Goal: Task Accomplishment & Management: Manage account settings

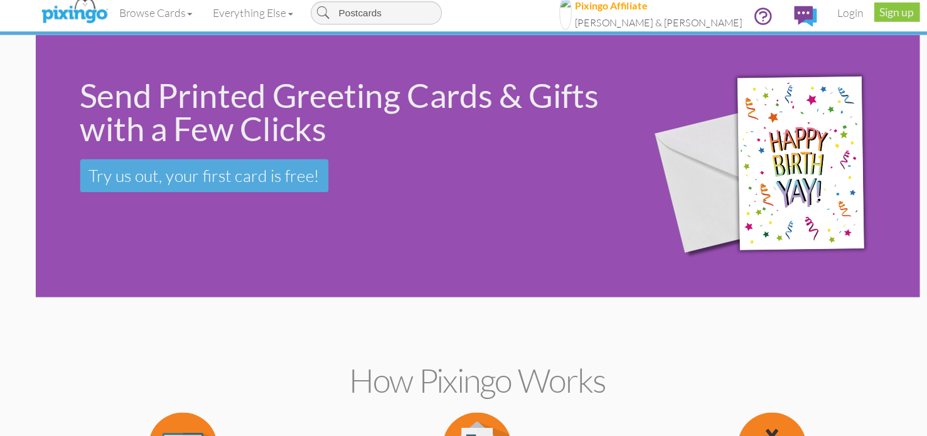
type input "Postcards"
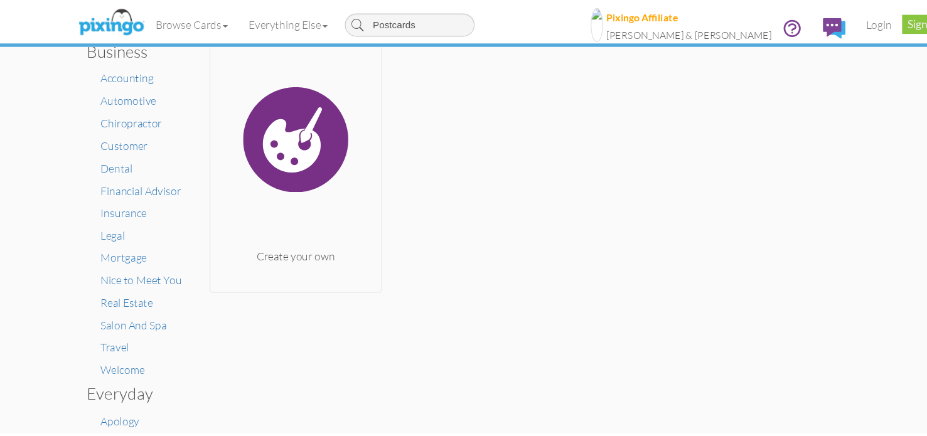
scroll to position [10, 0]
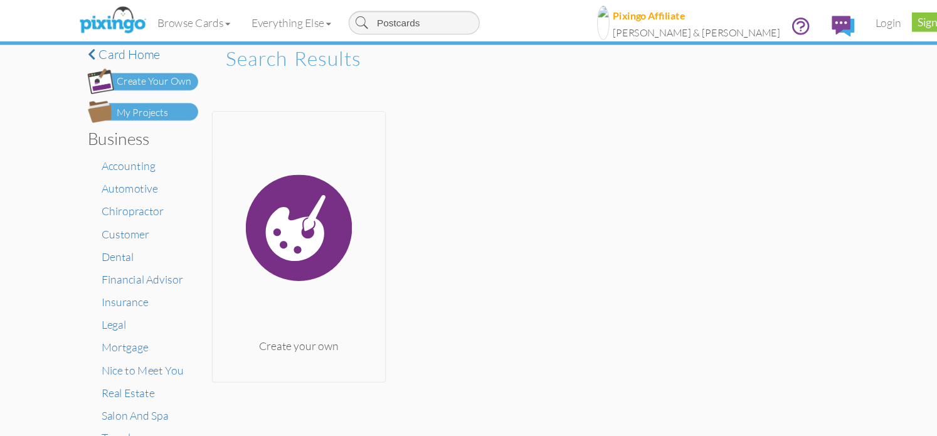
click at [146, 76] on div "Create Your Own" at bounding box center [140, 74] width 68 height 13
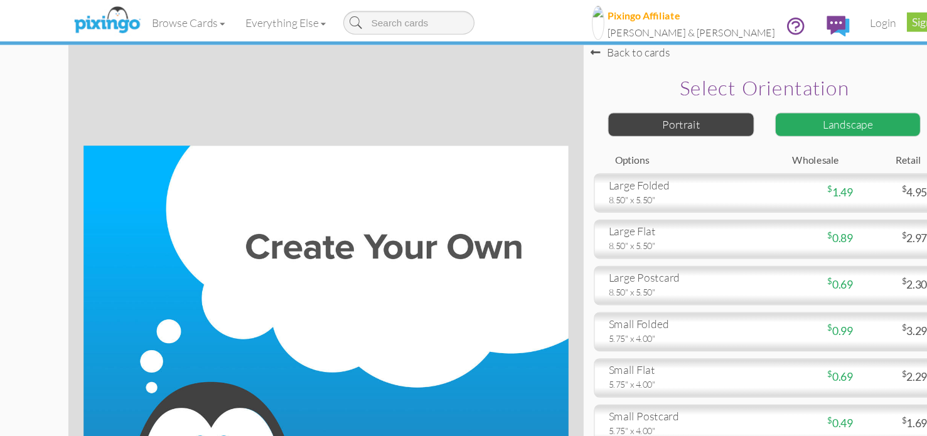
click at [388, 206] on img at bounding box center [296, 274] width 440 height 285
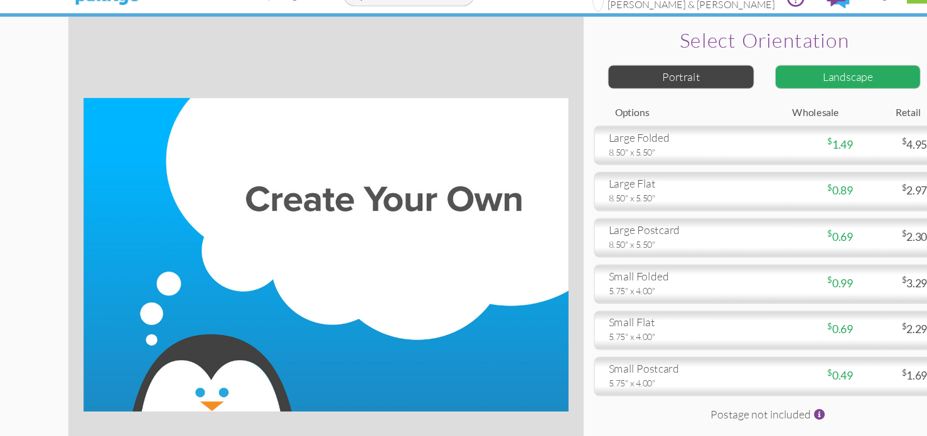
scroll to position [17, 0]
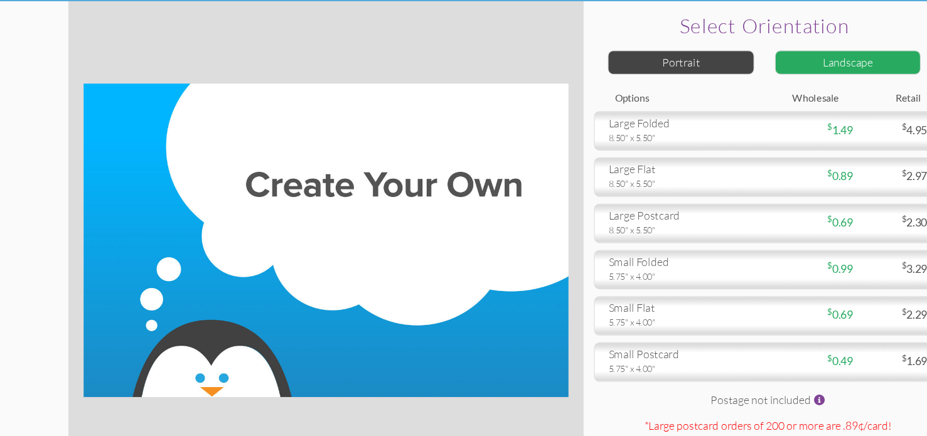
click at [649, 374] on div "5.75" x 4.00"" at bounding box center [621, 374] width 136 height 11
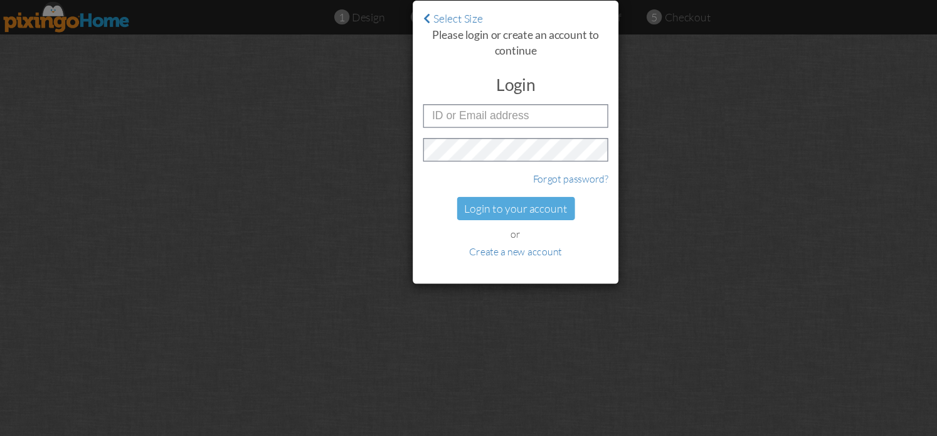
click at [249, 200] on div "Select Size Please login or create an account to continue Login Forgot password…" at bounding box center [468, 218] width 937 height 436
click at [410, 103] on input "text" at bounding box center [469, 105] width 168 height 21
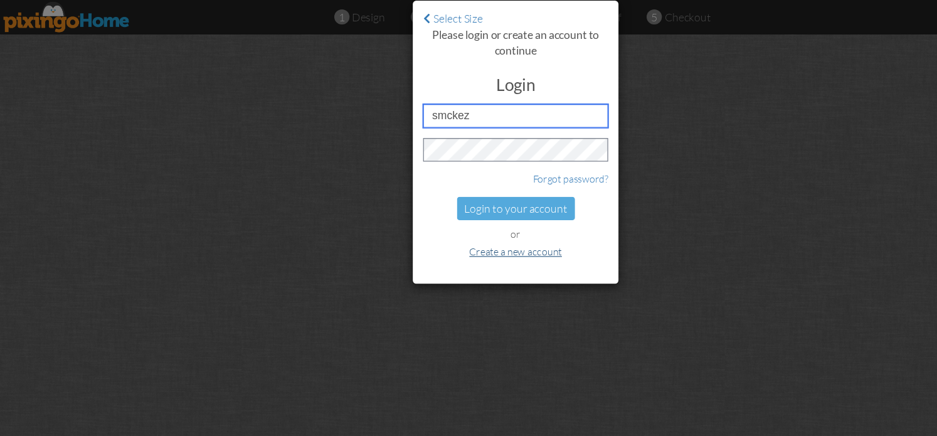
type input "smckez"
click at [466, 229] on link "Create a new account" at bounding box center [469, 228] width 84 height 11
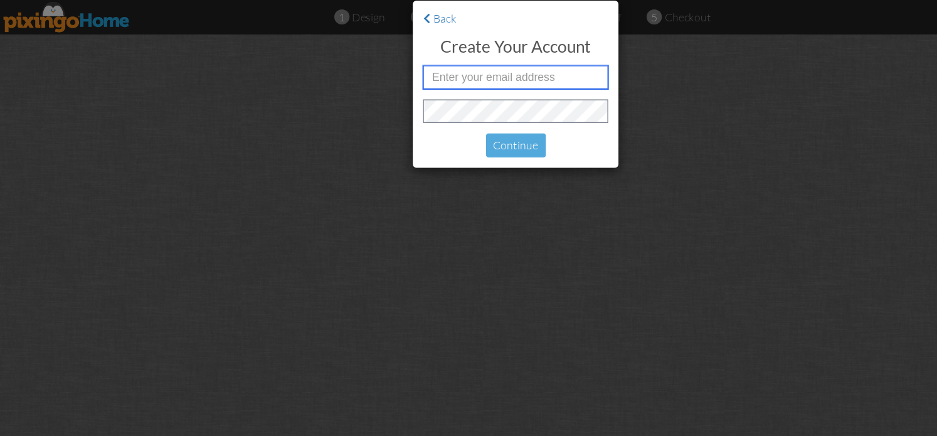
click at [432, 68] on input "text" at bounding box center [469, 70] width 168 height 21
type input "smckenzie@creatingmagicvacations.com"
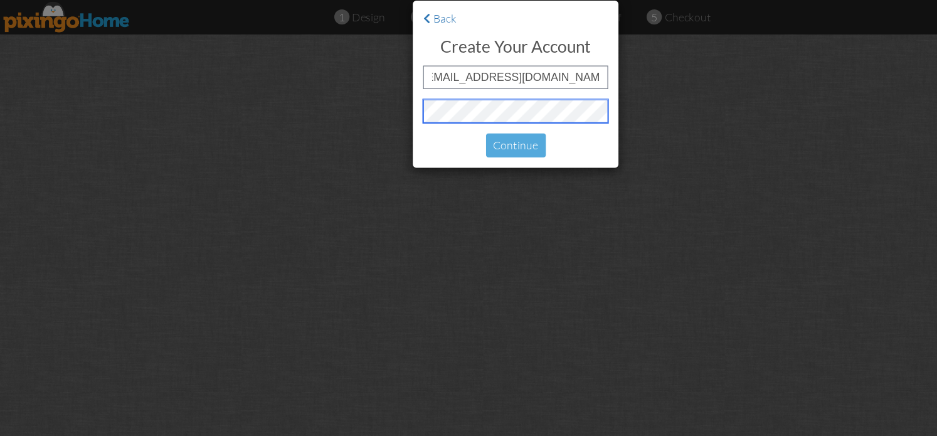
scroll to position [0, 0]
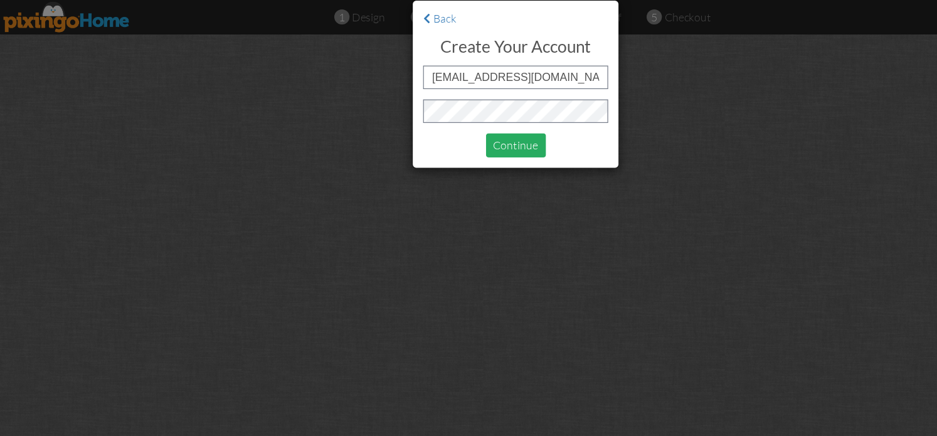
click at [459, 130] on div "Continue" at bounding box center [469, 132] width 55 height 22
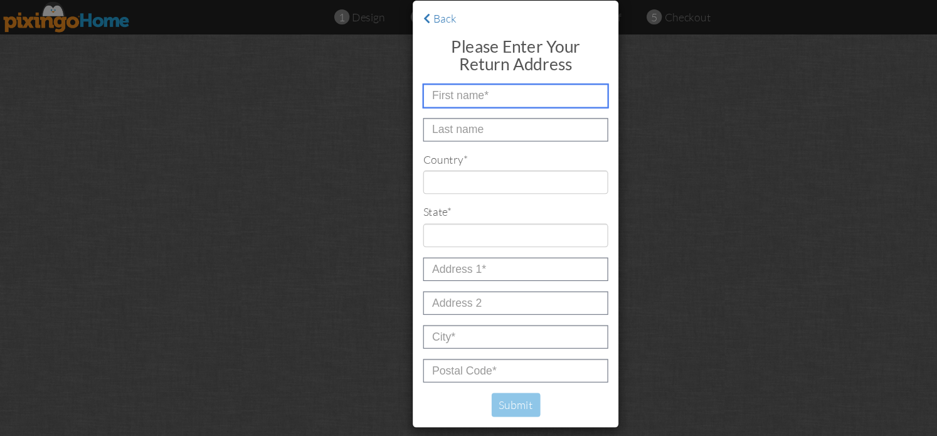
click at [445, 90] on input "text" at bounding box center [469, 87] width 168 height 21
type input "[PERSON_NAME]"
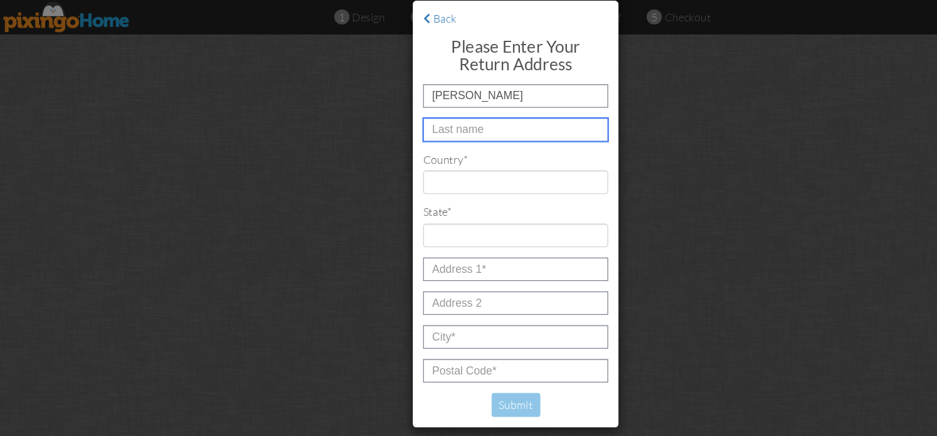
click at [411, 119] on input "text" at bounding box center [469, 117] width 168 height 21
type input "McKenzie"
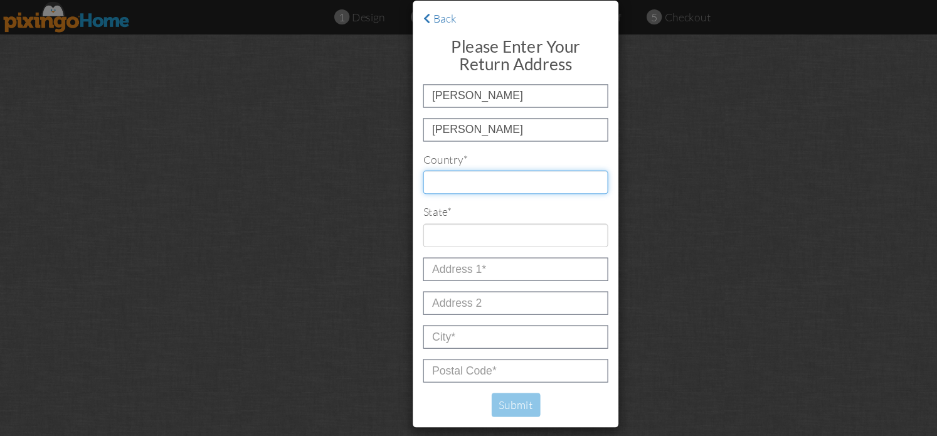
click at [399, 165] on select "[GEOGRAPHIC_DATA] -------------- [GEOGRAPHIC_DATA] [GEOGRAPHIC_DATA] [GEOGRAPHI…" at bounding box center [469, 165] width 168 height 21
select select "object:749"
click at [385, 155] on select "[GEOGRAPHIC_DATA] -------------- [GEOGRAPHIC_DATA] [GEOGRAPHIC_DATA] [GEOGRAPHI…" at bounding box center [469, 165] width 168 height 21
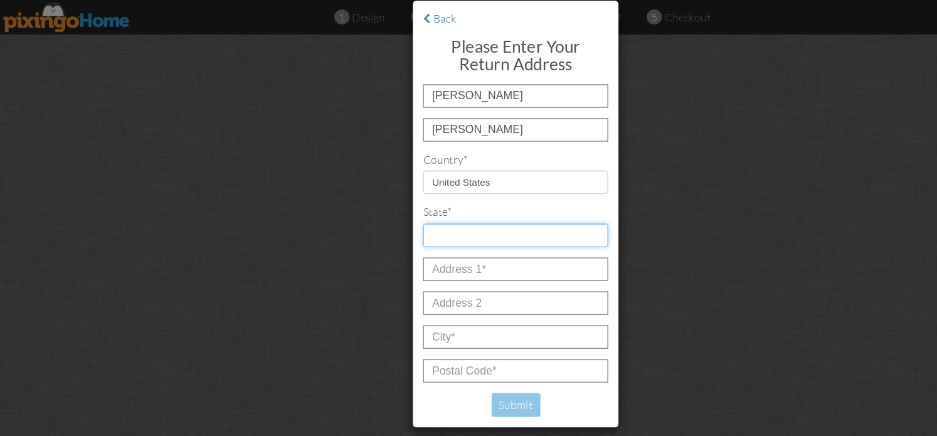
click at [421, 218] on select "AA (Military) AE (Military) [US_STATE] [US_STATE] [US_STATE] AP (Military) [US_…" at bounding box center [469, 213] width 168 height 21
select select "object:1028"
click at [385, 203] on select "AA (Military) AE (Military) [US_STATE] [US_STATE] [US_STATE] AP (Military) [US_…" at bounding box center [469, 213] width 168 height 21
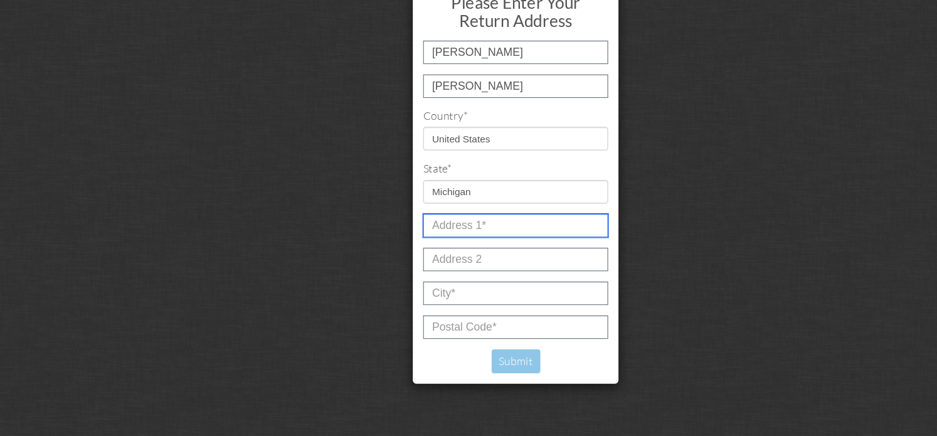
click at [420, 248] on input "text" at bounding box center [469, 244] width 168 height 21
type input "9586 N Riverview Dr."
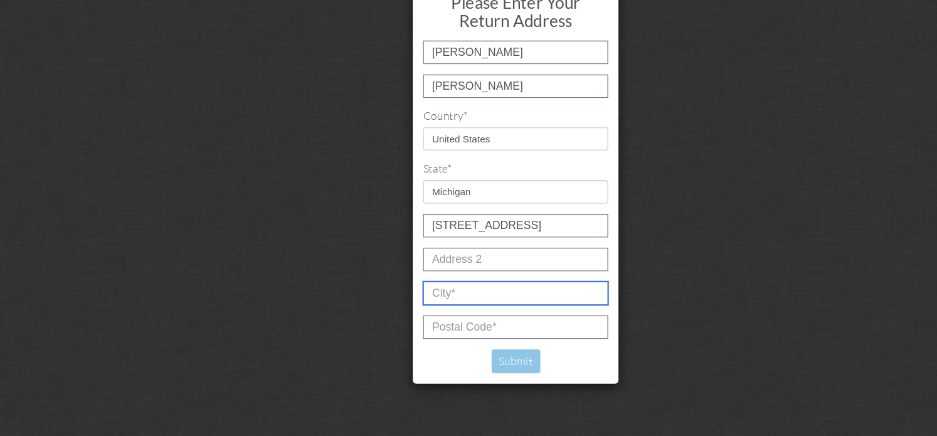
click at [407, 312] on input "text" at bounding box center [469, 305] width 168 height 21
type input "Kalamazoo"
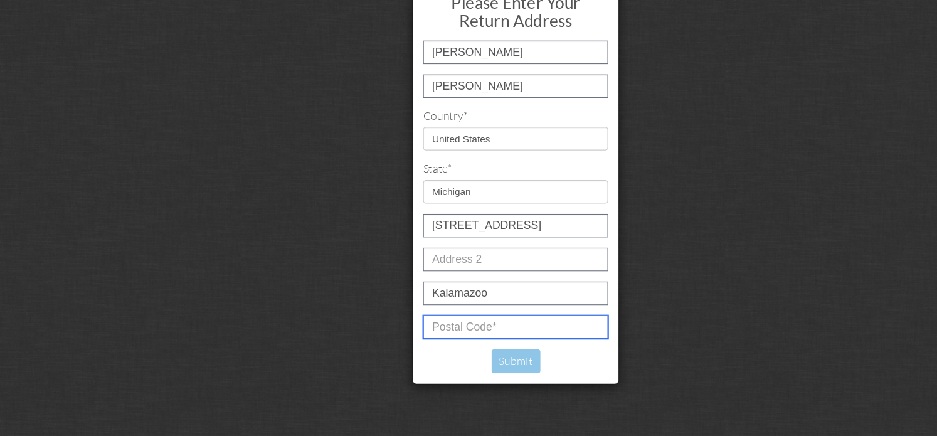
click at [413, 339] on input "text" at bounding box center [469, 336] width 168 height 21
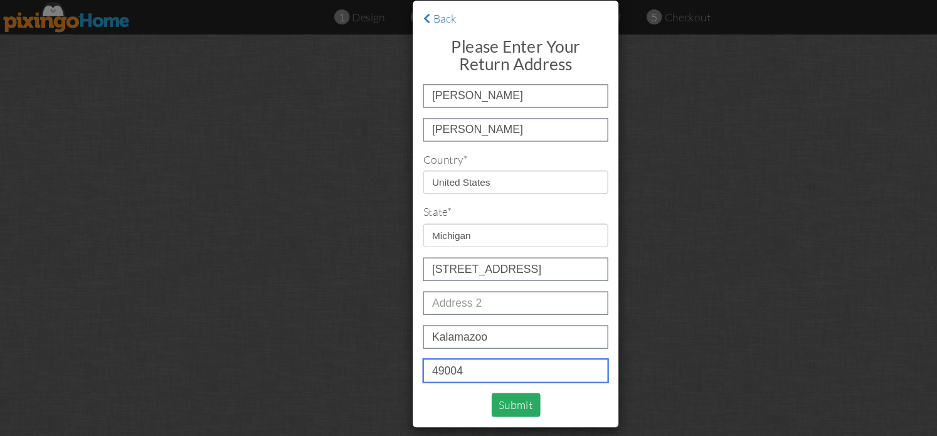
type input "49004"
click at [472, 368] on div "Submit" at bounding box center [469, 368] width 45 height 22
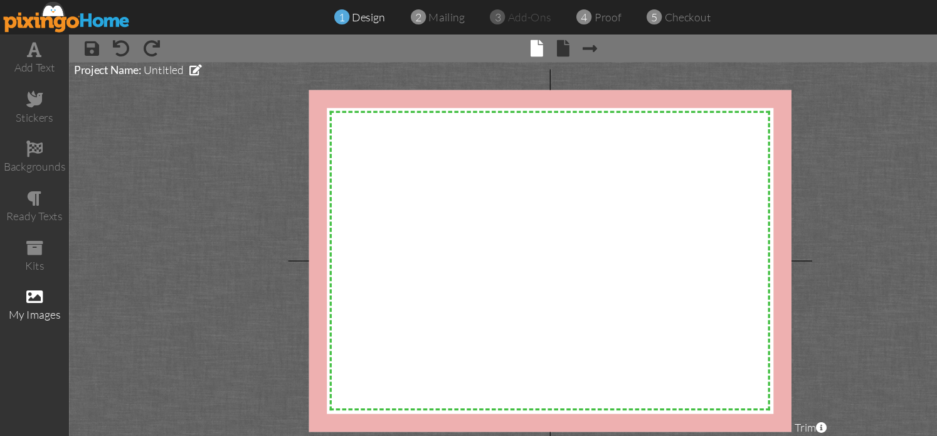
click at [28, 265] on span at bounding box center [31, 269] width 15 height 15
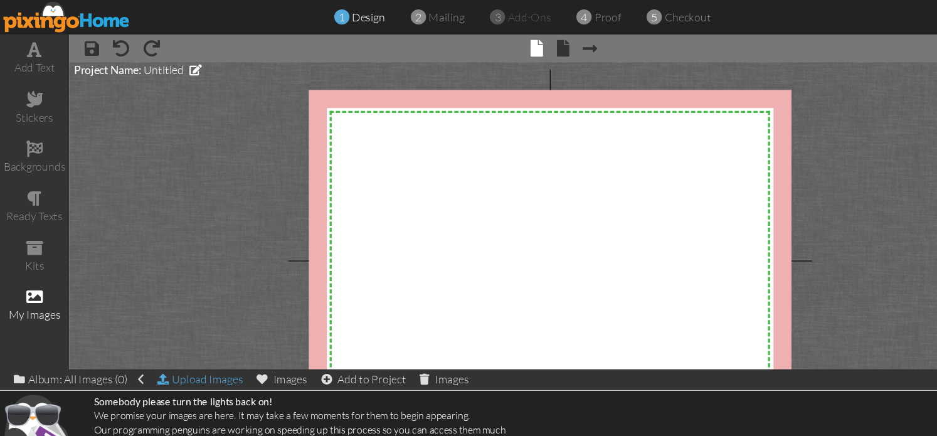
click at [177, 349] on div "Upload Images" at bounding box center [182, 345] width 78 height 18
click at [417, 20] on span "mailing" at bounding box center [406, 15] width 33 height 13
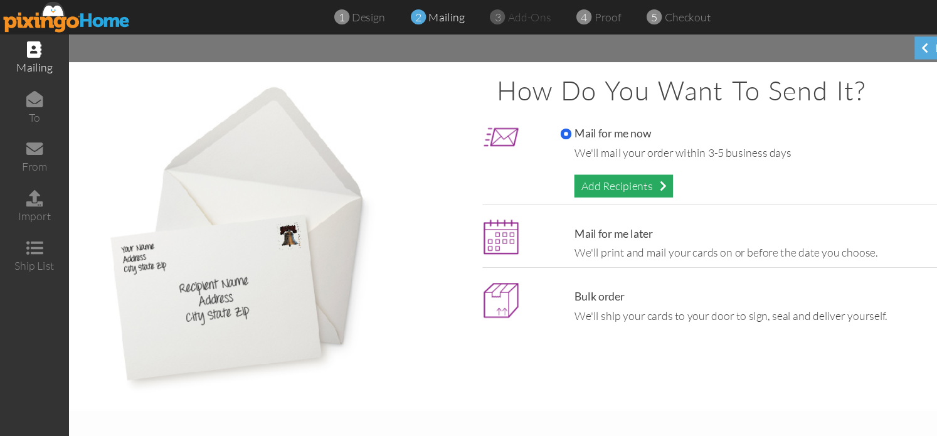
click at [592, 166] on div "Add Recipients" at bounding box center [567, 169] width 90 height 21
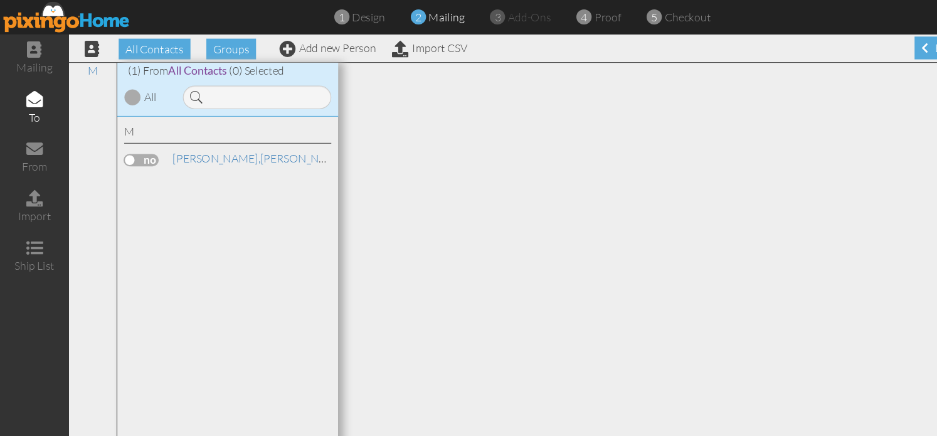
click at [138, 90] on div "All" at bounding box center [136, 88] width 11 height 14
click at [153, 123] on div "M" at bounding box center [207, 121] width 188 height 18
click at [141, 46] on span "All Contacts" at bounding box center [140, 44] width 65 height 19
click at [163, 174] on div "M McKenzie, Sarah" at bounding box center [207, 262] width 201 height 312
click at [162, 123] on div "M" at bounding box center [207, 121] width 188 height 18
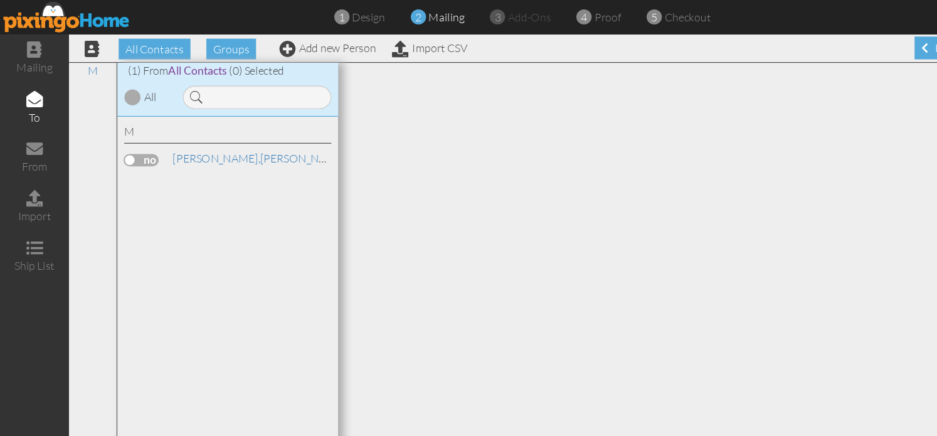
click at [172, 151] on div "McKenzie, Sarah" at bounding box center [207, 146] width 188 height 18
click at [179, 139] on span "[PERSON_NAME]," at bounding box center [197, 143] width 80 height 13
click at [152, 188] on div "M McKenzie, Sarah" at bounding box center [207, 262] width 201 height 312
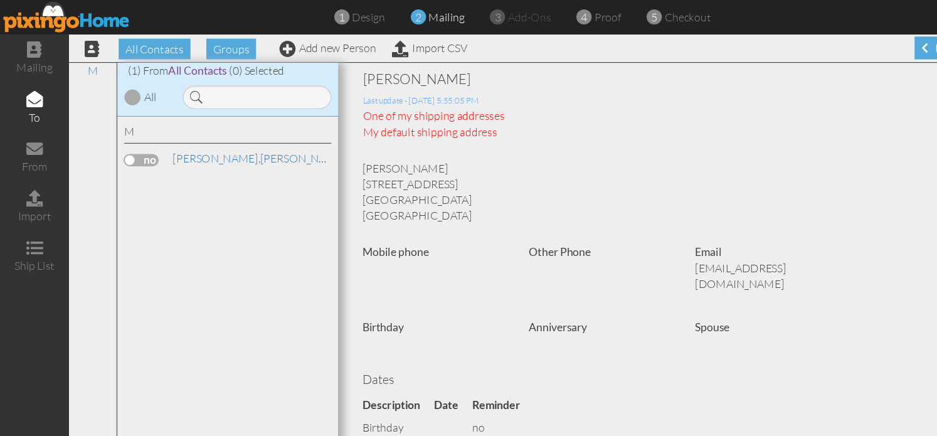
click at [168, 65] on span "All Contacts" at bounding box center [179, 64] width 53 height 12
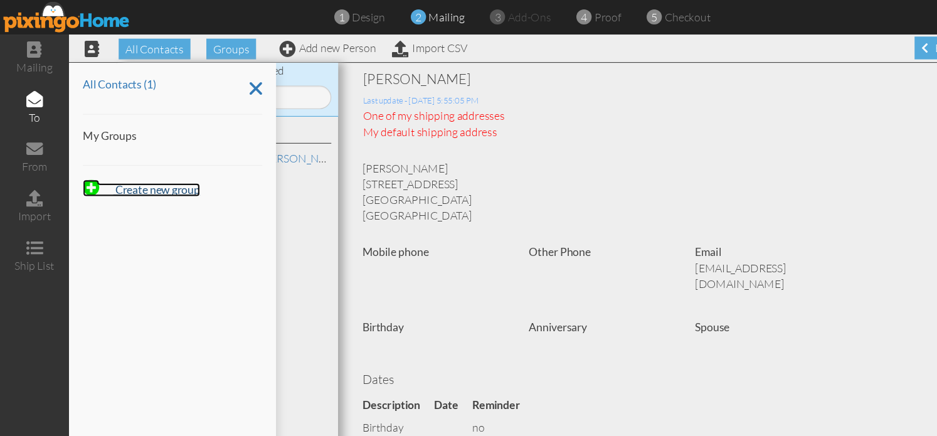
click at [119, 173] on strong "Create new group" at bounding box center [143, 172] width 77 height 12
type input "Potential Clients"
click at [112, 209] on span at bounding box center [115, 209] width 13 height 19
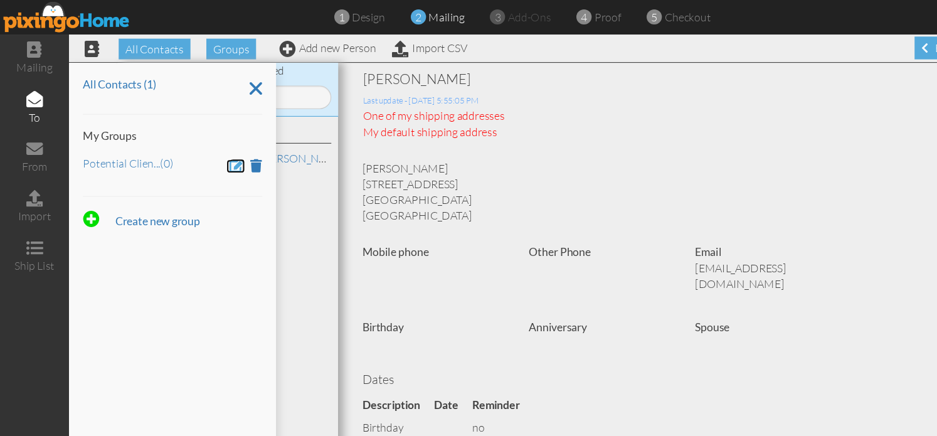
click at [217, 154] on span at bounding box center [216, 150] width 14 height 12
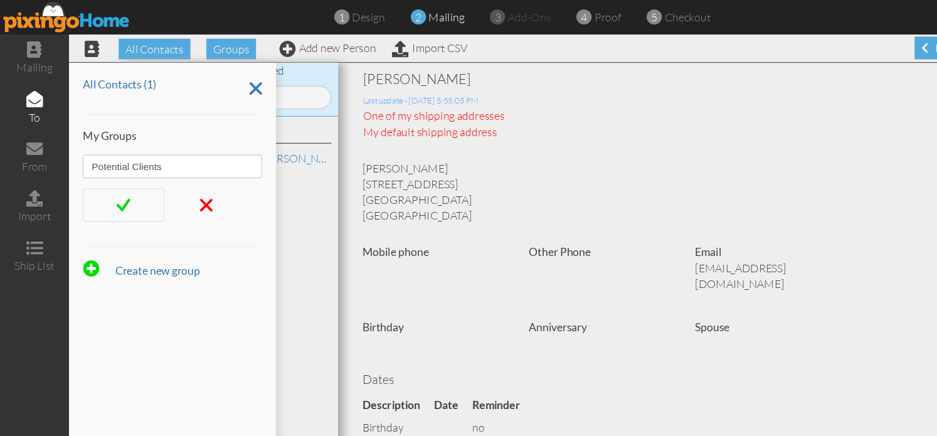
click at [105, 186] on div at bounding box center [112, 186] width 74 height 30
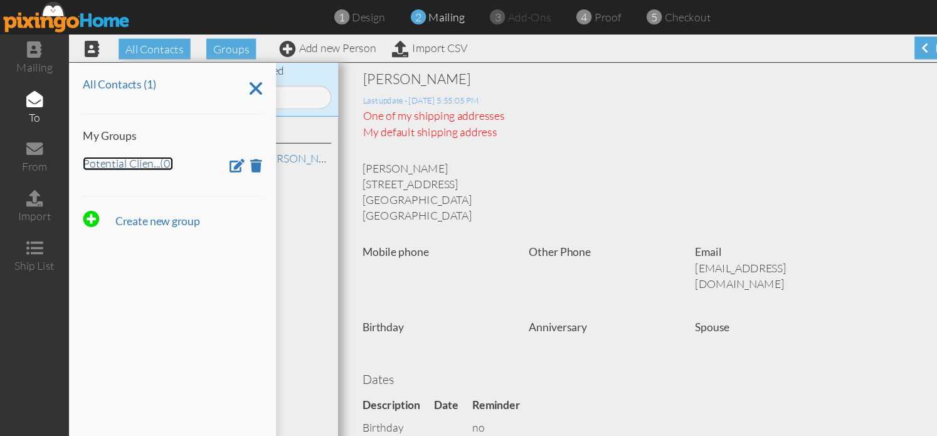
click at [114, 151] on link "Potential Clien ... (0)" at bounding box center [116, 148] width 82 height 13
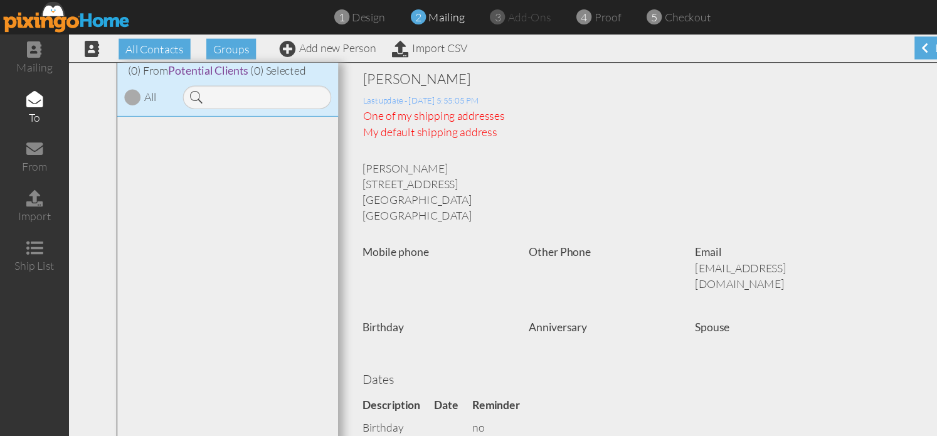
click at [155, 145] on div at bounding box center [207, 262] width 201 height 312
click at [253, 48] on span at bounding box center [260, 44] width 15 height 15
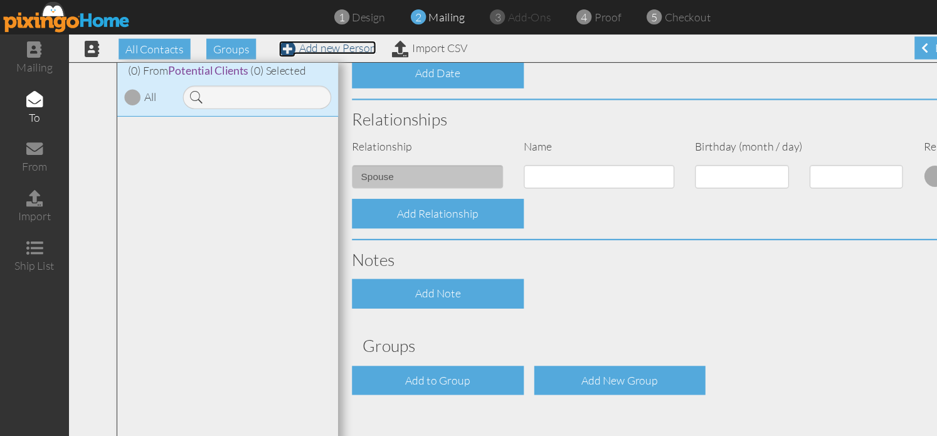
scroll to position [412, 0]
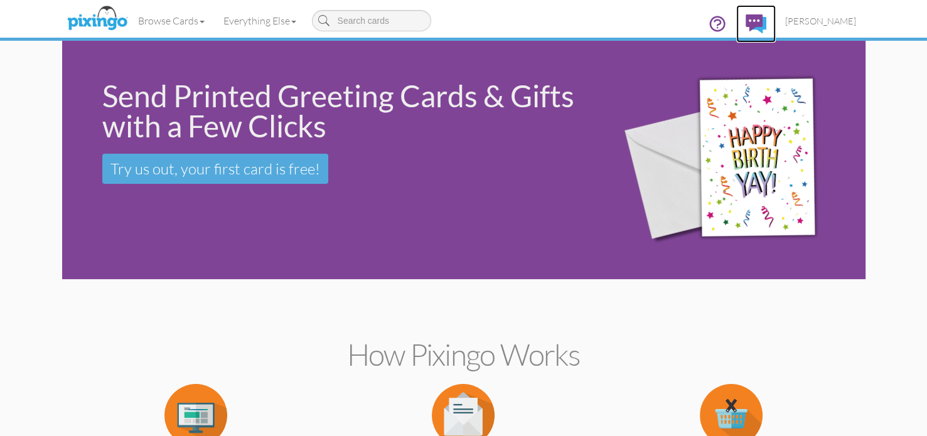
click at [764, 23] on img at bounding box center [755, 23] width 21 height 19
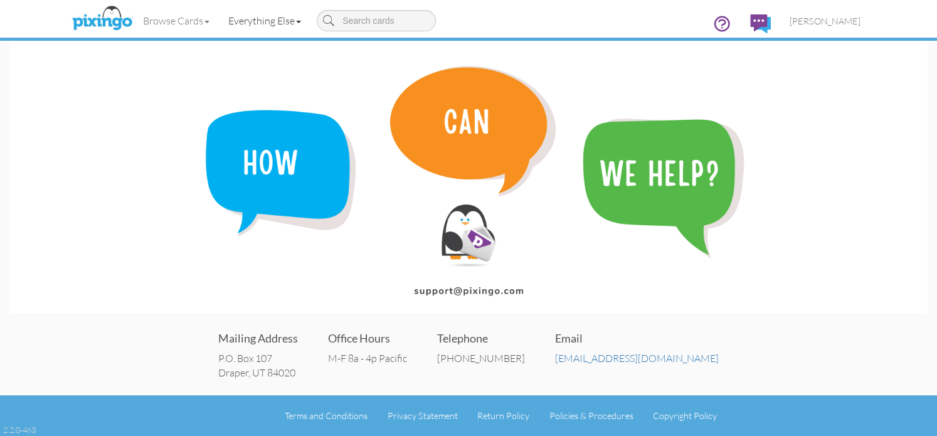
click at [259, 21] on link "Everything Else" at bounding box center [265, 20] width 92 height 31
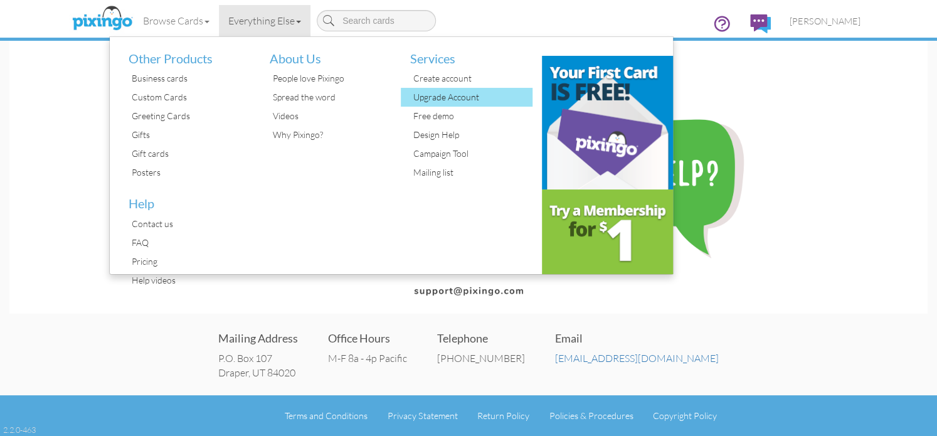
click at [472, 100] on div "Upgrade Account" at bounding box center [471, 97] width 122 height 19
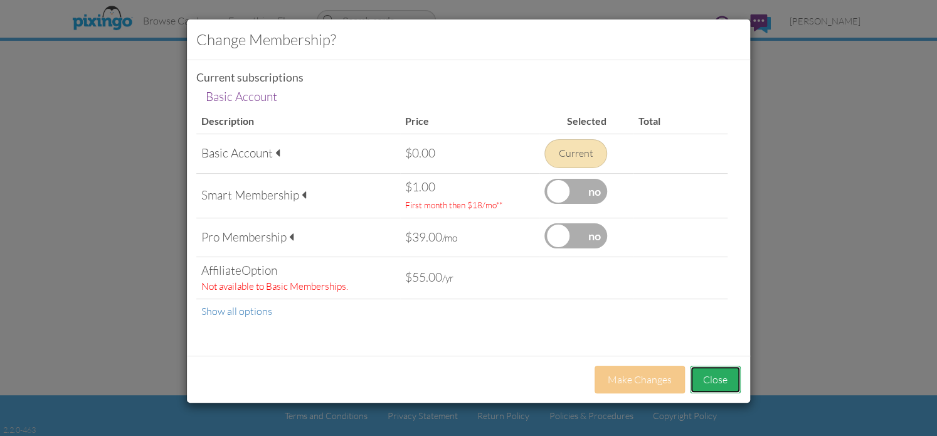
click at [725, 381] on button "Close" at bounding box center [715, 380] width 51 height 28
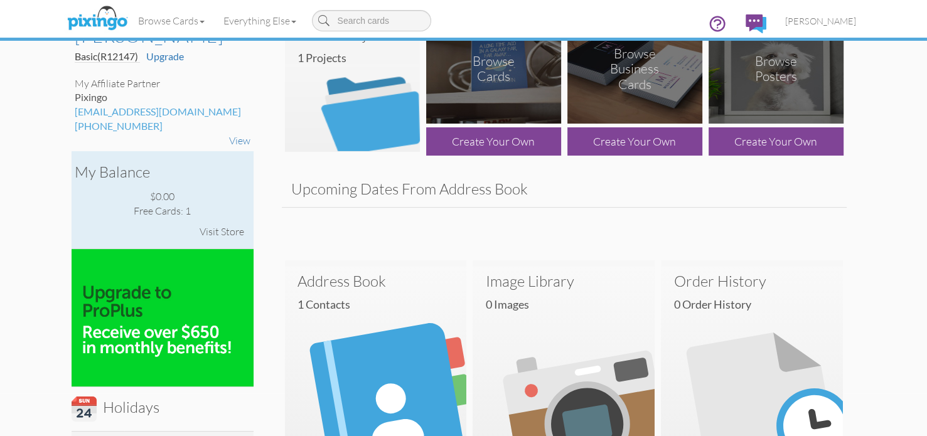
scroll to position [125, 0]
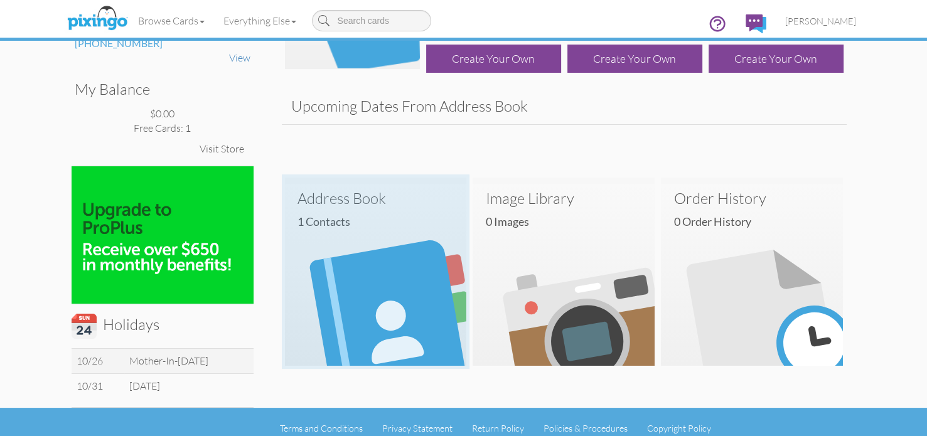
click at [341, 204] on h3 "Address Book" at bounding box center [375, 198] width 157 height 16
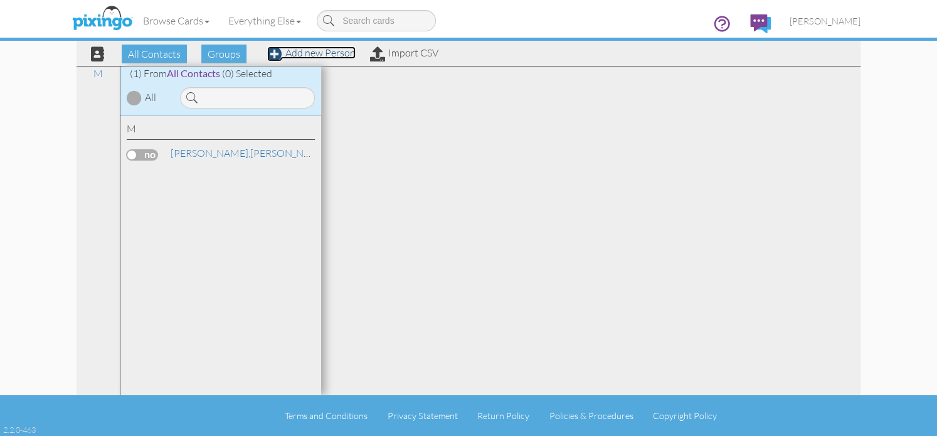
click at [292, 51] on link "Add new Person" at bounding box center [311, 52] width 88 height 13
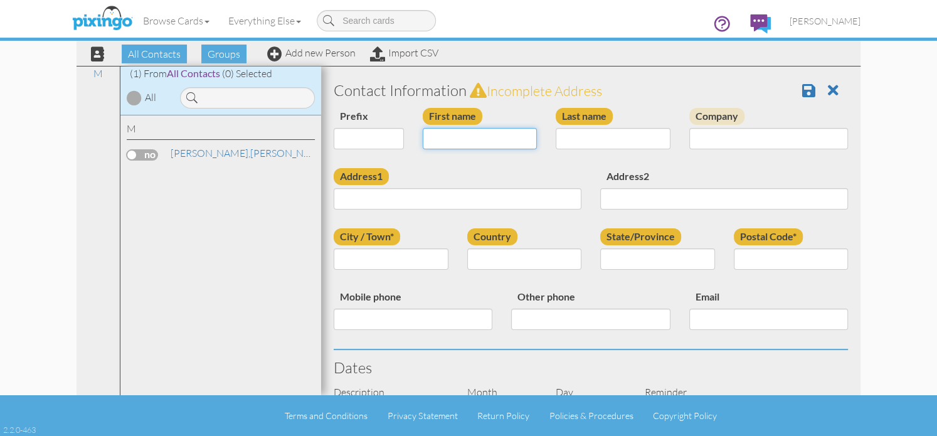
click at [454, 142] on input "First name" at bounding box center [480, 138] width 115 height 21
type input "[PERSON_NAME]"
click at [575, 134] on input "Last name" at bounding box center [613, 138] width 115 height 21
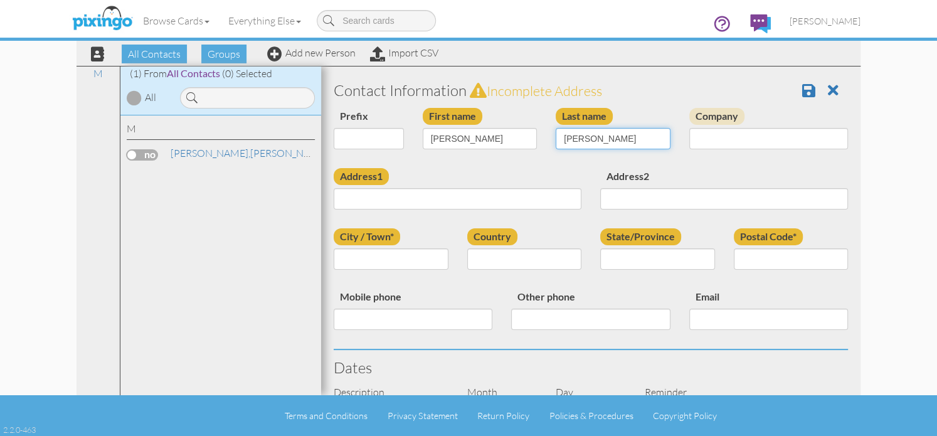
type input "[PERSON_NAME]"
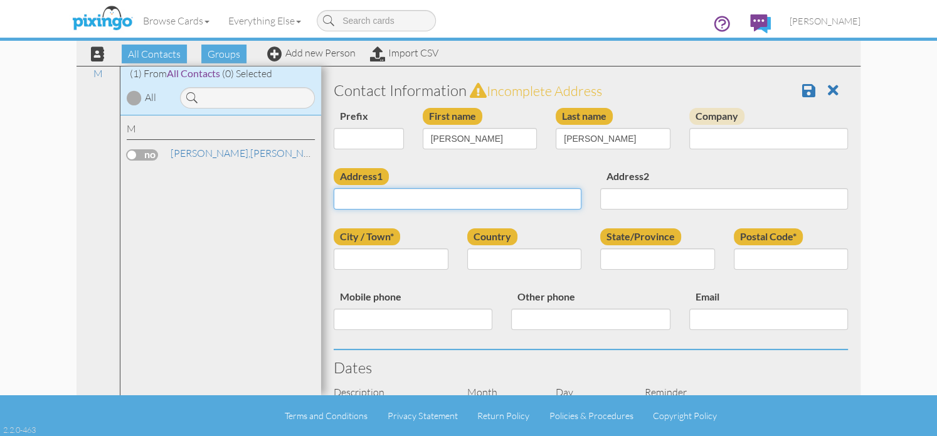
click at [342, 205] on input "Address1" at bounding box center [458, 198] width 248 height 21
type input "[GEOGRAPHIC_DATA]."
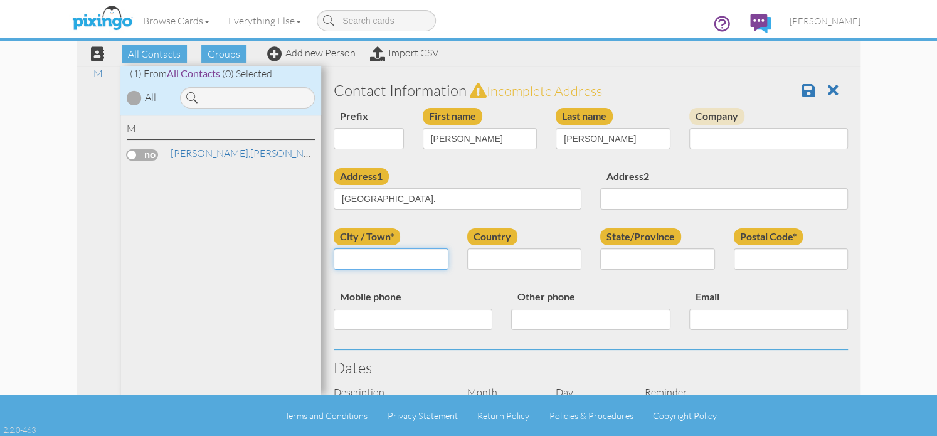
click at [368, 258] on input "City / Town*" at bounding box center [391, 258] width 115 height 21
type input "Jenison"
click at [571, 263] on select "United States -------------- Afghanistan Albania Algeria American Samoa Andorra…" at bounding box center [524, 258] width 115 height 21
select select "object:950"
click at [467, 248] on select "United States -------------- Afghanistan Albania Algeria American Samoa Andorra…" at bounding box center [524, 258] width 115 height 21
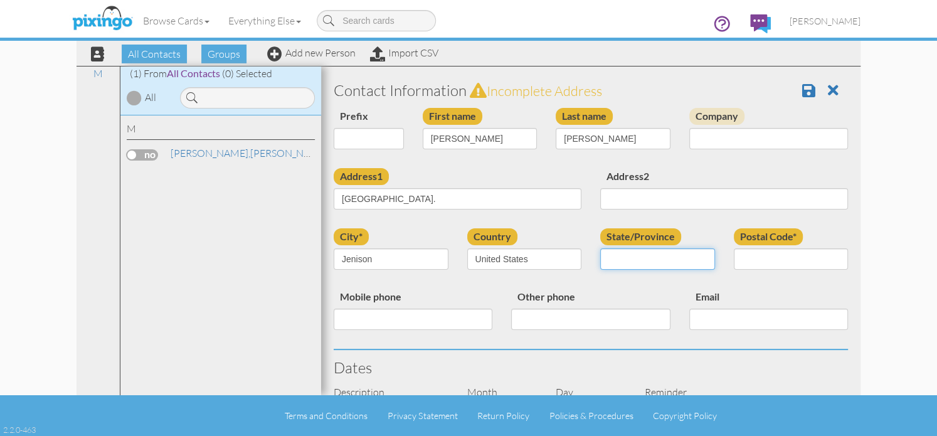
click at [679, 255] on select "AA (Military) AE (Military) Alabama Alaska American Samoa AP (Military) Arizona…" at bounding box center [657, 258] width 115 height 21
select select "object:1224"
click at [600, 248] on select "AA (Military) AE (Military) Alabama Alaska American Samoa AP (Military) Arizona…" at bounding box center [657, 258] width 115 height 21
click at [753, 257] on input "Postal Code*" at bounding box center [791, 258] width 115 height 21
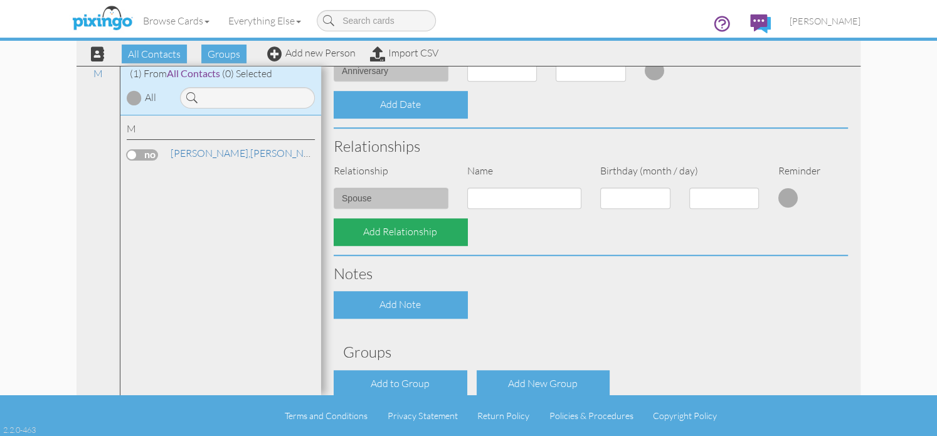
scroll to position [444, 0]
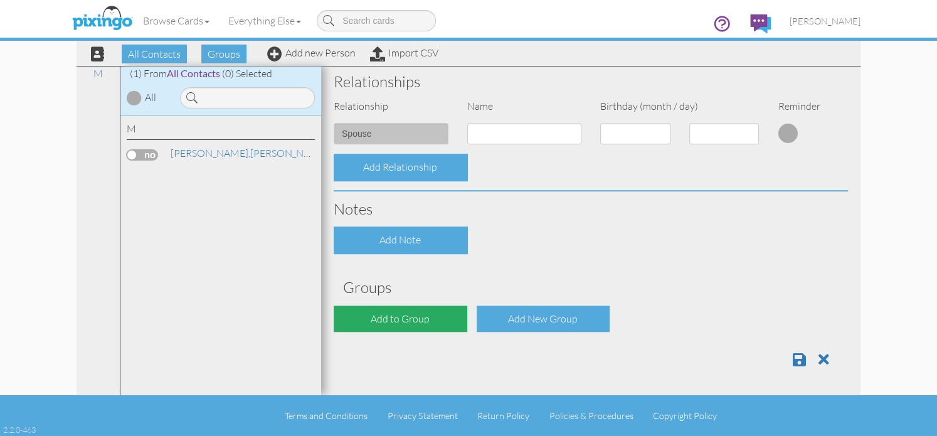
type input "49428"
click at [413, 326] on div "Add to Group" at bounding box center [401, 319] width 134 height 27
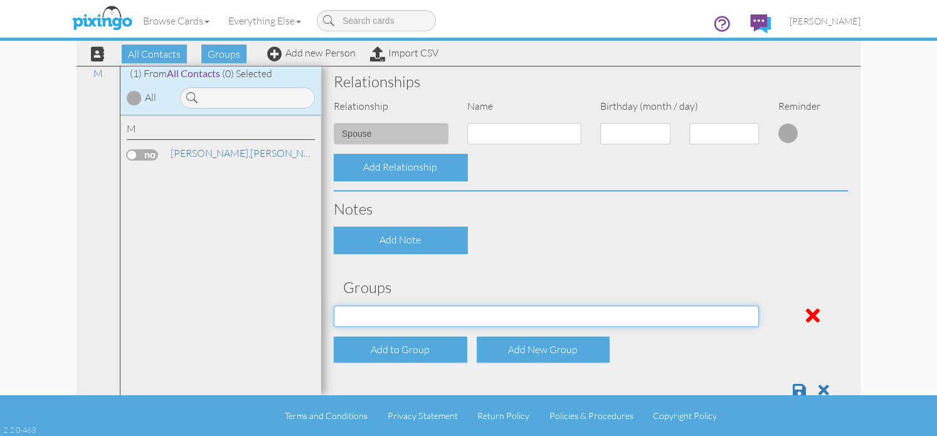
click at [414, 319] on select "Potential Clients" at bounding box center [546, 316] width 425 height 21
select select "object:1258"
click at [334, 306] on select "Potential Clients" at bounding box center [546, 316] width 425 height 21
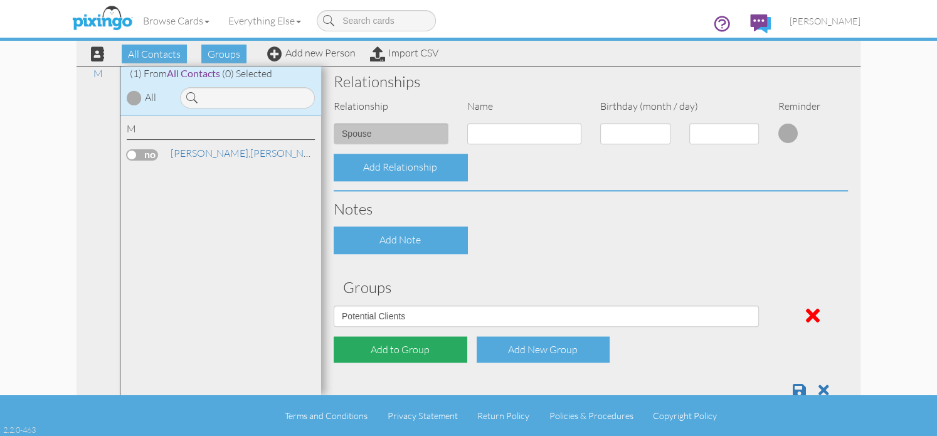
click at [399, 348] on div "Add to Group" at bounding box center [401, 349] width 134 height 27
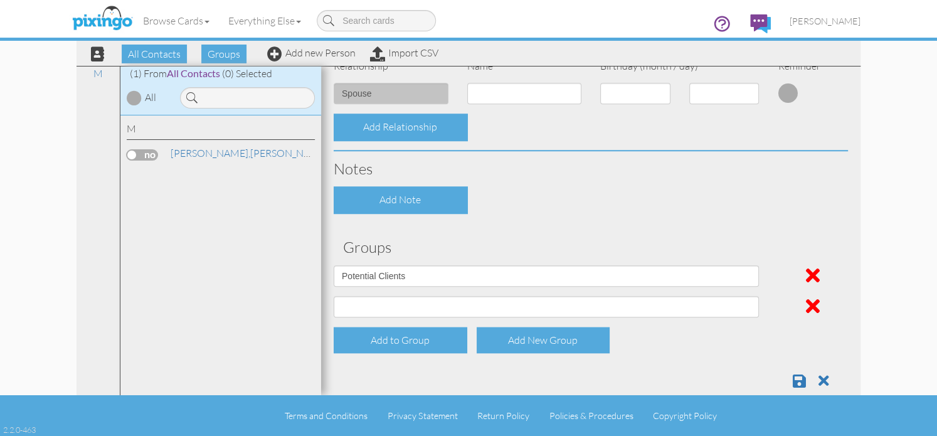
scroll to position [505, 0]
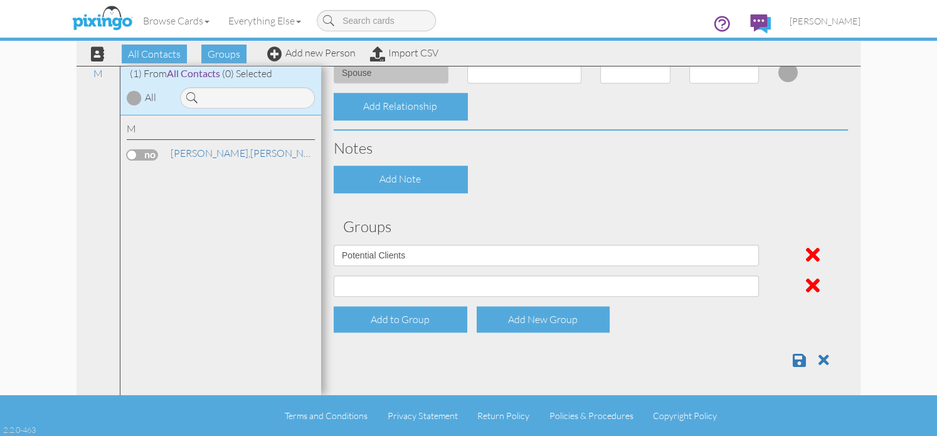
click at [661, 352] on div at bounding box center [590, 356] width 533 height 26
click at [425, 323] on div "Add to Group" at bounding box center [401, 319] width 134 height 27
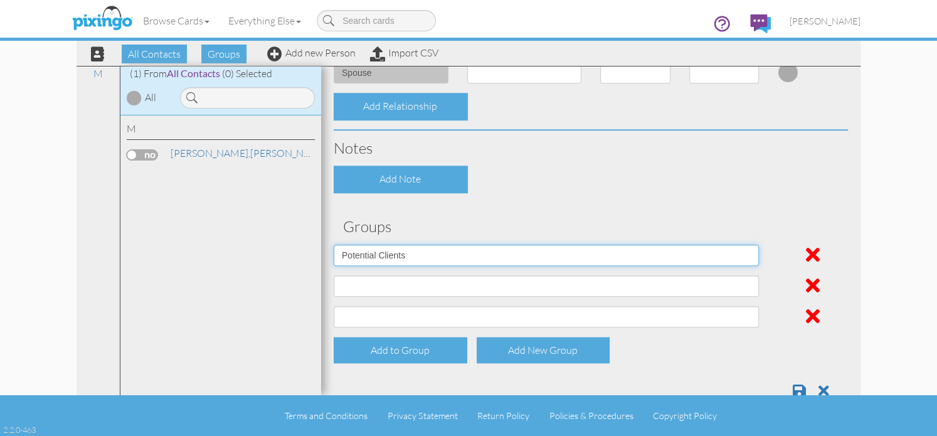
click at [430, 250] on select "Potential Clients" at bounding box center [546, 255] width 425 height 21
click at [334, 245] on select "Potential Clients" at bounding box center [546, 255] width 425 height 21
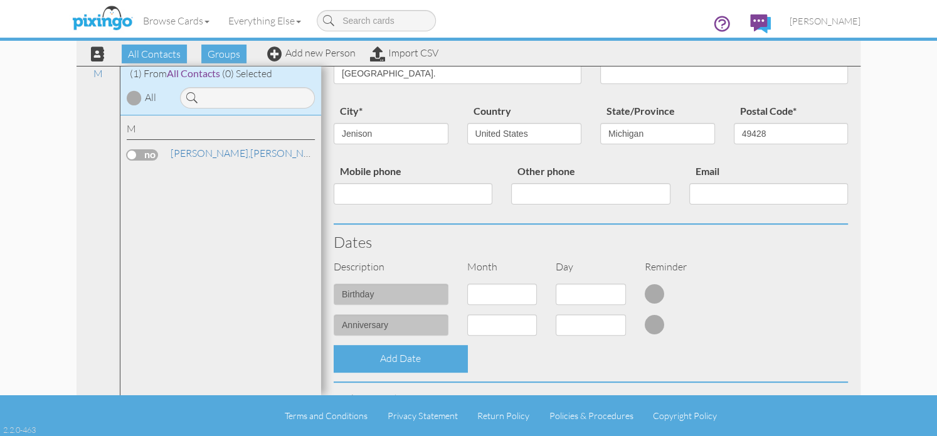
scroll to position [0, 0]
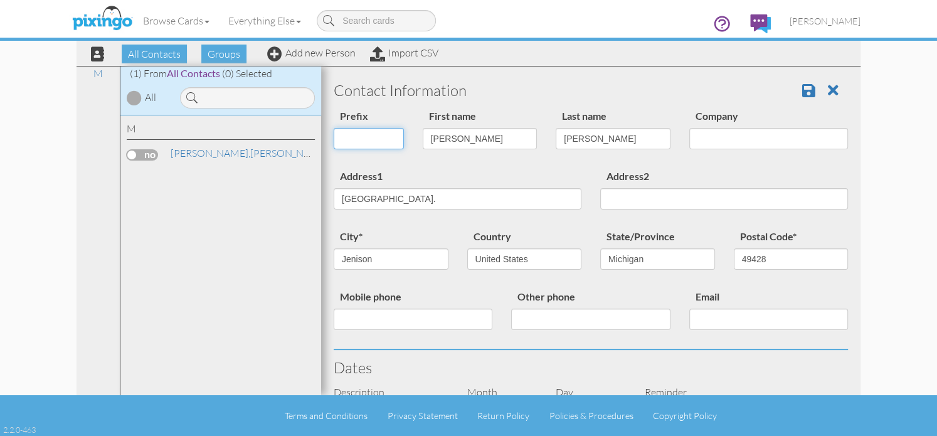
click at [395, 139] on select "Dr. Mr. Mrs." at bounding box center [369, 138] width 70 height 21
select select "string:Mrs."
click at [334, 128] on select "Dr. Mr. Mrs." at bounding box center [369, 138] width 70 height 21
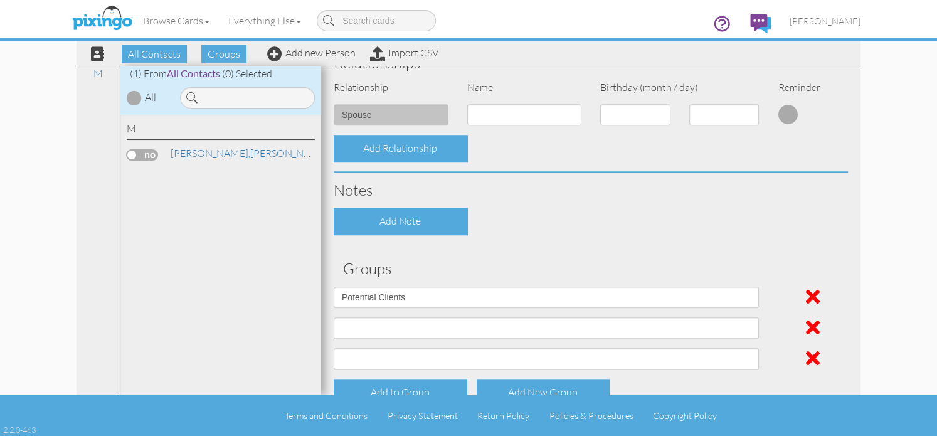
scroll to position [536, 0]
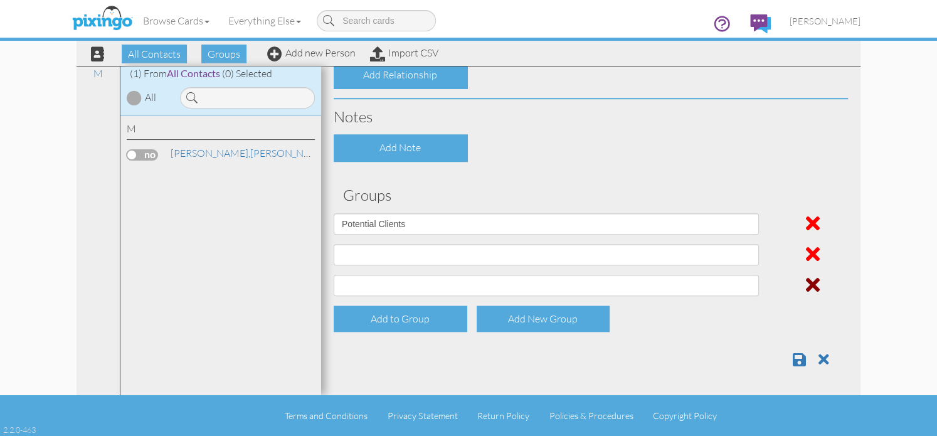
click at [806, 281] on span at bounding box center [813, 285] width 14 height 20
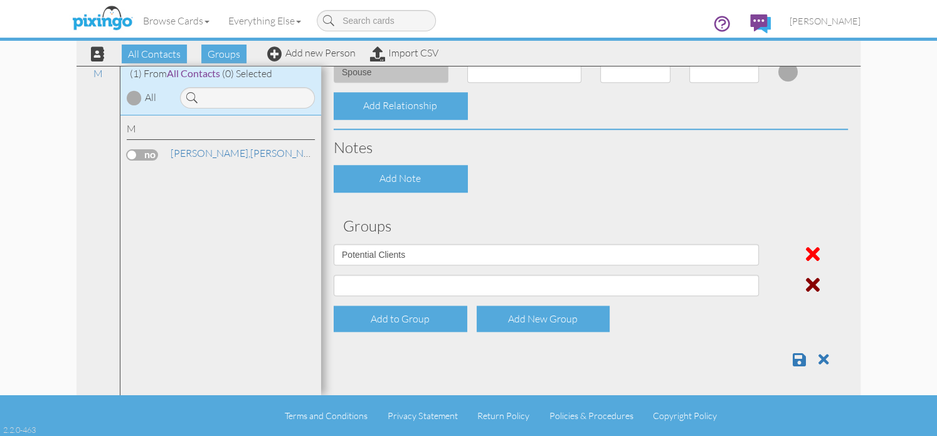
click at [808, 281] on span at bounding box center [813, 285] width 14 height 20
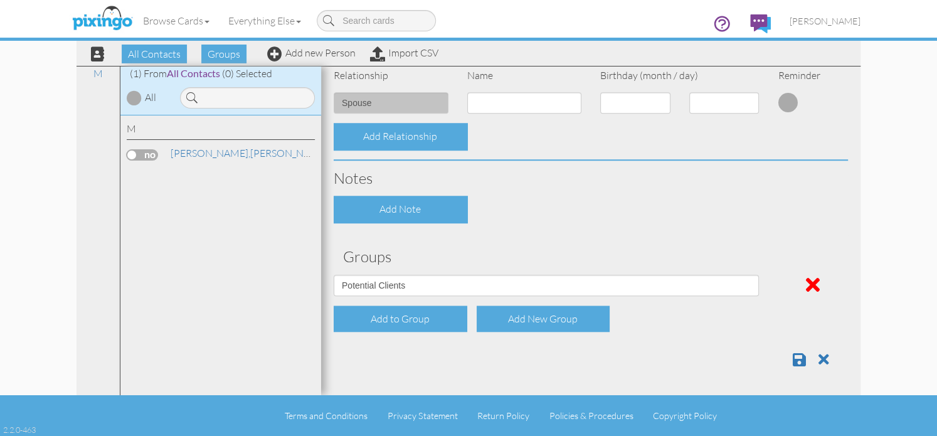
scroll to position [474, 0]
click at [302, 55] on link "Add new Person" at bounding box center [311, 52] width 88 height 13
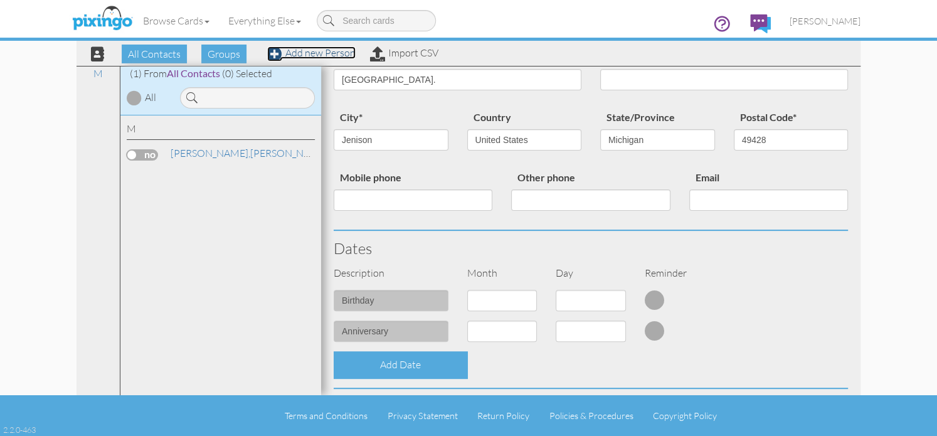
scroll to position [0, 0]
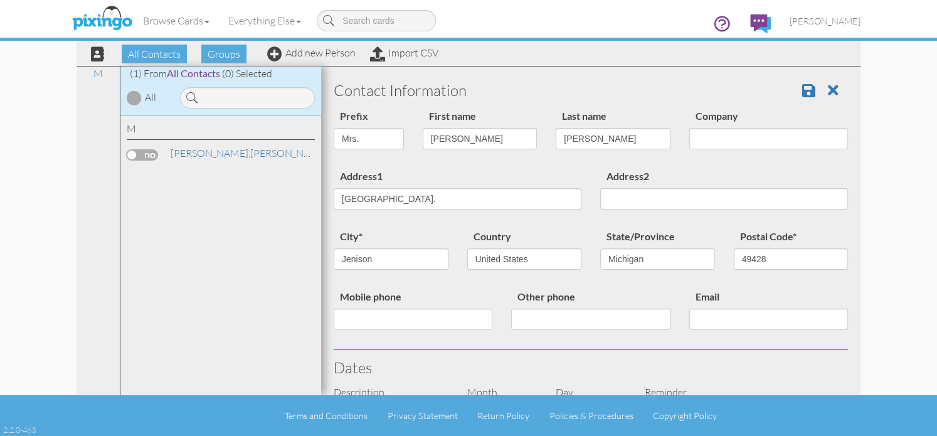
drag, startPoint x: 797, startPoint y: 96, endPoint x: 881, endPoint y: 140, distance: 94.3
click at [881, 140] on contacts "Toggle navigation Visit Pixingo Mobile Browse Cards Business Accounting Automot…" at bounding box center [468, 218] width 937 height 436
click at [802, 89] on span at bounding box center [808, 90] width 13 height 15
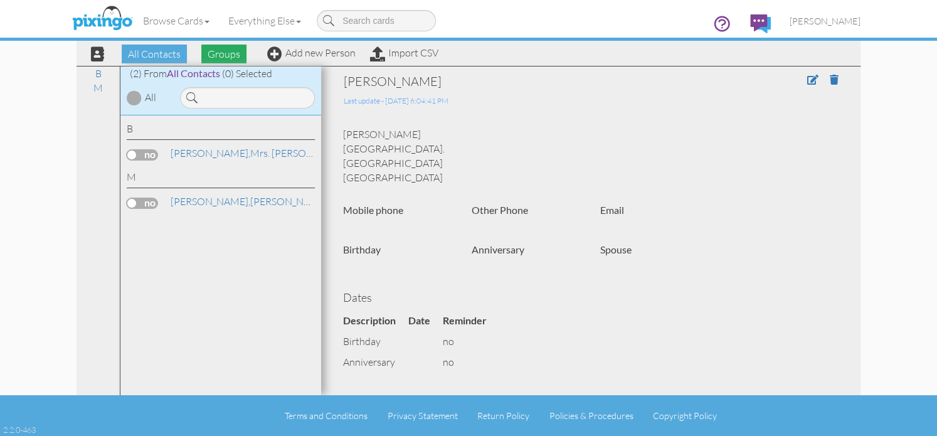
click at [223, 52] on span "Groups" at bounding box center [223, 54] width 45 height 19
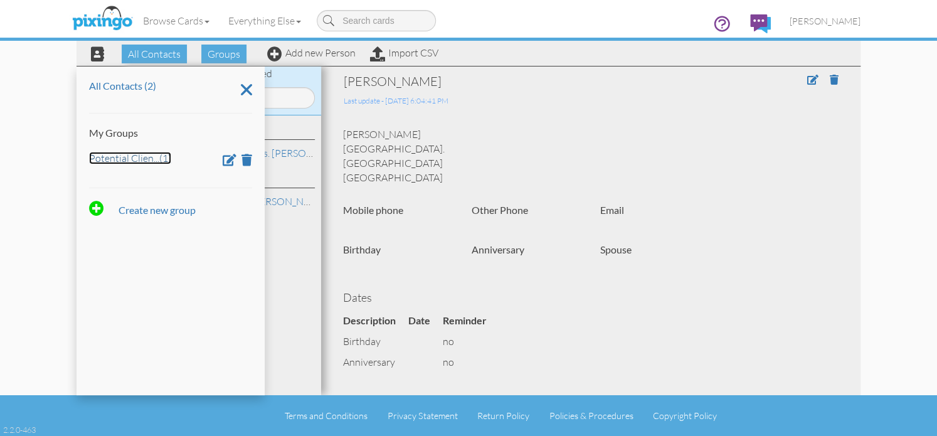
click at [115, 158] on link "Potential Clien ... (1)" at bounding box center [130, 158] width 82 height 13
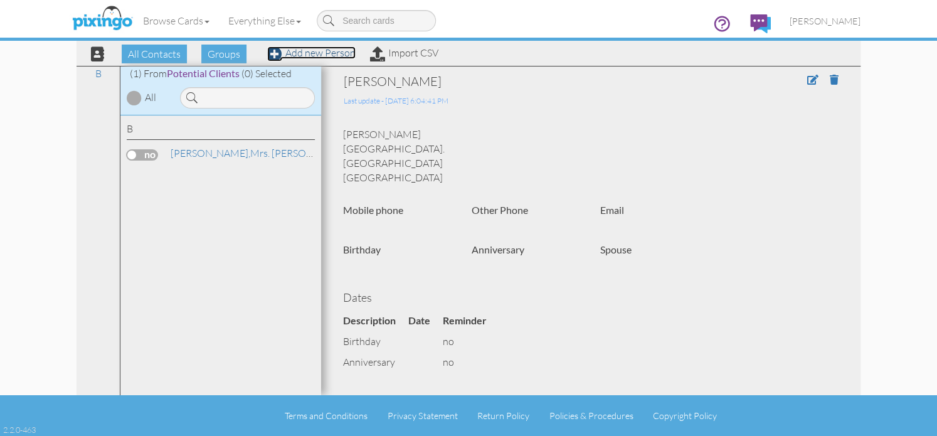
click at [309, 55] on link "Add new Person" at bounding box center [311, 52] width 88 height 13
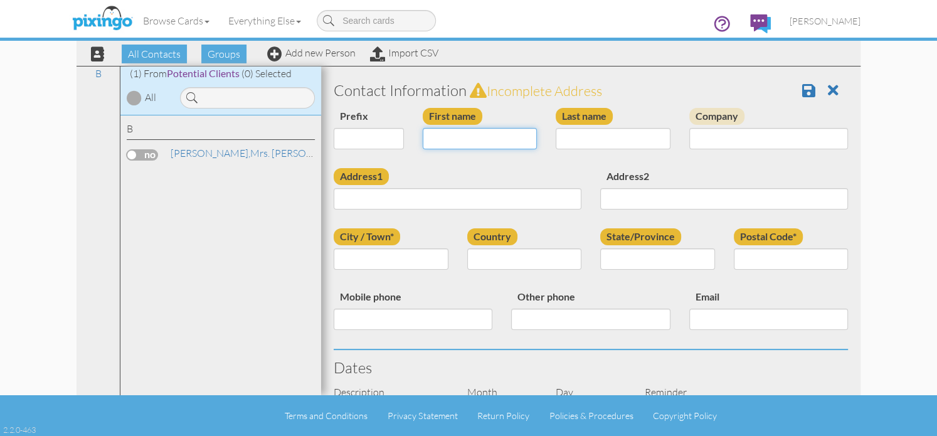
click at [465, 139] on input "First name" at bounding box center [480, 138] width 115 height 21
type input "Brent"
click at [592, 139] on input "Last name" at bounding box center [613, 138] width 115 height 21
type input "Bedau"
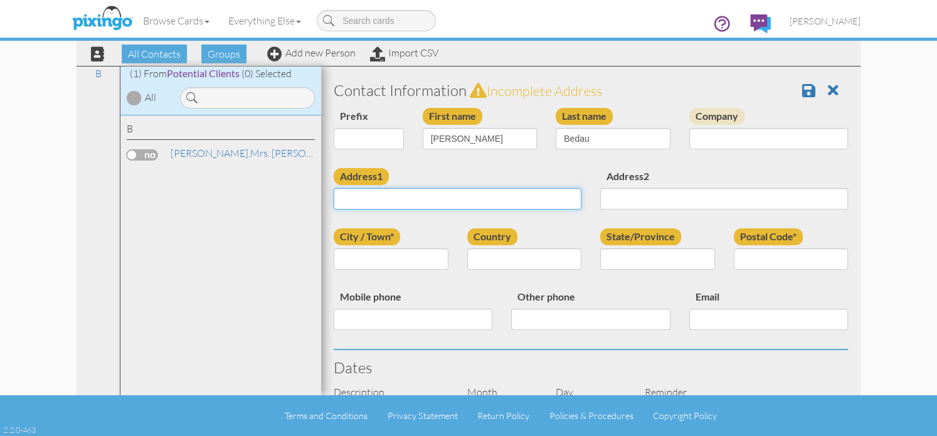
click at [383, 198] on input "Address1" at bounding box center [458, 198] width 248 height 21
type input "67380 Hoodrije Dr"
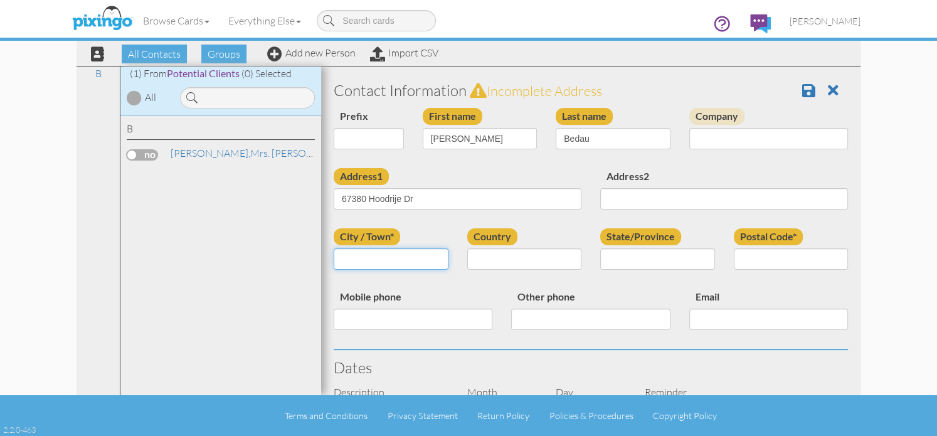
click at [390, 265] on input "City / Town*" at bounding box center [391, 258] width 115 height 21
click at [253, 158] on div "Beyer, Mrs. Sally" at bounding box center [239, 153] width 147 height 14
click at [380, 262] on input "City / Town*" at bounding box center [391, 258] width 115 height 21
type input "Paw Paw"
click at [565, 251] on select "[GEOGRAPHIC_DATA] -------------- [GEOGRAPHIC_DATA] [GEOGRAPHIC_DATA] [GEOGRAPHI…" at bounding box center [524, 258] width 115 height 21
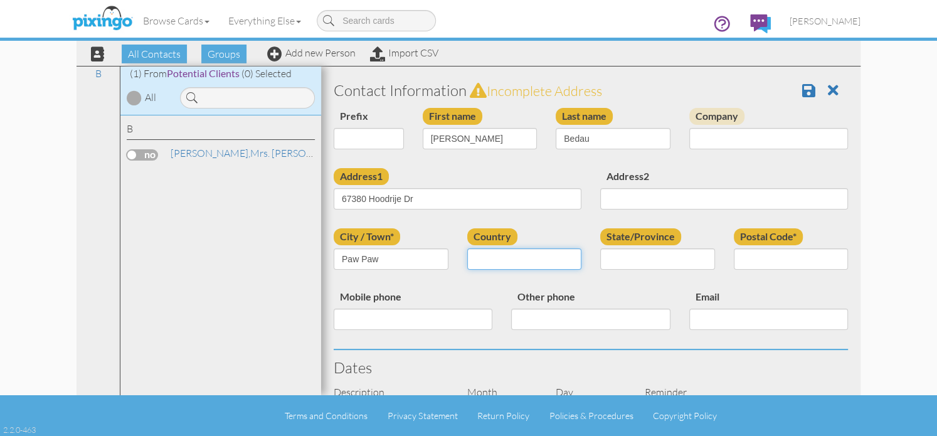
select select "object:201"
click at [467, 248] on select "[GEOGRAPHIC_DATA] -------------- [GEOGRAPHIC_DATA] [GEOGRAPHIC_DATA] [GEOGRAPHI…" at bounding box center [524, 258] width 115 height 21
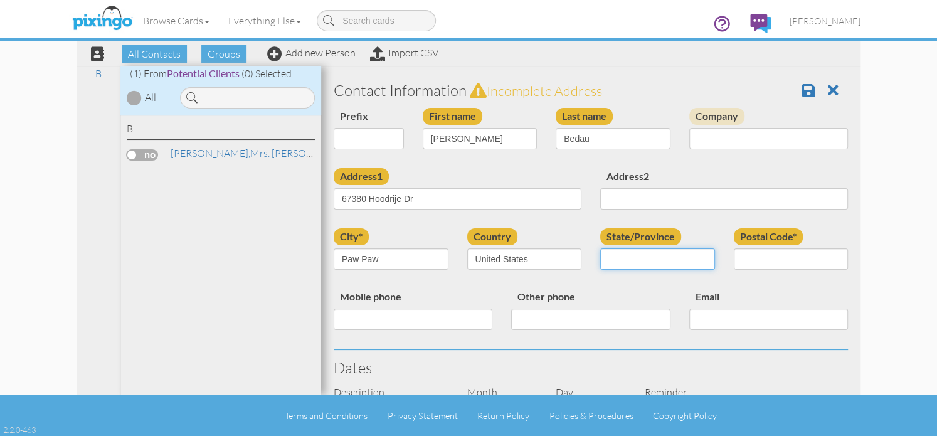
click at [702, 261] on select "AA (Military) AE (Military) Alabama Alaska American Samoa AP (Military) Arizona…" at bounding box center [657, 258] width 115 height 21
select select "object:475"
click at [600, 248] on select "AA (Military) AE (Military) Alabama Alaska American Samoa AP (Military) Arizona…" at bounding box center [657, 258] width 115 height 21
click at [784, 259] on input "Postal Code*" at bounding box center [791, 258] width 115 height 21
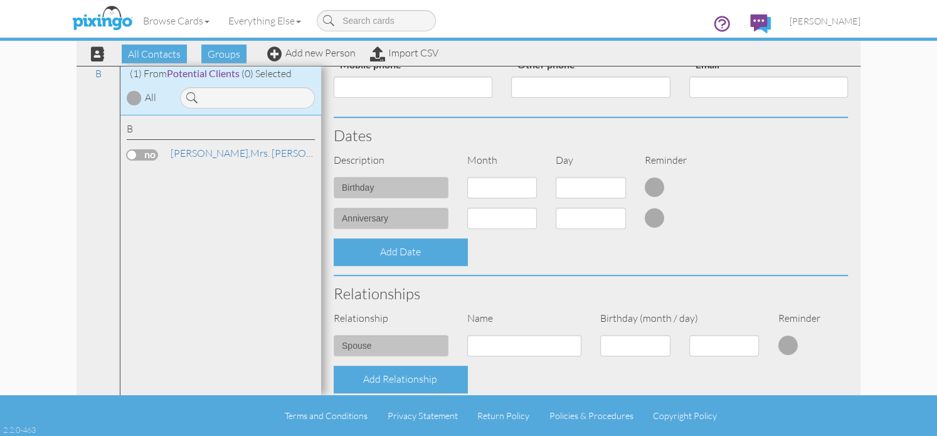
scroll to position [376, 0]
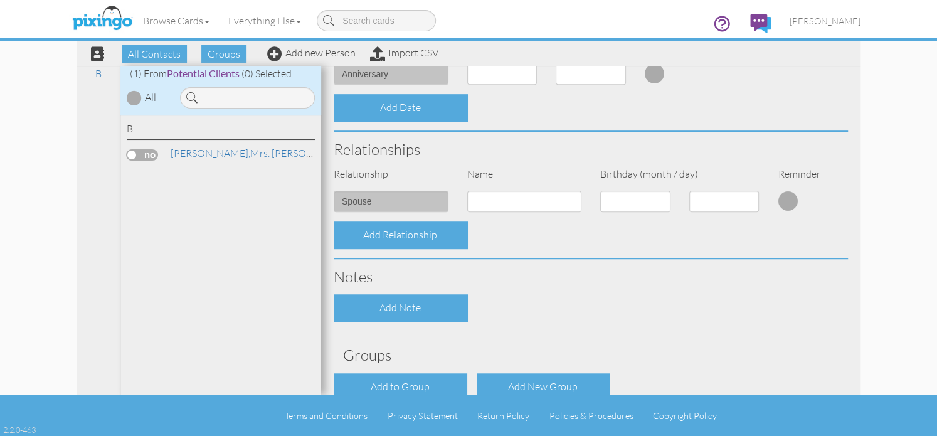
type input "49079"
click at [487, 200] on input at bounding box center [524, 201] width 115 height 21
drag, startPoint x: 487, startPoint y: 200, endPoint x: 433, endPoint y: 132, distance: 86.6
click at [433, 132] on div "Relationships" at bounding box center [590, 149] width 533 height 35
click at [487, 197] on input at bounding box center [524, 201] width 115 height 21
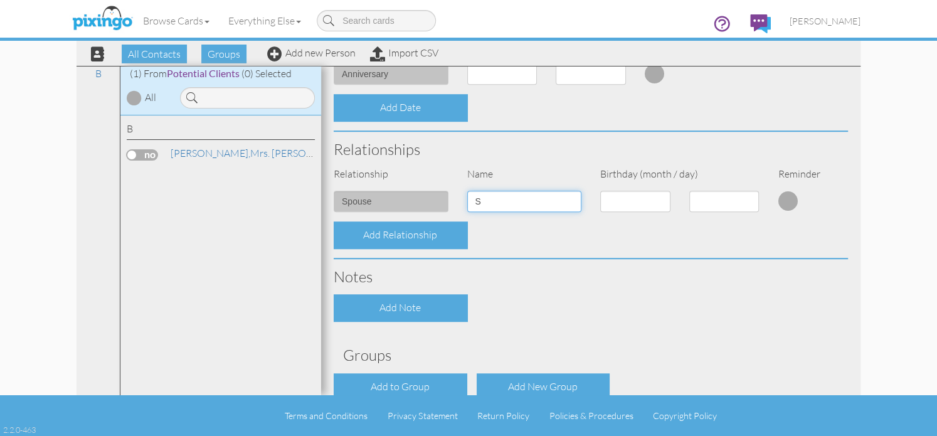
click at [487, 197] on input "S" at bounding box center [524, 201] width 115 height 21
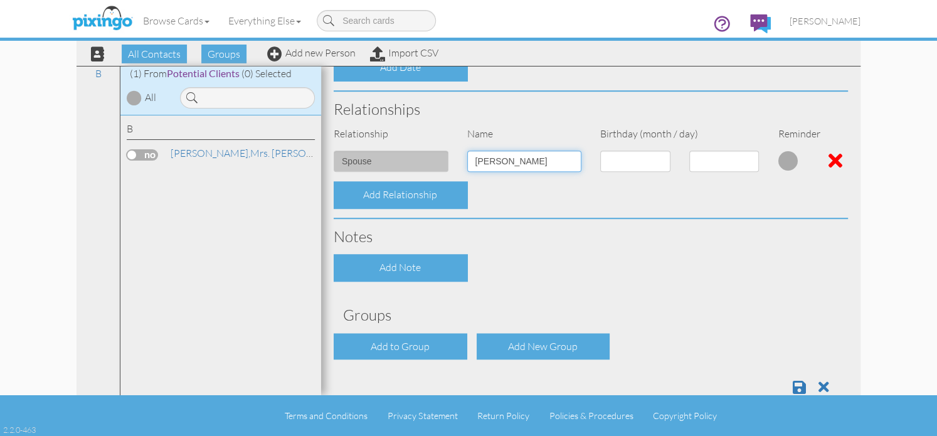
scroll to position [444, 0]
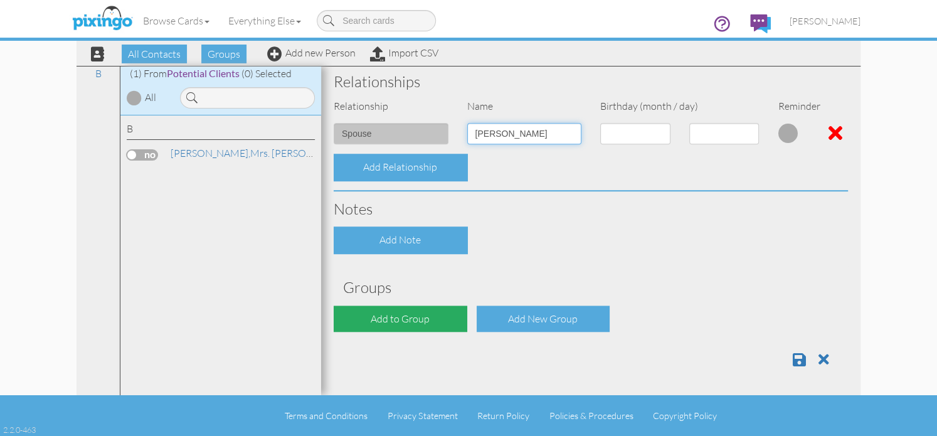
type input "Sarah Bedau"
click at [390, 321] on div "Add to Group" at bounding box center [401, 319] width 134 height 27
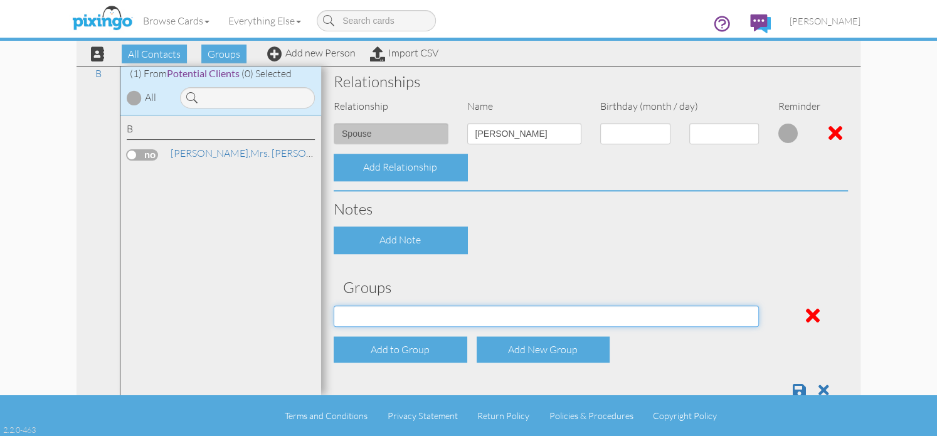
click at [455, 316] on select "Potential Clients" at bounding box center [546, 316] width 425 height 21
select select "object:510"
click at [334, 306] on select "Potential Clients" at bounding box center [546, 316] width 425 height 21
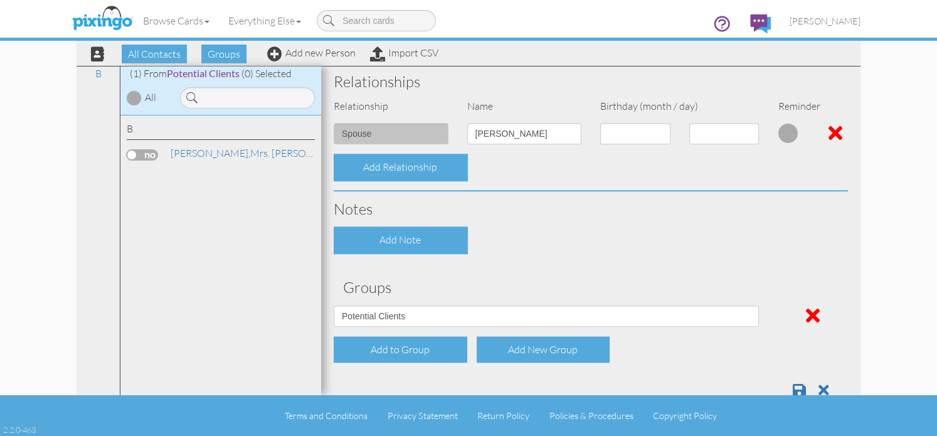
click at [790, 398] on div "Terms and Conditions Privacy Statement Return Policy Policies & Procedures Copy…" at bounding box center [468, 415] width 937 height 41
click at [793, 390] on span at bounding box center [799, 390] width 13 height 15
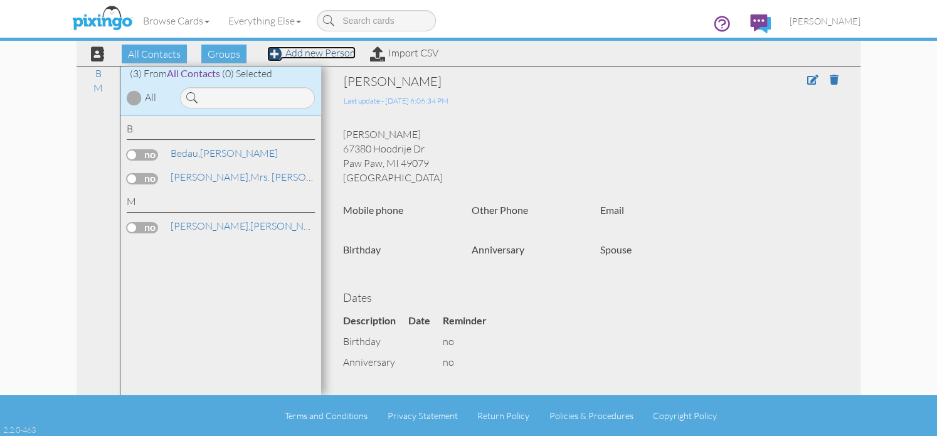
click at [316, 53] on link "Add new Person" at bounding box center [311, 52] width 88 height 13
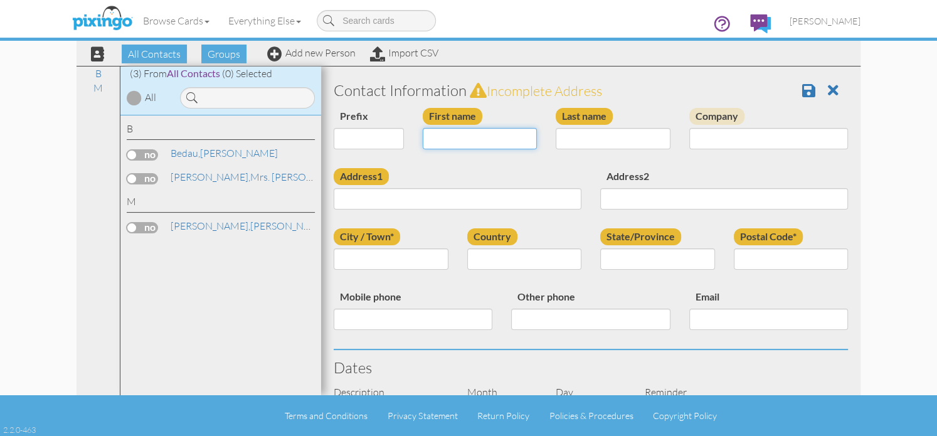
click at [439, 141] on input "First name" at bounding box center [480, 138] width 115 height 21
type input "Erin"
click at [592, 138] on input "Last name" at bounding box center [613, 138] width 115 height 21
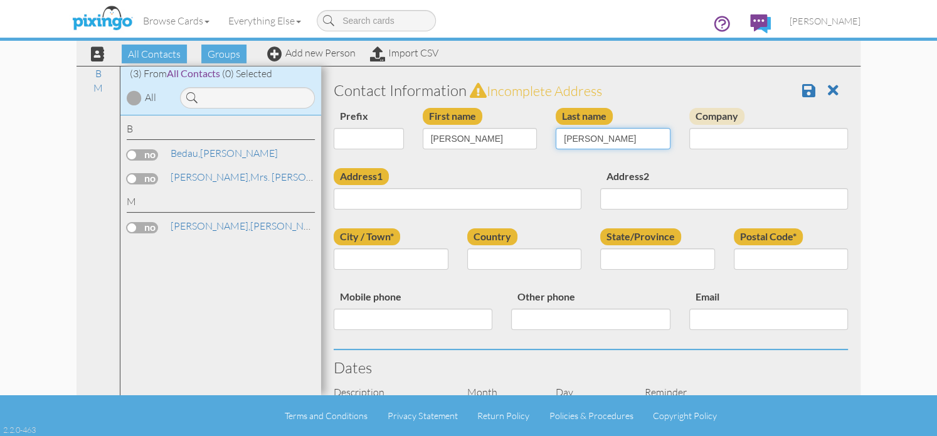
type input "Bush"
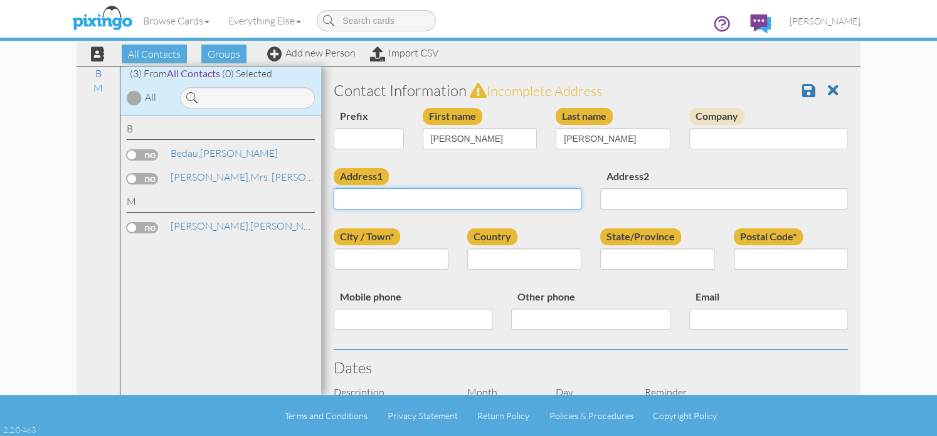
click at [472, 202] on input "Address1" at bounding box center [458, 198] width 248 height 21
click at [485, 185] on div "Address1 914 Gainder" at bounding box center [457, 193] width 267 height 51
click at [413, 206] on input "914 Gainder" at bounding box center [458, 198] width 248 height 21
type input "914 Gainder Rd"
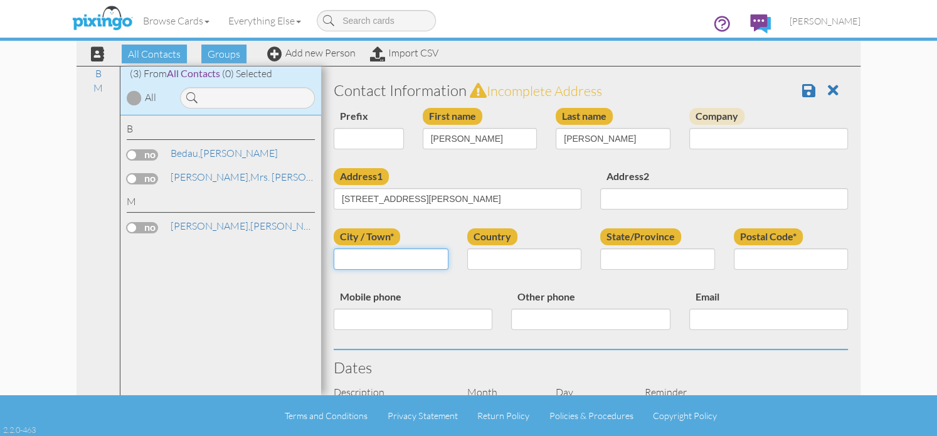
click at [407, 263] on input "City / Town*" at bounding box center [391, 258] width 115 height 21
type input "Plainwell"
click at [569, 253] on select "[GEOGRAPHIC_DATA] -------------- [GEOGRAPHIC_DATA] [GEOGRAPHIC_DATA] [GEOGRAPHI…" at bounding box center [524, 258] width 115 height 21
select select "object:204"
click at [467, 248] on select "[GEOGRAPHIC_DATA] -------------- [GEOGRAPHIC_DATA] [GEOGRAPHIC_DATA] [GEOGRAPHI…" at bounding box center [524, 258] width 115 height 21
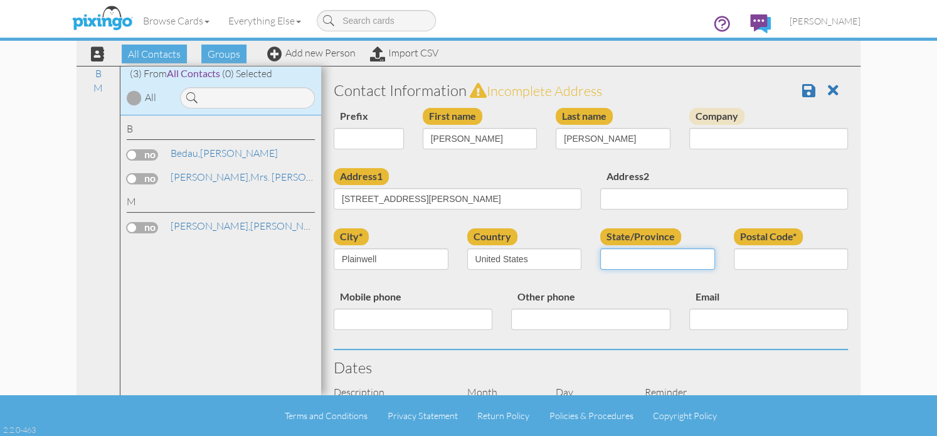
click at [698, 262] on select "AA (Military) AE (Military) [US_STATE] [US_STATE] [US_STATE] AP (Military) [US_…" at bounding box center [657, 258] width 115 height 21
select select "object:478"
click at [600, 248] on select "AA (Military) AE (Military) [US_STATE] [US_STATE] [US_STATE] AP (Military) [US_…" at bounding box center [657, 258] width 115 height 21
click at [772, 255] on input "Postal Code*" at bounding box center [791, 258] width 115 height 21
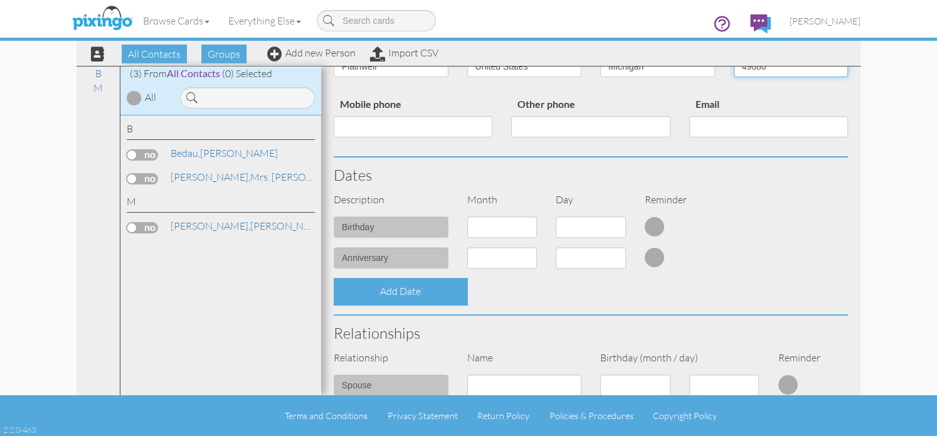
scroll to position [251, 0]
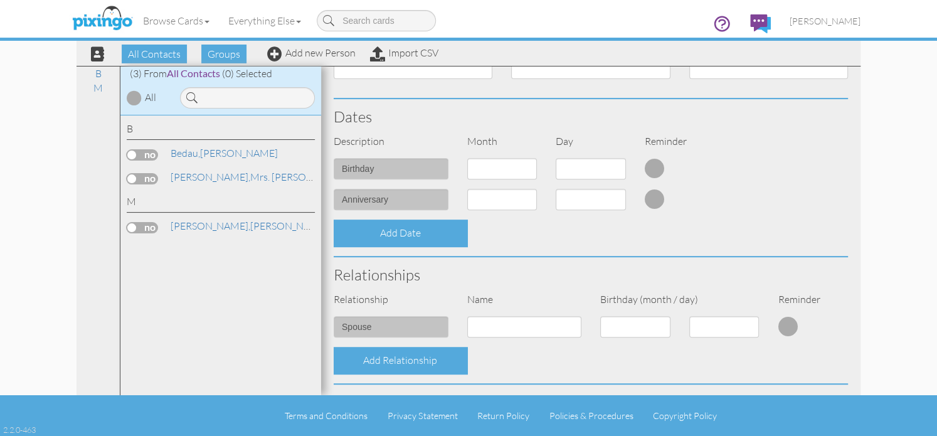
type input "49080"
click at [494, 326] on input at bounding box center [524, 326] width 115 height 21
click at [487, 319] on input at bounding box center [524, 326] width 115 height 21
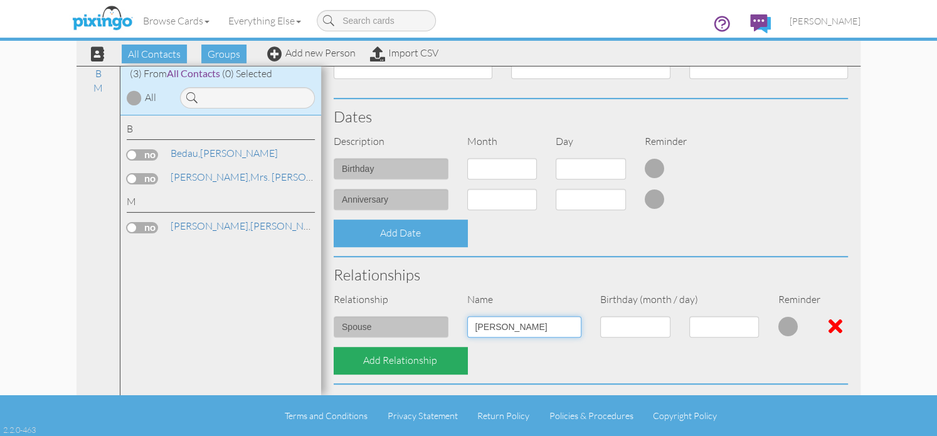
type input "John Bush"
click at [397, 364] on div "Add Relationship" at bounding box center [401, 360] width 134 height 27
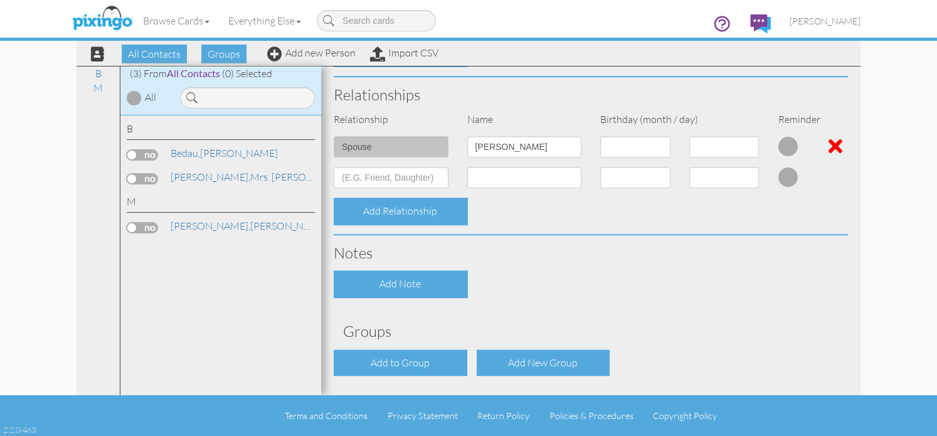
scroll to position [474, 0]
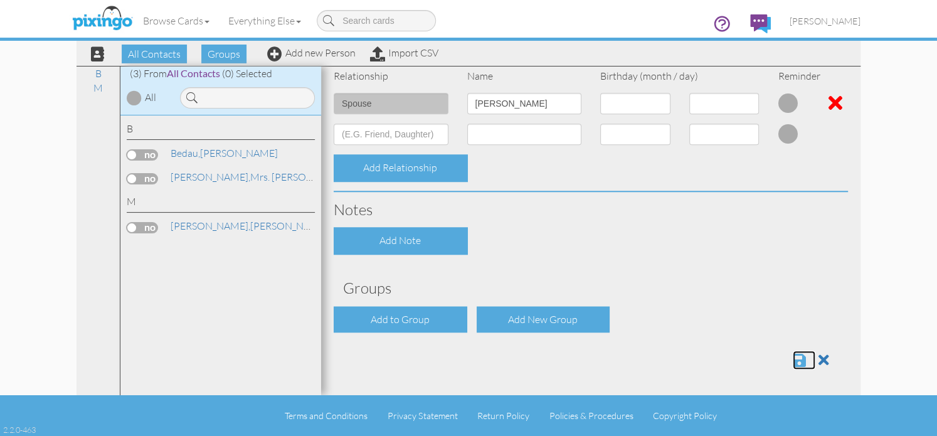
click at [793, 358] on span at bounding box center [799, 360] width 13 height 15
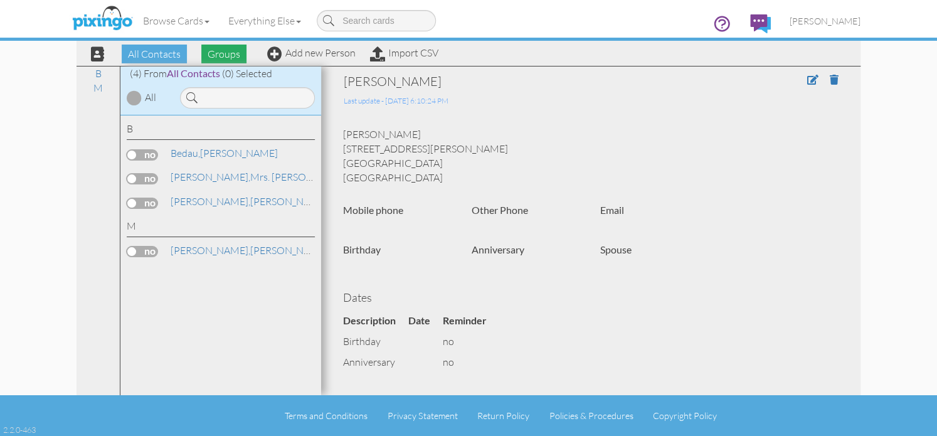
click at [223, 56] on span "Groups" at bounding box center [223, 54] width 45 height 19
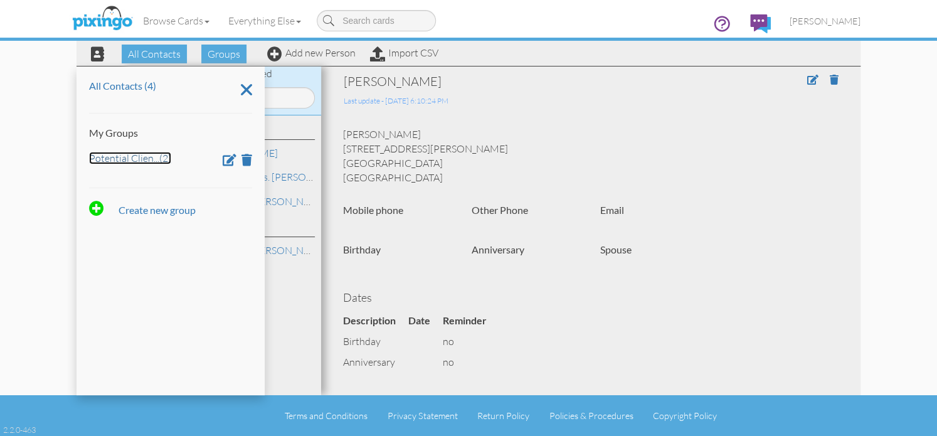
click at [124, 157] on link "Potential Clien ... (2)" at bounding box center [130, 158] width 82 height 13
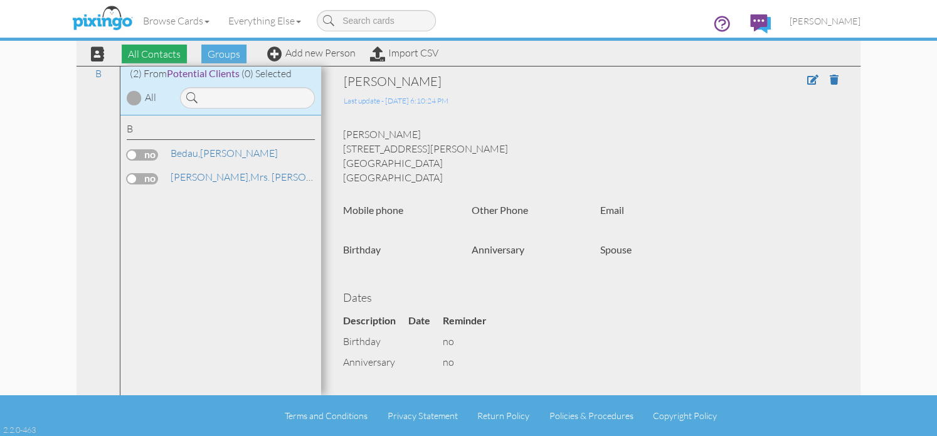
click at [164, 54] on span "All Contacts" at bounding box center [154, 54] width 65 height 19
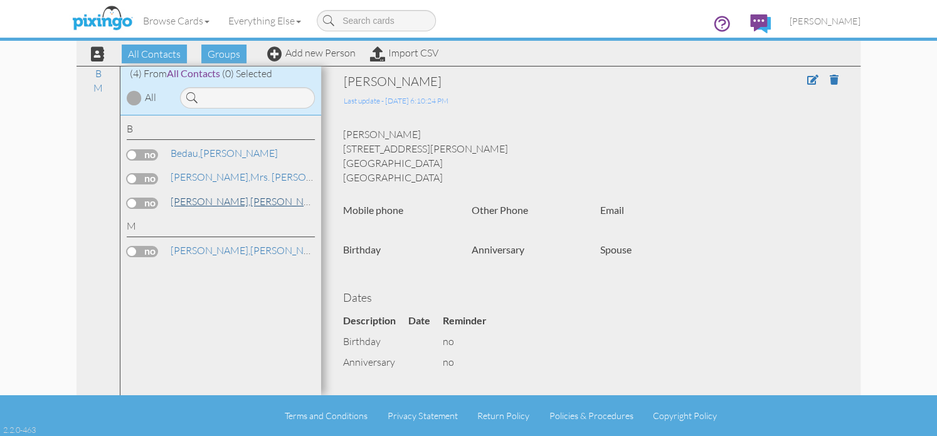
click at [185, 199] on span "[PERSON_NAME]," at bounding box center [211, 201] width 80 height 13
click at [807, 80] on span at bounding box center [812, 80] width 11 height 10
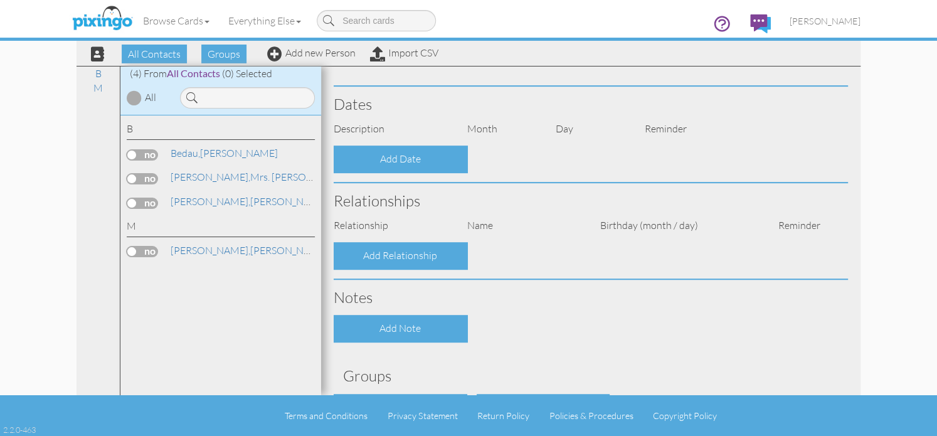
type input "[PERSON_NAME]"
type input "Bush"
type input "[STREET_ADDRESS][PERSON_NAME]"
type input "Plainwell"
type input "49080"
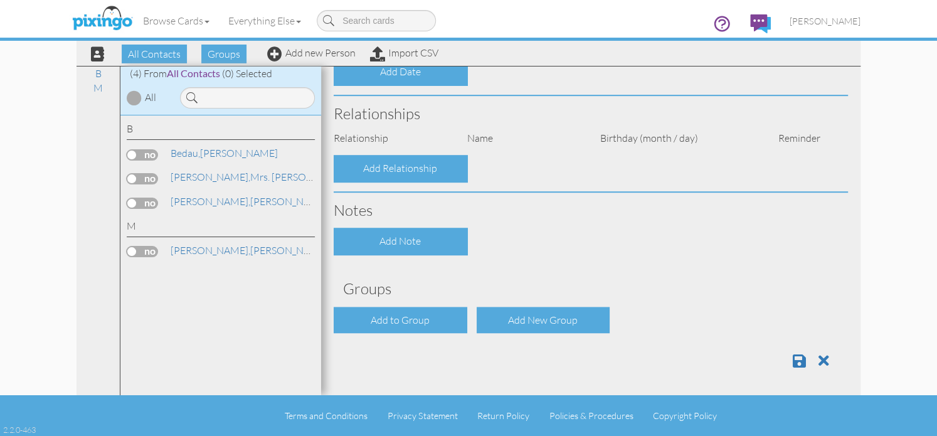
select select "object:195"
select select "object:440"
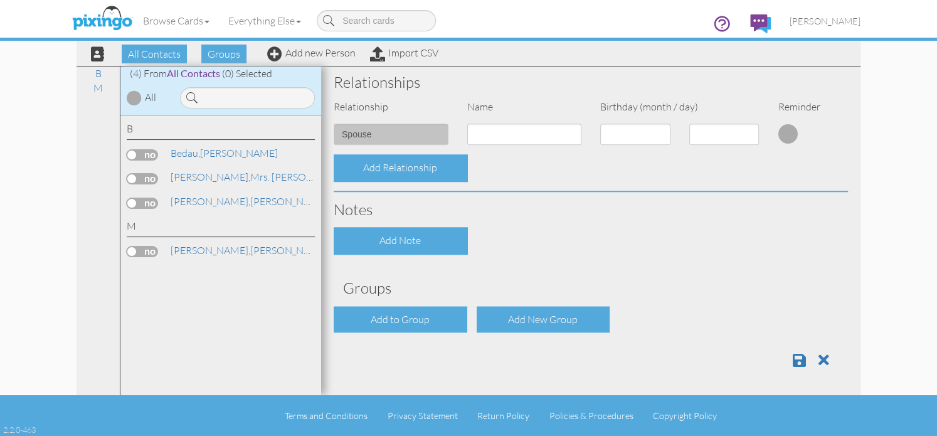
scroll to position [444, 0]
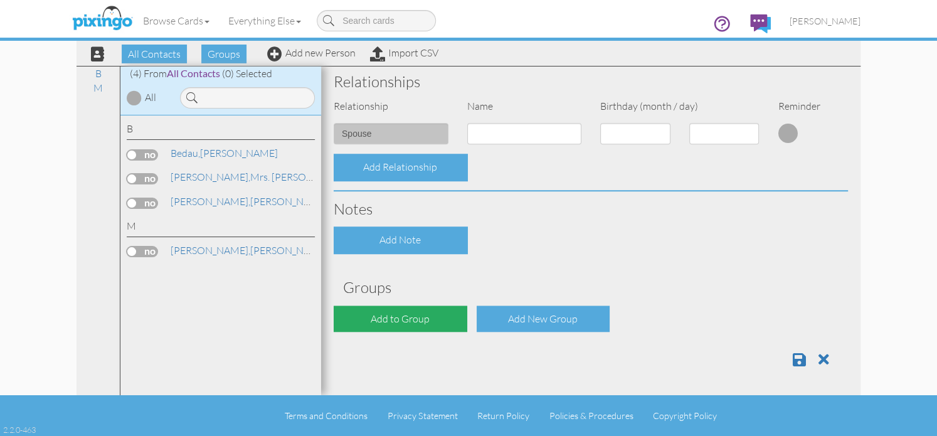
click at [412, 323] on div "Add to Group" at bounding box center [401, 319] width 134 height 27
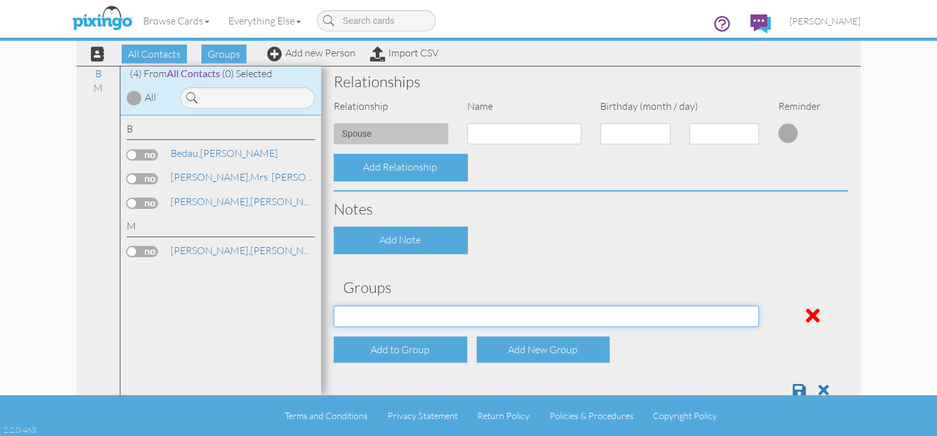
click at [741, 316] on select "Potential Clients" at bounding box center [546, 316] width 425 height 21
select select "object:521"
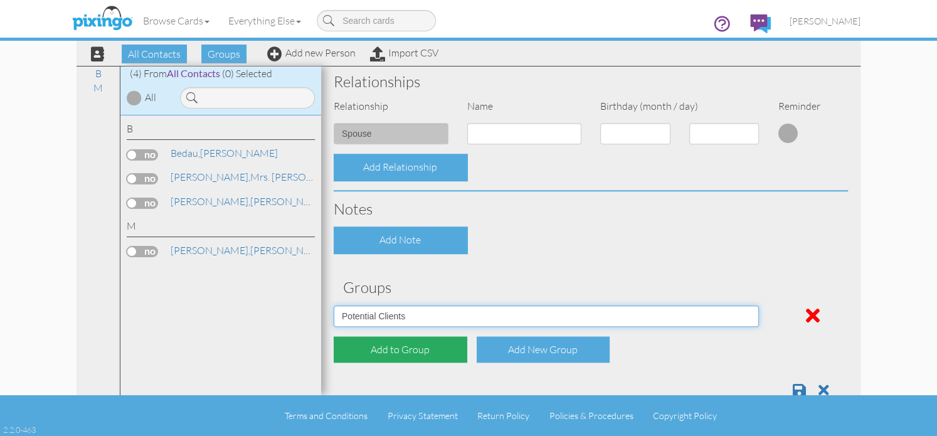
click at [334, 306] on select "Potential Clients" at bounding box center [546, 316] width 425 height 21
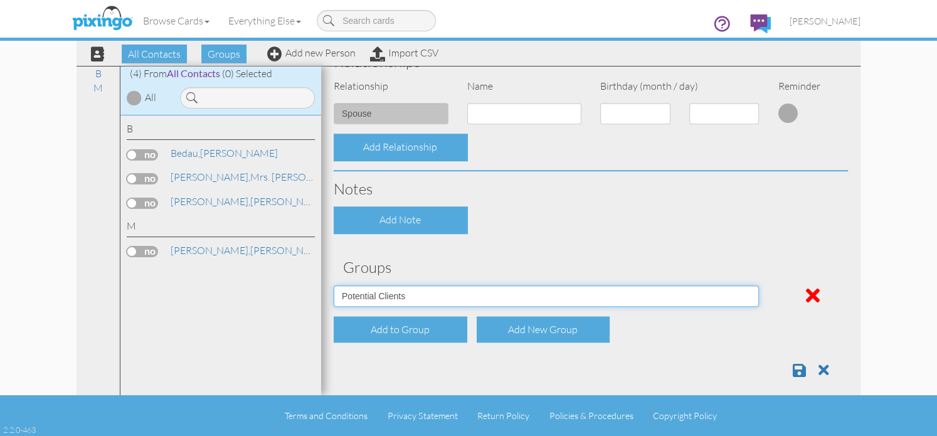
scroll to position [474, 0]
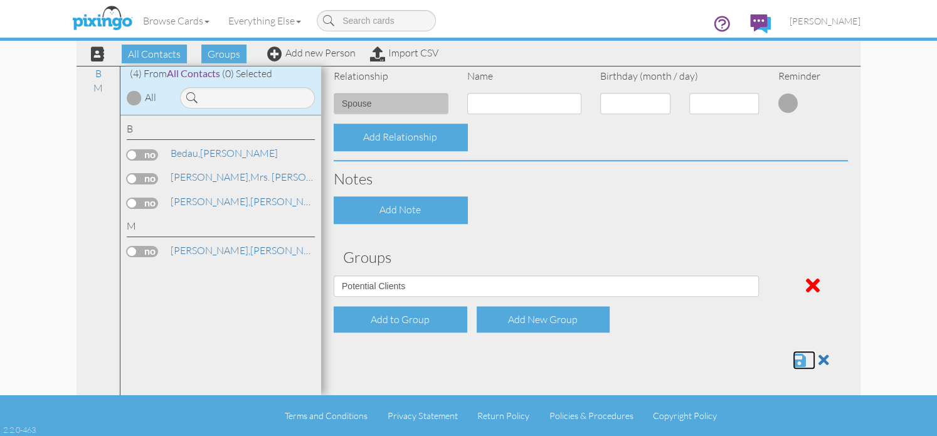
click at [793, 358] on span at bounding box center [799, 360] width 13 height 15
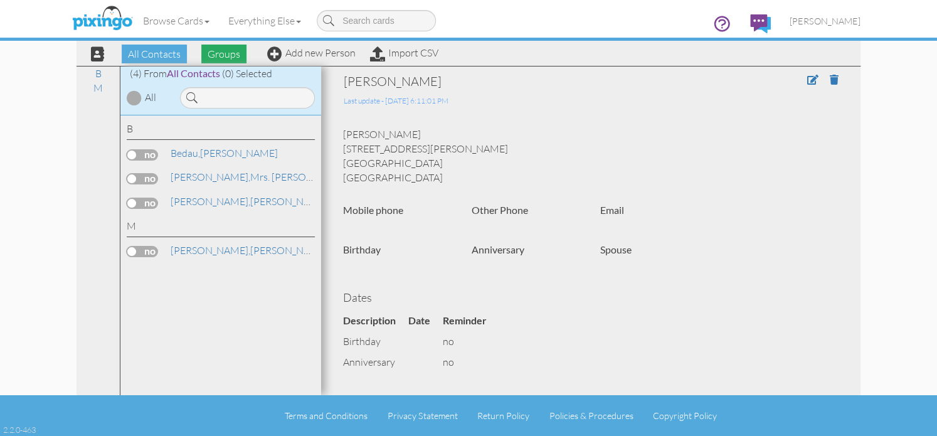
click at [228, 55] on span "Groups" at bounding box center [223, 54] width 45 height 19
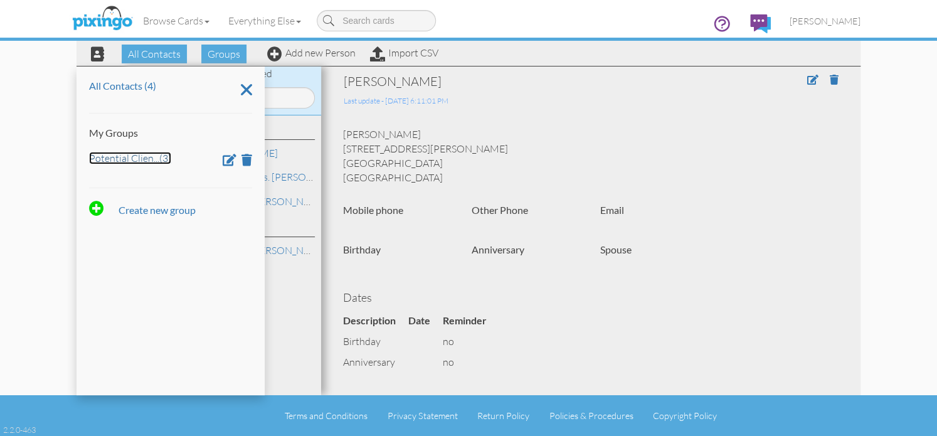
click at [128, 159] on link "Potential Clien ... (3)" at bounding box center [130, 158] width 82 height 13
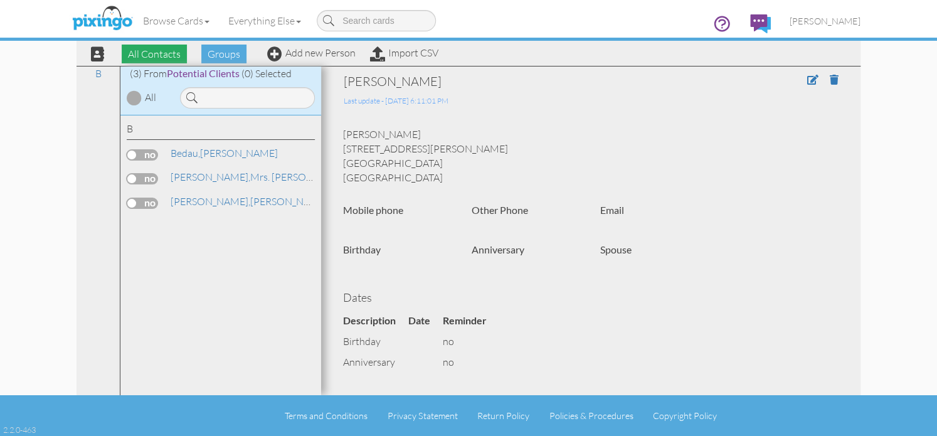
click at [157, 52] on span "All Contacts" at bounding box center [154, 54] width 65 height 19
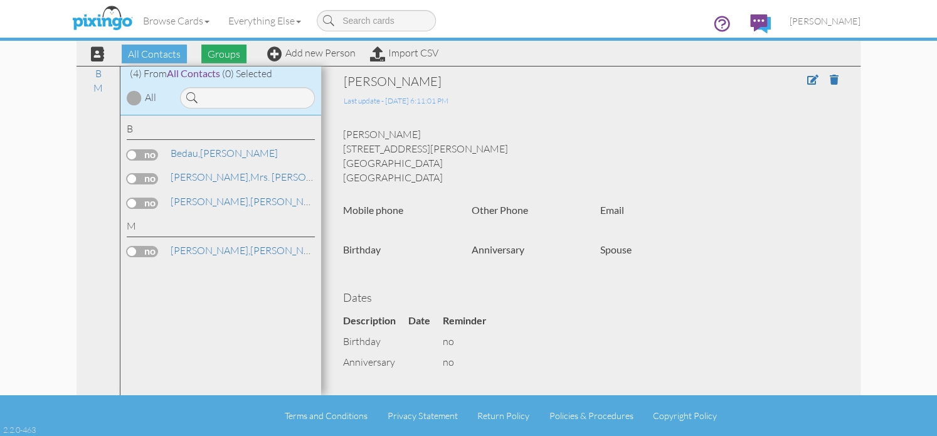
click at [231, 57] on span "Groups" at bounding box center [223, 54] width 45 height 19
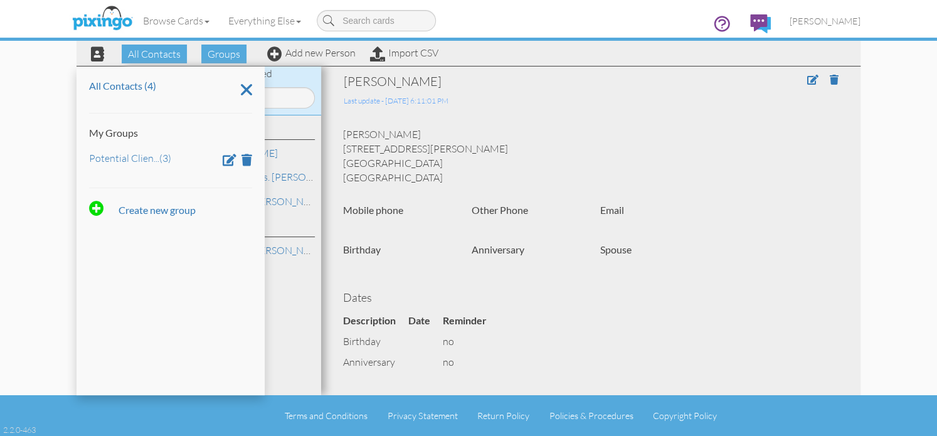
click at [120, 165] on div "Potential Clien ... (3)" at bounding box center [170, 157] width 163 height 15
click at [119, 152] on link "Potential Clien ... (3)" at bounding box center [130, 158] width 82 height 13
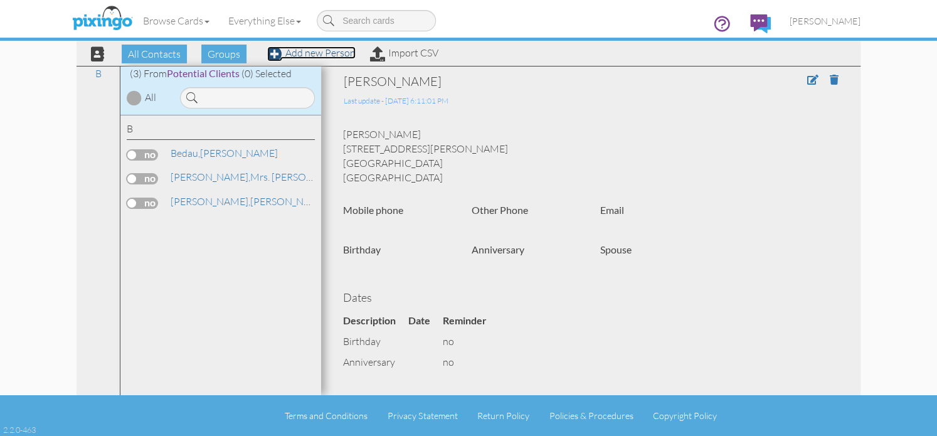
click at [302, 53] on link "Add new Person" at bounding box center [311, 52] width 88 height 13
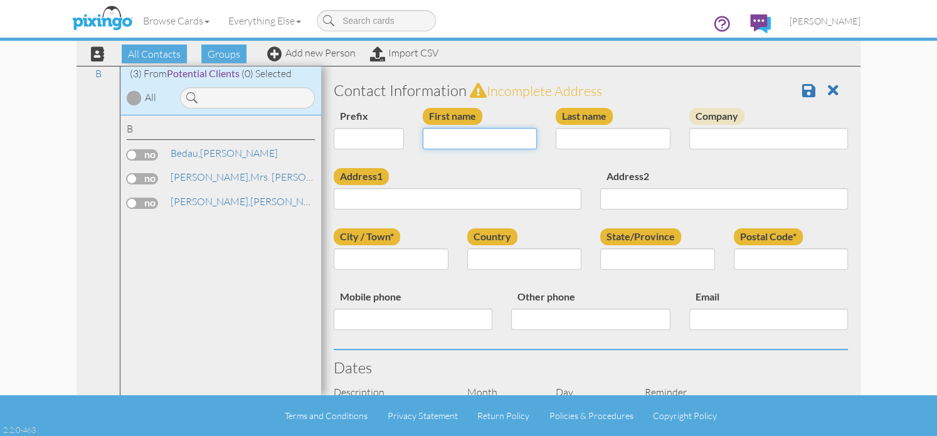
click at [437, 141] on input "First name" at bounding box center [480, 138] width 115 height 21
type input "[PERSON_NAME]"
click at [567, 136] on input "Last name" at bounding box center [613, 138] width 115 height 21
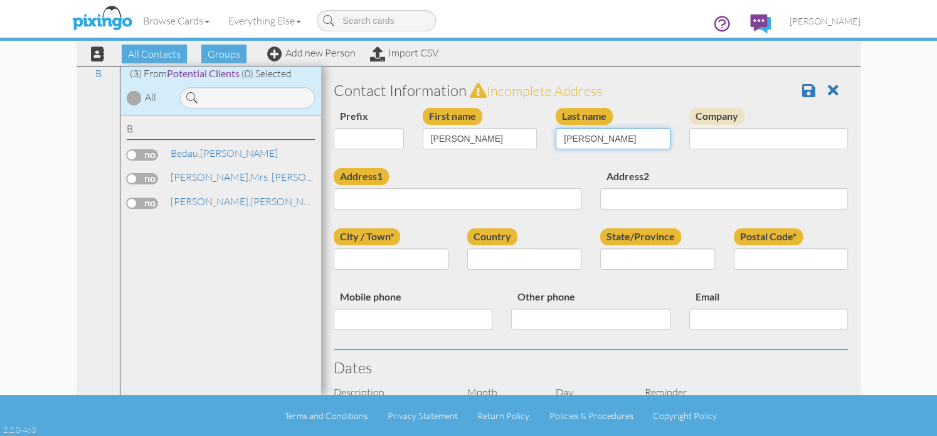
type input "Engelmann"
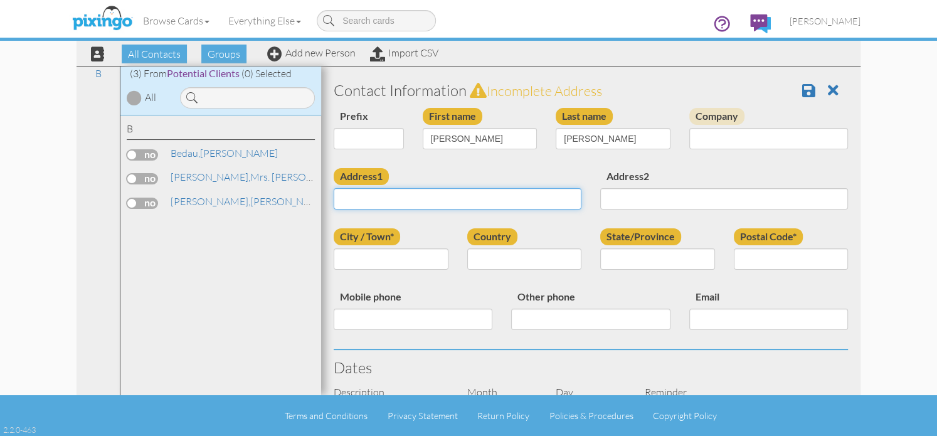
click at [434, 205] on input "Address1" at bounding box center [458, 198] width 248 height 21
type input "[STREET_ADDRESS]"
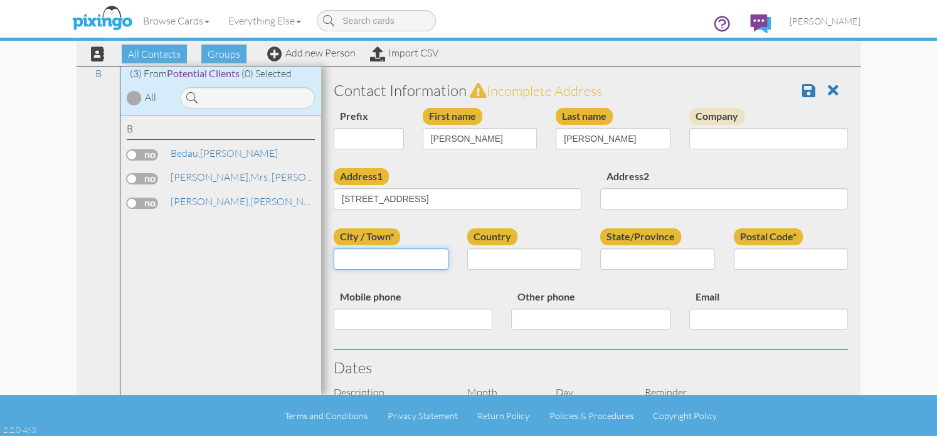
click at [387, 262] on input "City / Town*" at bounding box center [391, 258] width 115 height 21
type input "Plainwell"
select select "object:211"
type input "49080"
select select "object:485"
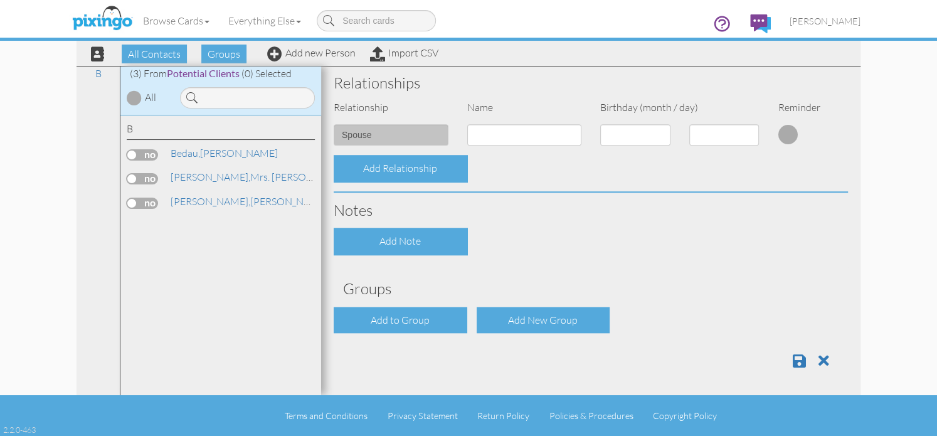
scroll to position [444, 0]
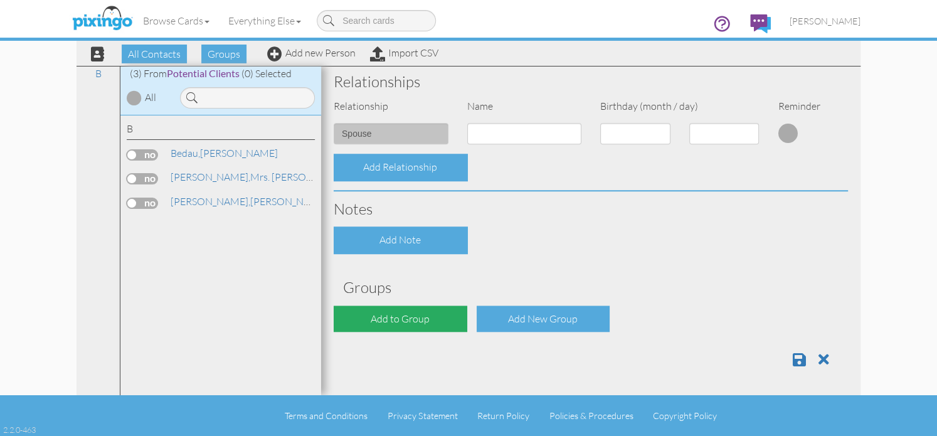
click at [407, 321] on div "Add to Group" at bounding box center [401, 319] width 134 height 27
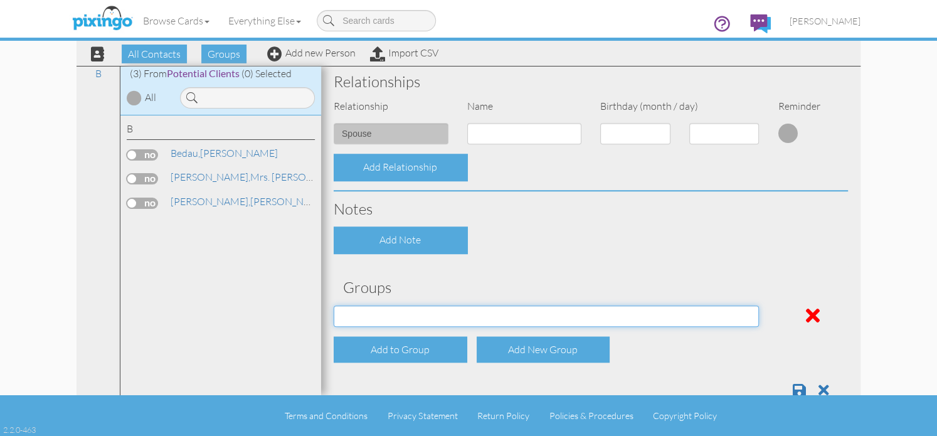
click at [743, 314] on select "Potential Clients" at bounding box center [546, 316] width 425 height 21
select select "object:519"
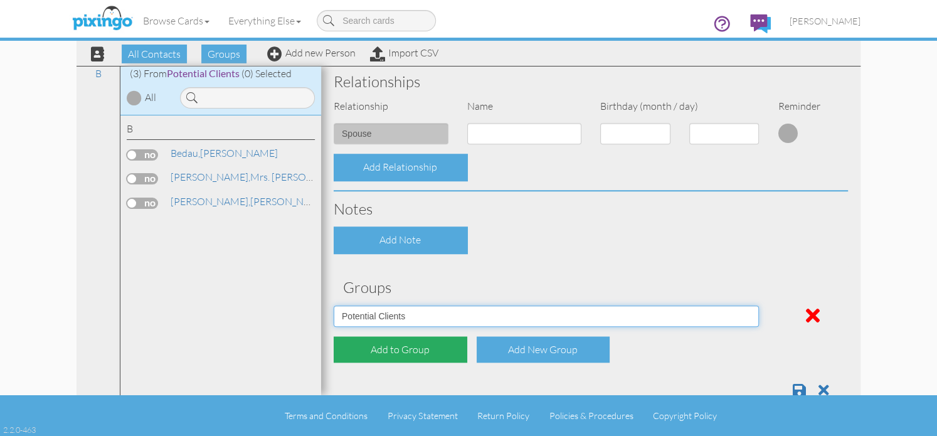
click at [334, 306] on select "Potential Clients" at bounding box center [546, 316] width 425 height 21
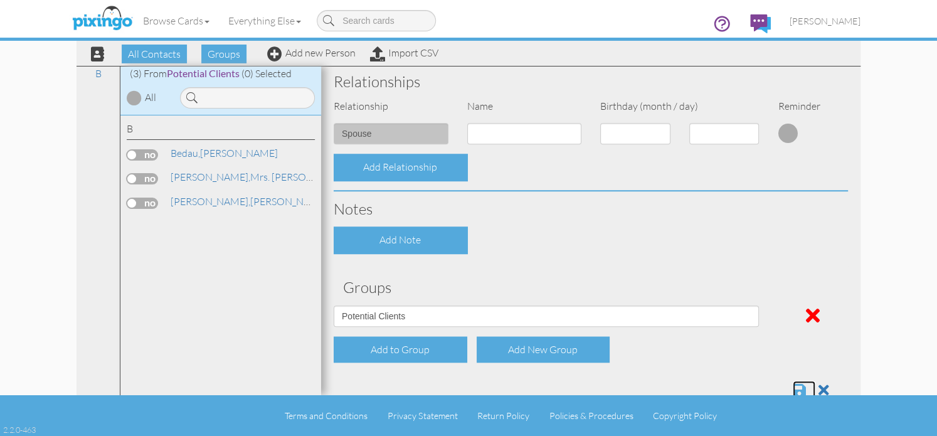
click at [793, 388] on span at bounding box center [799, 390] width 13 height 15
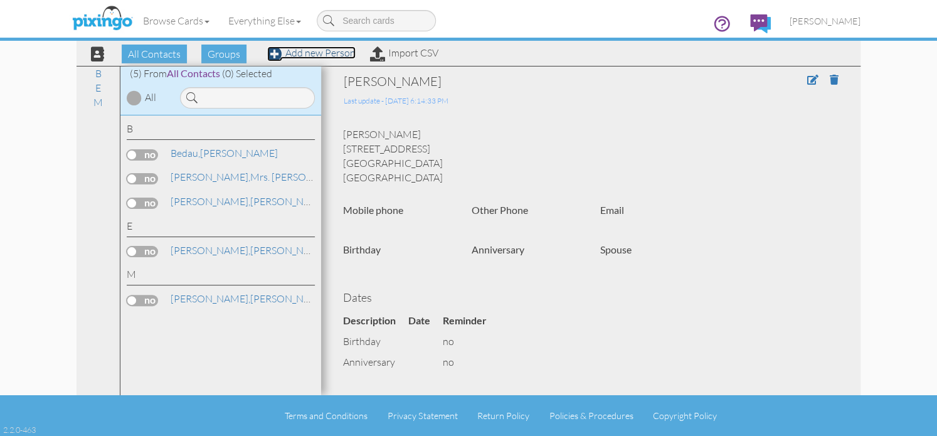
click at [299, 56] on link "Add new Person" at bounding box center [311, 52] width 88 height 13
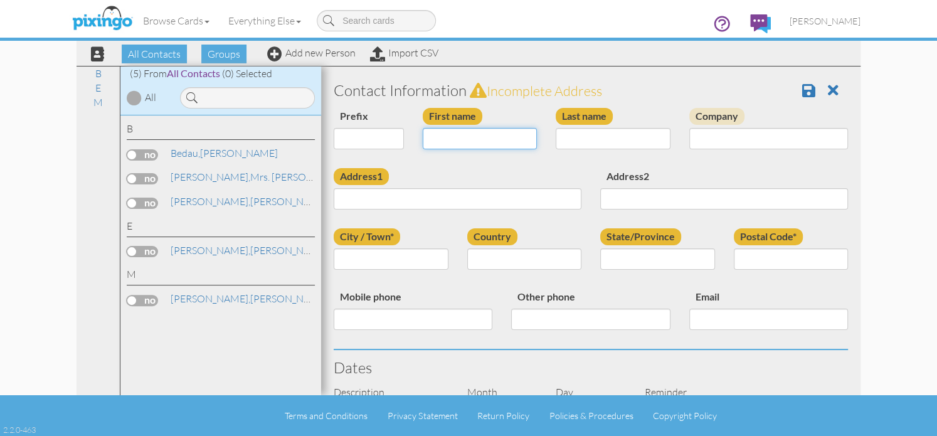
click at [517, 142] on input "First name" at bounding box center [480, 138] width 115 height 21
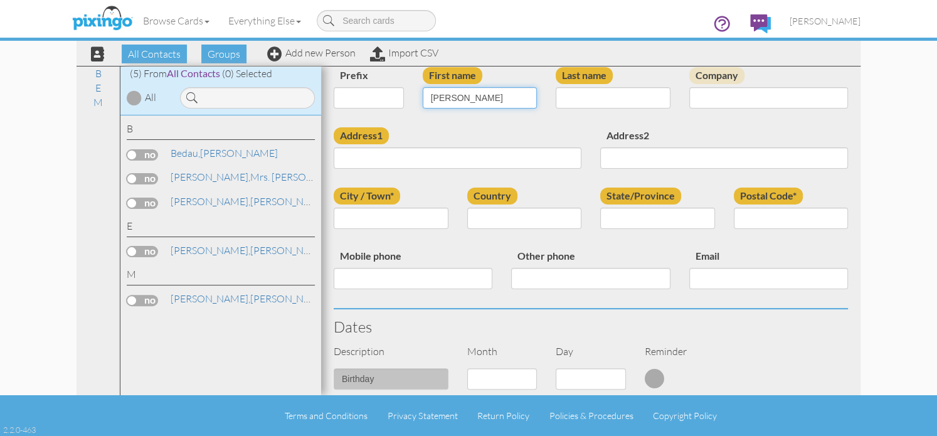
scroll to position [63, 0]
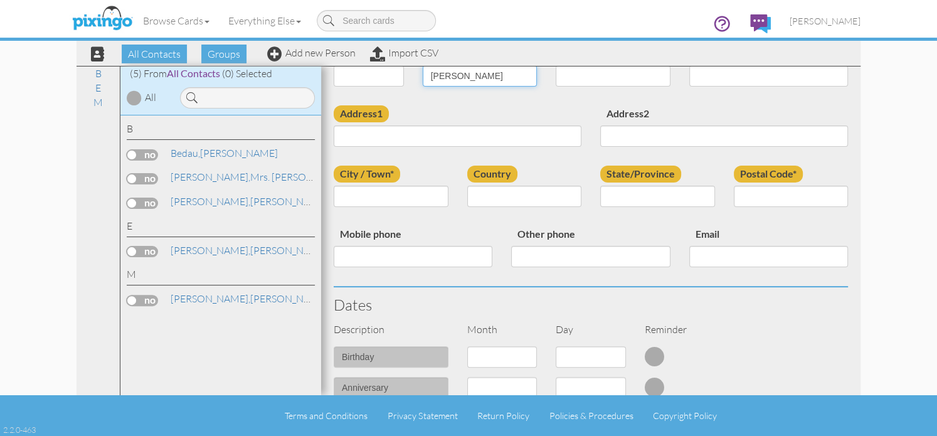
type input "[PERSON_NAME]"
click at [593, 78] on input "Last name" at bounding box center [613, 75] width 115 height 21
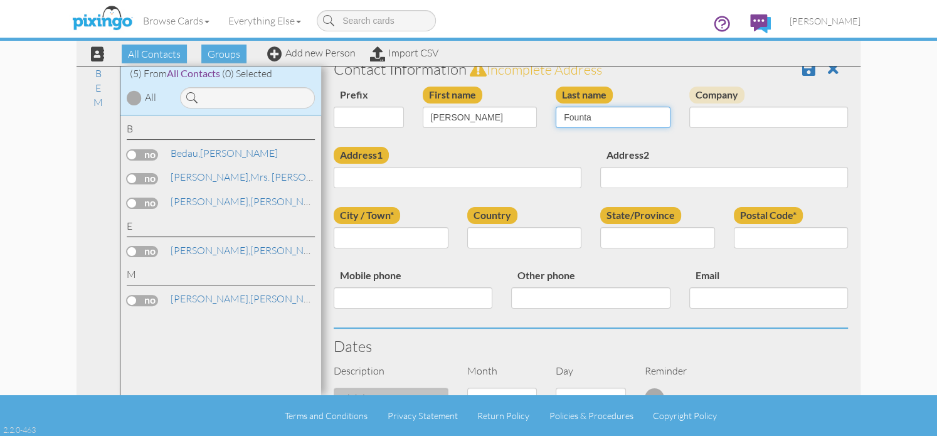
scroll to position [0, 0]
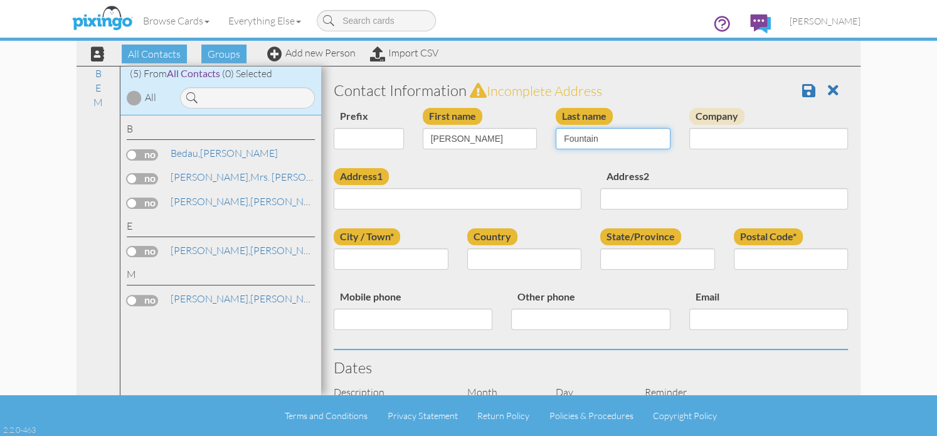
type input "Fountain"
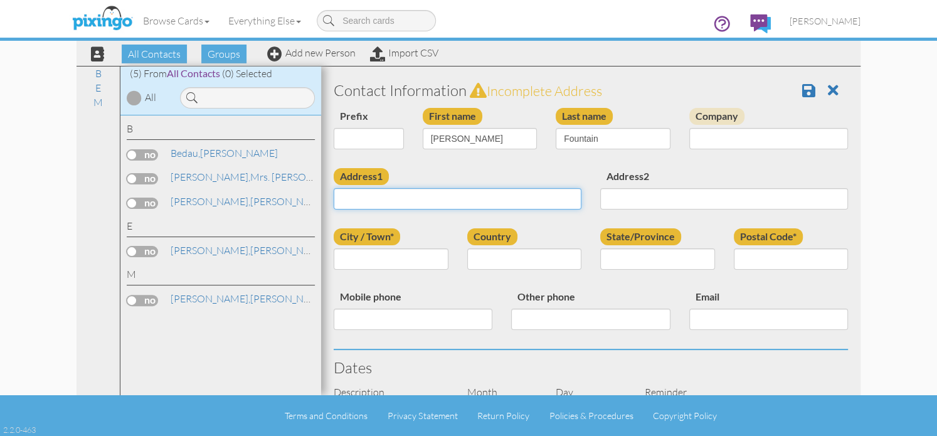
click at [376, 205] on input "Address1" at bounding box center [458, 198] width 248 height 21
type input "[STREET_ADDRESS]"
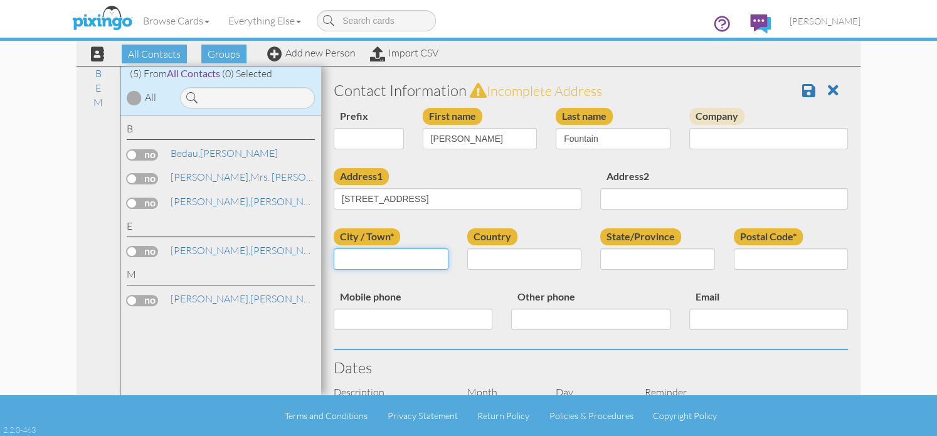
click at [361, 255] on input "City / Town*" at bounding box center [391, 258] width 115 height 21
type input "Scotts"
click at [516, 263] on select "[GEOGRAPHIC_DATA] -------------- [GEOGRAPHIC_DATA] [GEOGRAPHIC_DATA] [GEOGRAPHI…" at bounding box center [524, 258] width 115 height 21
select select "object:212"
click at [467, 248] on select "[GEOGRAPHIC_DATA] -------------- [GEOGRAPHIC_DATA] [GEOGRAPHIC_DATA] [GEOGRAPHI…" at bounding box center [524, 258] width 115 height 21
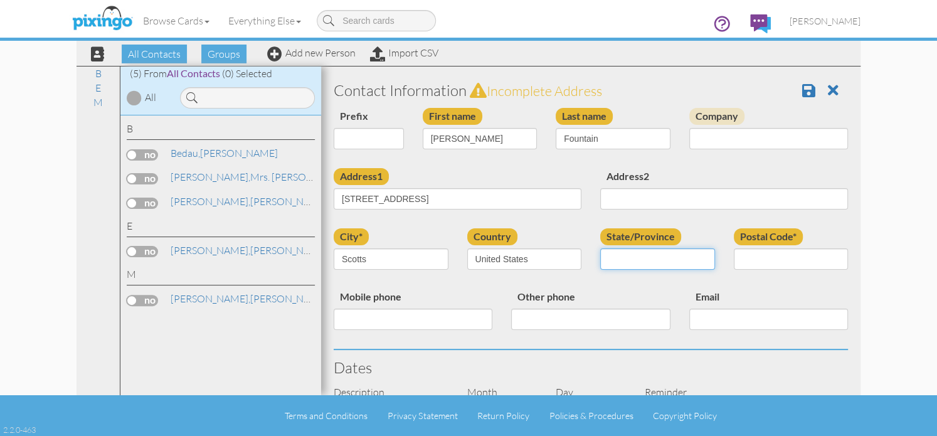
click at [703, 268] on select "AA (Military) AE (Military) [US_STATE] [US_STATE] [US_STATE] AP (Military) [US_…" at bounding box center [657, 258] width 115 height 21
select select "object:486"
click at [600, 248] on select "AA (Military) AE (Military) [US_STATE] [US_STATE] [US_STATE] AP (Military) [US_…" at bounding box center [657, 258] width 115 height 21
click at [754, 259] on input "Postal Code*" at bounding box center [791, 258] width 115 height 21
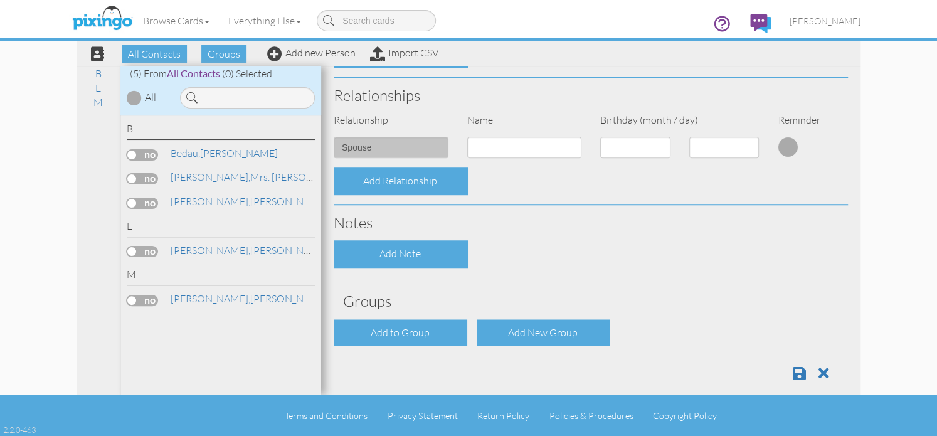
scroll to position [439, 0]
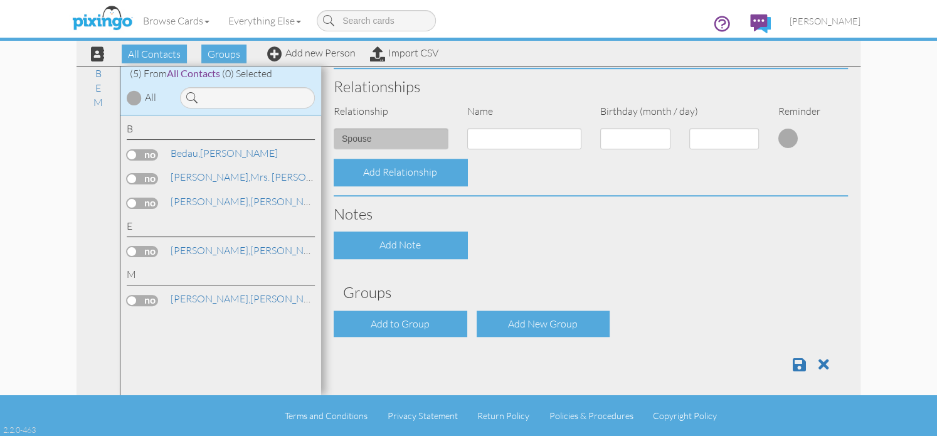
type input "49088"
click at [493, 138] on input at bounding box center [524, 138] width 115 height 21
click at [489, 135] on input at bounding box center [524, 138] width 115 height 21
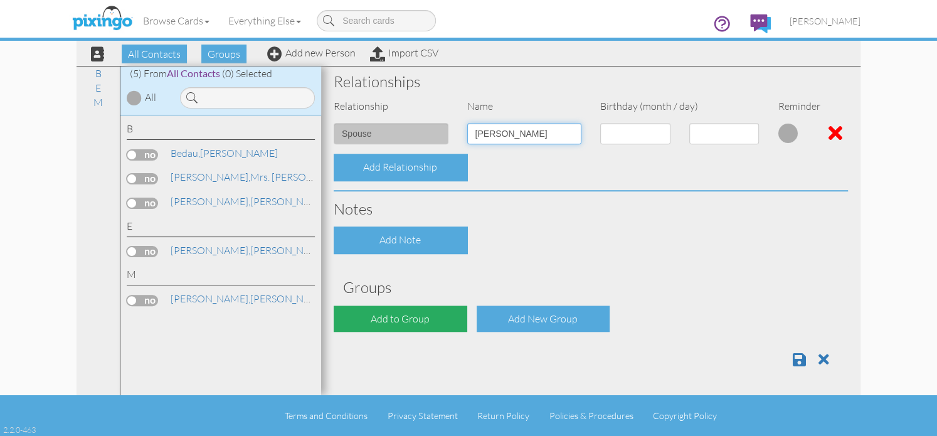
type input "[PERSON_NAME]"
click at [412, 324] on div "Add to Group" at bounding box center [401, 319] width 134 height 27
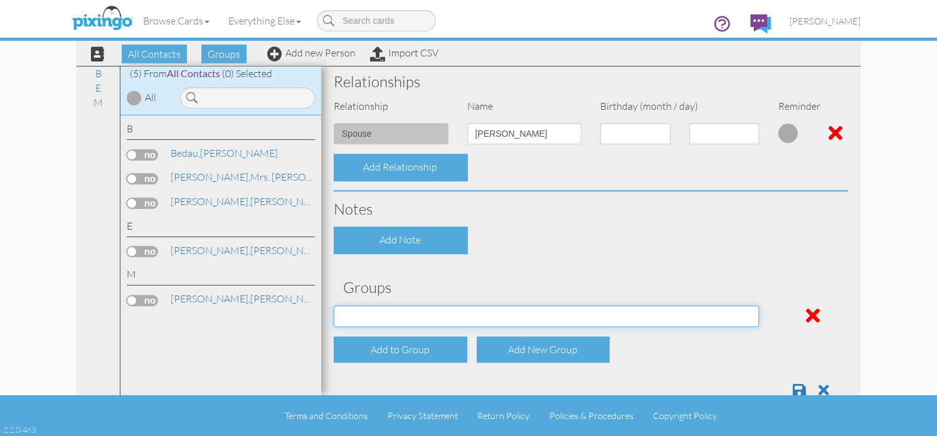
click at [749, 313] on select "Potential Clients" at bounding box center [546, 316] width 425 height 21
select select "object:521"
click at [334, 306] on select "Potential Clients" at bounding box center [546, 316] width 425 height 21
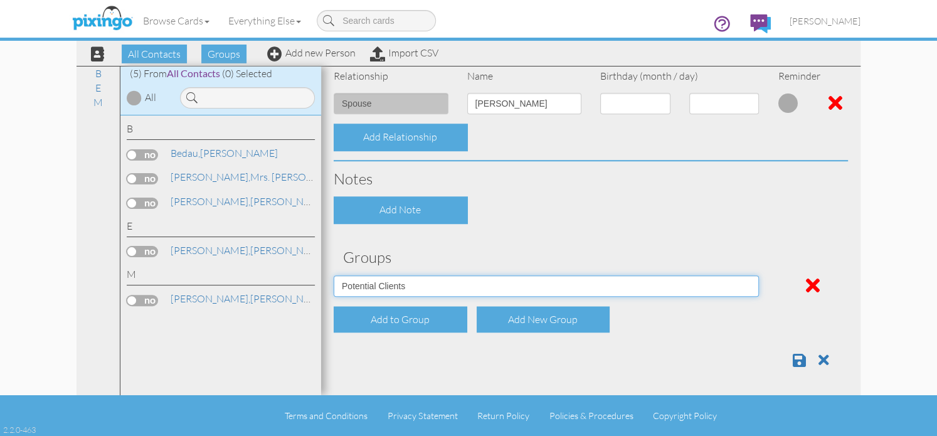
scroll to position [474, 0]
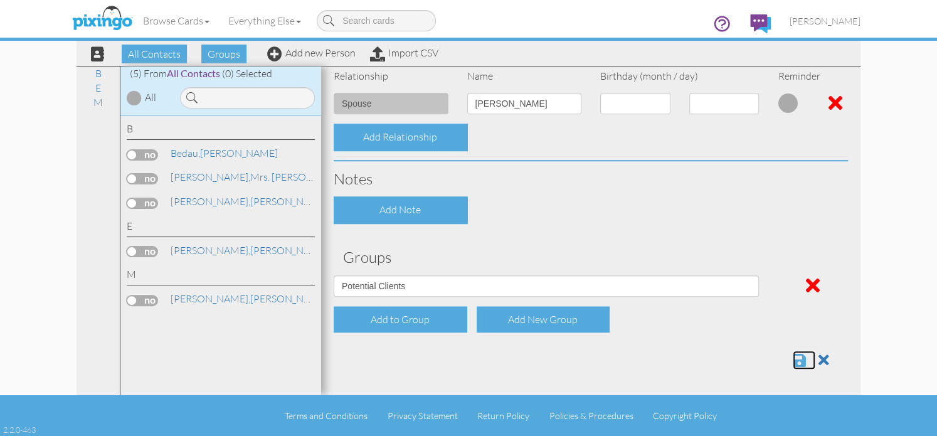
click at [793, 362] on span at bounding box center [799, 360] width 13 height 15
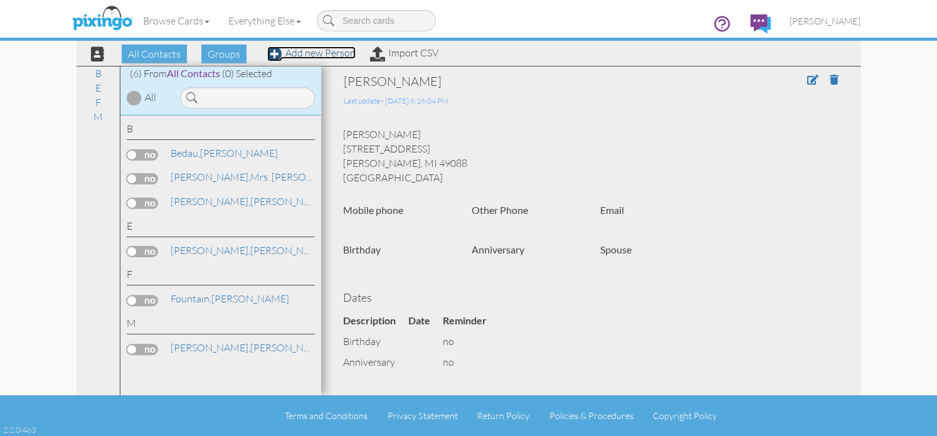
click at [320, 54] on link "Add new Person" at bounding box center [311, 52] width 88 height 13
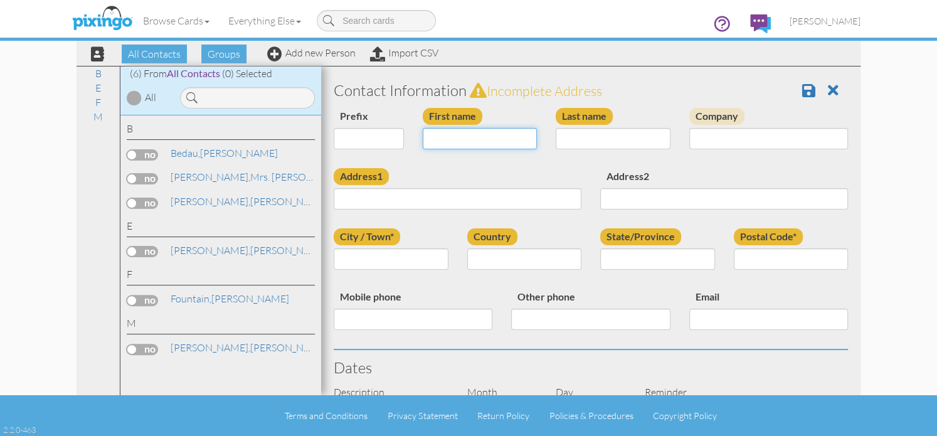
click at [452, 137] on input "First name" at bounding box center [480, 138] width 115 height 21
type input "Rose"
click at [568, 139] on input "Last name" at bounding box center [613, 138] width 115 height 21
type input "Green"
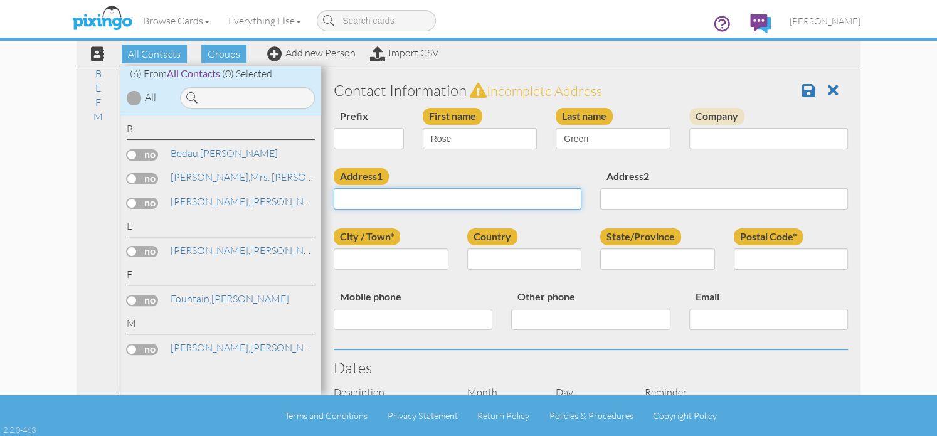
click at [423, 204] on input "Address1" at bounding box center [458, 198] width 248 height 21
type input "145 Sydelle Ave"
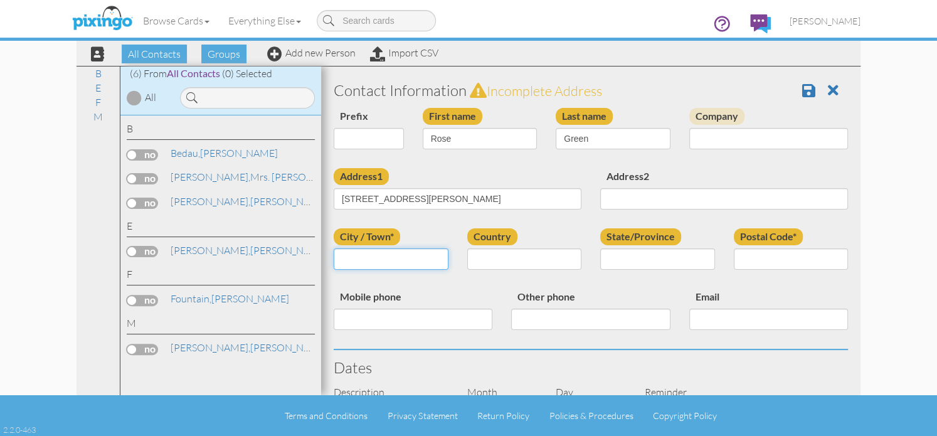
click at [363, 263] on input "City / Town*" at bounding box center [391, 258] width 115 height 21
type input "Kalamazoo"
click at [540, 259] on select "[GEOGRAPHIC_DATA] -------------- [GEOGRAPHIC_DATA] [GEOGRAPHIC_DATA] [GEOGRAPHI…" at bounding box center [524, 258] width 115 height 21
select select "object:217"
click at [467, 248] on select "[GEOGRAPHIC_DATA] -------------- [GEOGRAPHIC_DATA] [GEOGRAPHIC_DATA] [GEOGRAPHI…" at bounding box center [524, 258] width 115 height 21
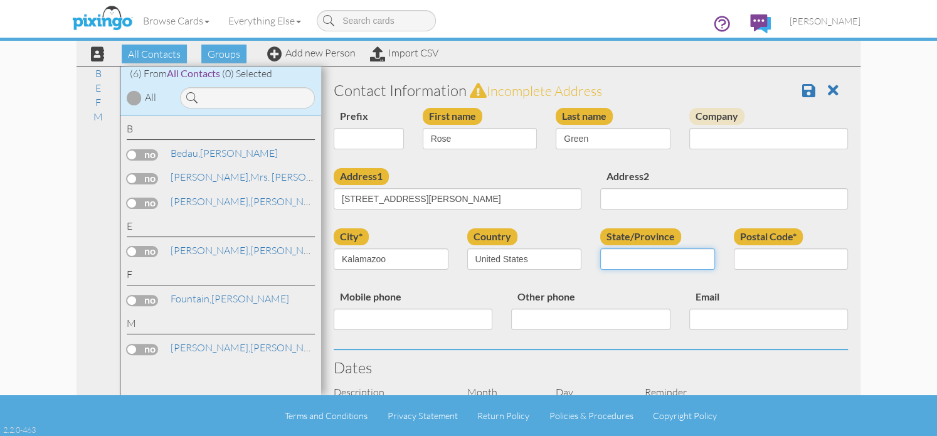
click at [705, 255] on select "AA (Military) AE (Military) [US_STATE] [US_STATE] [US_STATE] AP (Military) [US_…" at bounding box center [657, 258] width 115 height 21
select select "object:491"
click at [600, 248] on select "AA (Military) AE (Military) [US_STATE] [US_STATE] [US_STATE] AP (Military) [US_…" at bounding box center [657, 258] width 115 height 21
click at [741, 258] on input "Postal Code*" at bounding box center [791, 258] width 115 height 21
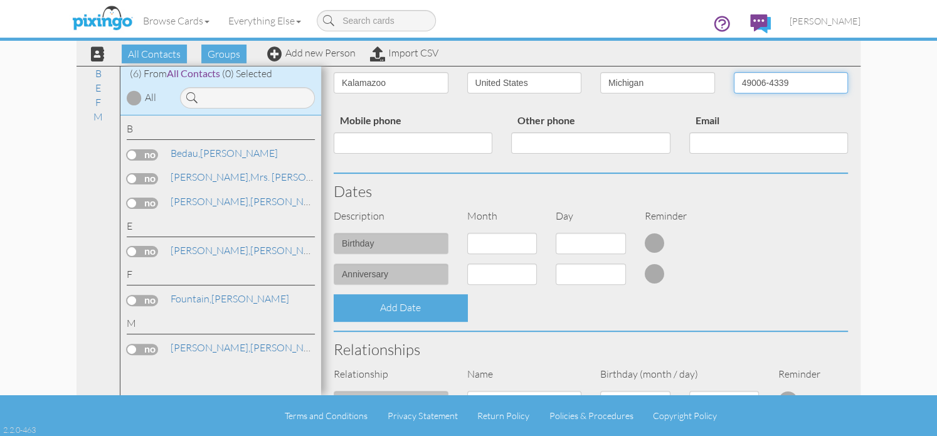
scroll to position [188, 0]
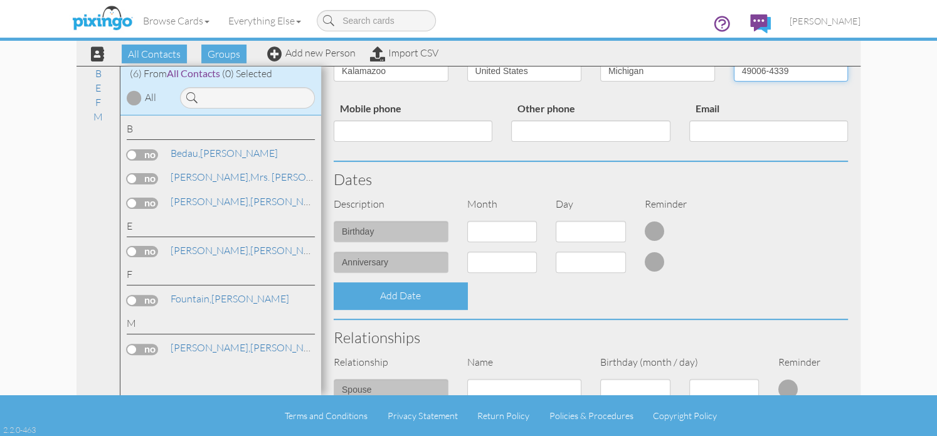
type input "49006-4339"
click at [526, 231] on select "1 - Jan 2 - Feb 3 - Mar 4 - Apr 5 - May 6 - Jun 7 - Jul 8 - Aug 9 - Sep 10 - Oc…" at bounding box center [502, 231] width 70 height 21
select select "object:215"
click at [467, 221] on select "1 - Jan 2 - Feb 3 - Mar 4 - Apr 5 - May 6 - Jun 7 - Jul 8 - Aug 9 - Sep 10 - Oc…" at bounding box center [502, 231] width 70 height 21
click at [615, 230] on select "1 2 3 4 5 6 7 8 9 10 11 12 13 14 15 16 17 18 19 20 21 22 23 24 25 26 27 28 29 30" at bounding box center [591, 231] width 70 height 21
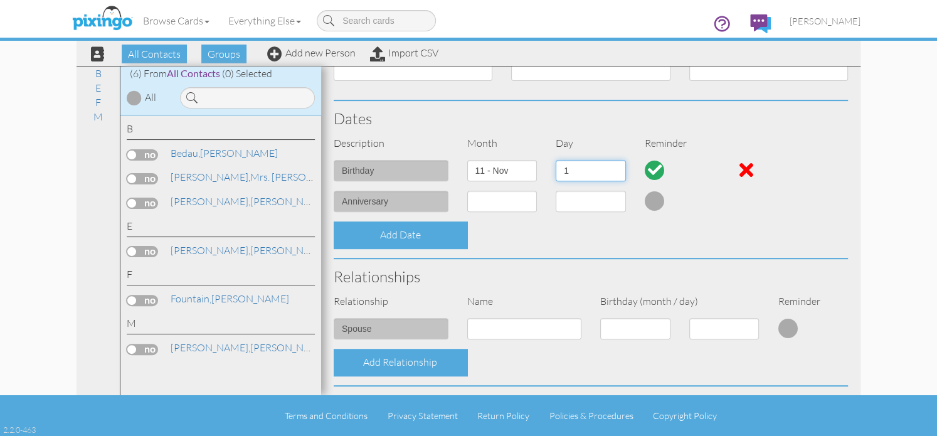
scroll to position [251, 0]
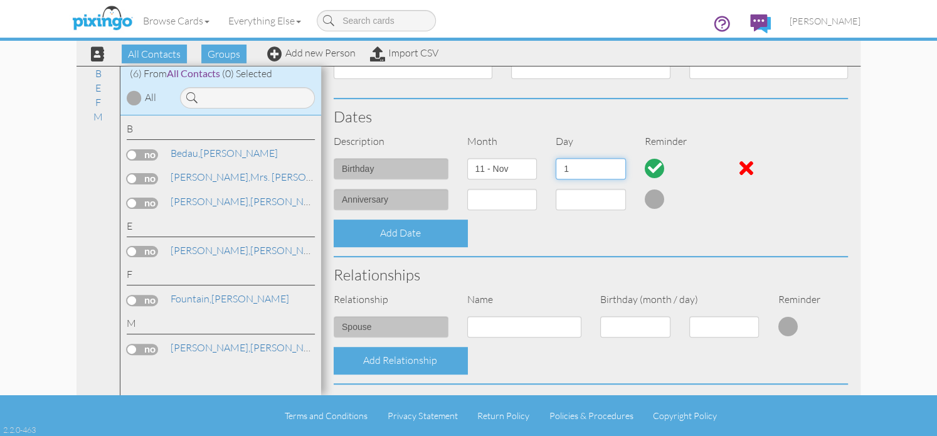
click at [612, 169] on select "1 2 3 4 5 6 7 8 9 10 11 12 13 14 15 16 17 18 19 20 21 22 23 24 25 26 27 28 29 30" at bounding box center [591, 168] width 70 height 21
select select "number:17"
click at [556, 158] on select "1 2 3 4 5 6 7 8 9 10 11 12 13 14 15 16 17 18 19 20 21 22 23 24 25 26 27 28 29 30" at bounding box center [591, 168] width 70 height 21
click at [740, 169] on div at bounding box center [747, 168] width 14 height 20
select select "?"
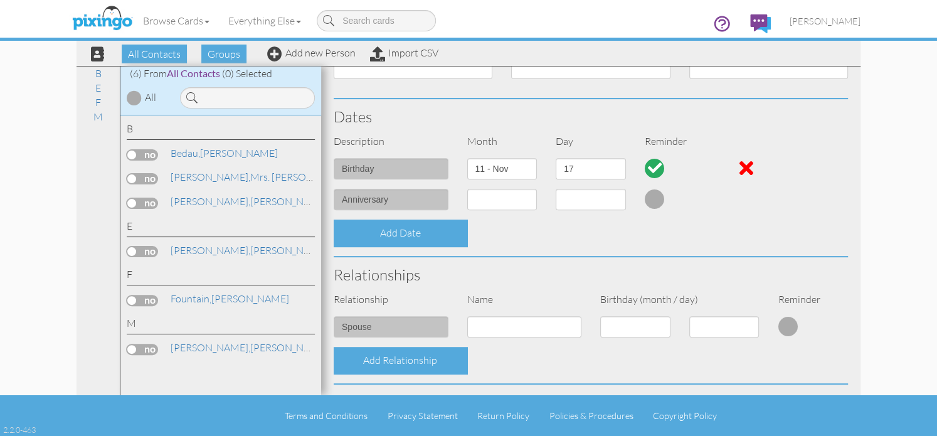
select select "?"
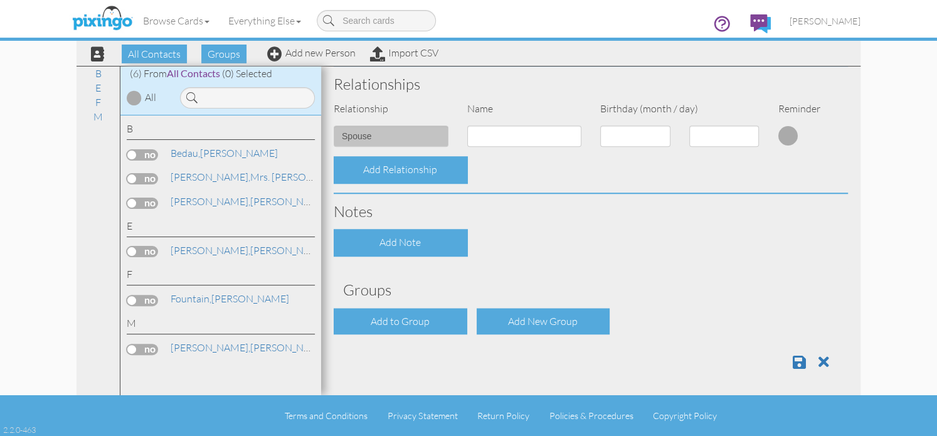
scroll to position [444, 0]
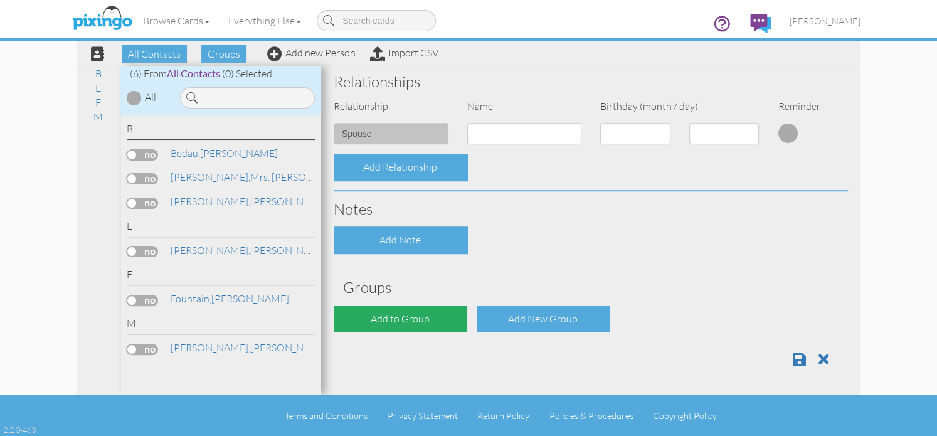
click at [378, 319] on div "Add to Group" at bounding box center [401, 319] width 134 height 27
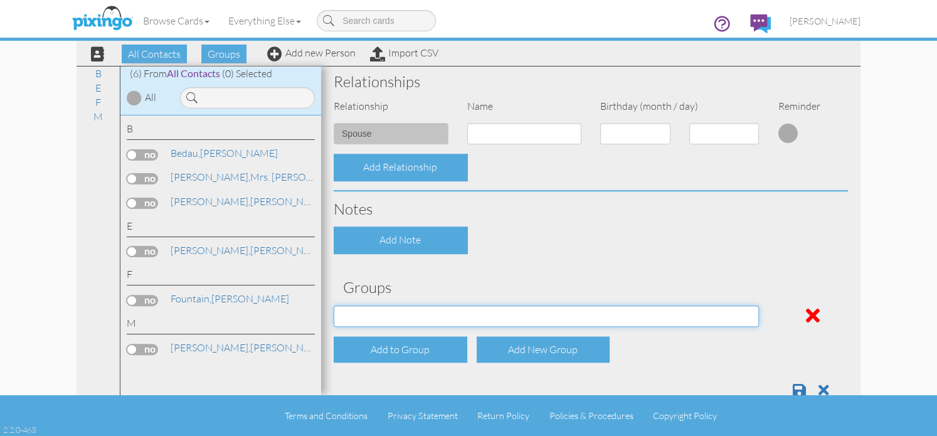
click at [740, 311] on select "Potential Clients" at bounding box center [546, 316] width 425 height 21
select select "object:527"
click at [334, 306] on select "Potential Clients" at bounding box center [546, 316] width 425 height 21
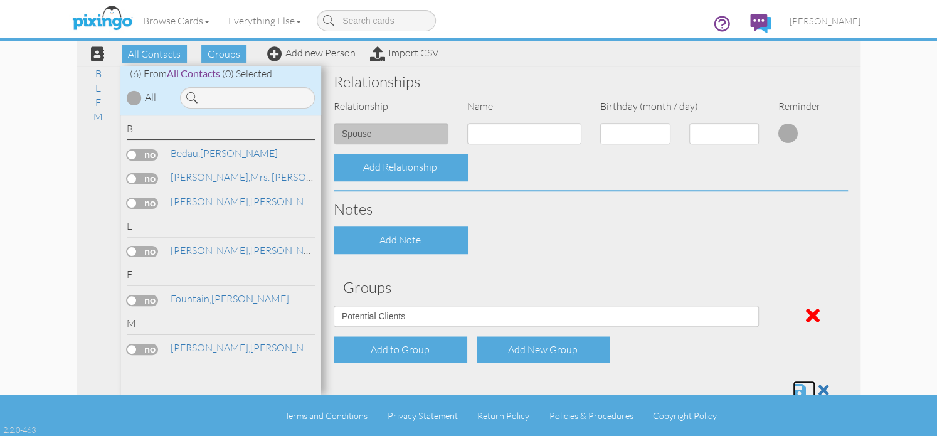
click at [793, 388] on span at bounding box center [799, 390] width 13 height 15
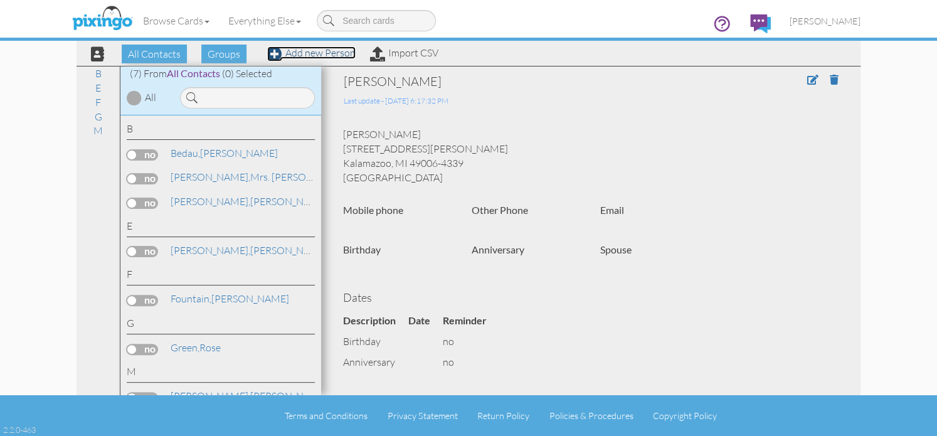
click at [319, 51] on link "Add new Person" at bounding box center [311, 52] width 88 height 13
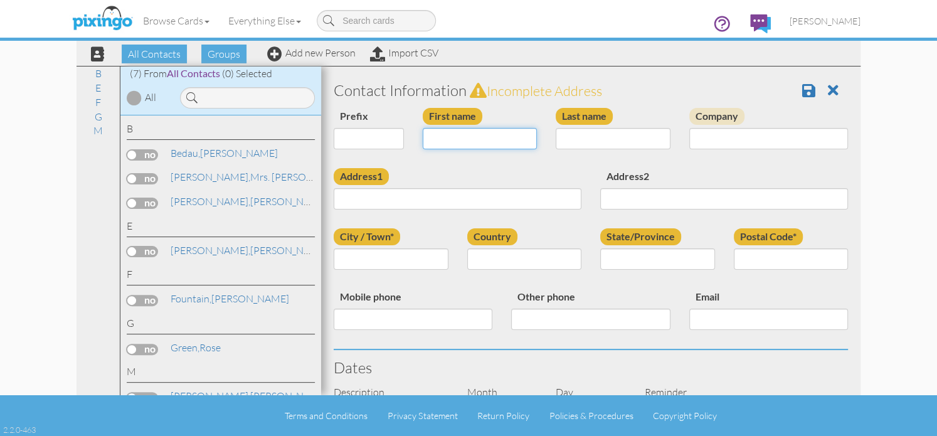
click at [457, 135] on input "First name" at bounding box center [480, 138] width 115 height 21
type input "[PERSON_NAME]"
click at [596, 144] on input "Last name" at bounding box center [613, 138] width 115 height 21
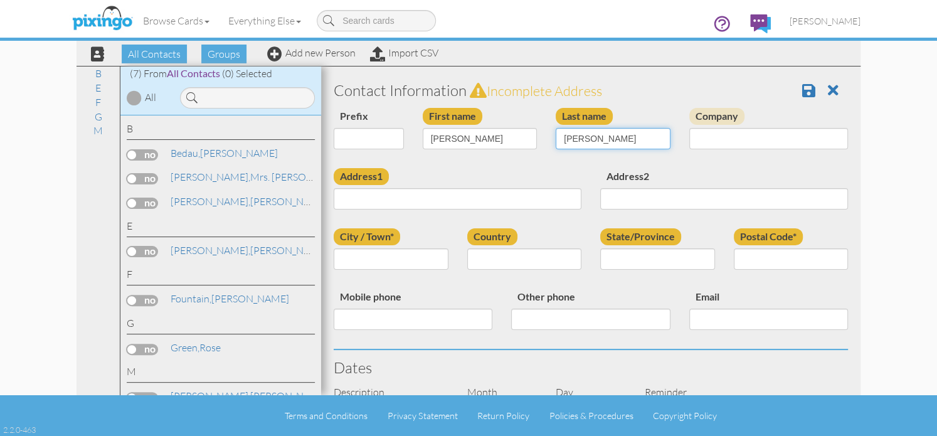
type input "Girolami"
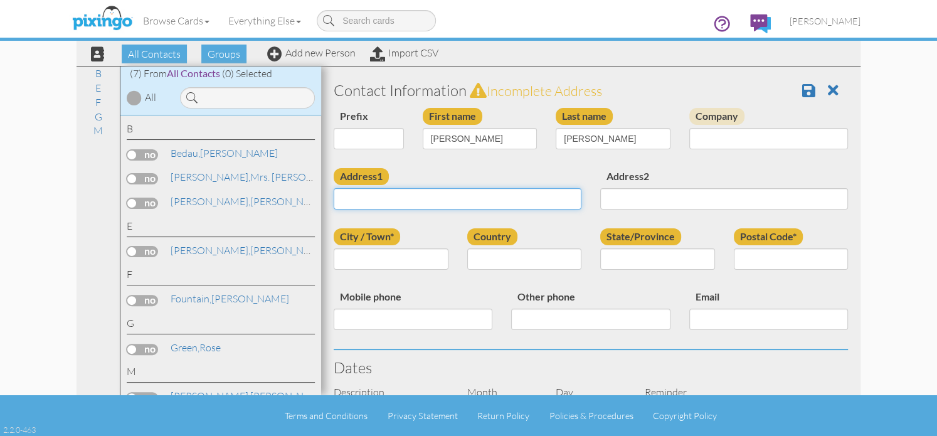
click at [409, 197] on input "Address1" at bounding box center [458, 198] width 248 height 21
type input "4014 Old Field Trail"
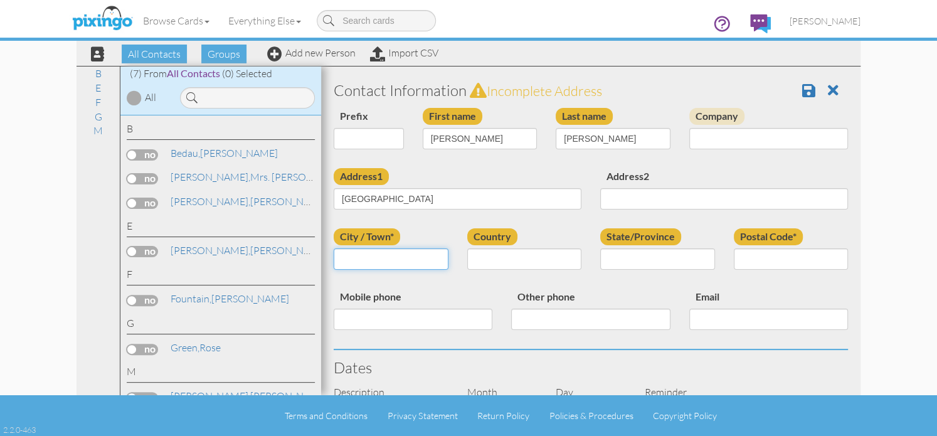
click at [369, 260] on input "City / Town*" at bounding box center [391, 258] width 115 height 21
type input "Kalamazoo"
click at [566, 258] on select "[GEOGRAPHIC_DATA] -------------- [GEOGRAPHIC_DATA] [GEOGRAPHIC_DATA] [GEOGRAPHI…" at bounding box center [524, 258] width 115 height 21
select select "object:222"
click at [467, 248] on select "[GEOGRAPHIC_DATA] -------------- [GEOGRAPHIC_DATA] [GEOGRAPHIC_DATA] [GEOGRAPHI…" at bounding box center [524, 258] width 115 height 21
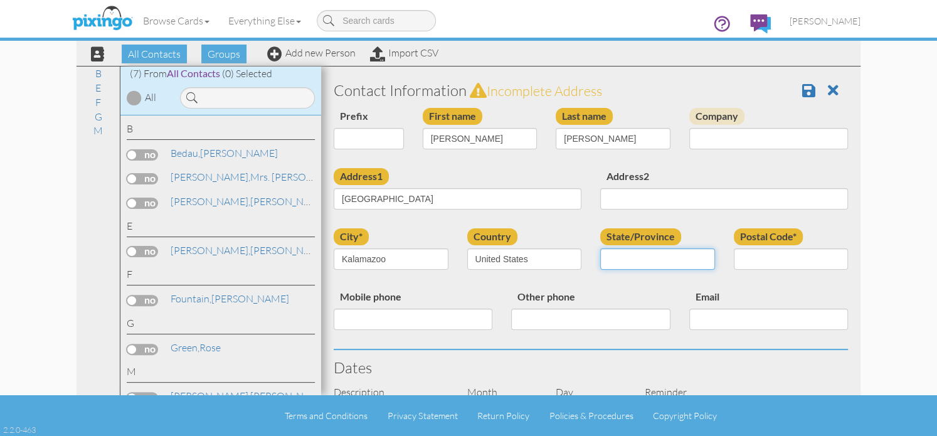
click at [701, 258] on select "AA (Military) AE (Military) [US_STATE] [US_STATE] [US_STATE] AP (Military) [US_…" at bounding box center [657, 258] width 115 height 21
select select "object:496"
click at [600, 248] on select "AA (Military) AE (Military) [US_STATE] [US_STATE] [US_STATE] AP (Military) [US_…" at bounding box center [657, 258] width 115 height 21
click at [778, 265] on input "Postal Code*" at bounding box center [791, 258] width 115 height 21
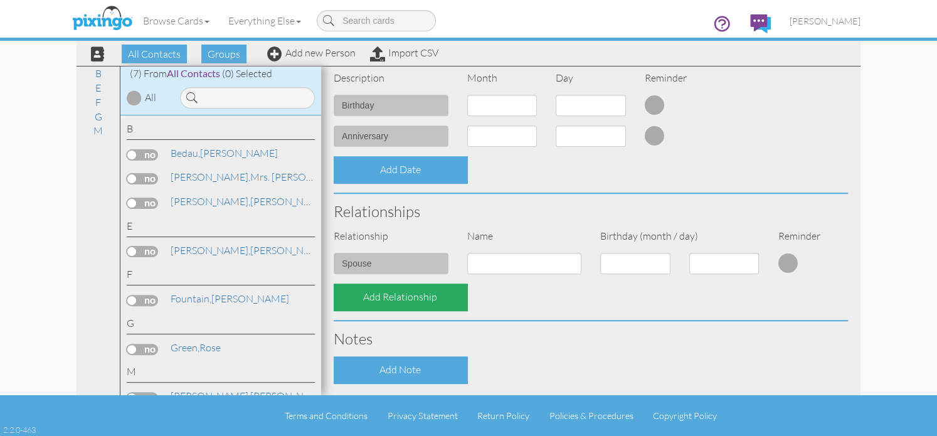
scroll to position [444, 0]
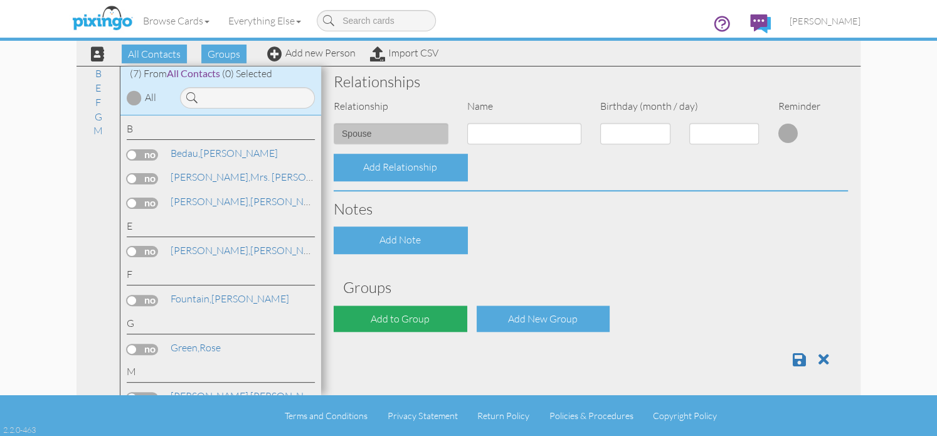
type input "49008"
click at [407, 321] on div "Add to Group" at bounding box center [401, 319] width 134 height 27
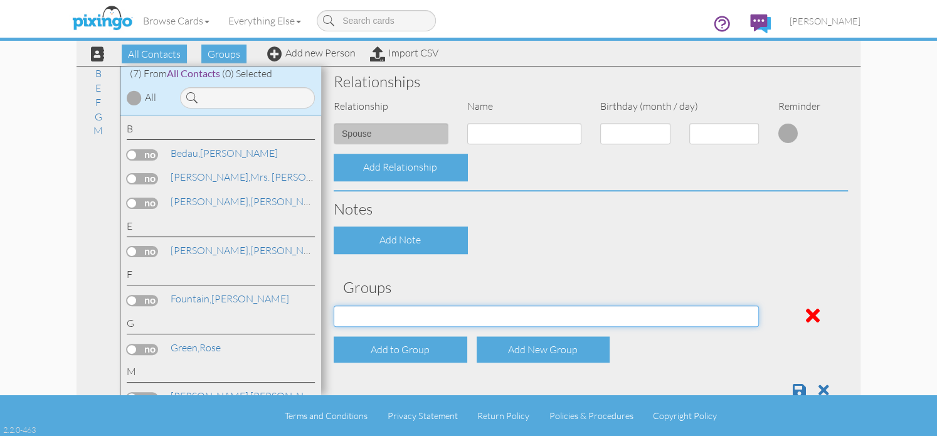
click at [745, 316] on select "Potential Clients" at bounding box center [546, 316] width 425 height 21
select select "object:530"
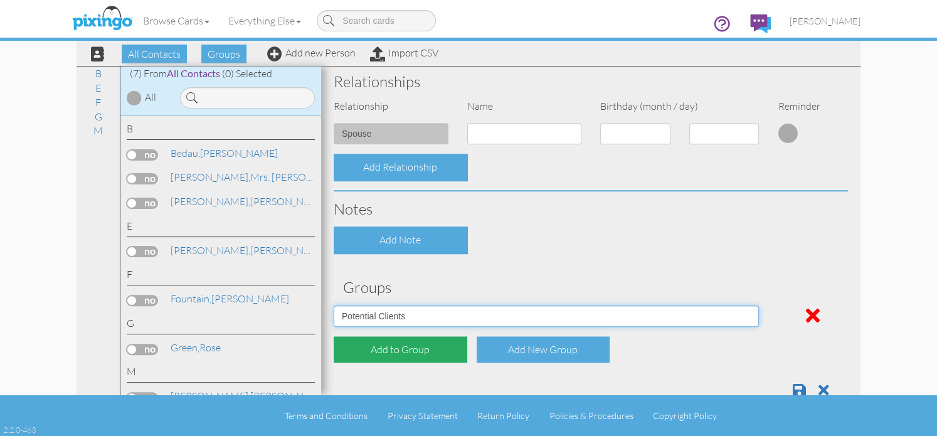
click at [334, 306] on select "Potential Clients" at bounding box center [546, 316] width 425 height 21
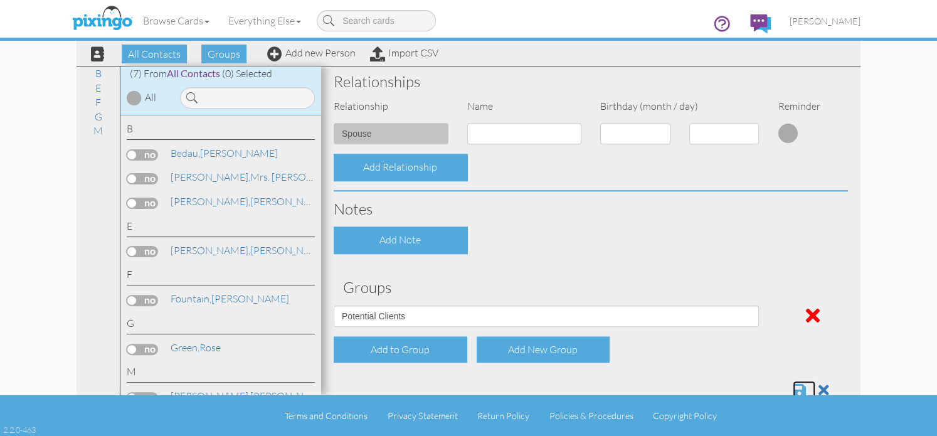
click at [793, 388] on span at bounding box center [799, 390] width 13 height 15
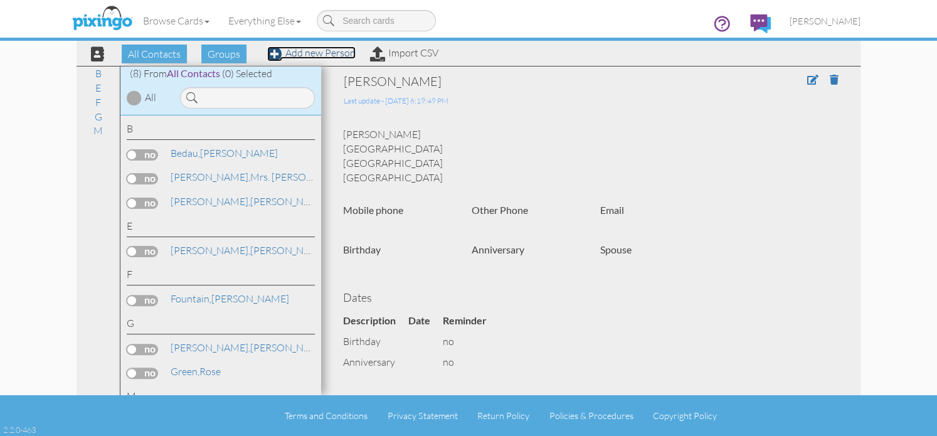
click at [290, 56] on link "Add new Person" at bounding box center [311, 52] width 88 height 13
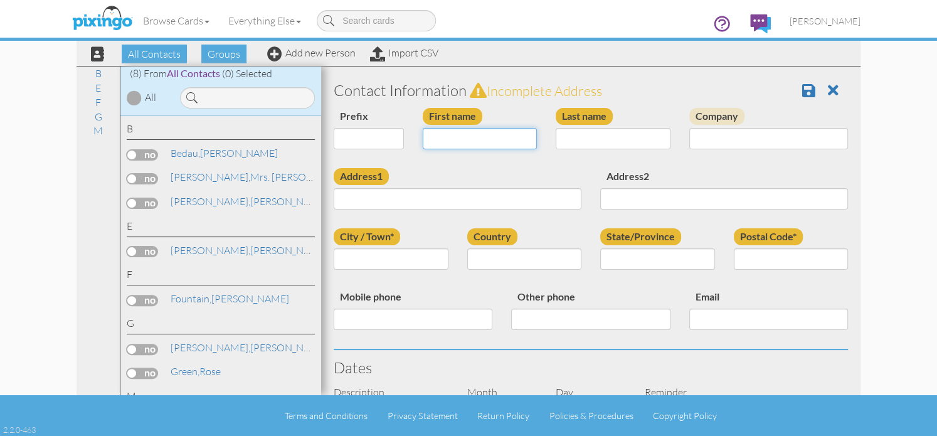
click at [452, 140] on input "First name" at bounding box center [480, 138] width 115 height 21
type input "[PERSON_NAME]"
click at [575, 140] on input "Last name" at bounding box center [613, 138] width 115 height 21
type input "Goddeyne"
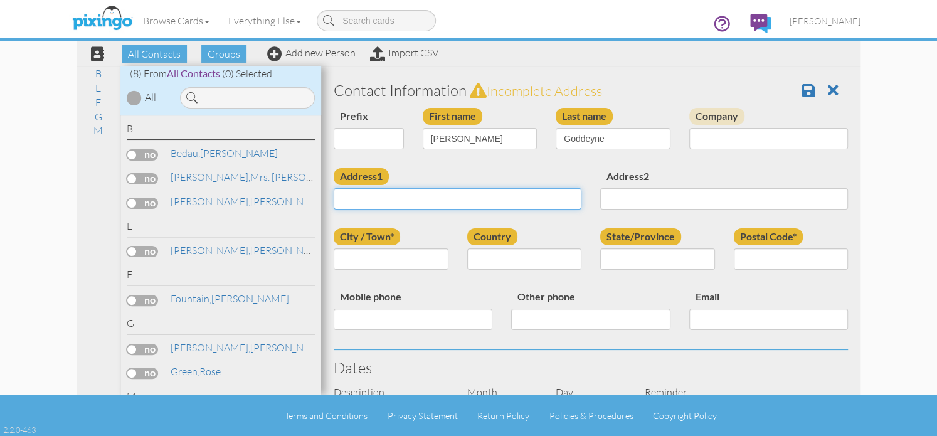
click at [429, 200] on input "Address1" at bounding box center [458, 198] width 248 height 21
type input "4150 E Hillandale Dr."
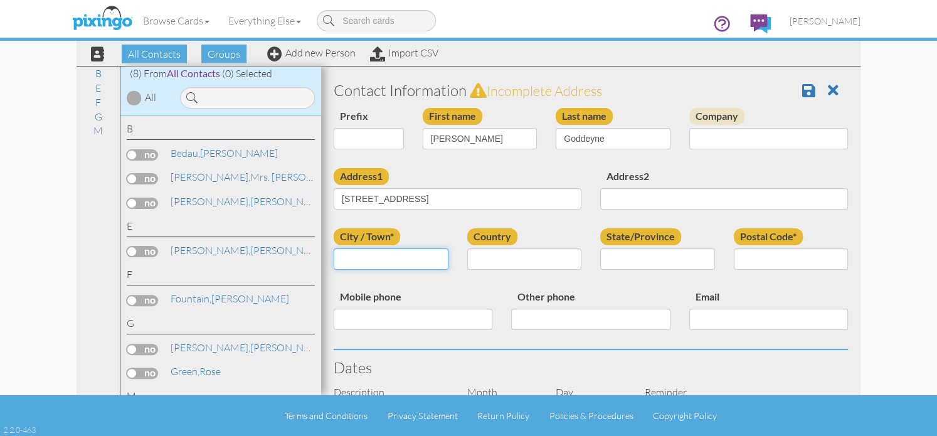
click at [391, 260] on input "City / Town*" at bounding box center [391, 258] width 115 height 21
click at [391, 260] on input "K" at bounding box center [391, 258] width 115 height 21
type input "Kalamazoo"
click at [569, 258] on select "United States -------------- Afghanistan Albania Algeria American Samoa Andorra…" at bounding box center [524, 258] width 115 height 21
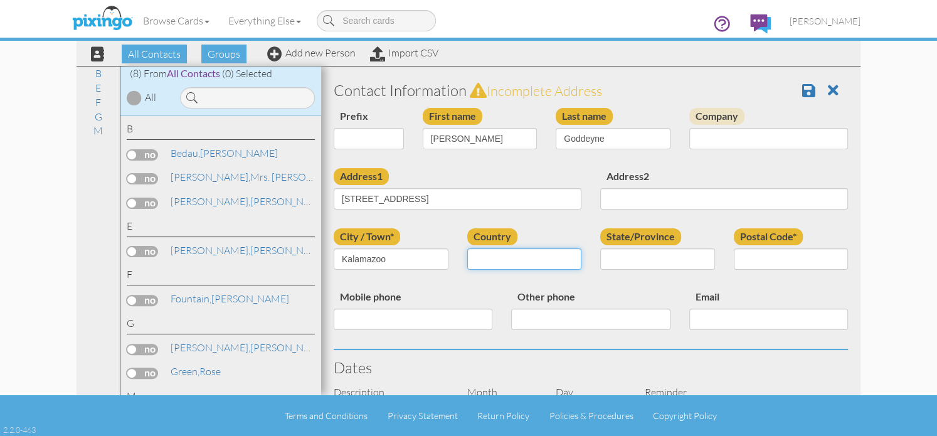
select select "object:225"
click at [467, 248] on select "United States -------------- Afghanistan Albania Algeria American Samoa Andorra…" at bounding box center [524, 258] width 115 height 21
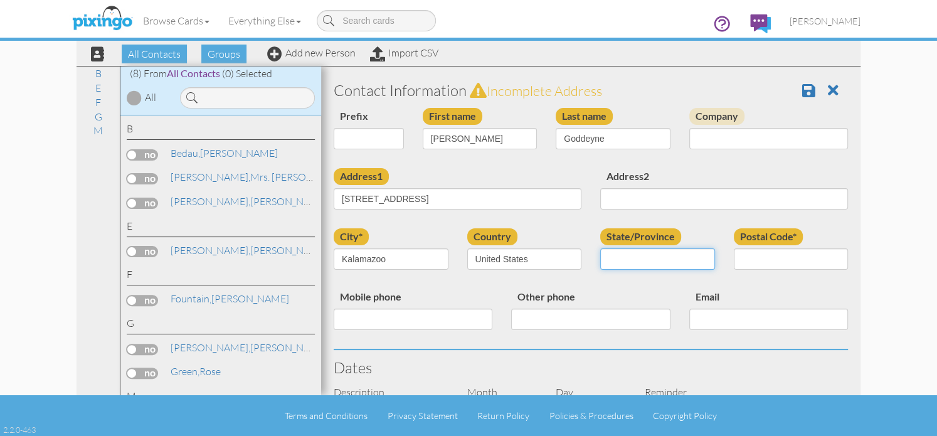
click at [702, 261] on select "AA (Military) AE (Military) Alabama Alaska American Samoa AP (Military) Arizona…" at bounding box center [657, 258] width 115 height 21
click at [702, 260] on select "AA (Military) AE (Military) Alabama Alaska American Samoa AP (Military) Arizona…" at bounding box center [657, 258] width 115 height 21
select select "object:499"
click at [600, 248] on select "AA (Military) AE (Military) Alabama Alaska American Samoa AP (Military) Arizona…" at bounding box center [657, 258] width 115 height 21
click at [750, 257] on input "Postal Code*" at bounding box center [791, 258] width 115 height 21
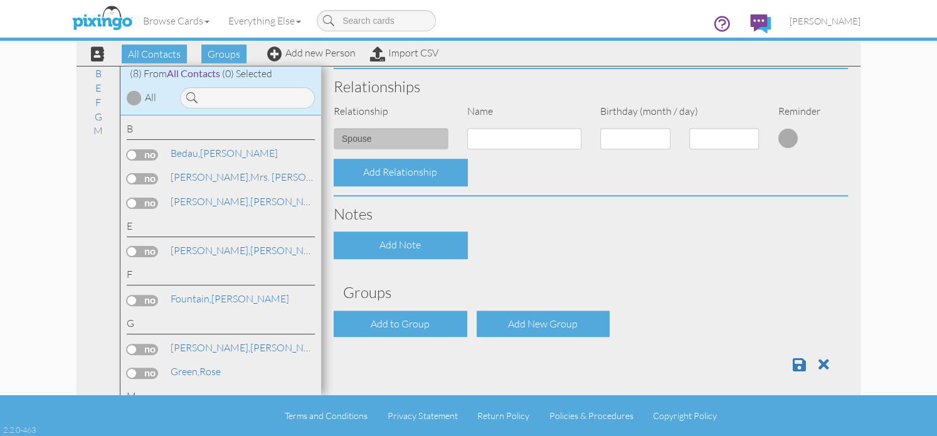
scroll to position [444, 0]
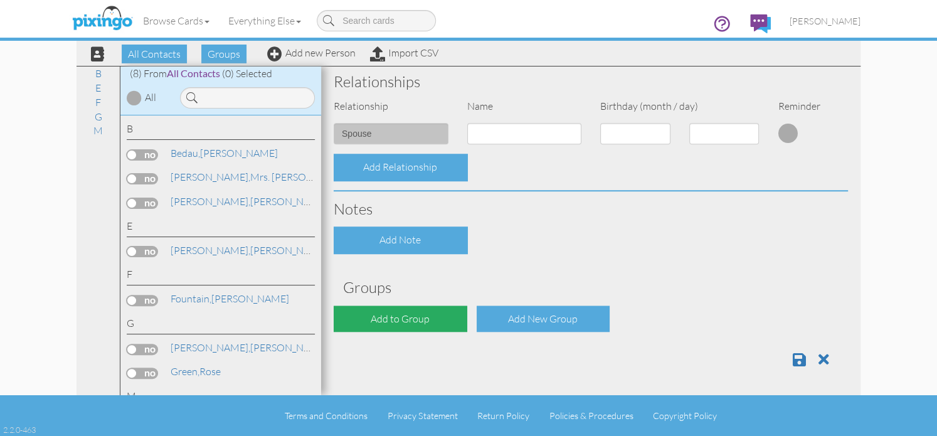
type input "49008"
click at [384, 313] on div "Add to Group" at bounding box center [401, 319] width 134 height 27
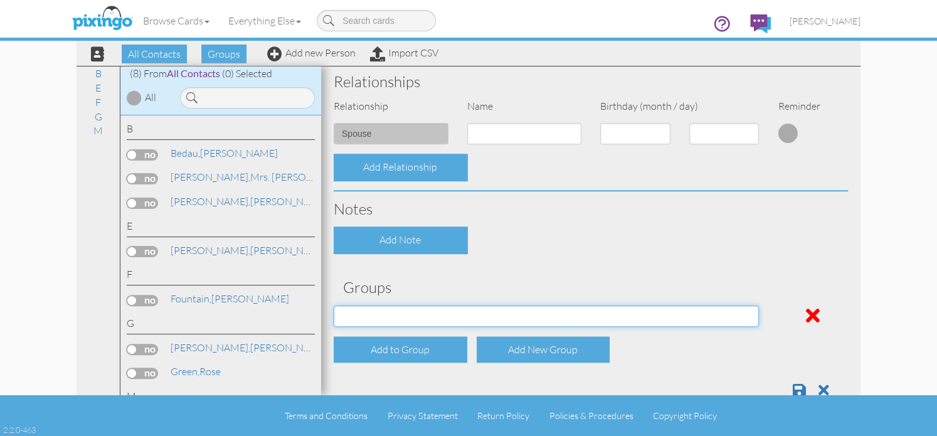
click at [747, 318] on select "Potential Clients" at bounding box center [546, 316] width 425 height 21
select select "object:533"
click at [334, 306] on select "Potential Clients" at bounding box center [546, 316] width 425 height 21
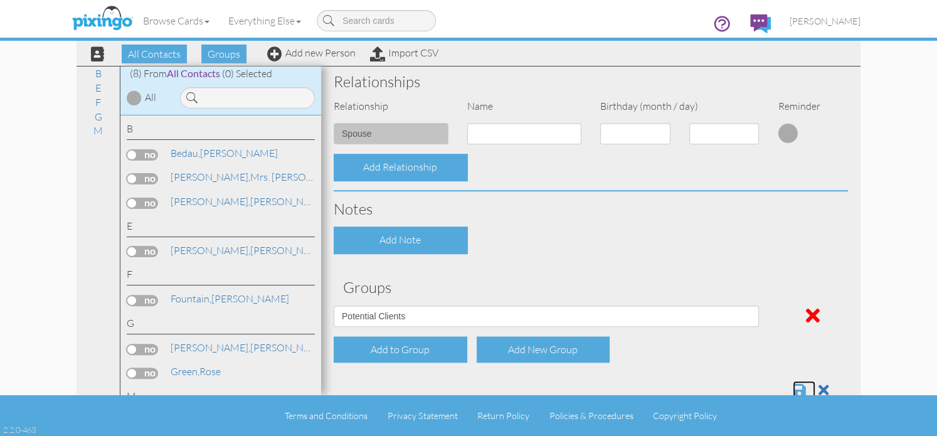
click at [793, 392] on span at bounding box center [799, 390] width 13 height 15
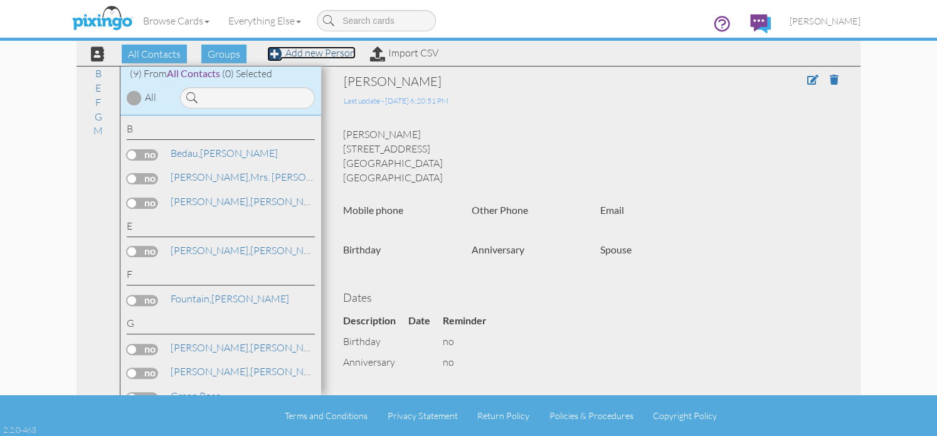
click at [302, 53] on link "Add new Person" at bounding box center [311, 52] width 88 height 13
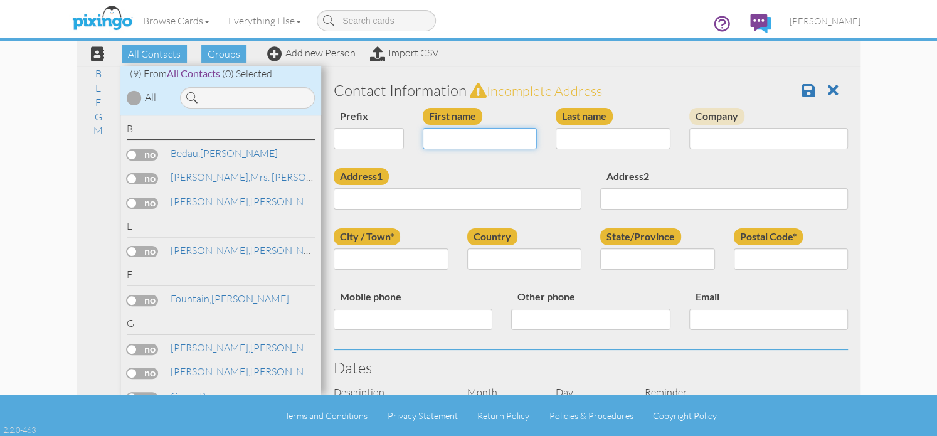
click at [452, 137] on input "First name" at bounding box center [480, 138] width 115 height 21
type input "[PERSON_NAME]"
click at [589, 137] on input "Last name" at bounding box center [613, 138] width 115 height 21
type input "Hill"
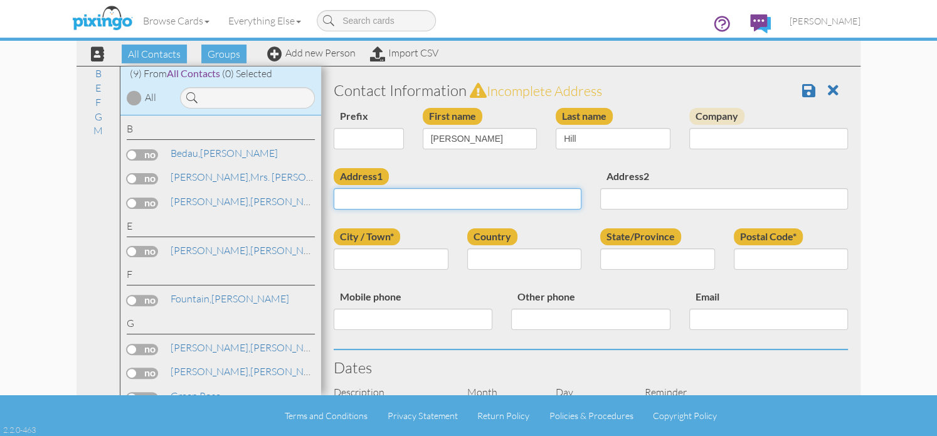
click at [450, 200] on input "Address1" at bounding box center [458, 198] width 248 height 21
type input "2314 Norcrest"
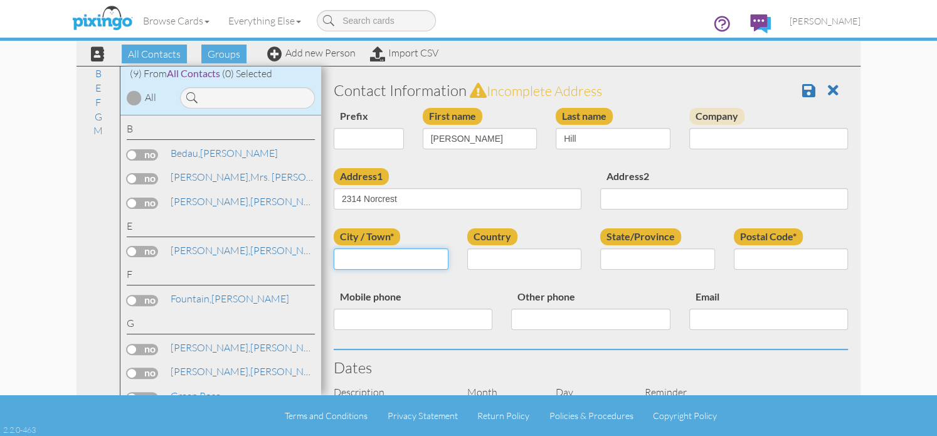
click at [341, 259] on input "City / Town*" at bounding box center [391, 258] width 115 height 21
type input "Muskegon"
click at [569, 258] on select "[GEOGRAPHIC_DATA] -------------- [GEOGRAPHIC_DATA] [GEOGRAPHIC_DATA] [GEOGRAPHI…" at bounding box center [524, 258] width 115 height 21
select select "object:228"
click at [467, 248] on select "[GEOGRAPHIC_DATA] -------------- [GEOGRAPHIC_DATA] [GEOGRAPHIC_DATA] [GEOGRAPHI…" at bounding box center [524, 258] width 115 height 21
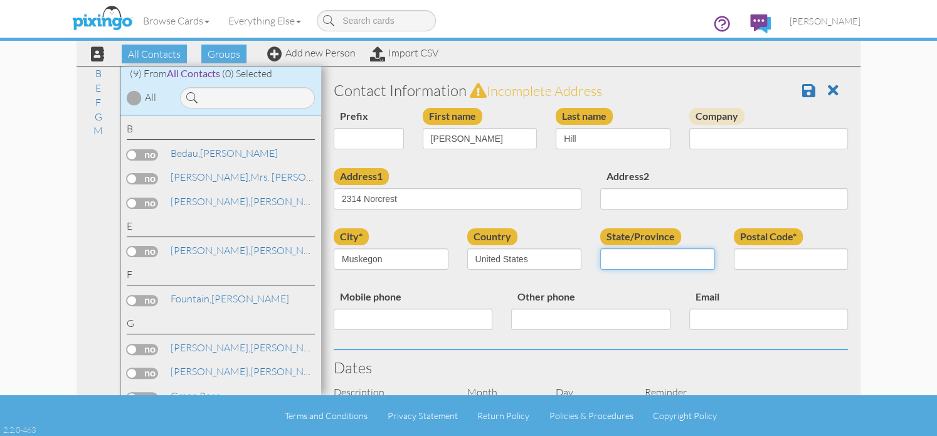
click at [696, 263] on select "AA (Military) AE (Military) [US_STATE] [US_STATE] [US_STATE] AP (Military) [US_…" at bounding box center [657, 258] width 115 height 21
select select "object:502"
click at [600, 248] on select "AA (Military) AE (Military) [US_STATE] [US_STATE] [US_STATE] AP (Military) [US_…" at bounding box center [657, 258] width 115 height 21
click at [745, 262] on input "Postal Code*" at bounding box center [791, 258] width 115 height 21
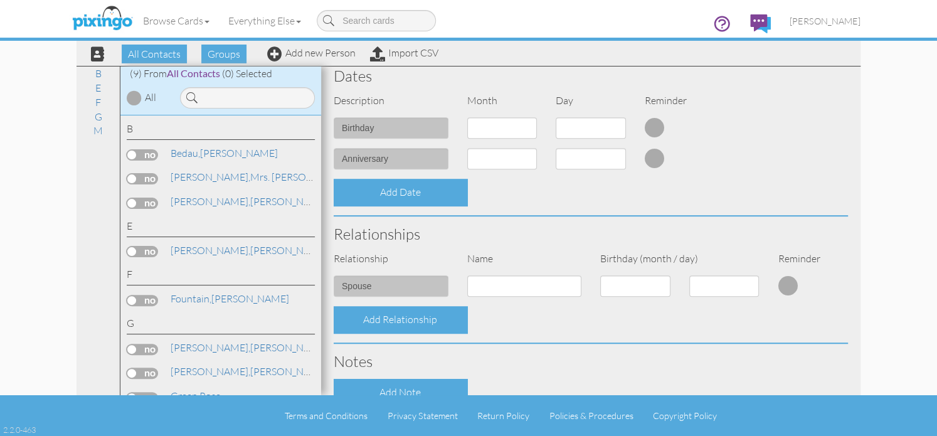
scroll to position [314, 0]
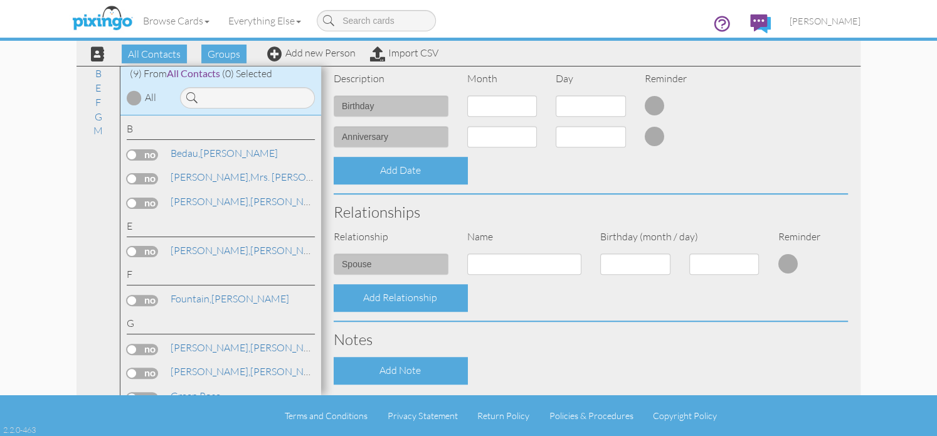
type input "49441"
click at [519, 264] on input at bounding box center [524, 263] width 115 height 21
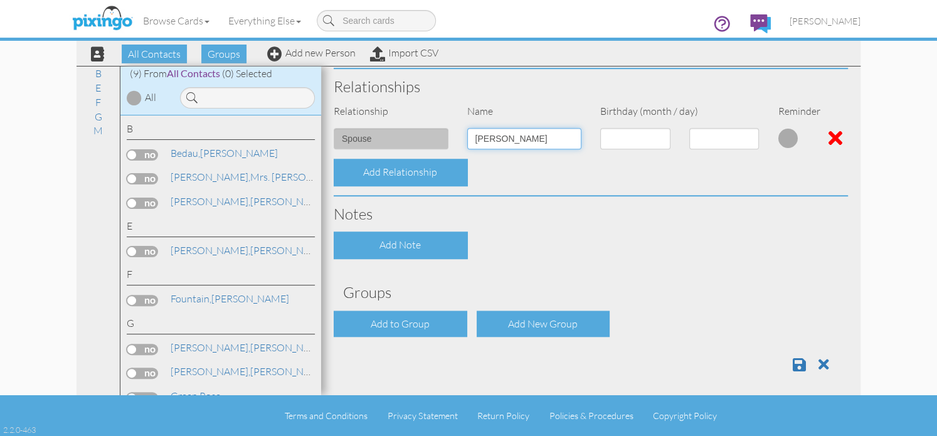
scroll to position [444, 0]
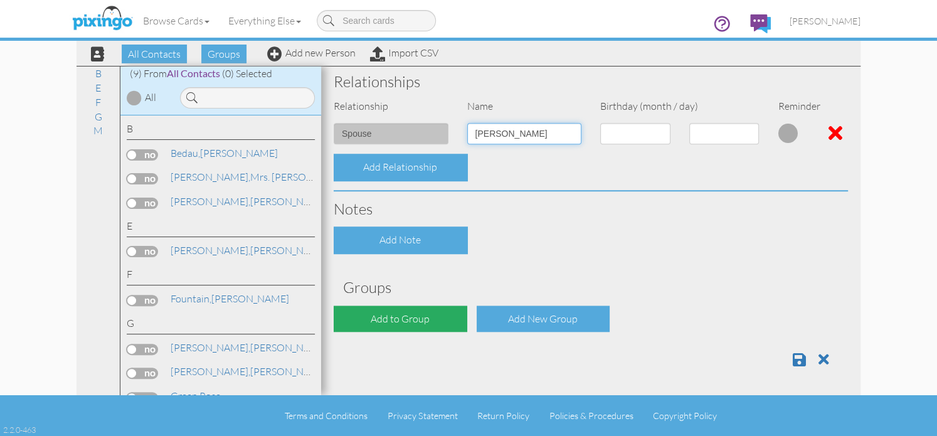
type input "Karen Hill"
click at [363, 313] on div "Add to Group" at bounding box center [401, 319] width 134 height 27
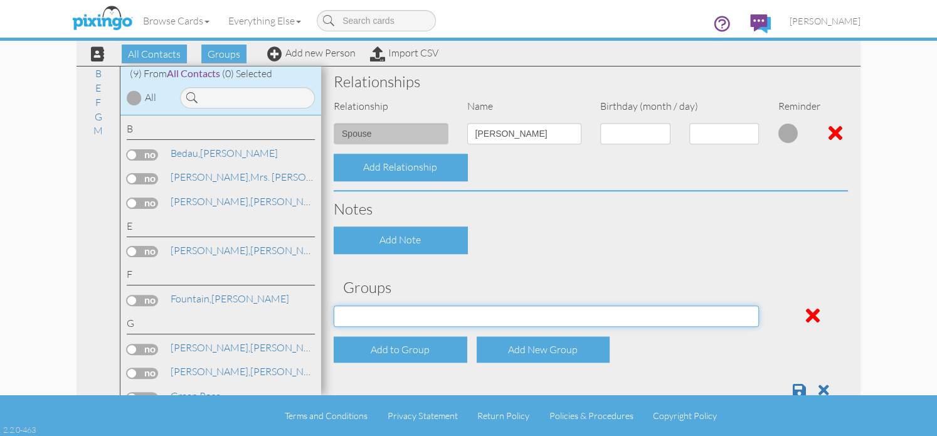
click at [742, 321] on select "Potential Clients" at bounding box center [546, 316] width 425 height 21
select select "object:537"
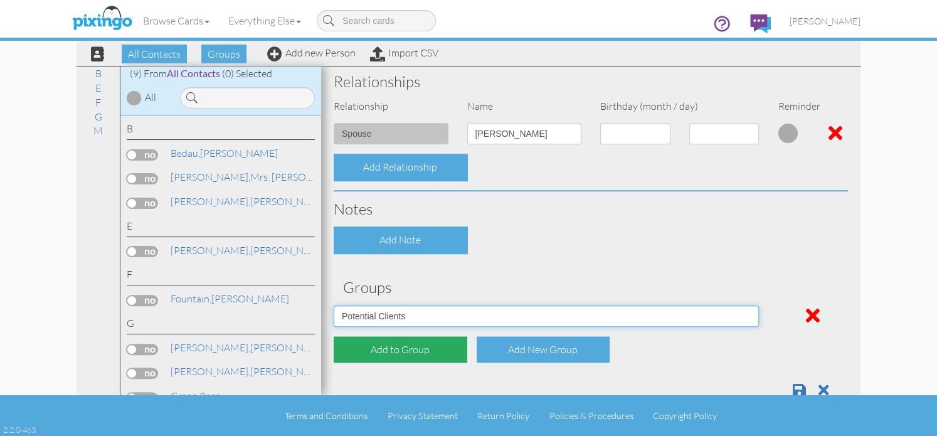
click at [334, 306] on select "Potential Clients" at bounding box center [546, 316] width 425 height 21
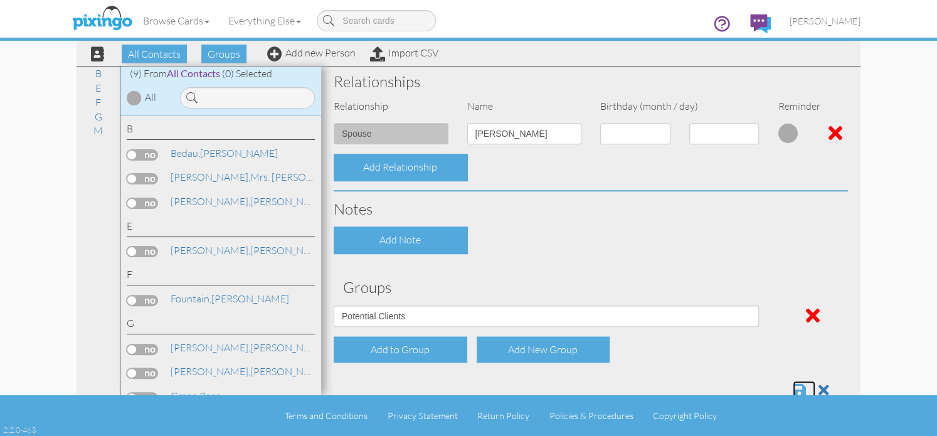
click at [793, 390] on span at bounding box center [799, 390] width 13 height 15
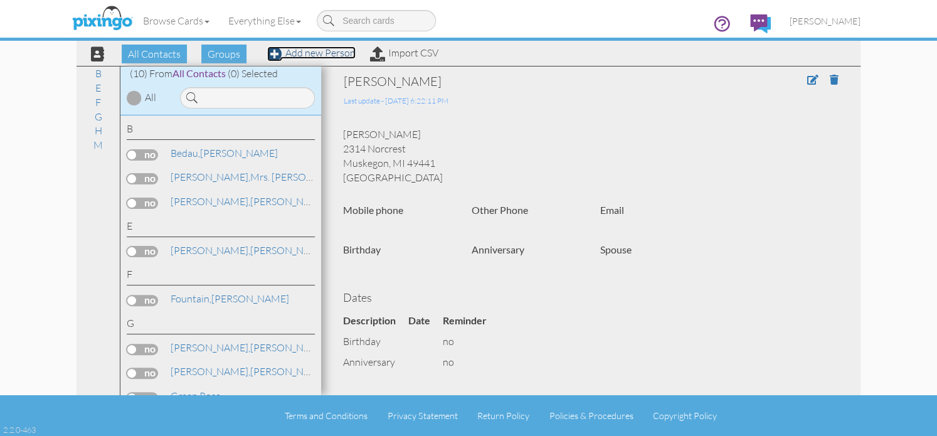
click at [313, 54] on link "Add new Person" at bounding box center [311, 52] width 88 height 13
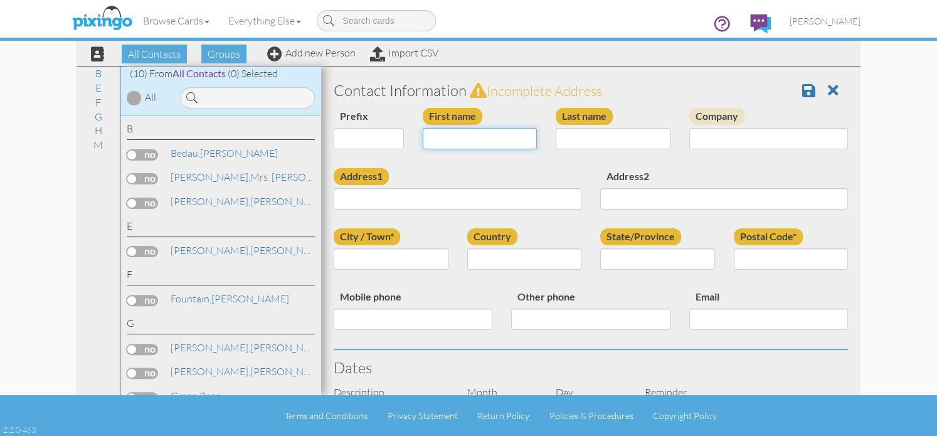
click at [442, 143] on input "First name" at bounding box center [480, 138] width 115 height 21
type input "Mark"
click at [587, 139] on input "Last name" at bounding box center [613, 138] width 115 height 21
type input "Hill"
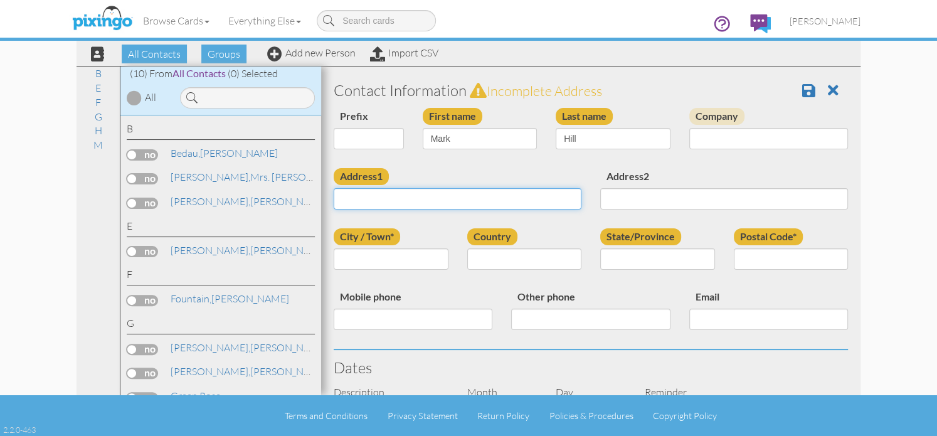
click at [408, 203] on input "Address1" at bounding box center [458, 198] width 248 height 21
type input "3689 [PERSON_NAME]"
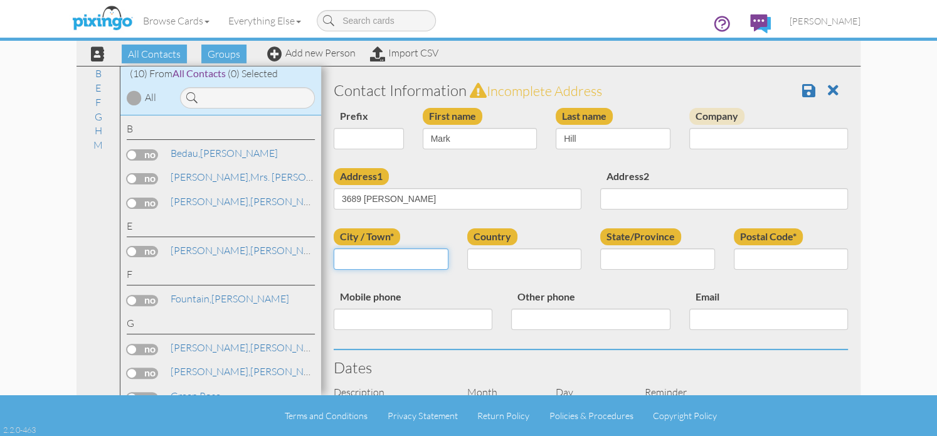
click at [347, 261] on input "City / Town*" at bounding box center [391, 258] width 115 height 21
type input "Muskegon"
click at [523, 263] on select "[GEOGRAPHIC_DATA] -------------- [GEOGRAPHIC_DATA] [GEOGRAPHIC_DATA] [GEOGRAPHI…" at bounding box center [524, 258] width 115 height 21
select select "object:233"
click at [467, 248] on select "[GEOGRAPHIC_DATA] -------------- [GEOGRAPHIC_DATA] [GEOGRAPHIC_DATA] [GEOGRAPHI…" at bounding box center [524, 258] width 115 height 21
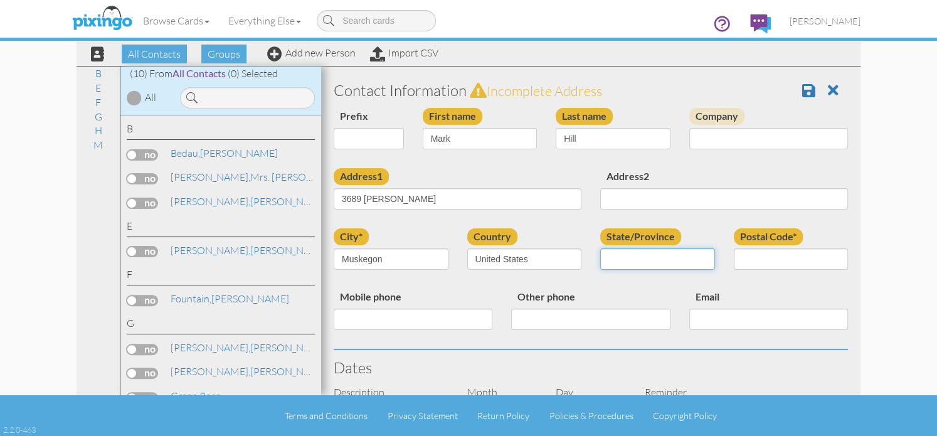
click at [702, 259] on select "AA (Military) AE (Military) [US_STATE] [US_STATE] [US_STATE] AP (Military) [US_…" at bounding box center [657, 258] width 115 height 21
select select "object:507"
click at [600, 248] on select "AA (Military) AE (Military) [US_STATE] [US_STATE] [US_STATE] AP (Military) [US_…" at bounding box center [657, 258] width 115 height 21
click at [763, 259] on input "Postal Code*" at bounding box center [791, 258] width 115 height 21
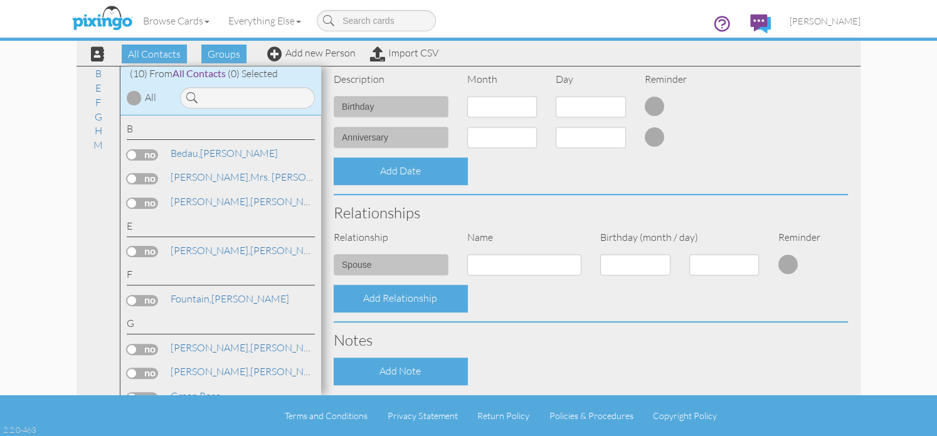
scroll to position [314, 0]
type input "49441"
click at [490, 263] on input at bounding box center [524, 263] width 115 height 21
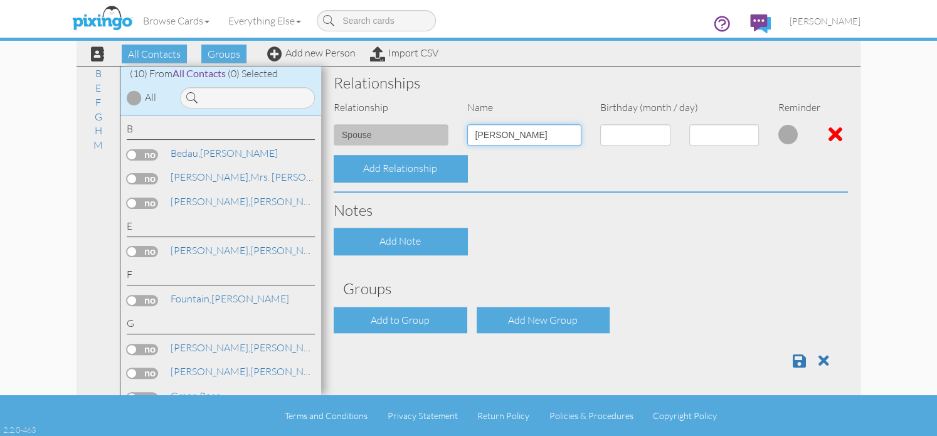
scroll to position [444, 0]
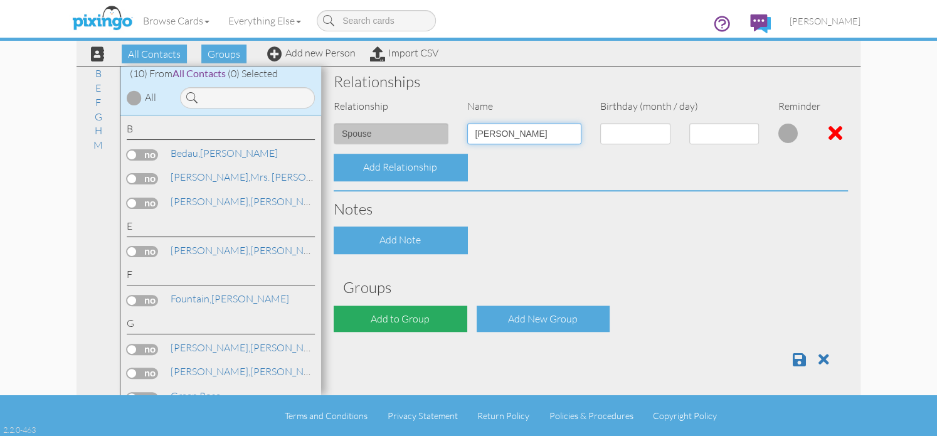
type input "Christi Hill"
click at [412, 326] on div "Add to Group" at bounding box center [401, 319] width 134 height 27
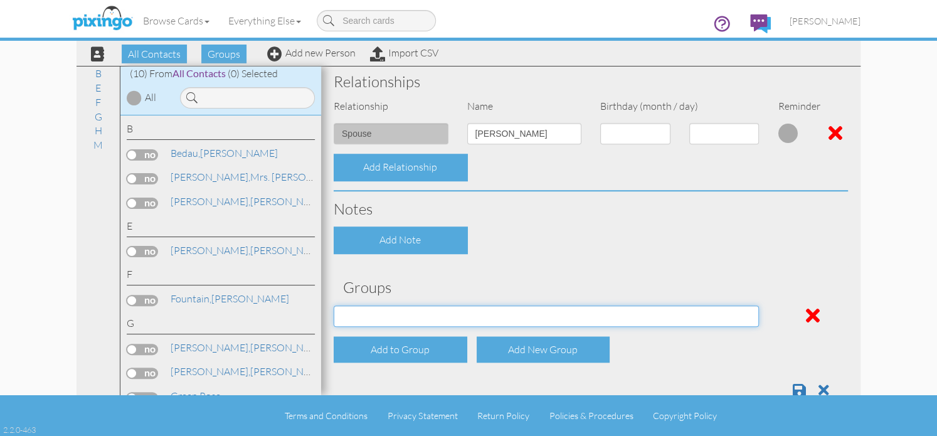
click at [747, 314] on select "Potential Clients" at bounding box center [546, 316] width 425 height 21
select select "object:542"
click at [334, 306] on select "Potential Clients" at bounding box center [546, 316] width 425 height 21
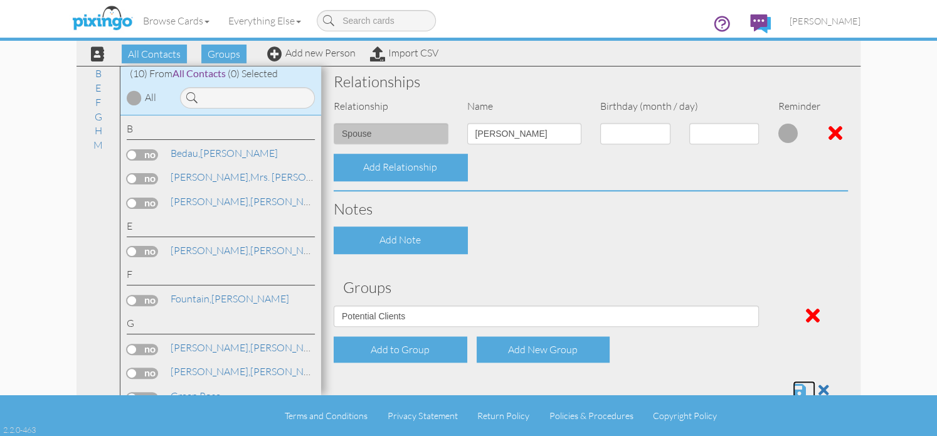
click at [793, 391] on span at bounding box center [799, 390] width 13 height 15
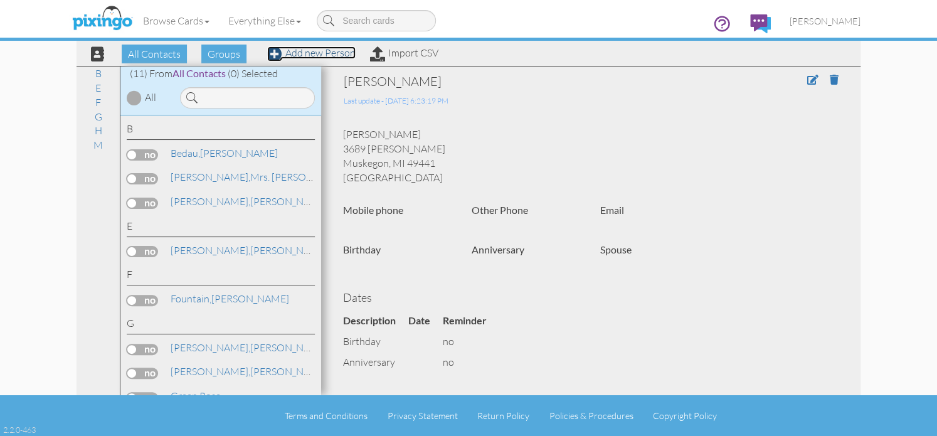
click at [301, 55] on link "Add new Person" at bounding box center [311, 52] width 88 height 13
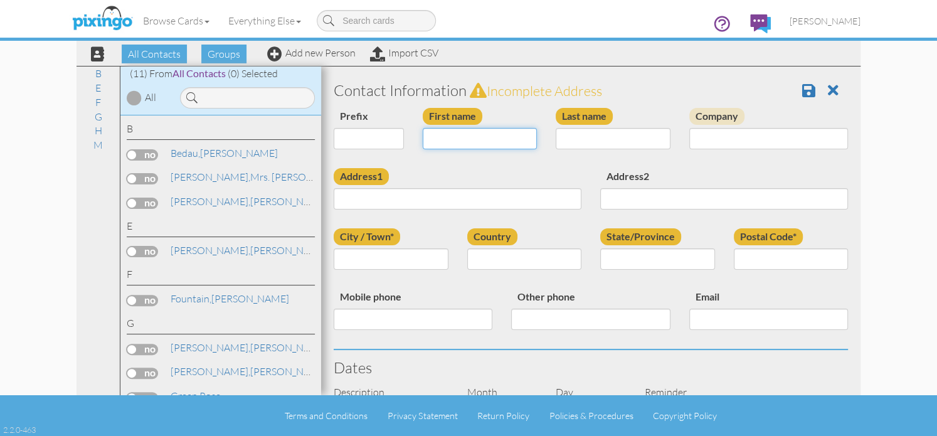
click at [452, 142] on input "First name" at bounding box center [480, 138] width 115 height 21
type input "[PERSON_NAME]"
click at [588, 137] on input "Last name" at bounding box center [613, 138] width 115 height 21
type input "Durian"
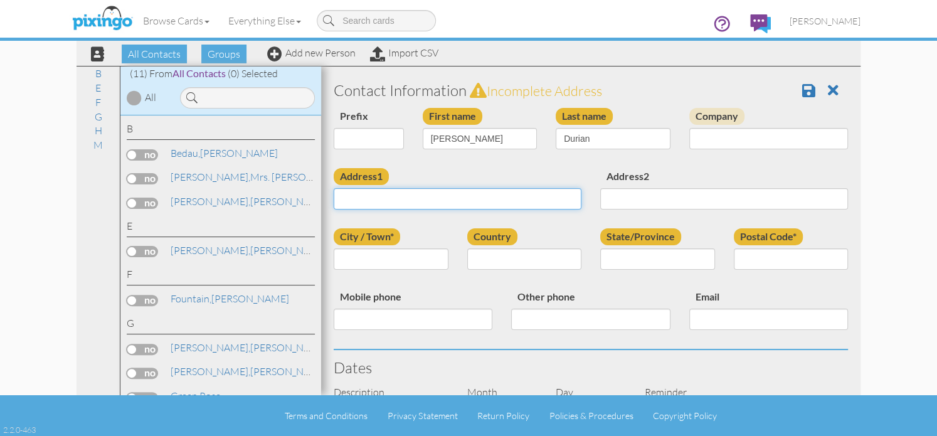
click at [447, 196] on input "Address1" at bounding box center [458, 198] width 248 height 21
click at [489, 156] on div "First name [PERSON_NAME]" at bounding box center [480, 133] width 134 height 51
click at [395, 201] on input "Address1" at bounding box center [458, 198] width 248 height 21
type input "[STREET_ADDRESS]"
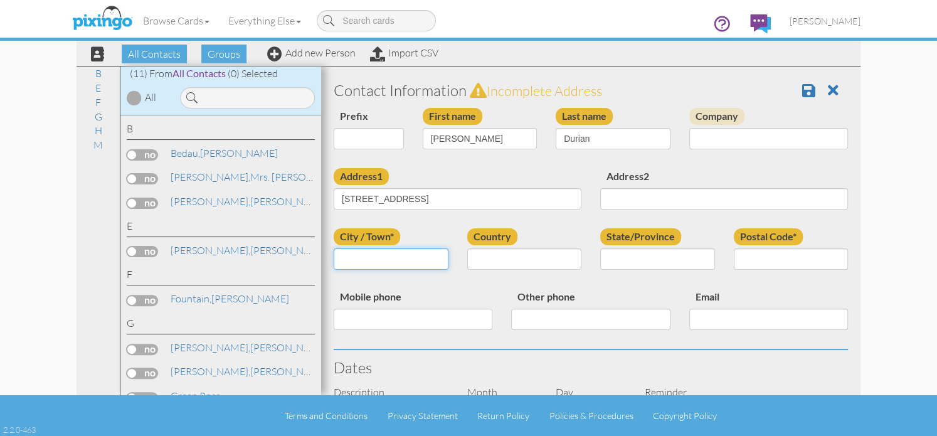
click at [387, 256] on input "City / Town*" at bounding box center [391, 258] width 115 height 21
type input "Kalamazoo"
click at [478, 260] on select "[GEOGRAPHIC_DATA] -------------- [GEOGRAPHIC_DATA] [GEOGRAPHIC_DATA] [GEOGRAPHI…" at bounding box center [524, 258] width 115 height 21
select select "object:236"
click at [467, 248] on select "[GEOGRAPHIC_DATA] -------------- [GEOGRAPHIC_DATA] [GEOGRAPHIC_DATA] [GEOGRAPHI…" at bounding box center [524, 258] width 115 height 21
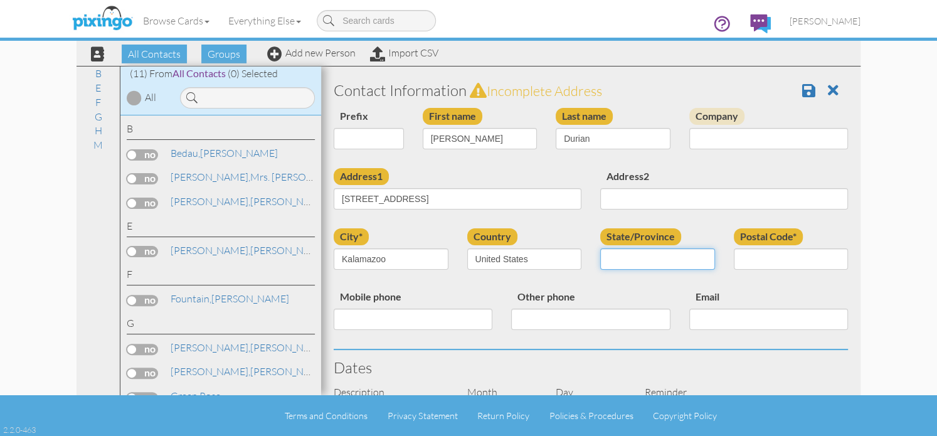
click at [700, 258] on select "AA (Military) AE (Military) [US_STATE] [US_STATE] [US_STATE] AP (Military) [US_…" at bounding box center [657, 258] width 115 height 21
select select "object:510"
click at [600, 248] on select "AA (Military) AE (Military) [US_STATE] [US_STATE] [US_STATE] AP (Military) [US_…" at bounding box center [657, 258] width 115 height 21
click at [750, 264] on input "Postal Code*" at bounding box center [791, 258] width 115 height 21
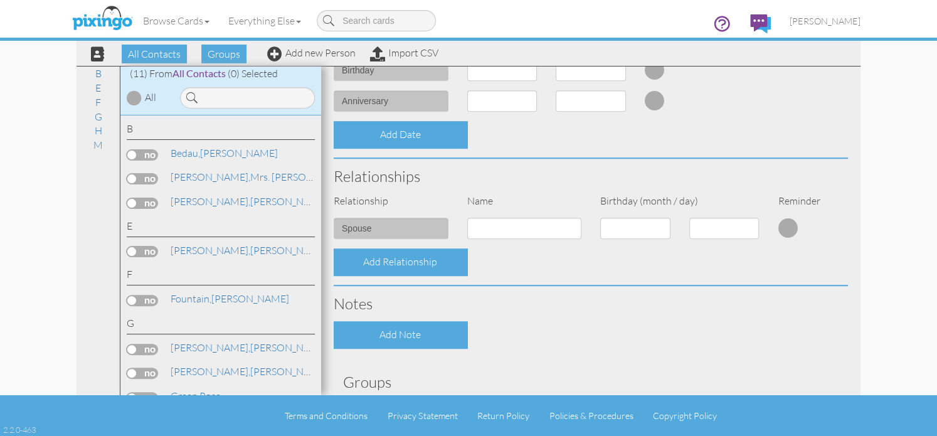
scroll to position [376, 0]
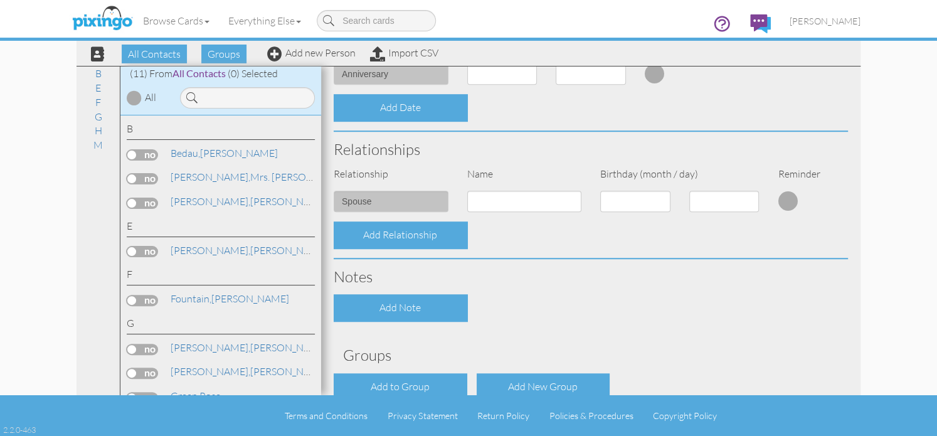
type input "49009"
click at [496, 202] on input at bounding box center [524, 201] width 115 height 21
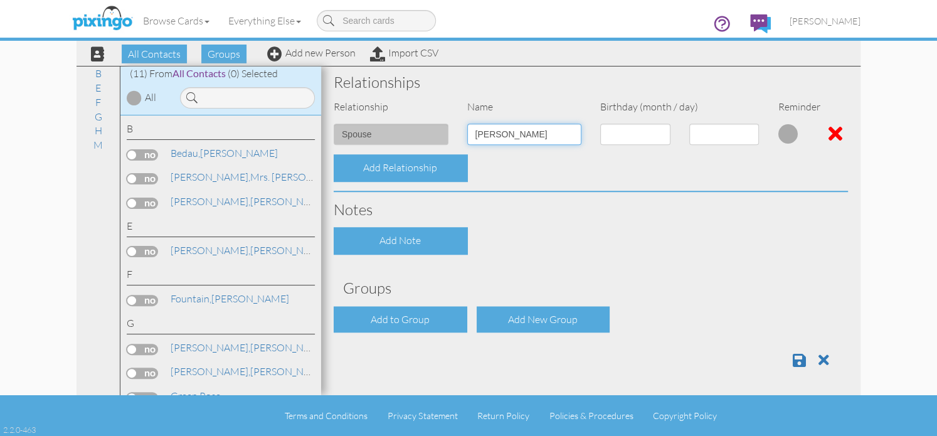
scroll to position [444, 0]
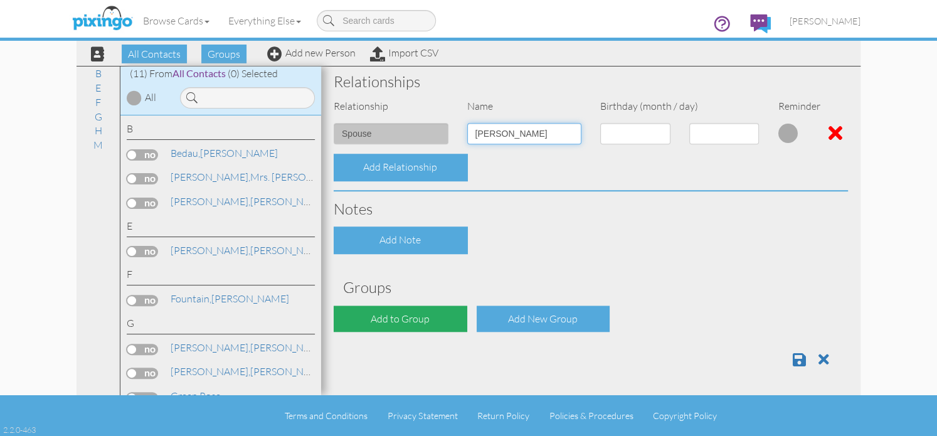
type input "Rich Durian"
click at [386, 322] on div "Add to Group" at bounding box center [401, 319] width 134 height 27
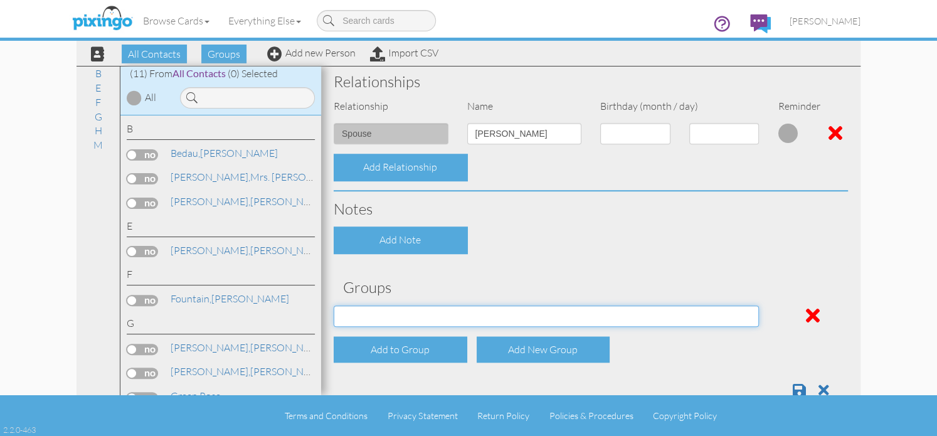
click at [743, 317] on select "Potential Clients" at bounding box center [546, 316] width 425 height 21
select select "object:545"
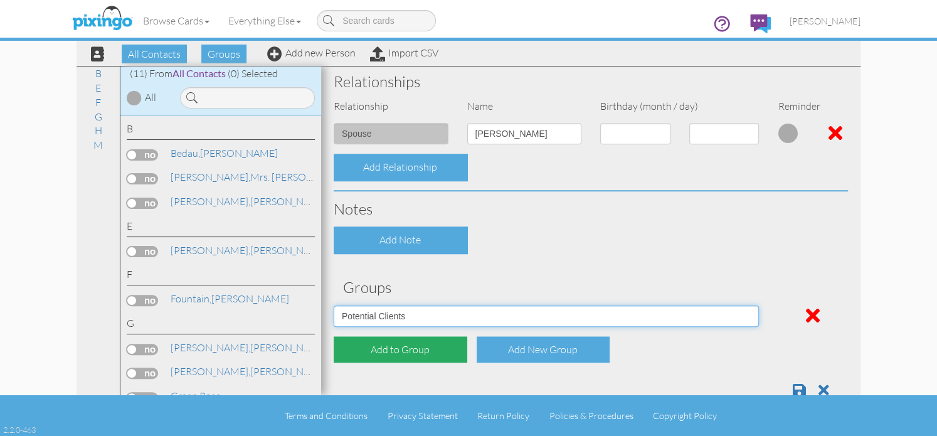
click at [334, 306] on select "Potential Clients" at bounding box center [546, 316] width 425 height 21
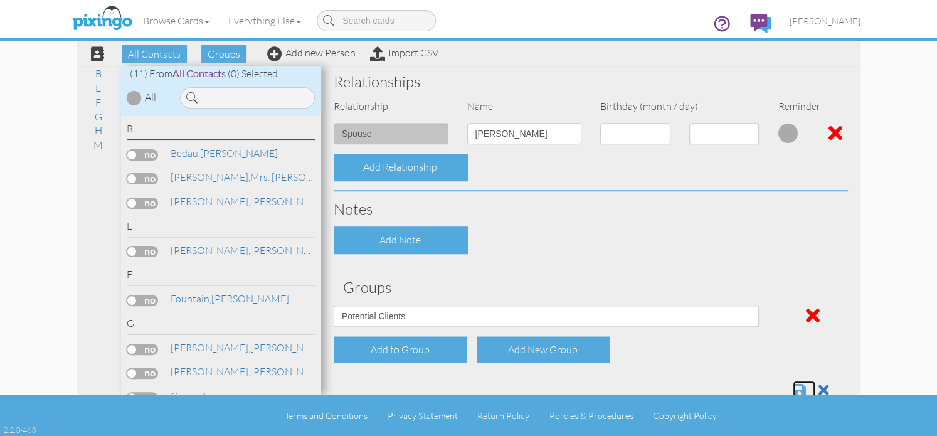
click at [793, 390] on span at bounding box center [799, 390] width 13 height 15
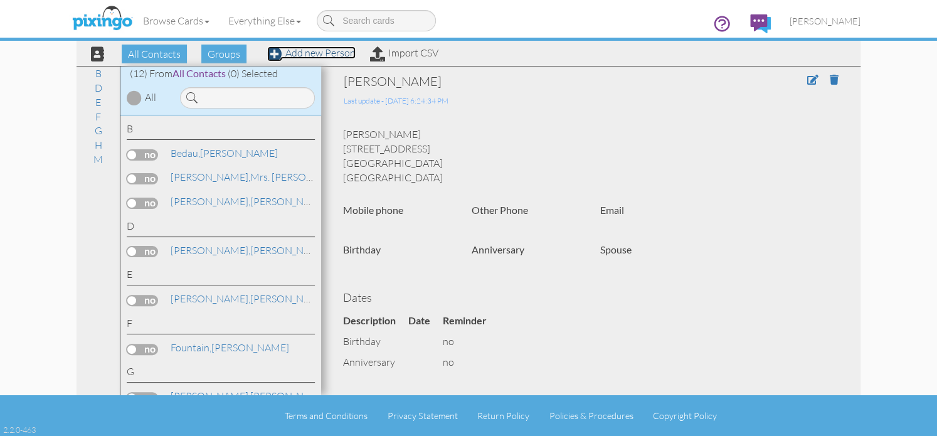
click at [326, 56] on link "Add new Person" at bounding box center [311, 52] width 88 height 13
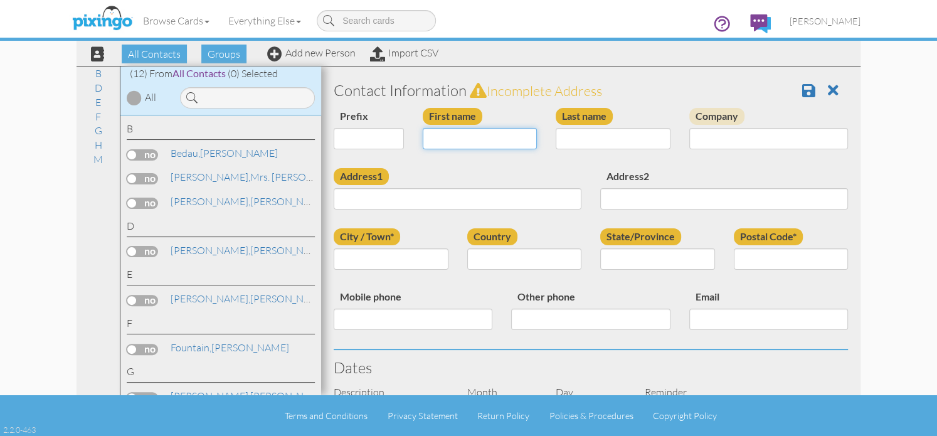
click at [466, 141] on input "First name" at bounding box center [480, 138] width 115 height 21
type input "[PERSON_NAME]"
click at [613, 139] on input "Last name" at bounding box center [613, 138] width 115 height 21
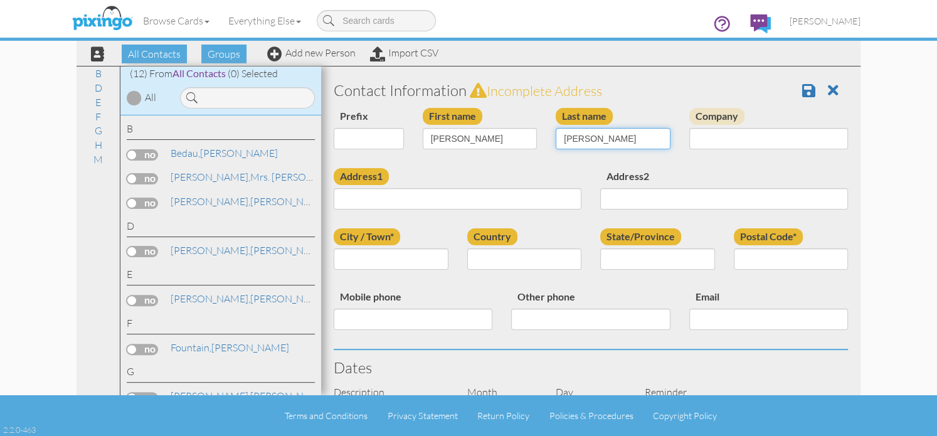
type input "Howard"
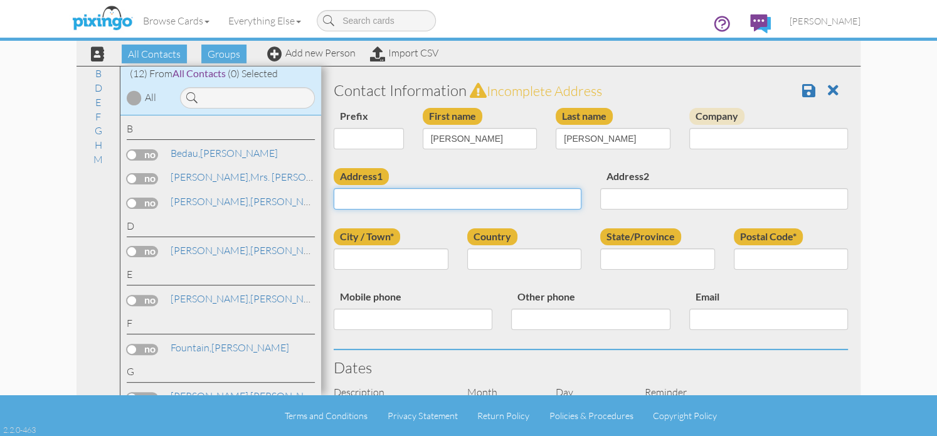
click at [416, 199] on input "Address1" at bounding box center [458, 198] width 248 height 21
type input "243 Spruceview"
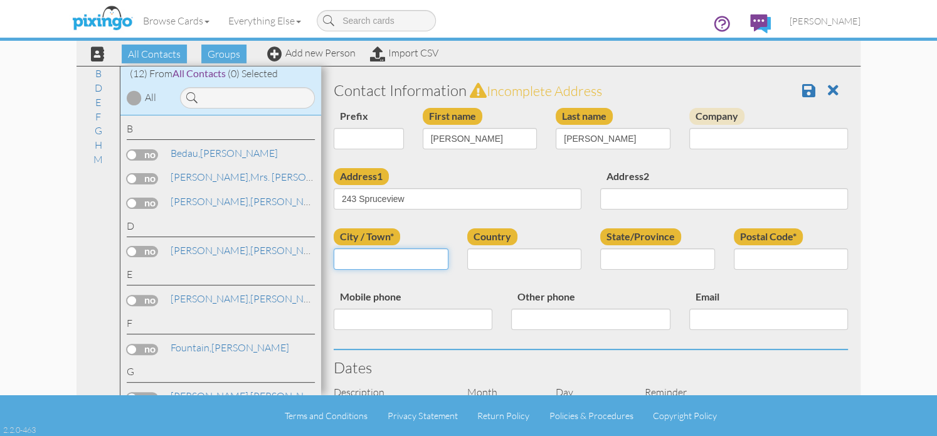
click at [386, 253] on input "City / Town*" at bounding box center [391, 258] width 115 height 21
type input "Plainwell"
select select "object:241"
type input "49080"
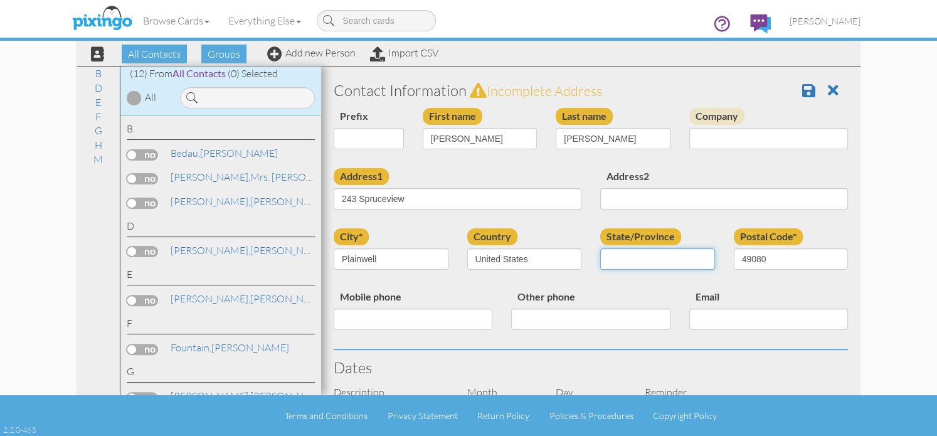
select select "object:515"
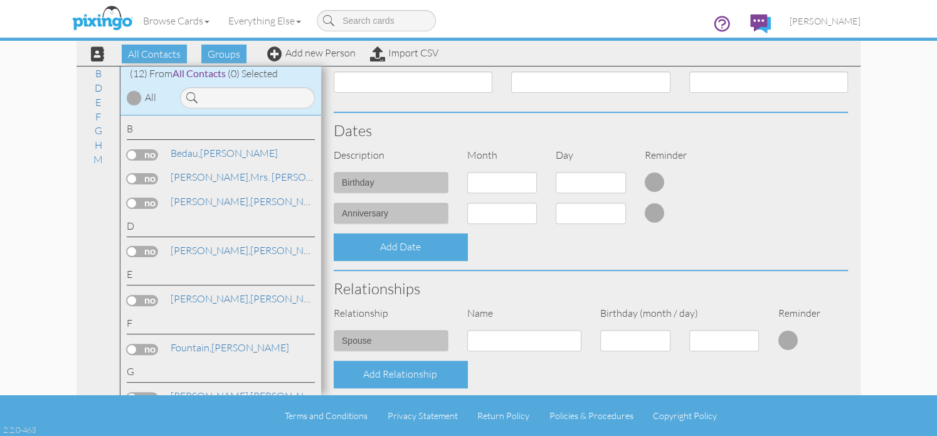
scroll to position [376, 0]
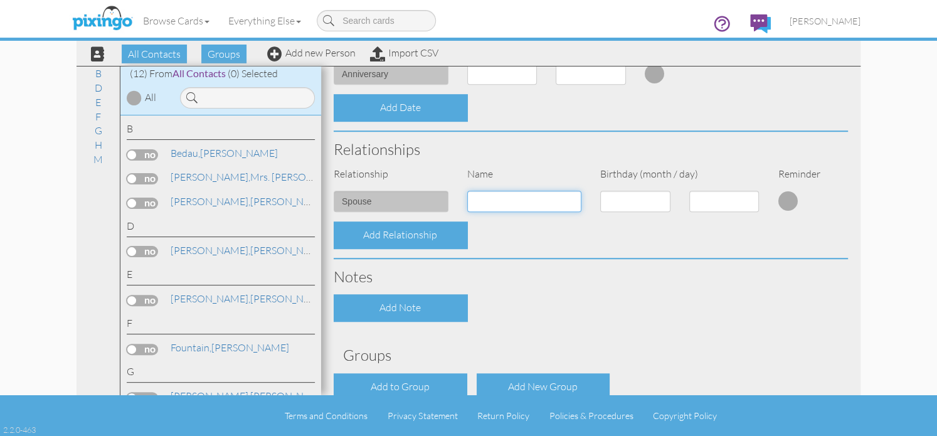
click at [504, 200] on input at bounding box center [524, 201] width 115 height 21
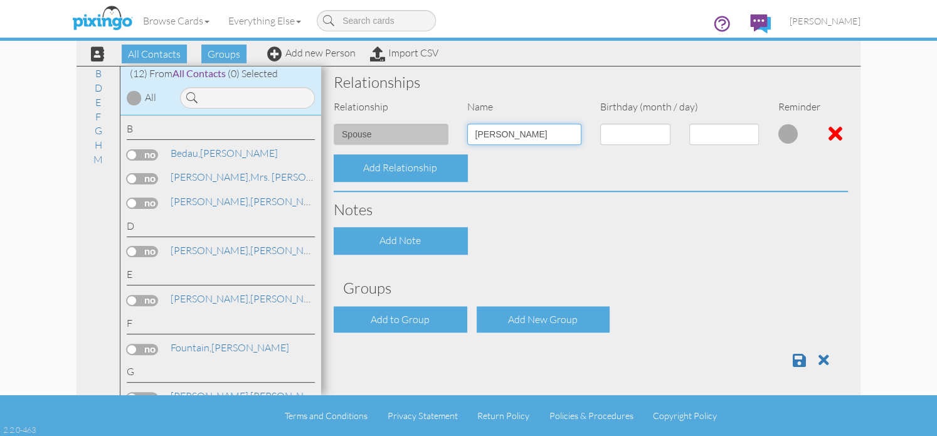
scroll to position [444, 0]
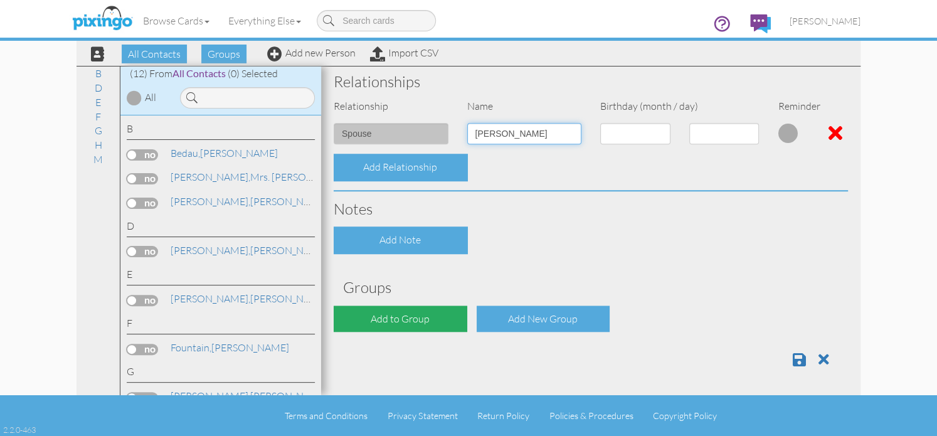
type input "Bruce Howard"
click at [404, 319] on div "Add to Group" at bounding box center [401, 319] width 134 height 27
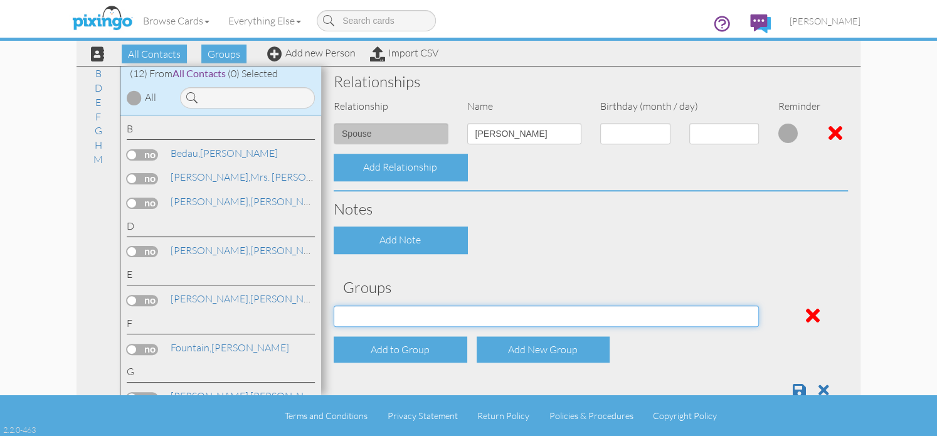
click at [740, 320] on select "Potential Clients" at bounding box center [546, 316] width 425 height 21
select select "object:550"
click at [334, 306] on select "Potential Clients" at bounding box center [546, 316] width 425 height 21
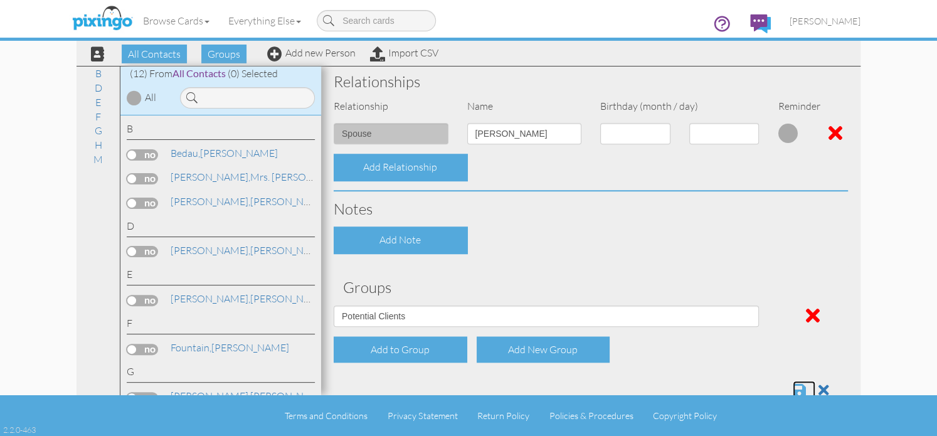
click at [793, 385] on span at bounding box center [799, 390] width 13 height 15
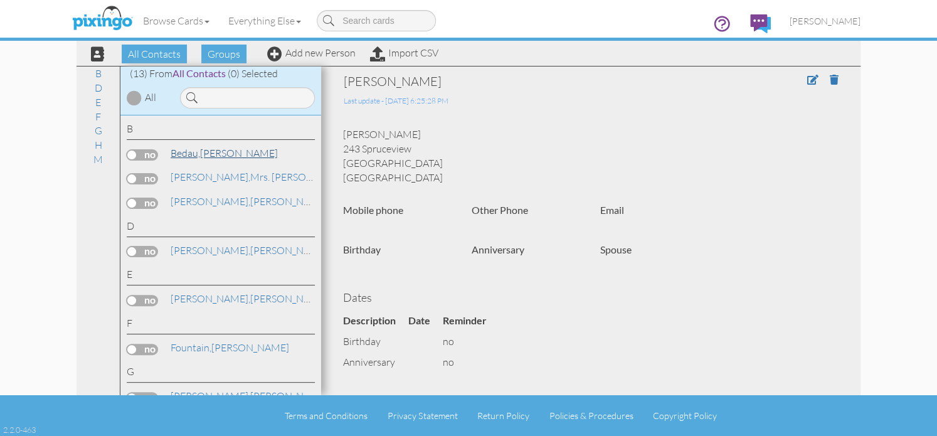
click at [193, 157] on span "Bedau," at bounding box center [185, 153] width 29 height 13
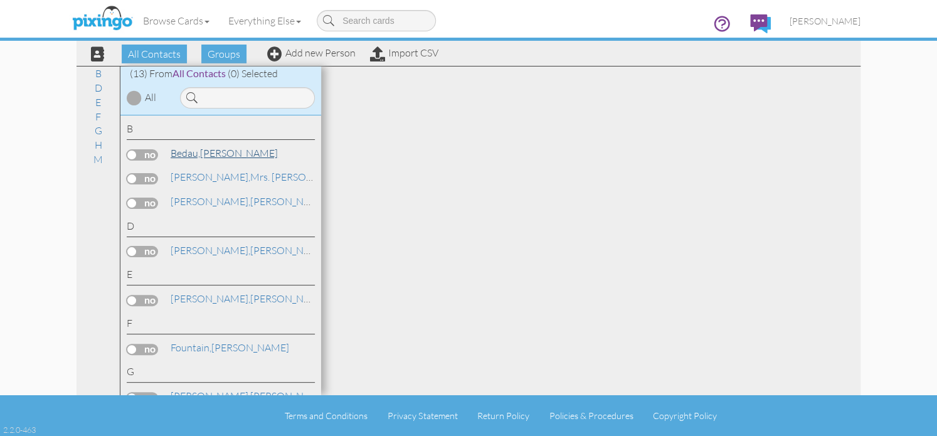
click at [215, 152] on link "[PERSON_NAME]" at bounding box center [224, 153] width 110 height 15
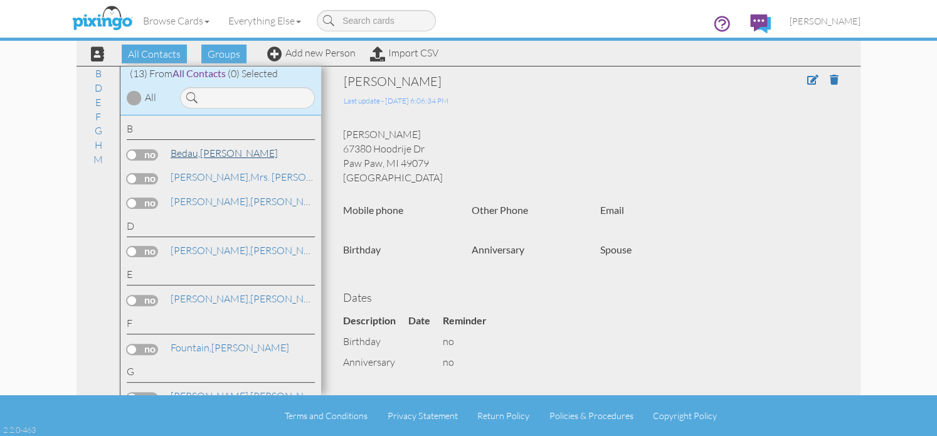
click at [206, 156] on link "[PERSON_NAME]" at bounding box center [224, 153] width 110 height 15
click at [807, 81] on span at bounding box center [812, 80] width 11 height 10
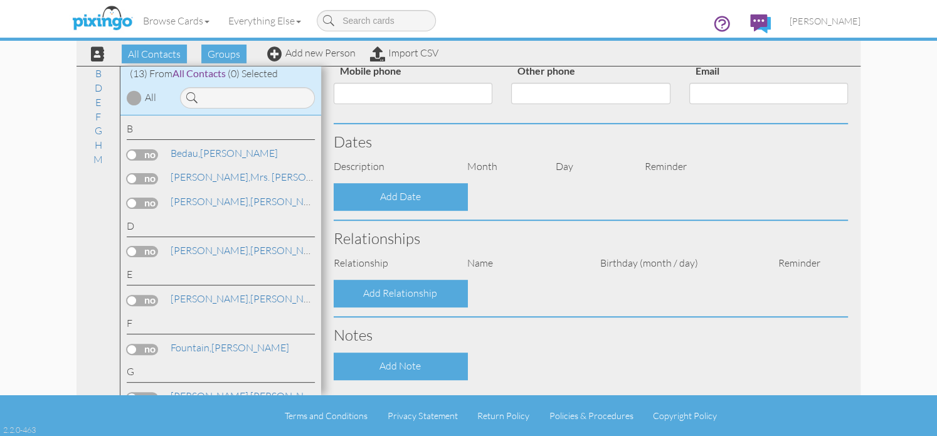
scroll to position [251, 0]
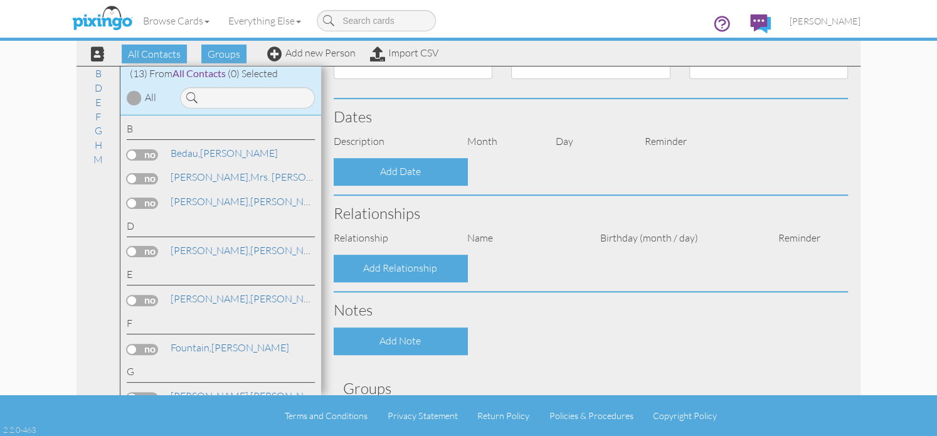
type input "[PERSON_NAME]"
type input "Bedau"
type input "67380 Hoodrije Dr"
type input "Paw Paw"
type input "49079"
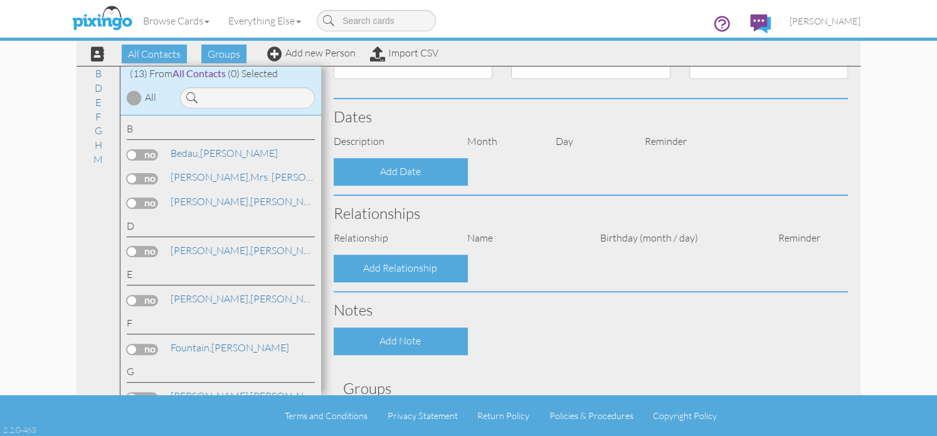
select select "object:243"
select select "object:488"
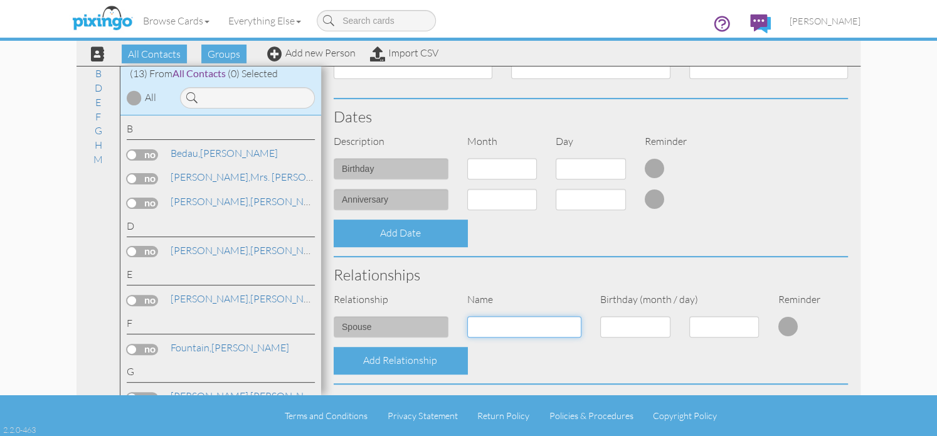
click at [501, 331] on input at bounding box center [524, 326] width 115 height 21
type input "[PERSON_NAME]"
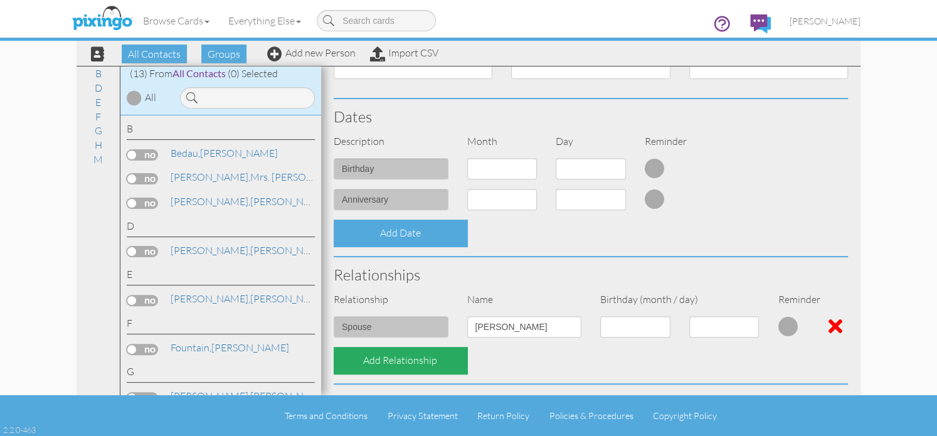
click at [387, 363] on div "Add Relationship" at bounding box center [401, 360] width 134 height 27
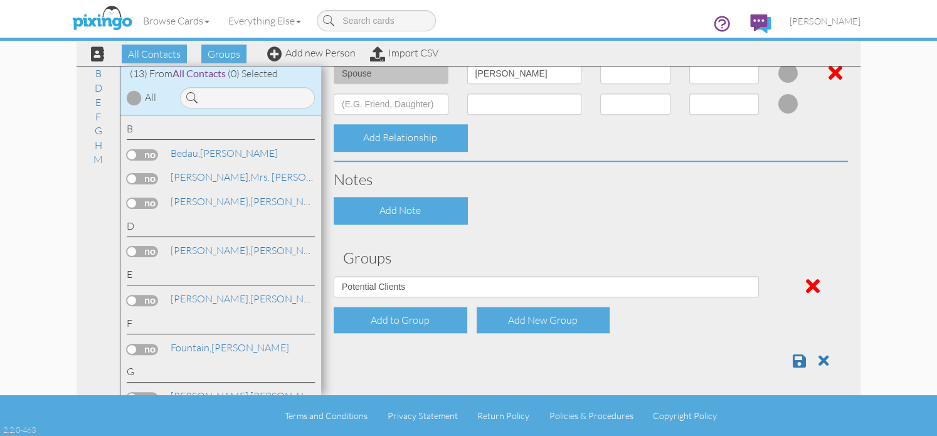
scroll to position [505, 0]
click at [793, 359] on span at bounding box center [799, 360] width 13 height 15
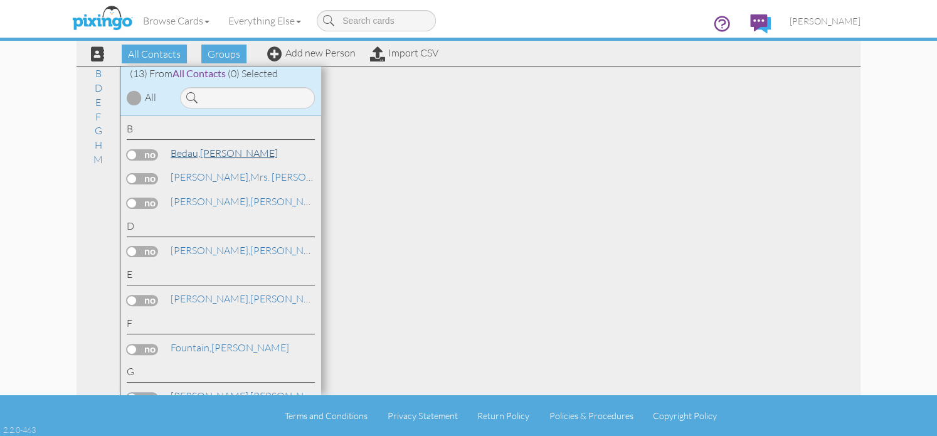
click at [207, 157] on link "[PERSON_NAME]" at bounding box center [224, 153] width 110 height 15
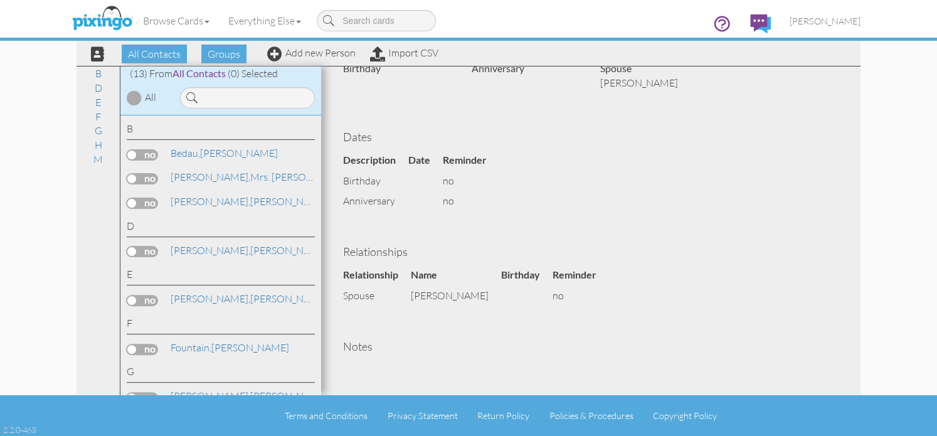
scroll to position [188, 0]
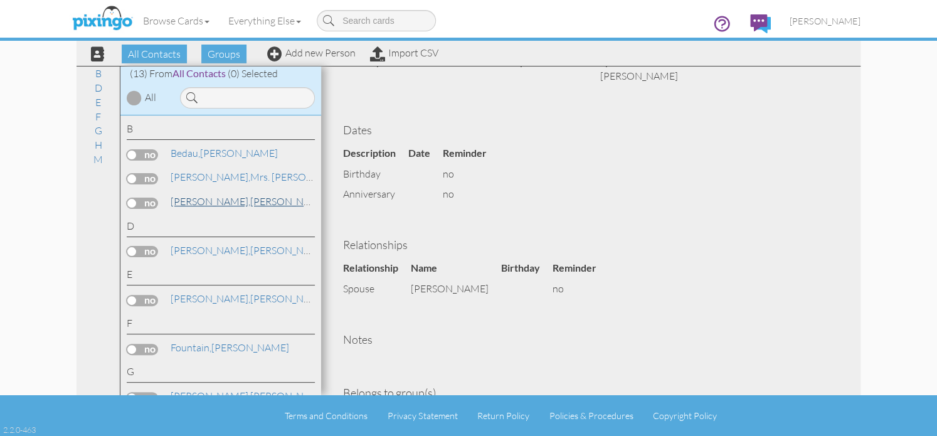
click at [197, 205] on link "[PERSON_NAME]" at bounding box center [249, 201] width 160 height 15
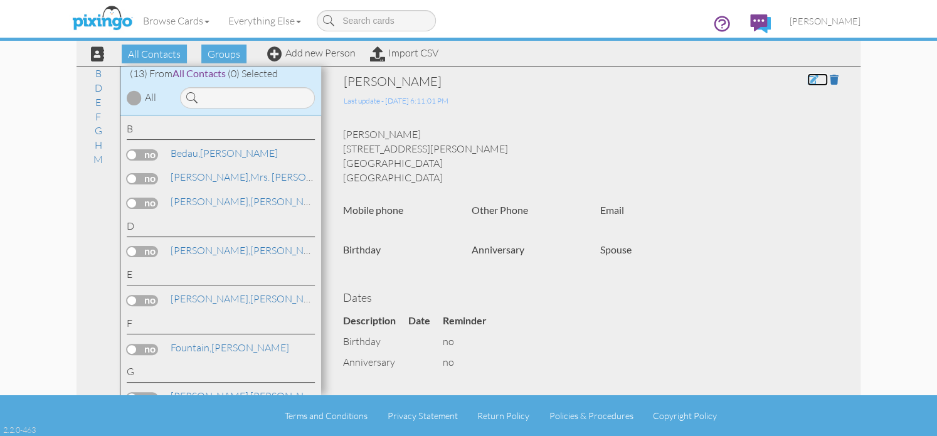
click at [807, 80] on span at bounding box center [812, 80] width 11 height 10
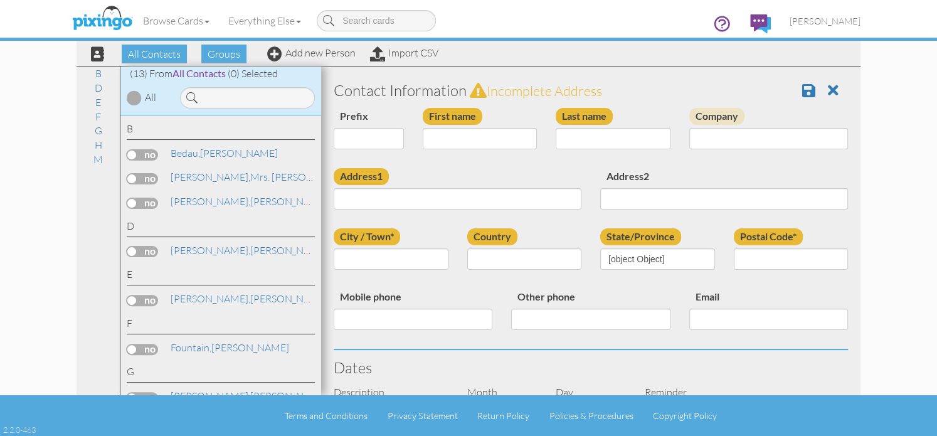
type input "[PERSON_NAME]"
type input "Bush"
type input "914 Gainder Rd"
type input "Plainwell"
type input "49080"
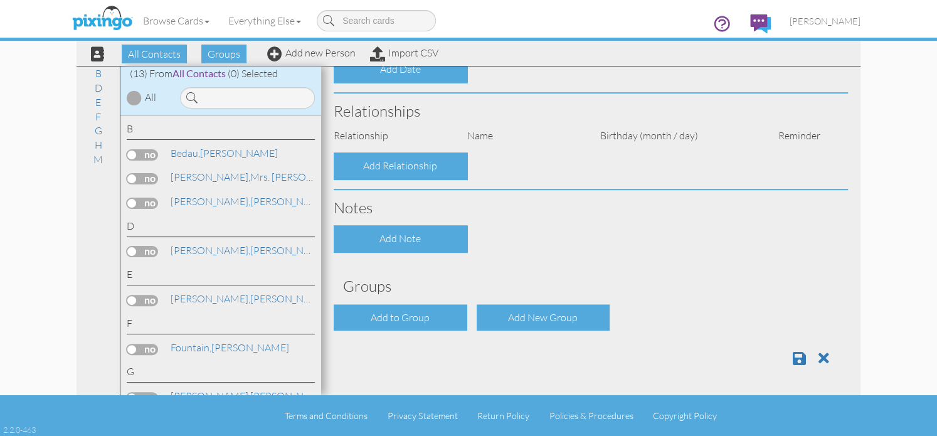
scroll to position [376, 0]
select select "object:244"
select select "object:489"
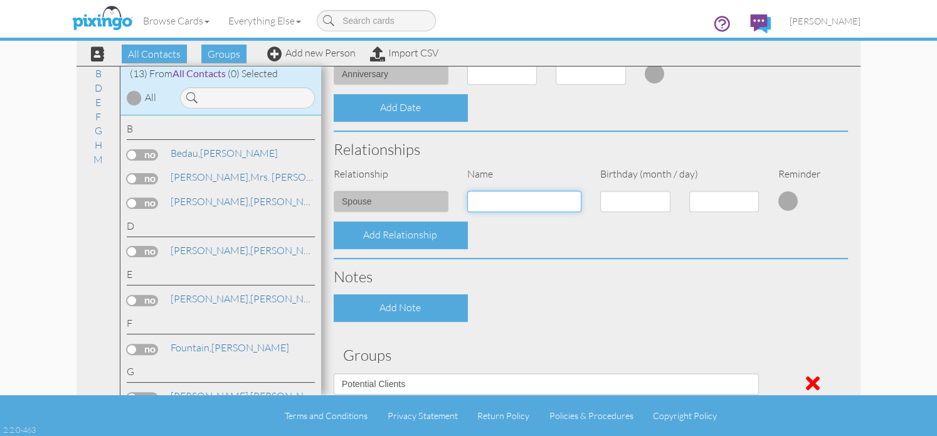
click at [519, 205] on input at bounding box center [524, 201] width 115 height 21
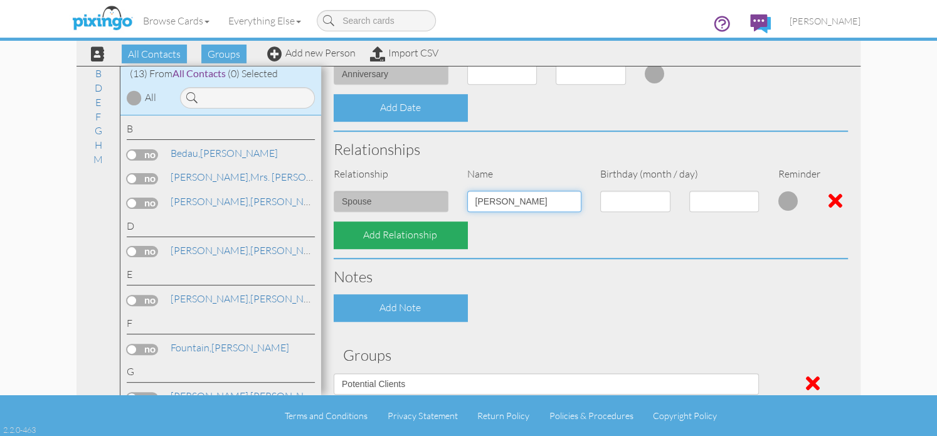
type input "John Bush"
click at [410, 233] on div "Add Relationship" at bounding box center [401, 234] width 134 height 27
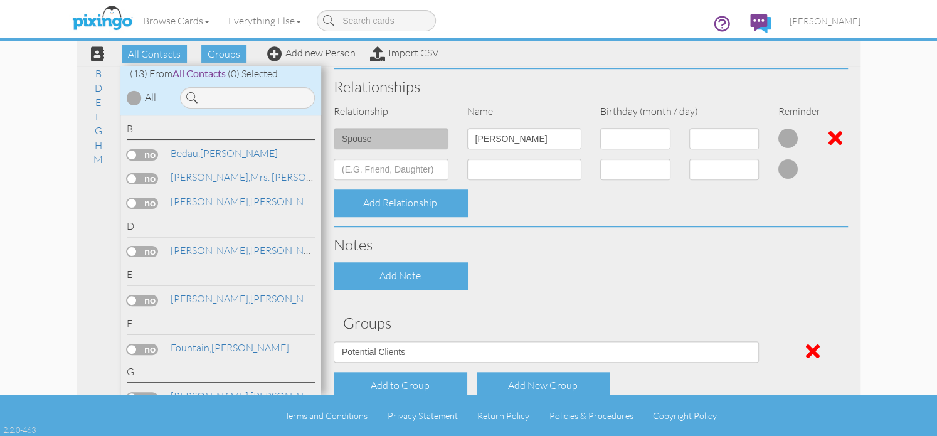
scroll to position [505, 0]
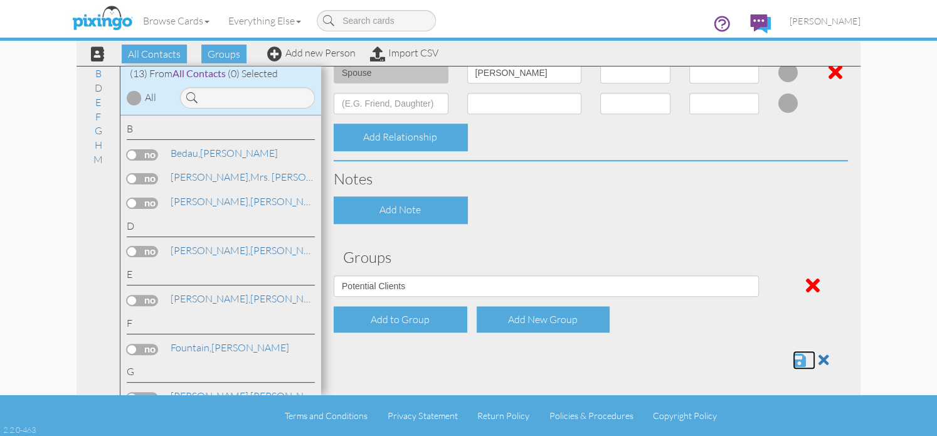
click at [793, 359] on span at bounding box center [799, 360] width 13 height 15
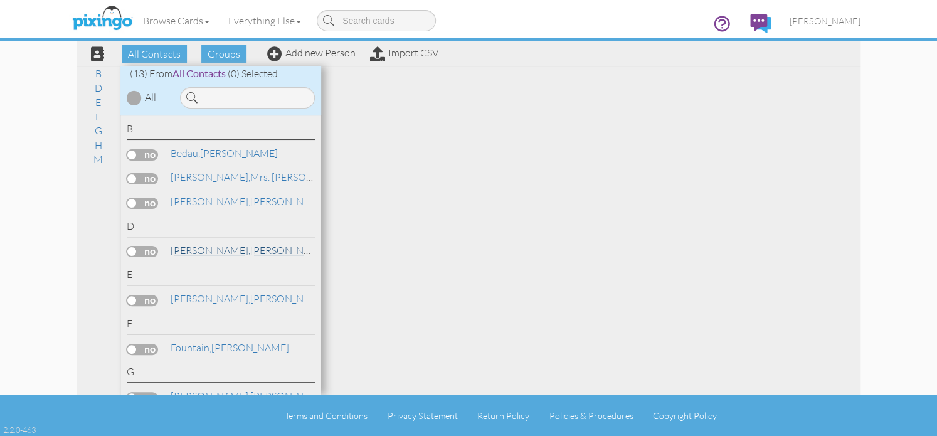
click at [198, 248] on span "[PERSON_NAME]," at bounding box center [211, 250] width 80 height 13
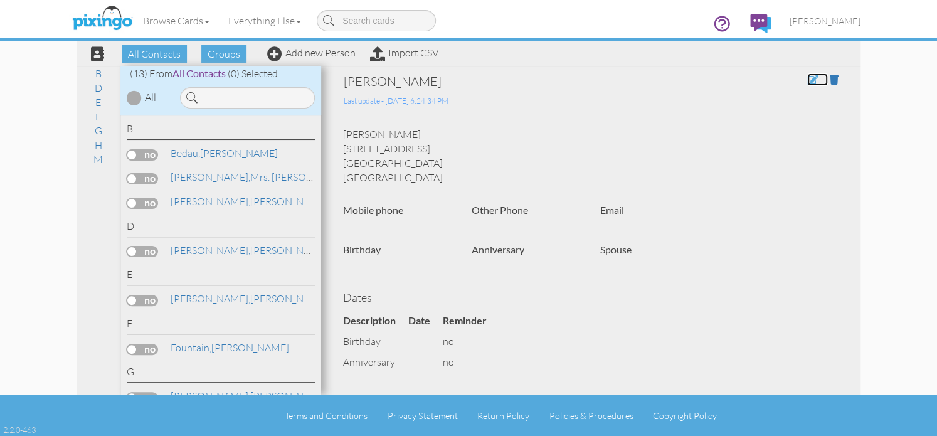
click at [807, 79] on span at bounding box center [812, 80] width 11 height 10
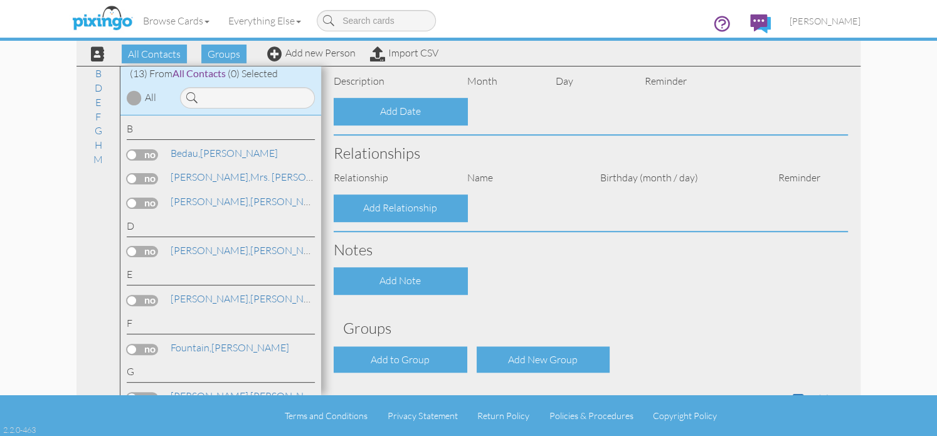
type input "[PERSON_NAME]"
type input "Durian"
type input "[STREET_ADDRESS]"
type input "Kalamazoo"
type input "49009"
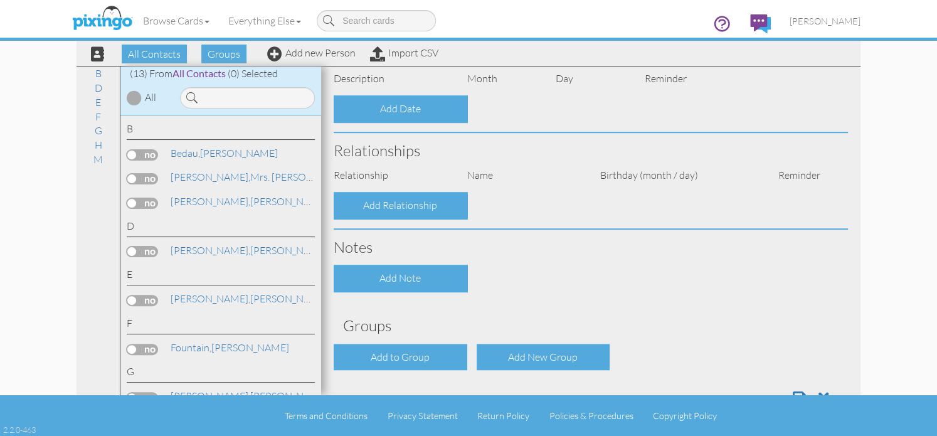
select select "object:231"
select select "object:476"
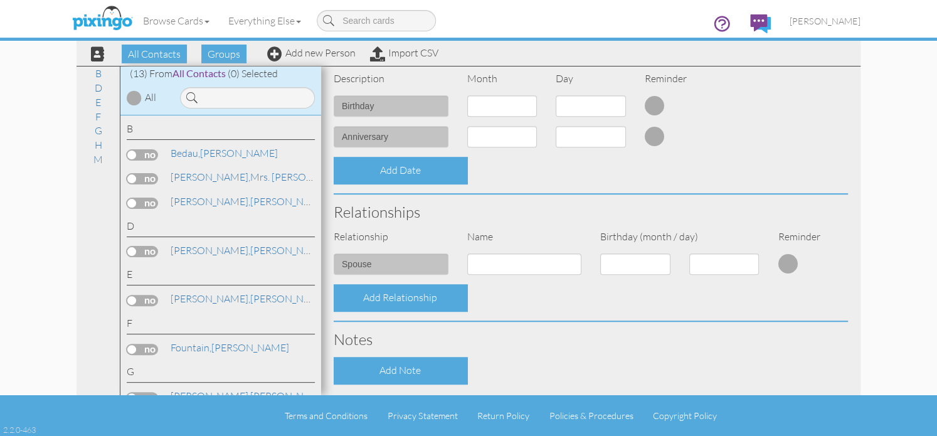
scroll to position [251, 0]
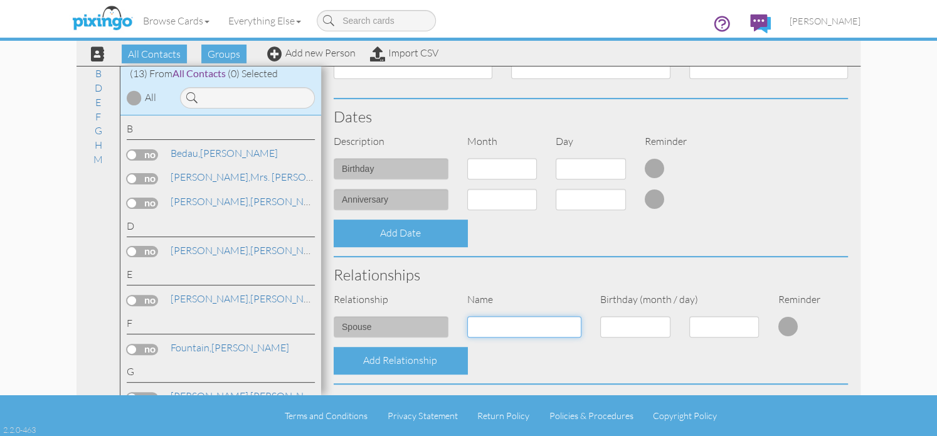
click at [493, 327] on input at bounding box center [524, 326] width 115 height 21
type input "Rich Durian"
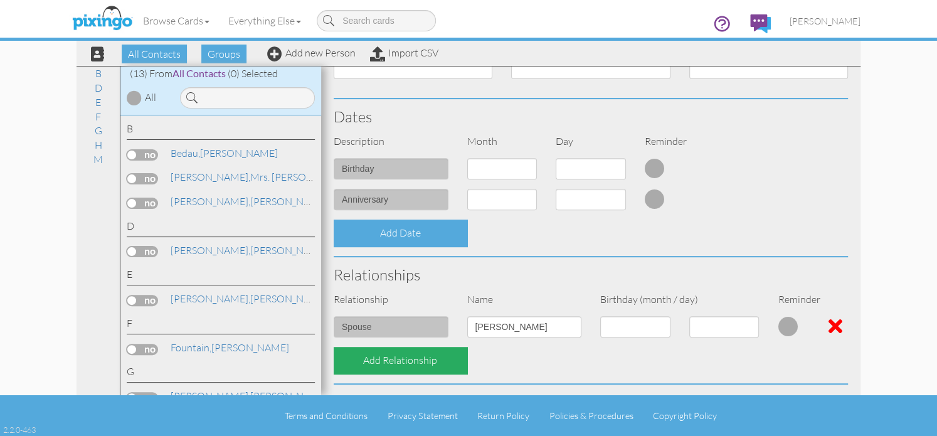
click at [426, 363] on div "Add Relationship" at bounding box center [401, 360] width 134 height 27
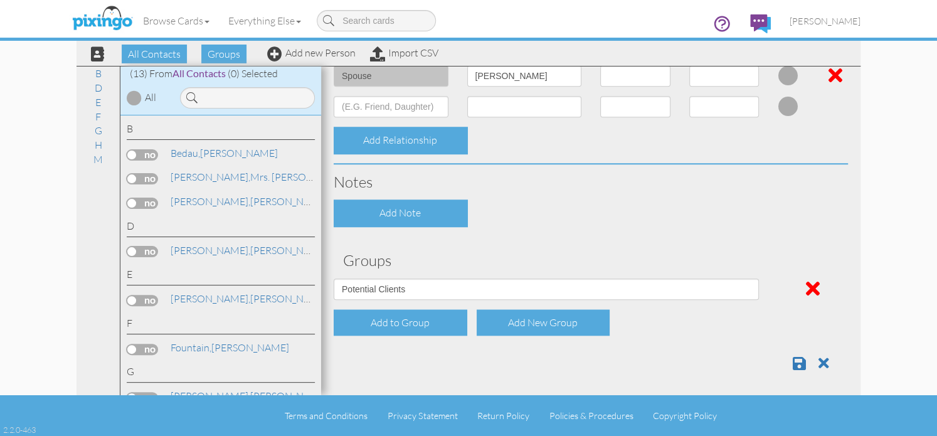
scroll to position [505, 0]
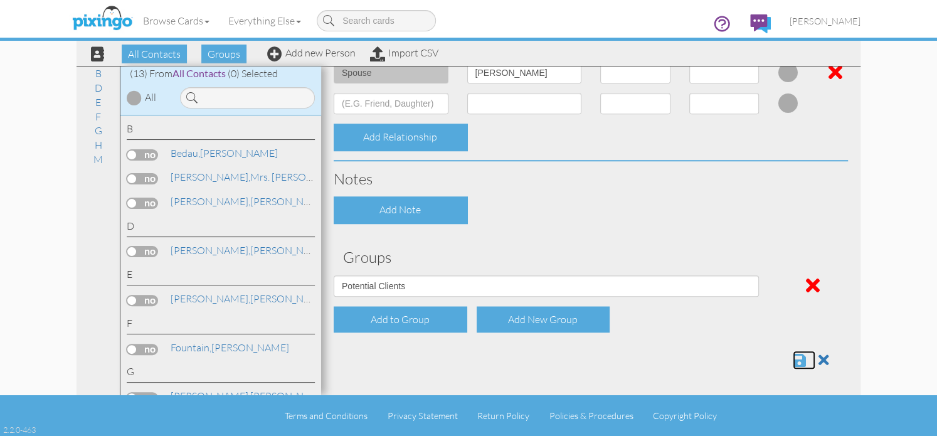
click at [793, 362] on span at bounding box center [799, 360] width 13 height 15
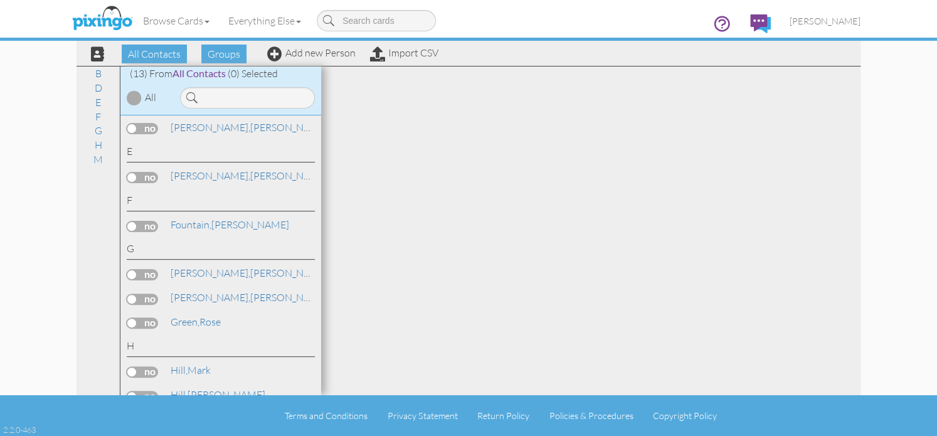
scroll to position [125, 0]
click at [215, 220] on link "Fountain, Mallory" at bounding box center [229, 222] width 121 height 15
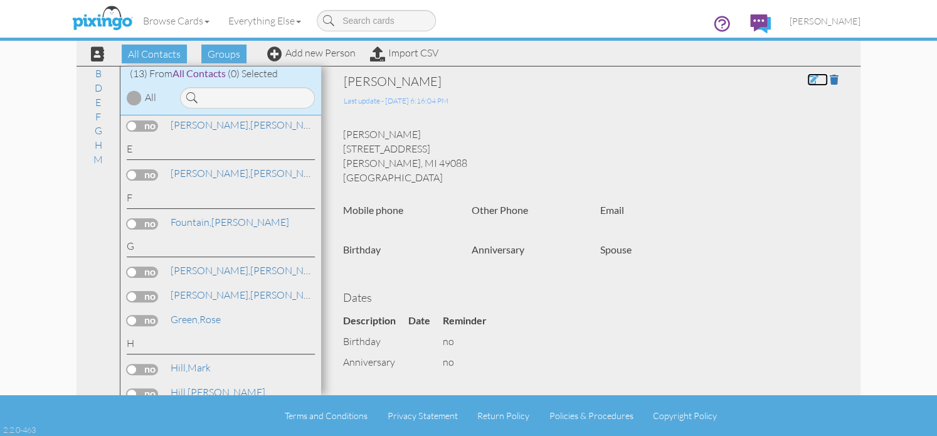
click at [807, 81] on span at bounding box center [812, 80] width 11 height 10
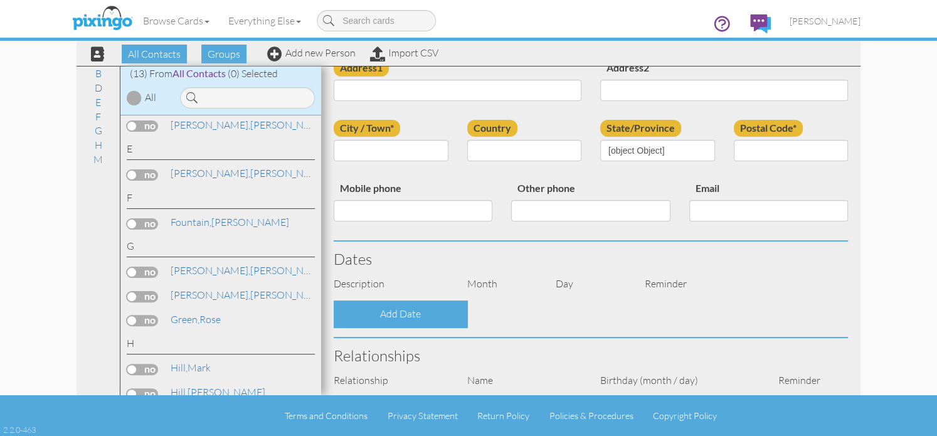
scroll to position [314, 0]
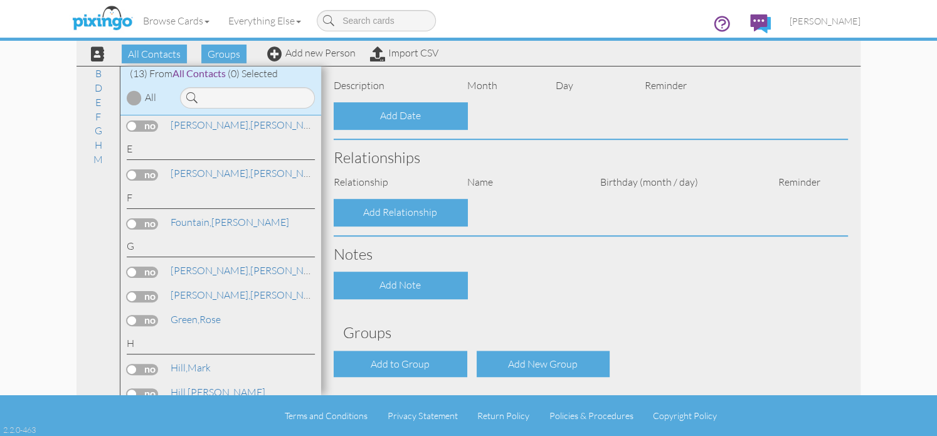
type input "[PERSON_NAME]"
type input "Fountain"
type input "8778 Long Lake Dr. E"
type input "Scotts"
type input "49088"
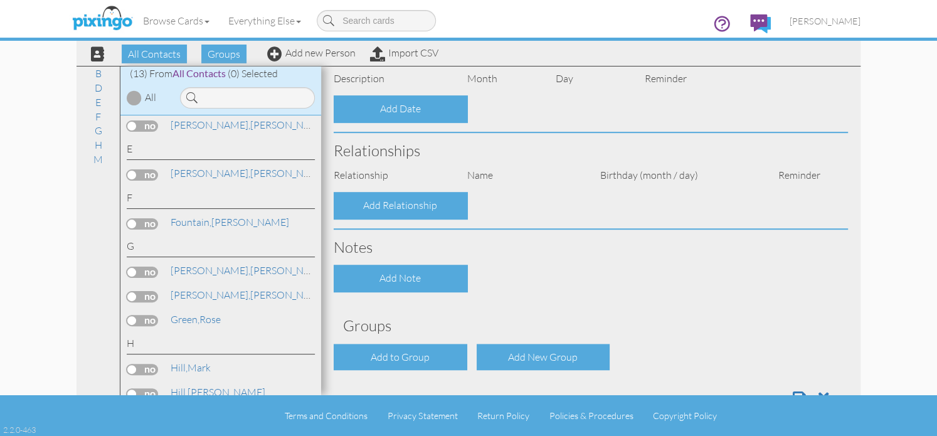
select select "object:231"
select select "object:476"
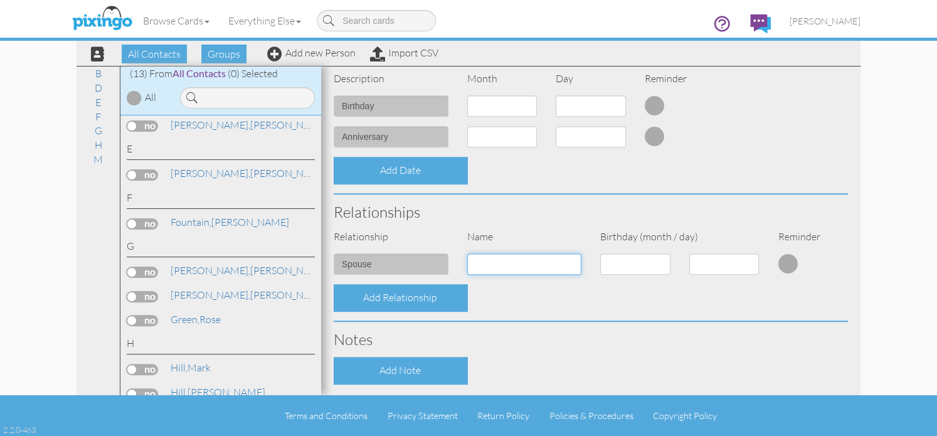
click at [506, 266] on input at bounding box center [524, 263] width 115 height 21
type input "Beth Fountain"
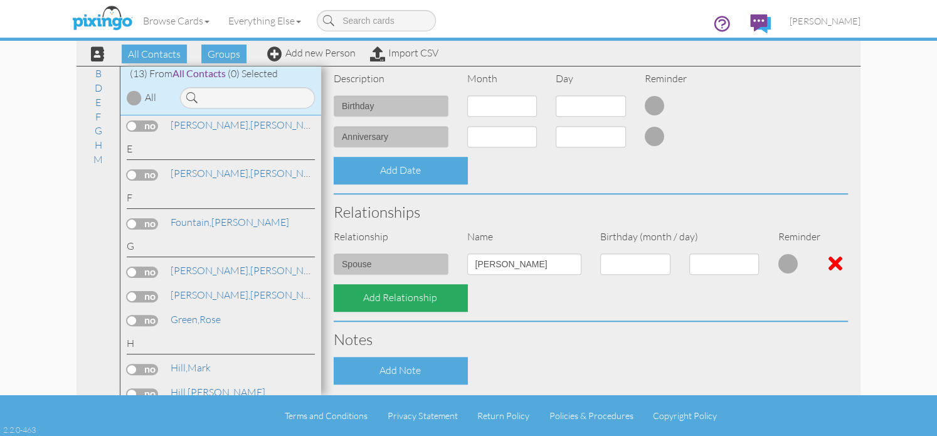
click at [397, 301] on div "Add Relationship" at bounding box center [401, 297] width 134 height 27
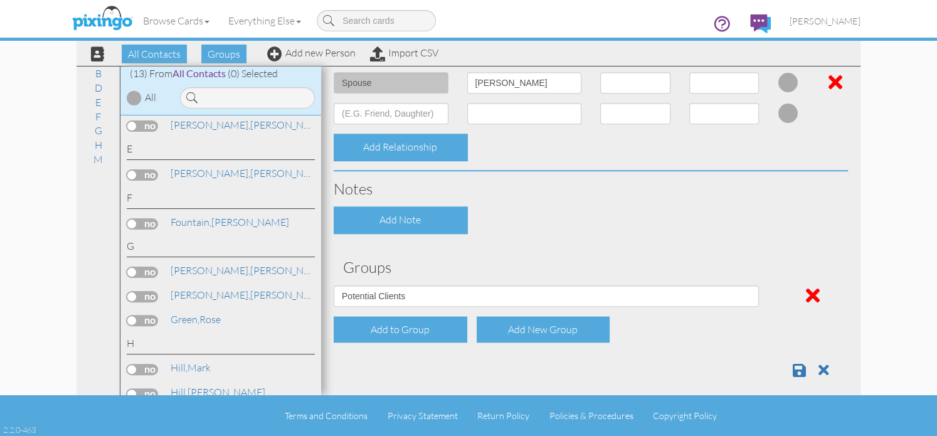
scroll to position [505, 0]
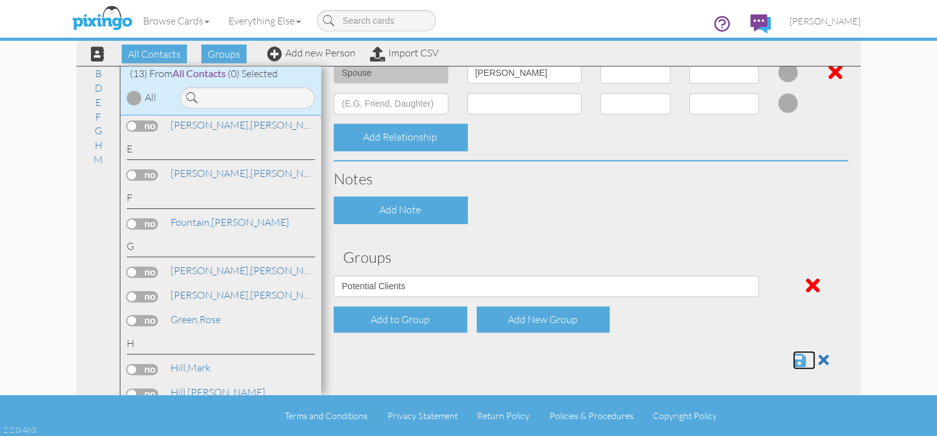
click at [793, 358] on span at bounding box center [799, 360] width 13 height 15
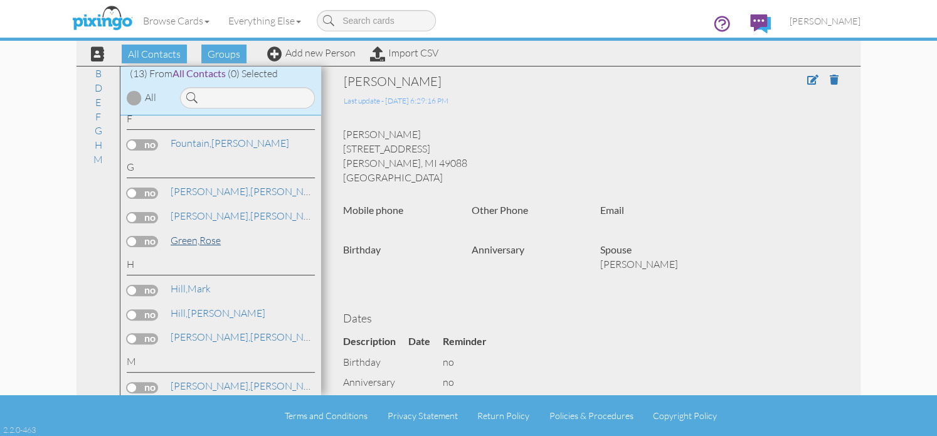
scroll to position [206, 0]
click at [199, 284] on link "Hill, Mark" at bounding box center [190, 287] width 43 height 15
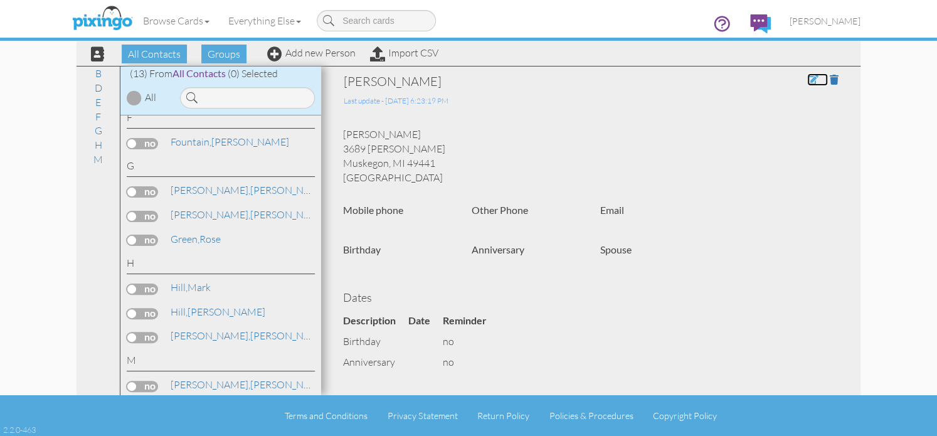
click at [807, 80] on span at bounding box center [812, 80] width 11 height 10
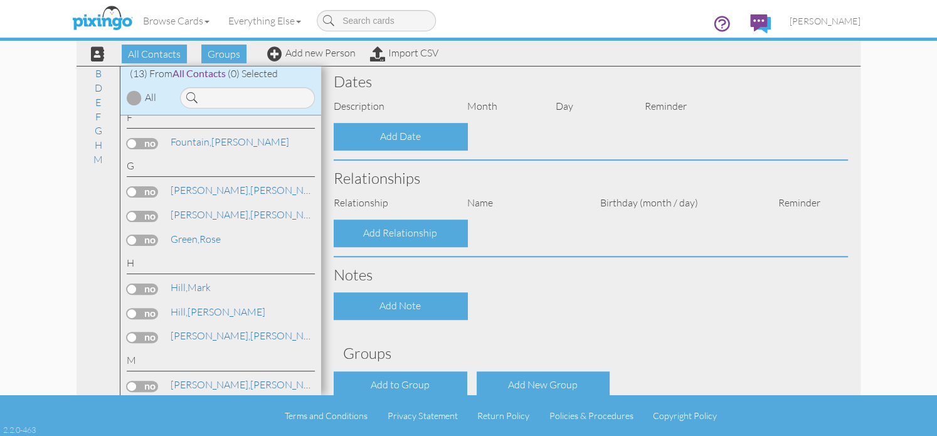
scroll to position [314, 0]
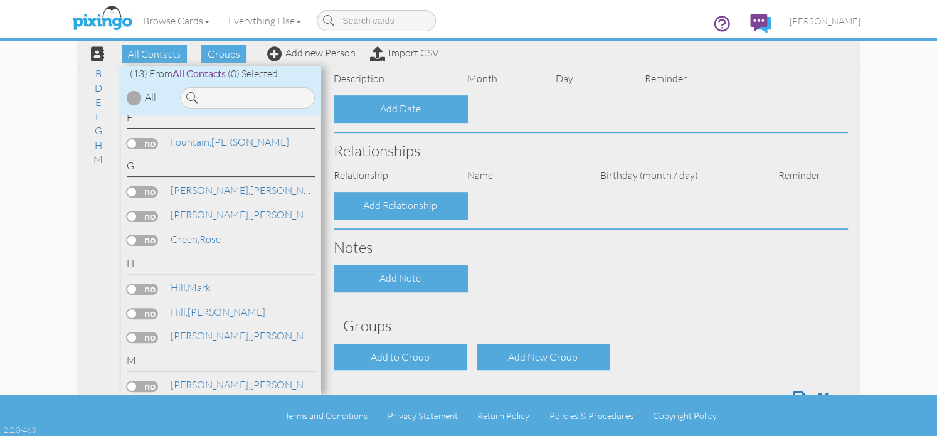
type input "Mark"
type input "Hill"
type input "3689 McCracken"
type input "Muskegon"
type input "49441"
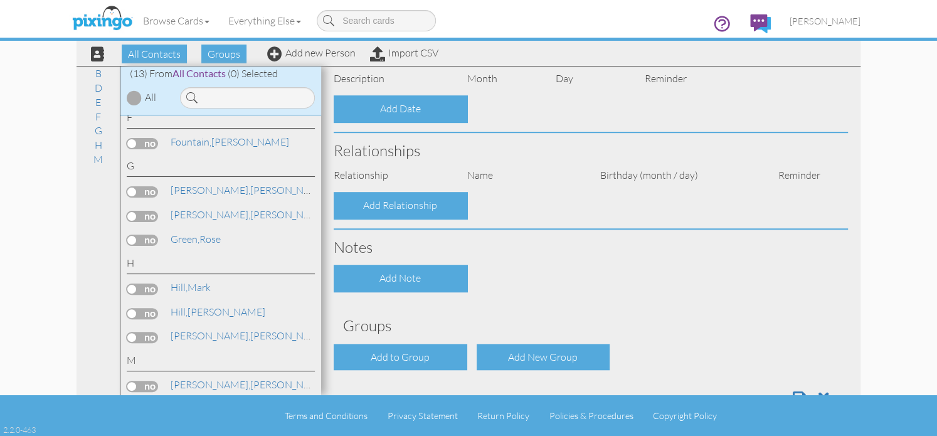
select select "object:244"
select select "object:489"
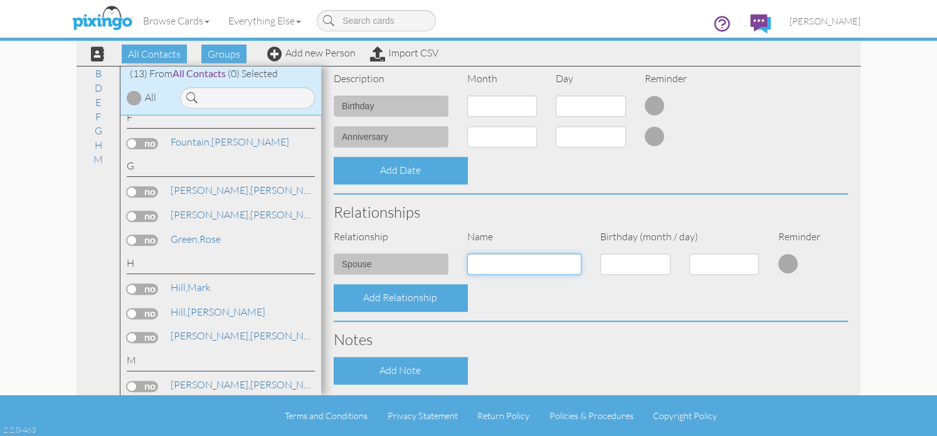
click at [489, 266] on input at bounding box center [524, 263] width 115 height 21
type input "Christi Hill"
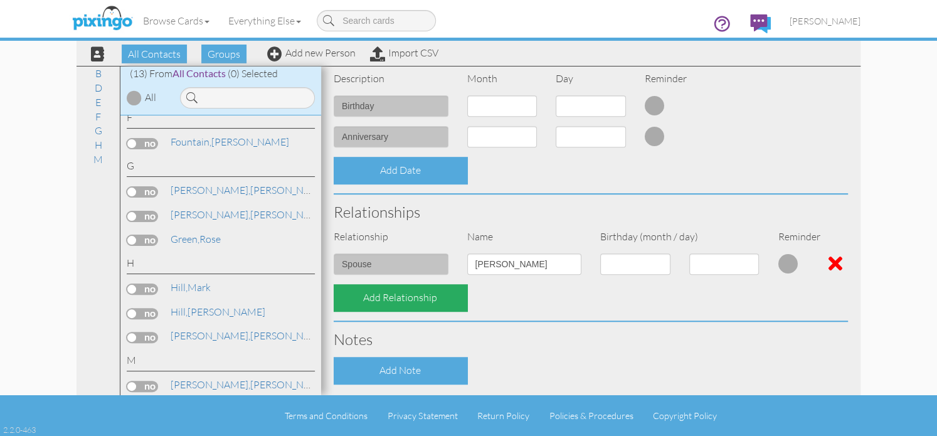
click at [418, 299] on div "Add Relationship" at bounding box center [401, 297] width 134 height 27
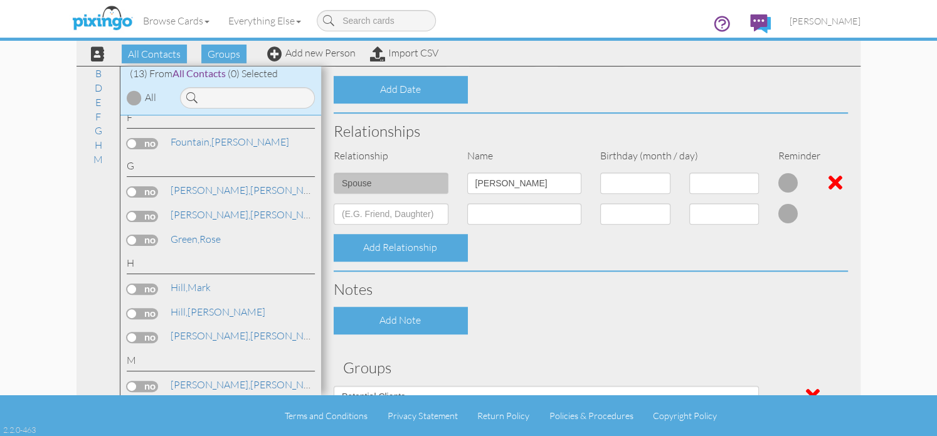
scroll to position [505, 0]
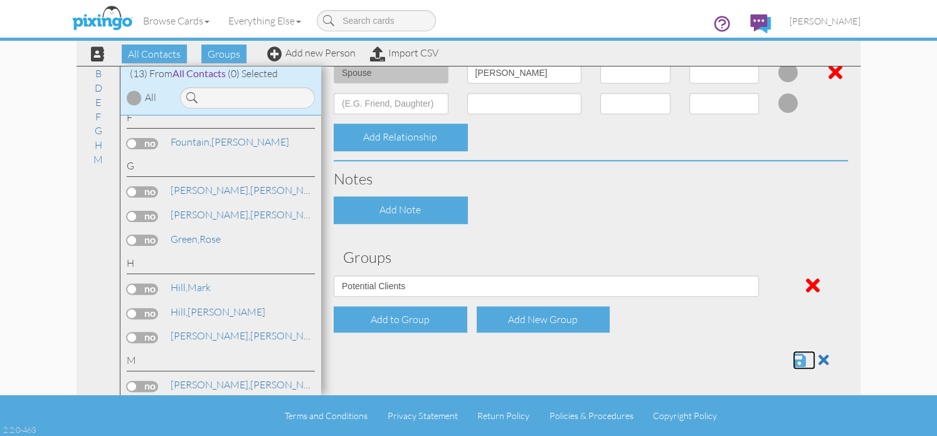
click at [793, 354] on span at bounding box center [799, 360] width 13 height 15
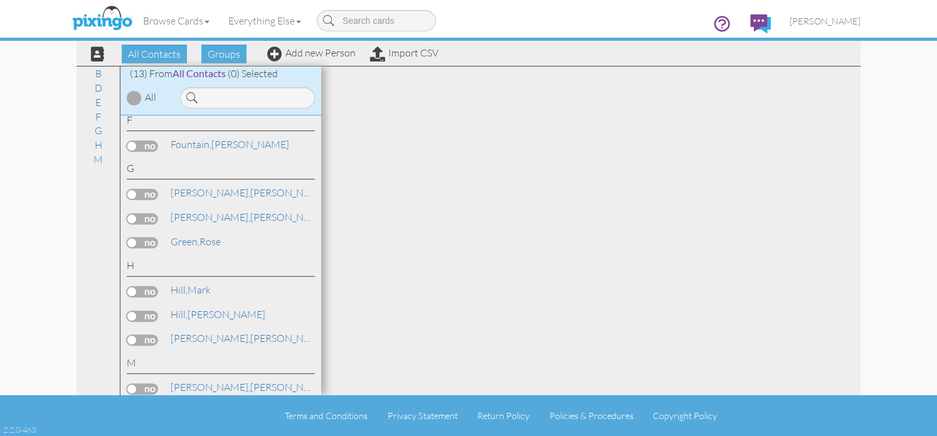
scroll to position [206, 0]
click at [211, 306] on link "[PERSON_NAME]" at bounding box center [217, 311] width 97 height 15
click at [195, 311] on link "[PERSON_NAME]" at bounding box center [217, 311] width 97 height 15
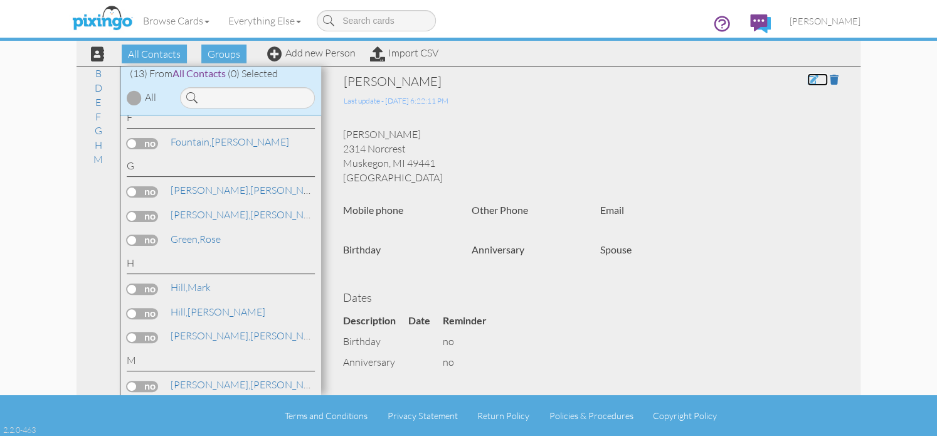
click at [807, 79] on span at bounding box center [812, 80] width 11 height 10
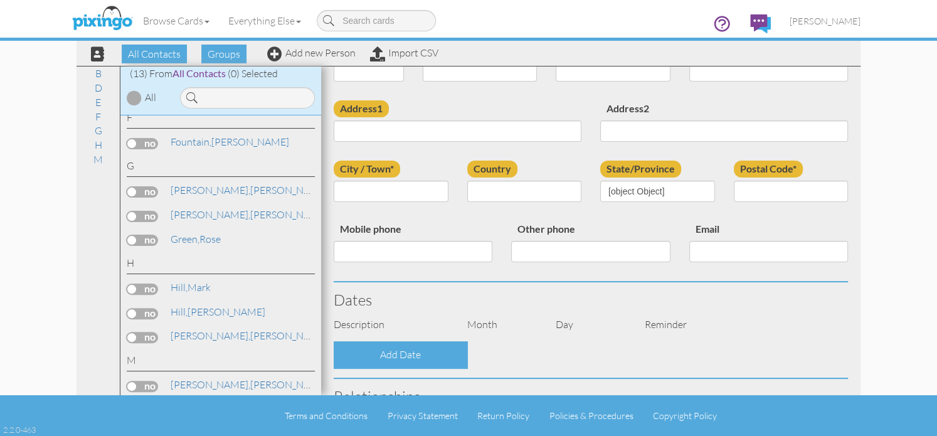
scroll to position [188, 0]
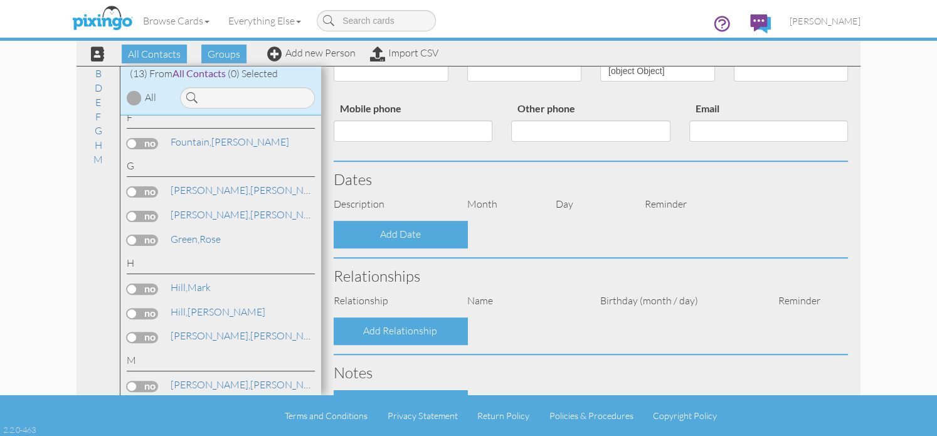
type input "[PERSON_NAME]"
type input "Hill"
type input "2314 Norcrest"
type input "Muskegon"
type input "49441"
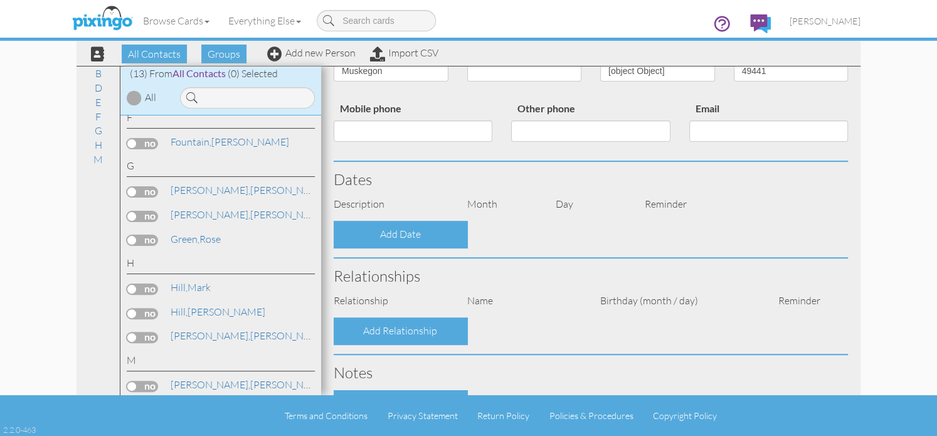
select select "object:239"
select select "object:484"
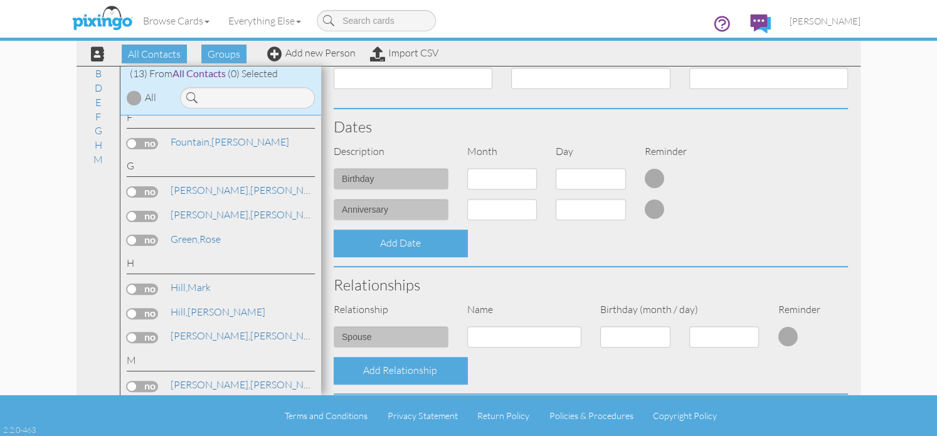
scroll to position [314, 0]
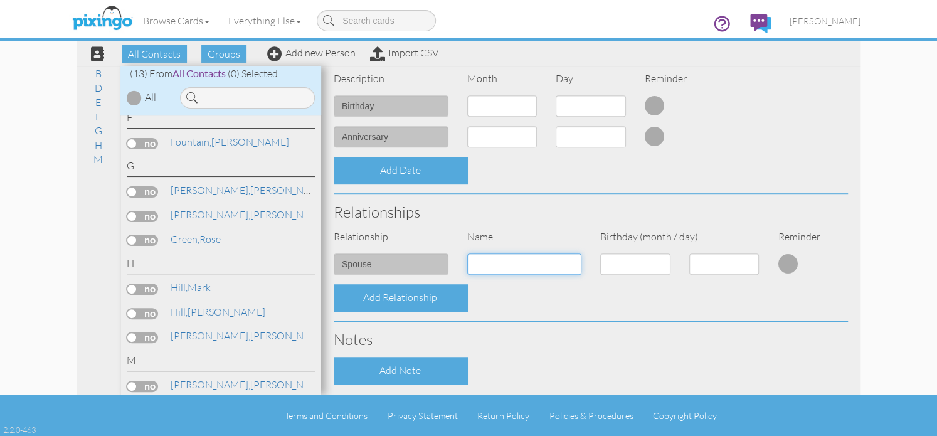
click at [494, 267] on input at bounding box center [524, 263] width 115 height 21
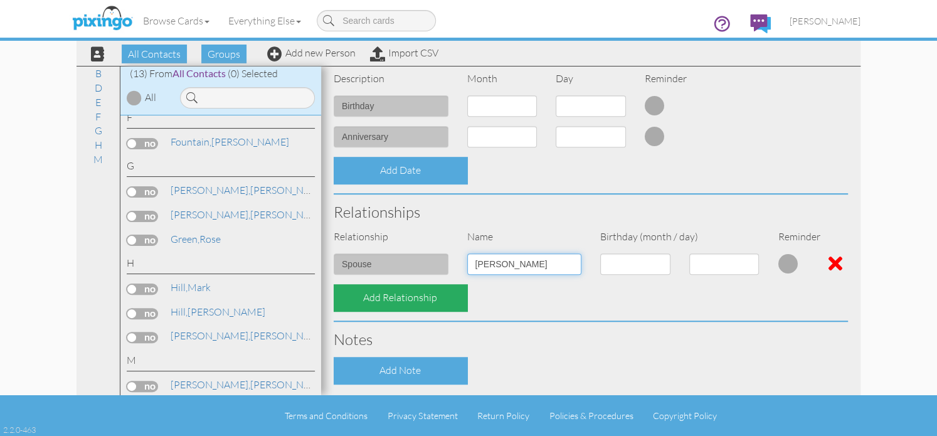
type input "[PERSON_NAME]"
click at [407, 295] on div "Add Relationship" at bounding box center [401, 297] width 134 height 27
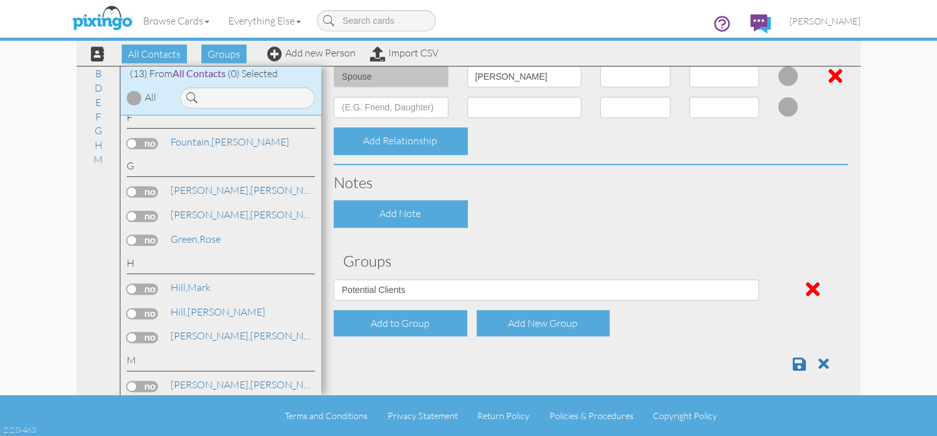
scroll to position [502, 0]
click at [793, 361] on span at bounding box center [799, 363] width 13 height 15
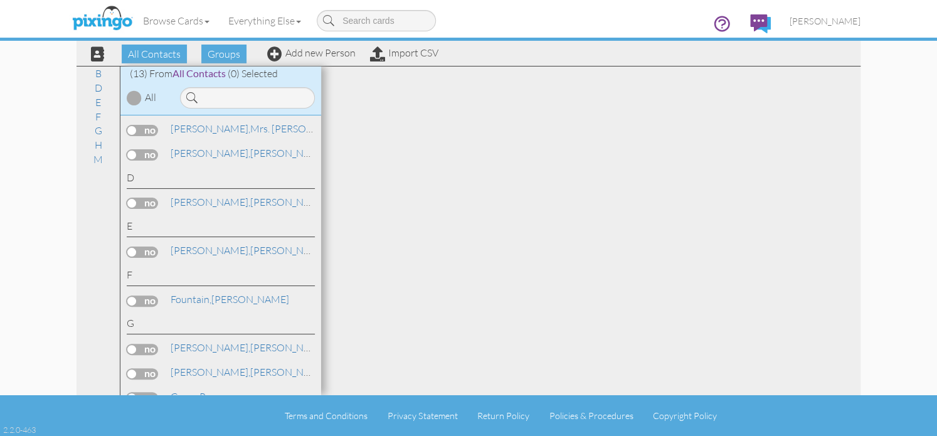
scroll to position [206, 0]
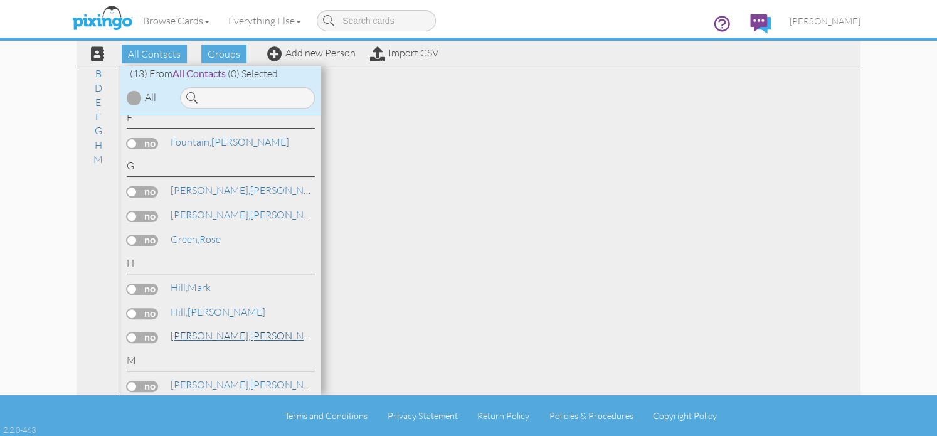
click at [190, 333] on span "[PERSON_NAME]," at bounding box center [211, 335] width 80 height 13
click at [195, 333] on span "[PERSON_NAME]," at bounding box center [211, 335] width 80 height 13
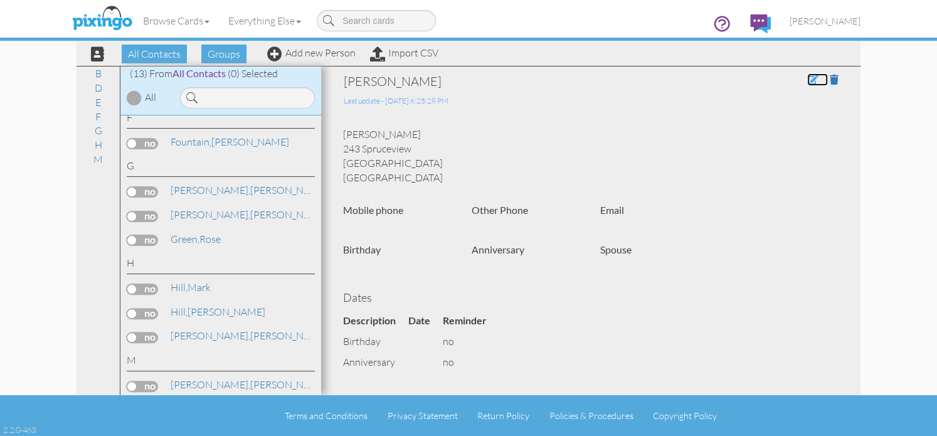
click at [807, 83] on span at bounding box center [812, 80] width 11 height 10
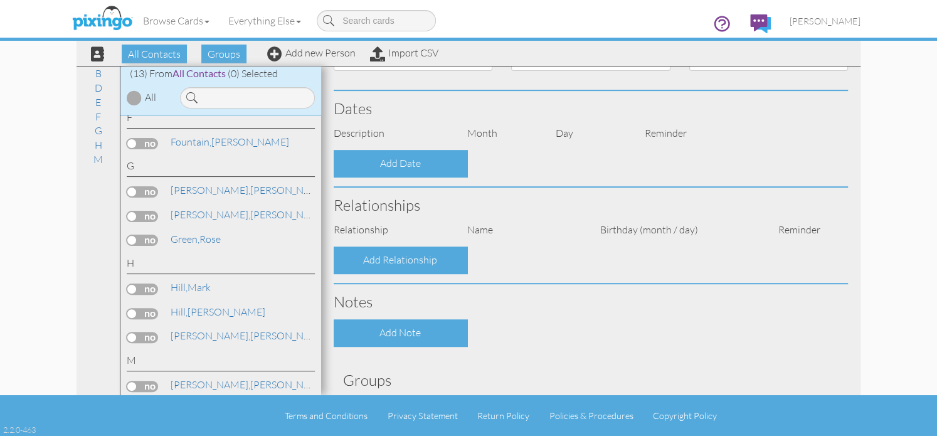
scroll to position [188, 0]
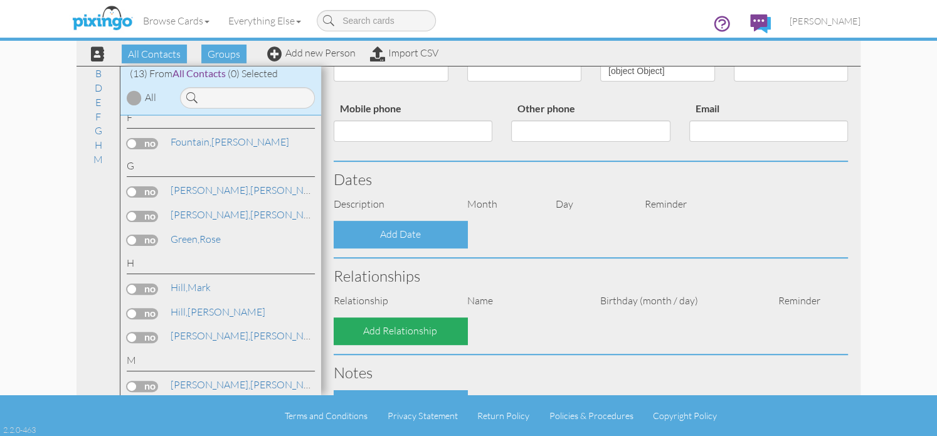
type input "[PERSON_NAME]"
type input "243 Spruceview"
type input "Plainwell"
type input "49080"
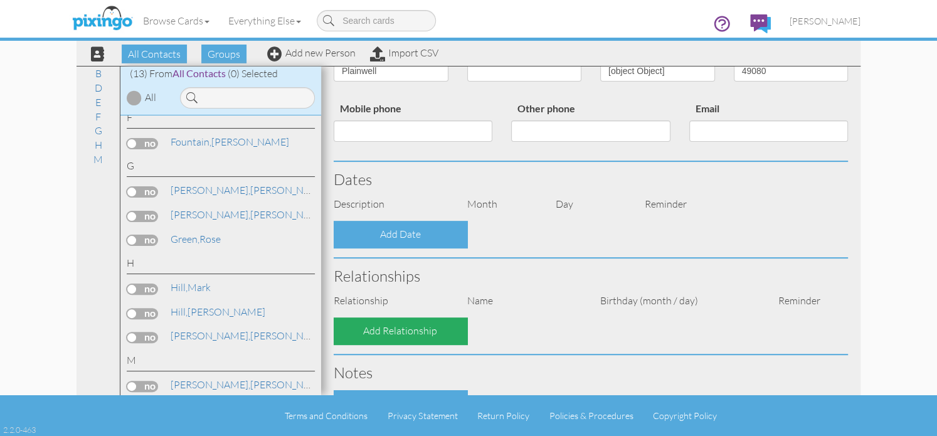
click at [403, 326] on div "Contact Information Incomplete address Prefix Dr. Mr. Mrs. First name [PERSON_N…" at bounding box center [591, 213] width 514 height 657
select select "object:231"
select select "object:476"
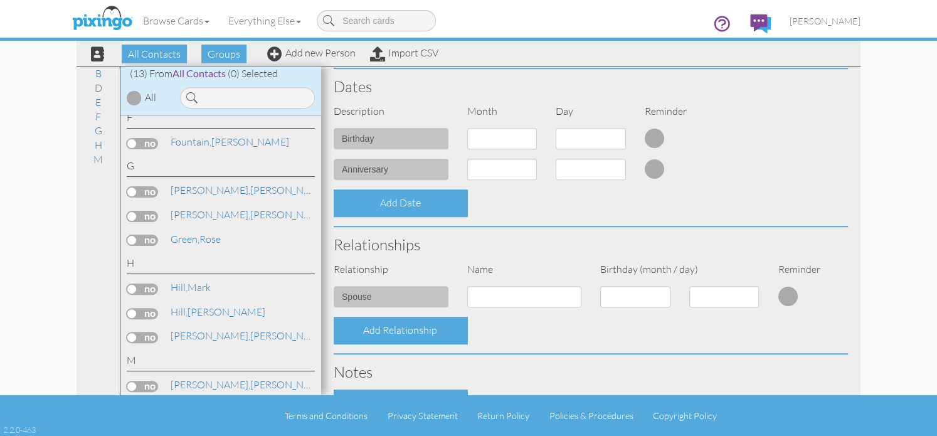
scroll to position [314, 0]
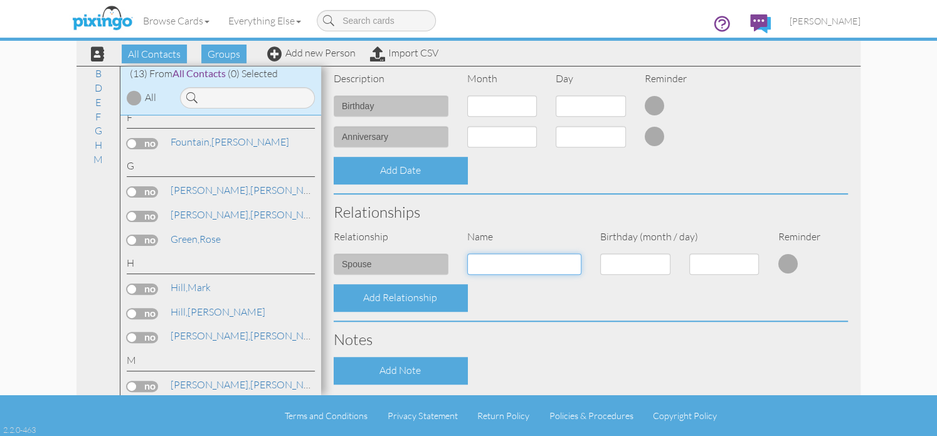
click at [502, 264] on input at bounding box center [524, 263] width 115 height 21
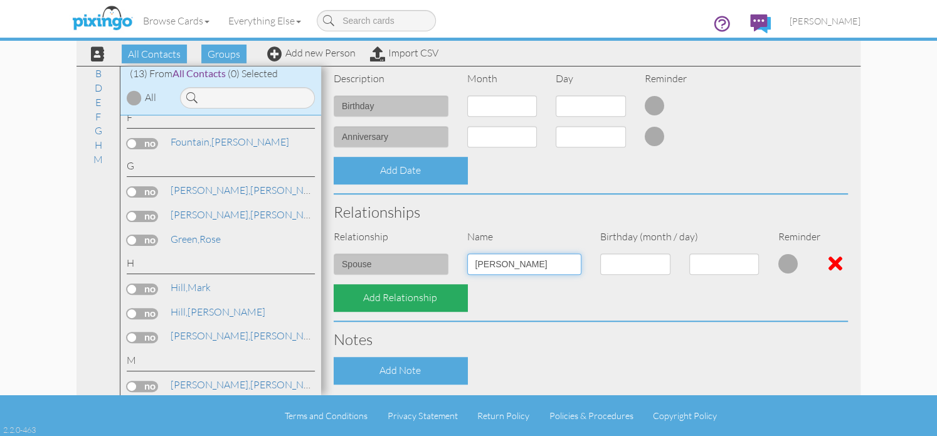
type input "[PERSON_NAME]"
click at [388, 298] on div "Add Relationship" at bounding box center [401, 297] width 134 height 27
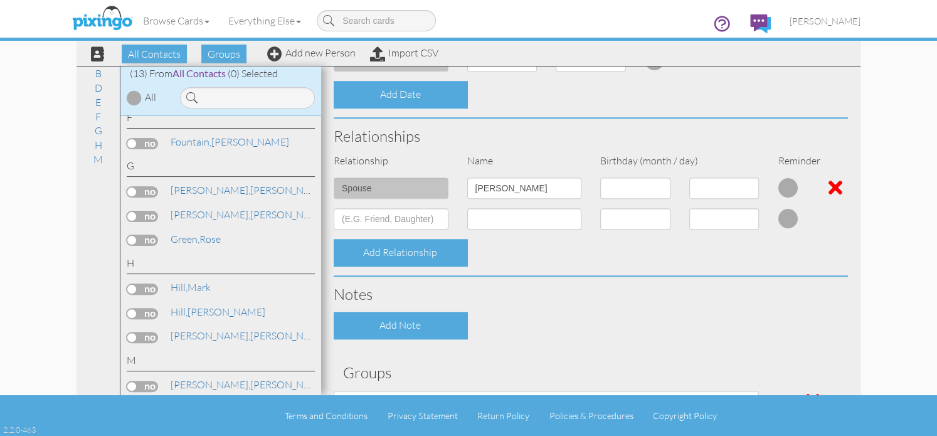
scroll to position [505, 0]
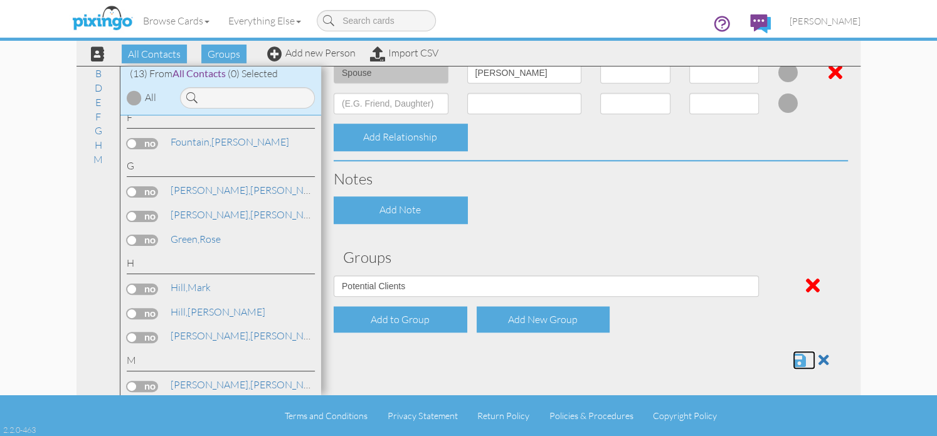
click at [793, 361] on span at bounding box center [799, 360] width 13 height 15
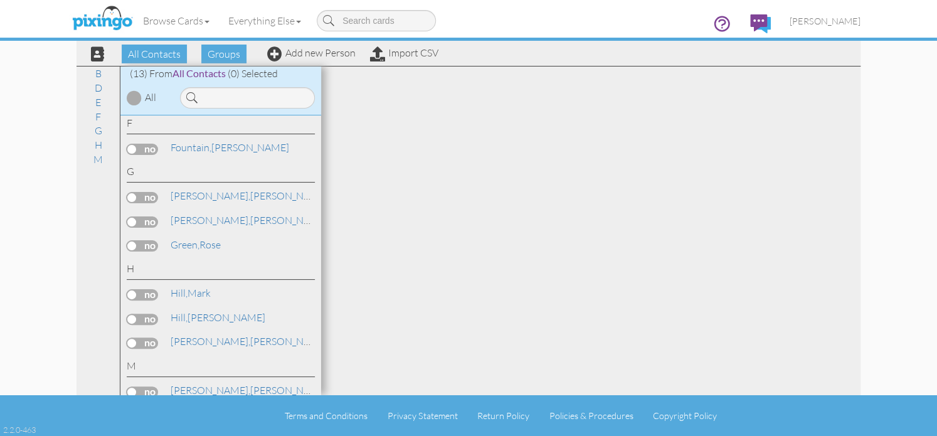
scroll to position [206, 0]
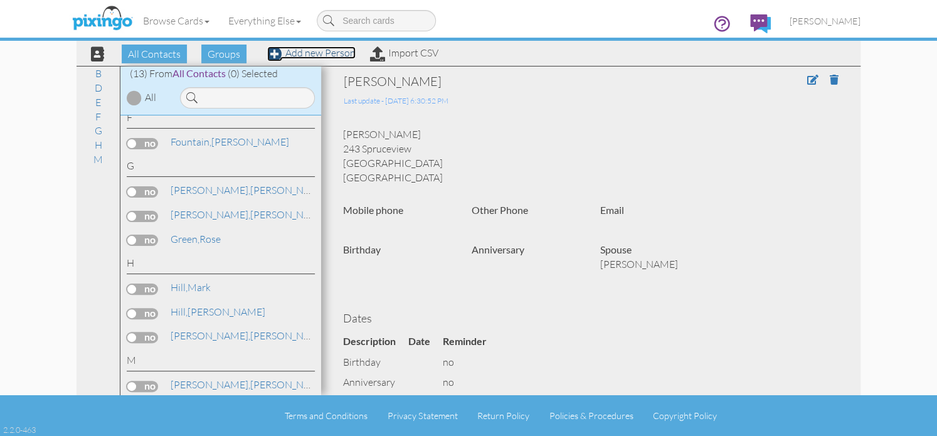
click at [311, 56] on link "Add new Person" at bounding box center [311, 52] width 88 height 13
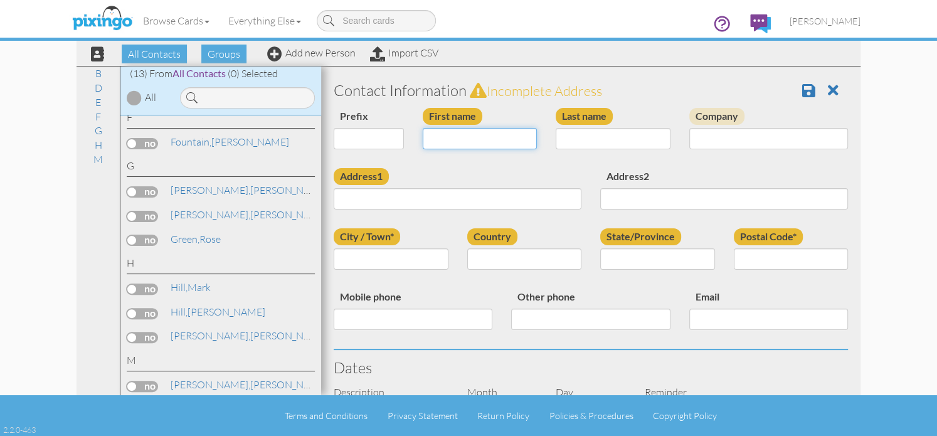
click at [442, 139] on input "First name" at bounding box center [480, 138] width 115 height 21
type input "Jennifer"
click at [597, 140] on input "Last name" at bounding box center [613, 138] width 115 height 21
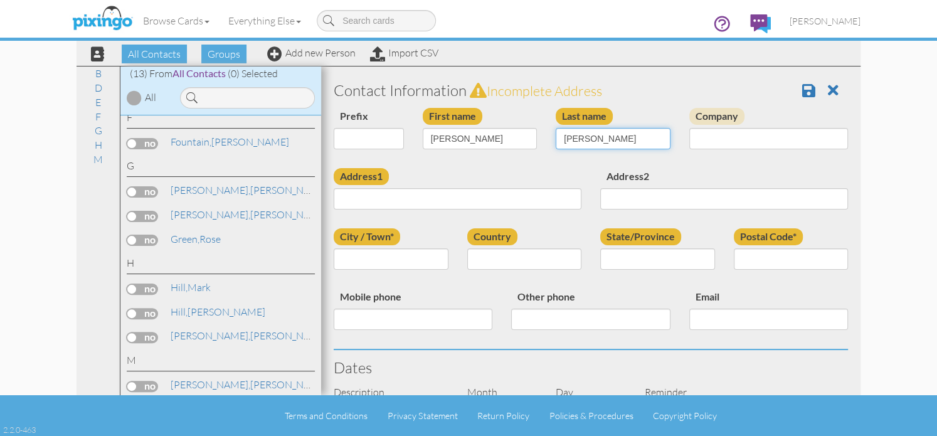
type input "Harrison"
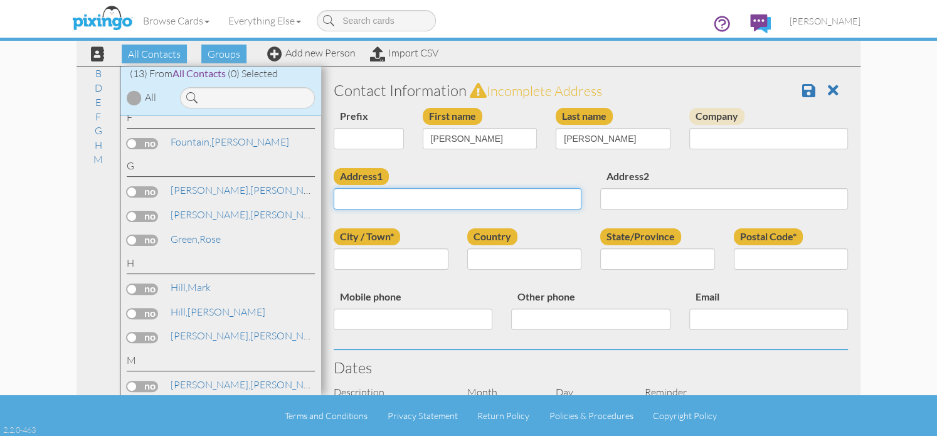
click at [479, 203] on input "Address1" at bounding box center [458, 198] width 248 height 21
type input "1424 123rd Ave"
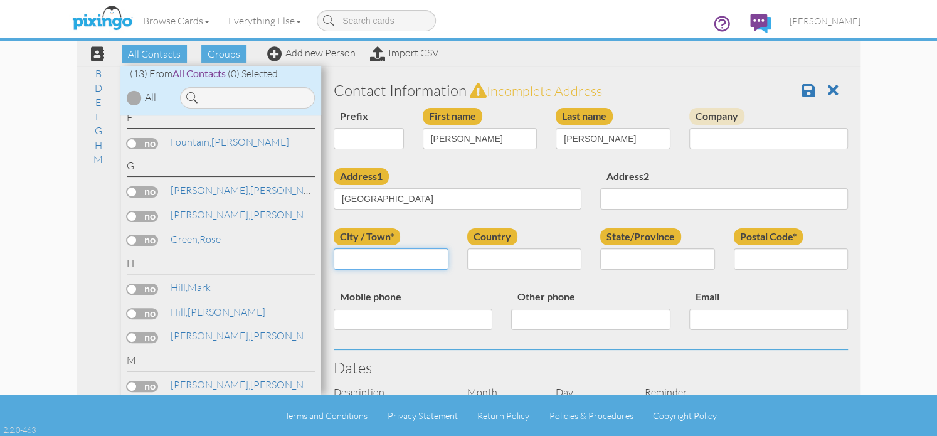
click at [406, 259] on input "City / Town*" at bounding box center [391, 258] width 115 height 21
type input "Hopkins"
click at [563, 258] on select "United States -------------- Afghanistan Albania Algeria American Samoa Andorra…" at bounding box center [524, 258] width 115 height 21
select select "object:245"
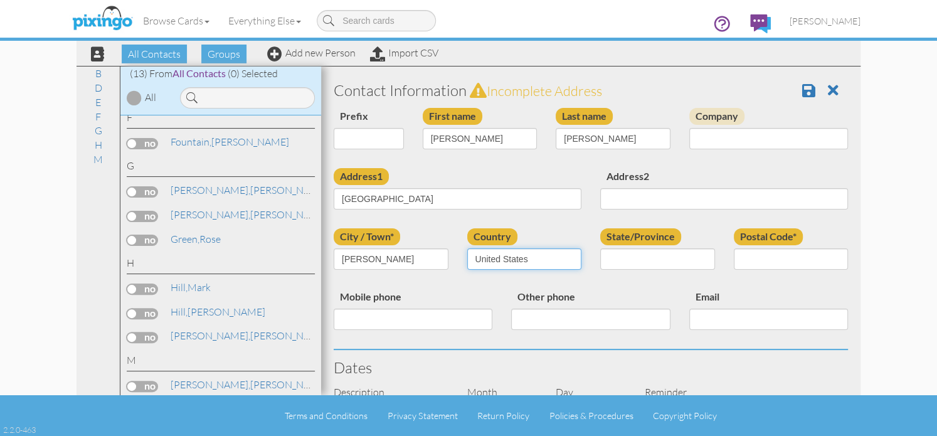
click at [467, 248] on select "United States -------------- Afghanistan Albania Algeria American Samoa Andorra…" at bounding box center [524, 258] width 115 height 21
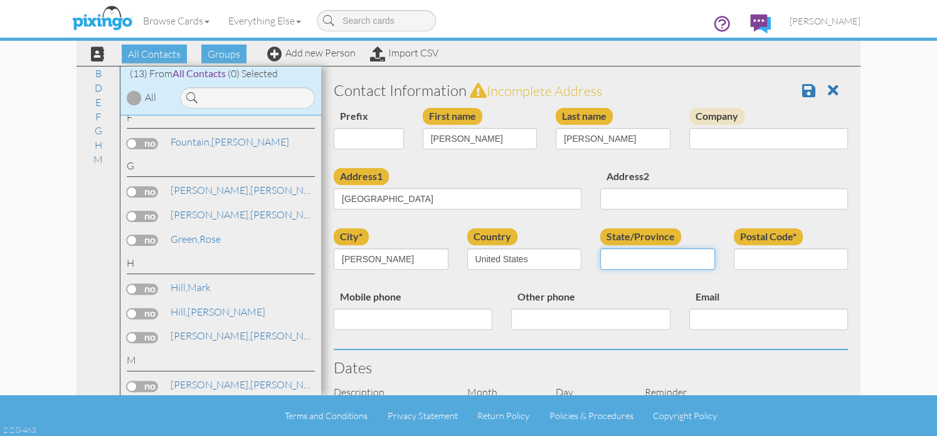
click at [654, 260] on select "AA (Military) AE (Military) Alabama Alaska American Samoa AP (Military) Arizona…" at bounding box center [657, 258] width 115 height 21
click at [696, 258] on select "AA (Military) AE (Military) Alabama Alaska American Samoa AP (Military) Arizona…" at bounding box center [657, 258] width 115 height 21
select select "object:519"
click at [600, 248] on select "AA (Military) AE (Military) Alabama Alaska American Samoa AP (Military) Arizona…" at bounding box center [657, 258] width 115 height 21
click at [745, 257] on input "Postal Code*" at bounding box center [791, 258] width 115 height 21
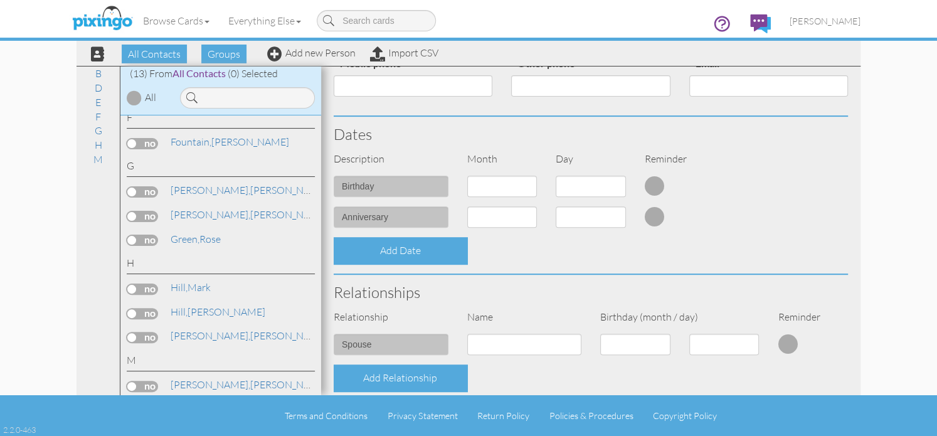
scroll to position [251, 0]
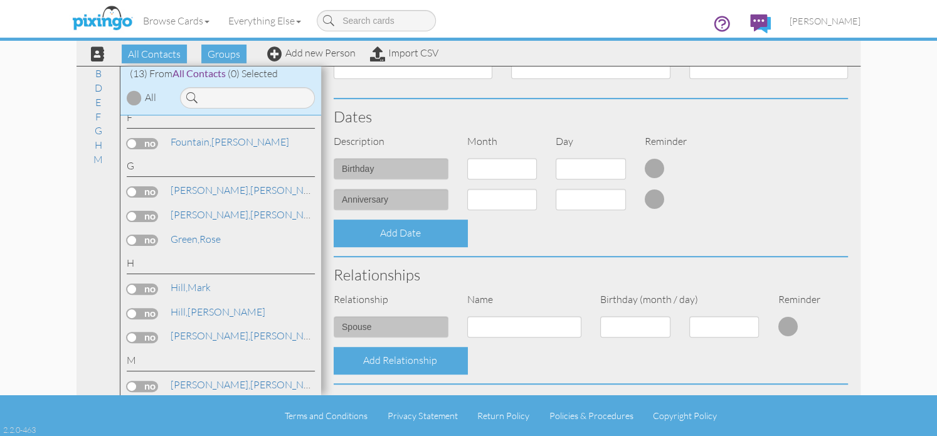
type input "49328"
click at [531, 323] on input at bounding box center [524, 326] width 115 height 21
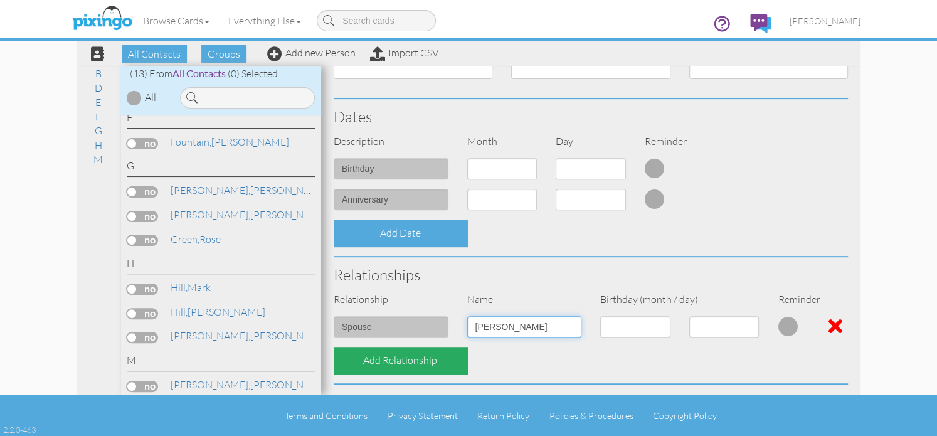
type input "Rob Harrison"
click at [402, 359] on div "Add Relationship" at bounding box center [401, 360] width 134 height 27
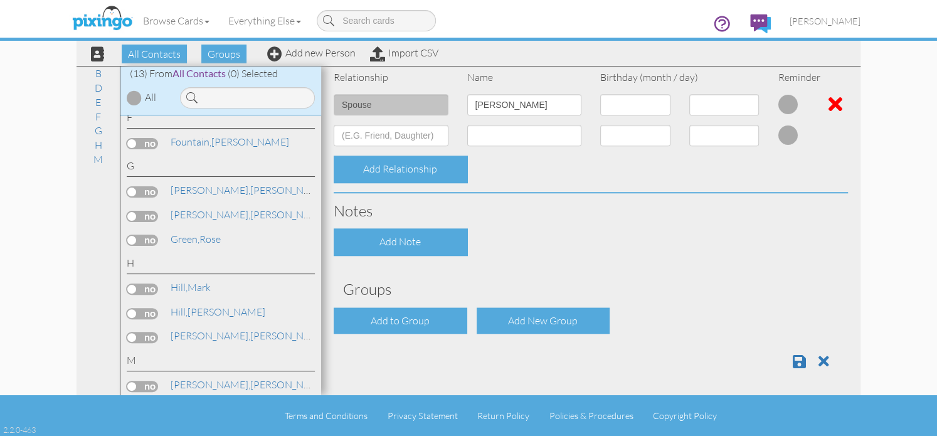
scroll to position [474, 0]
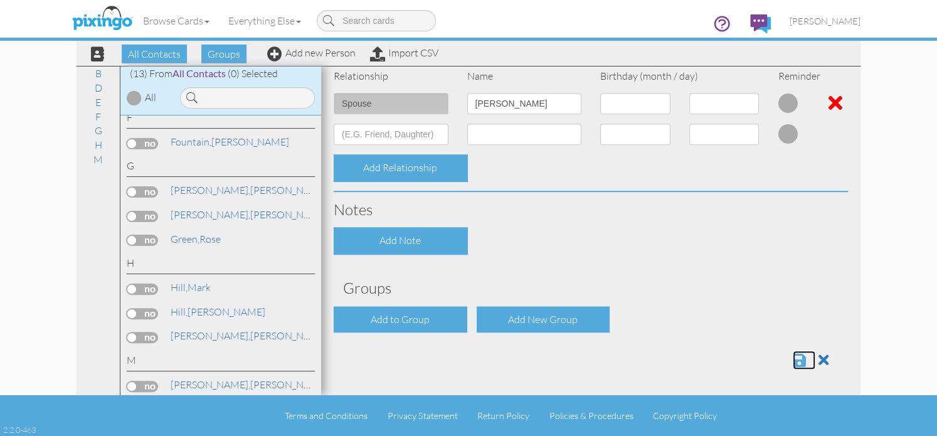
click at [793, 364] on span at bounding box center [799, 360] width 13 height 15
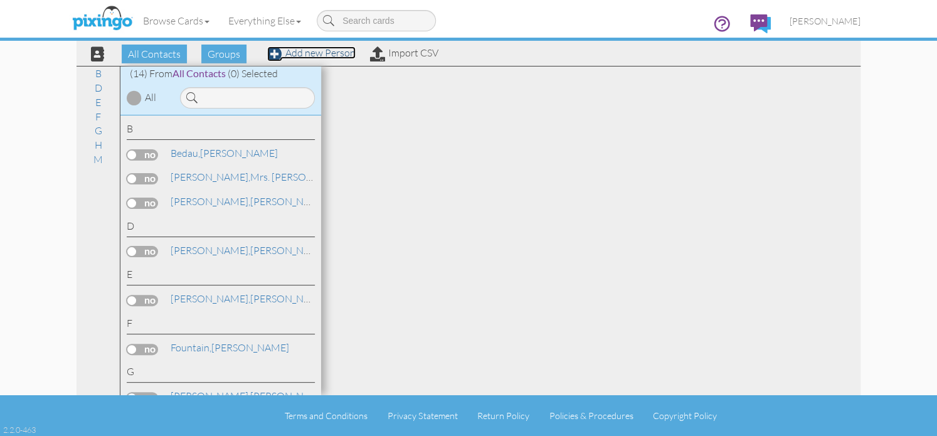
click at [304, 52] on link "Add new Person" at bounding box center [311, 52] width 88 height 13
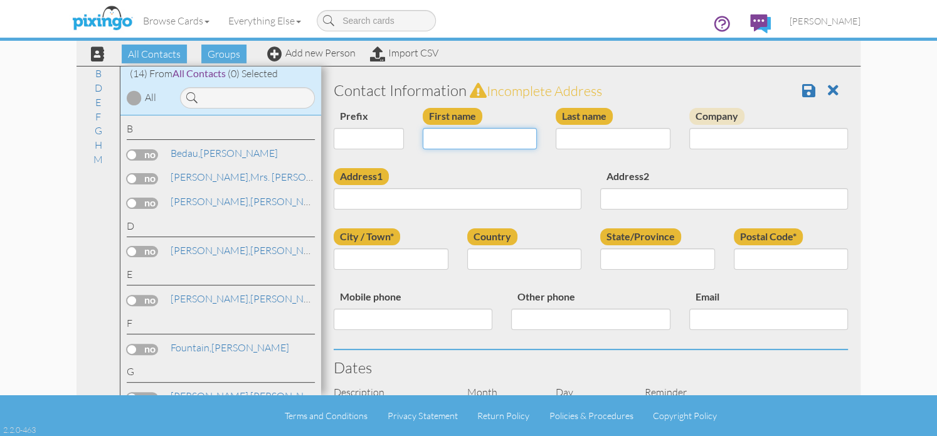
click at [457, 142] on input "First name" at bounding box center [480, 138] width 115 height 21
type input "[PERSON_NAME]"
click at [615, 140] on input "Last name" at bounding box center [613, 138] width 115 height 21
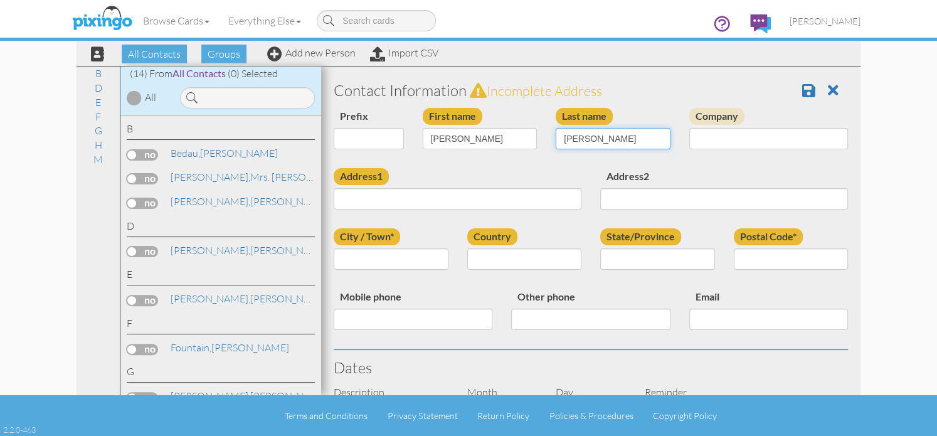
type input "[PERSON_NAME]"
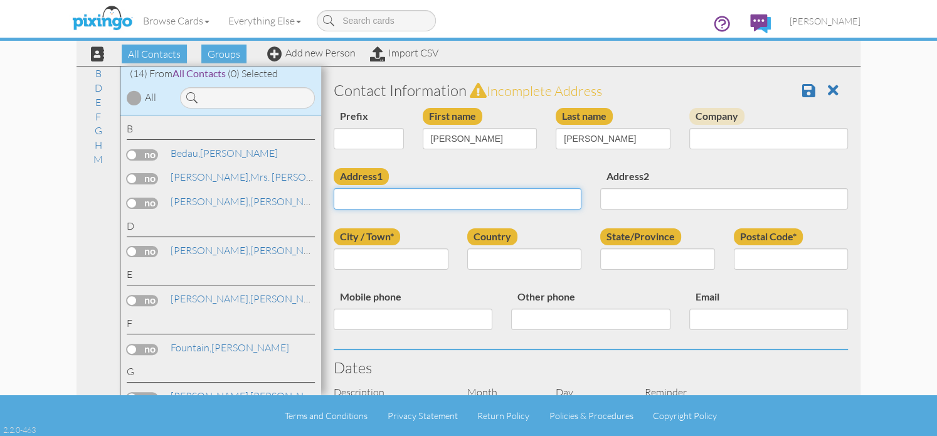
click at [429, 200] on input "Address1" at bounding box center [458, 198] width 248 height 21
type input "[STREET_ADDRESS]"
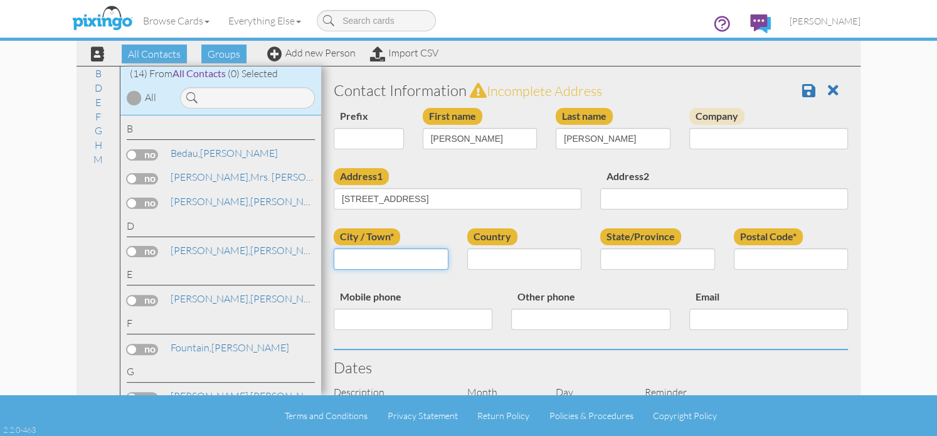
click at [366, 262] on input "City / Town*" at bounding box center [391, 258] width 115 height 21
type input "Kalamazoo"
click at [535, 257] on select "[GEOGRAPHIC_DATA] -------------- [GEOGRAPHIC_DATA] [GEOGRAPHIC_DATA] [GEOGRAPHI…" at bounding box center [524, 258] width 115 height 21
select select "object:235"
click at [467, 248] on select "[GEOGRAPHIC_DATA] -------------- [GEOGRAPHIC_DATA] [GEOGRAPHIC_DATA] [GEOGRAPHI…" at bounding box center [524, 258] width 115 height 21
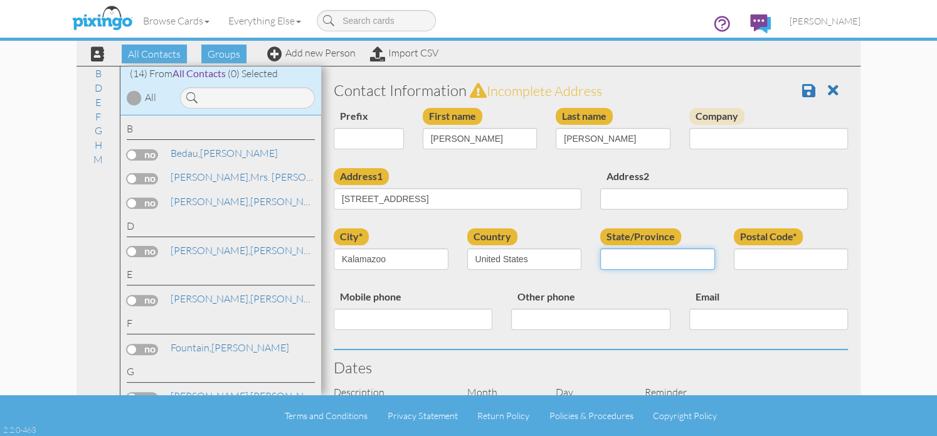
click at [698, 256] on select "AA (Military) AE (Military) [US_STATE] [US_STATE] [US_STATE] AP (Military) [US_…" at bounding box center [657, 258] width 115 height 21
select select "object:509"
click at [600, 248] on select "AA (Military) AE (Military) [US_STATE] [US_STATE] [US_STATE] AP (Military) [US_…" at bounding box center [657, 258] width 115 height 21
click at [748, 259] on input "Postal Code*" at bounding box center [791, 258] width 115 height 21
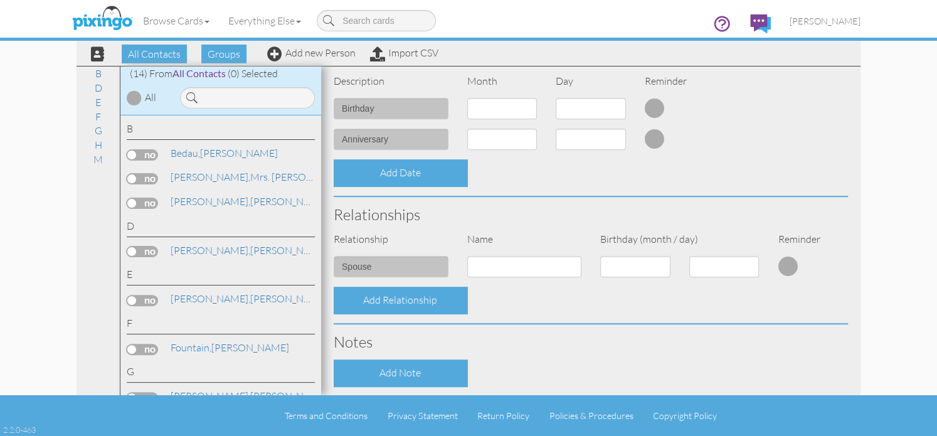
scroll to position [314, 0]
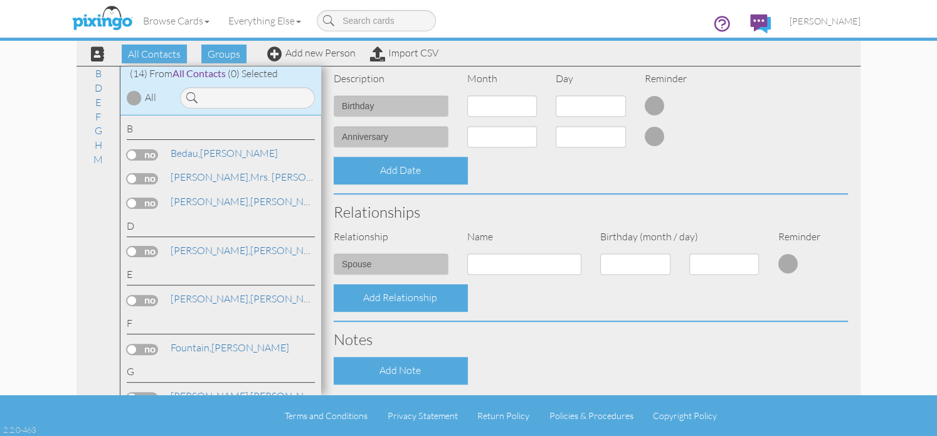
type input "49006"
click at [508, 266] on input at bounding box center [524, 263] width 115 height 21
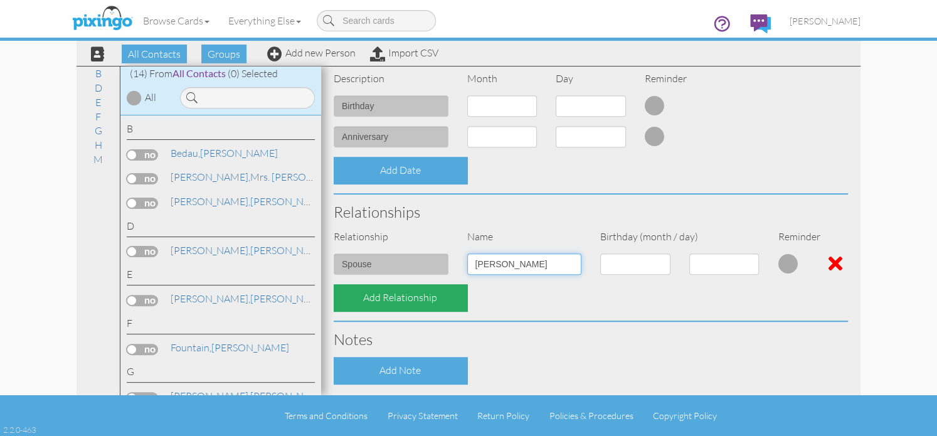
type input "Ken Lanphear"
click at [399, 299] on div "Add Relationship" at bounding box center [401, 297] width 134 height 27
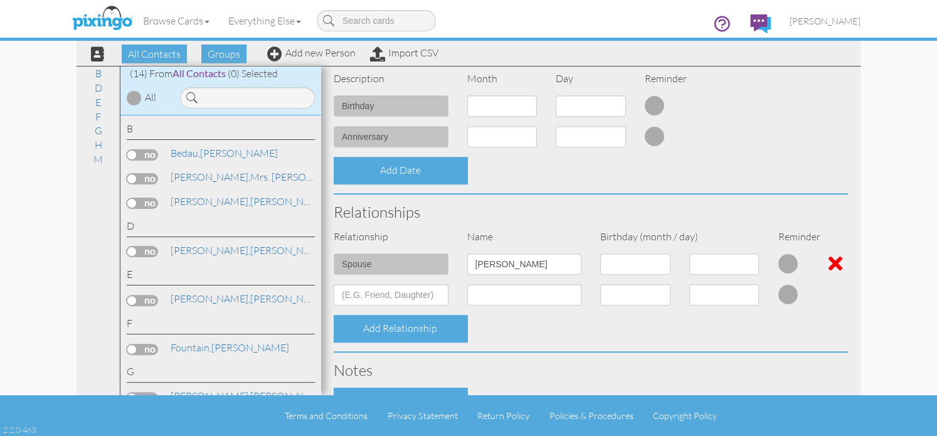
scroll to position [474, 0]
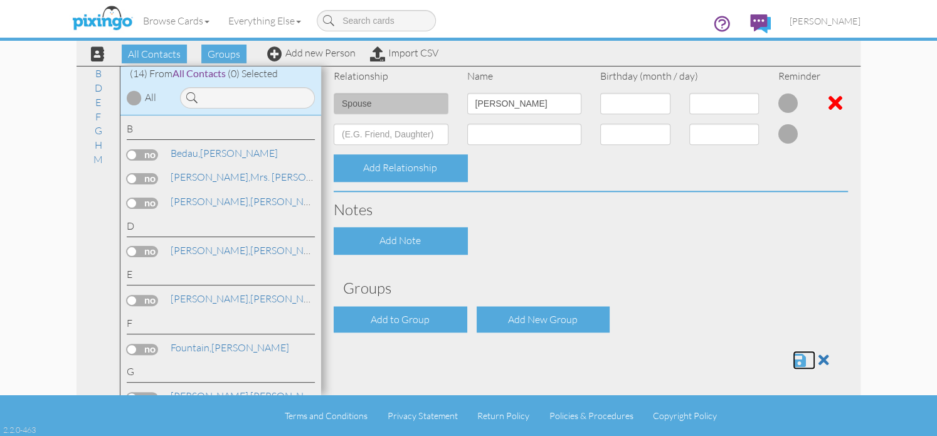
click at [793, 362] on span at bounding box center [799, 360] width 13 height 15
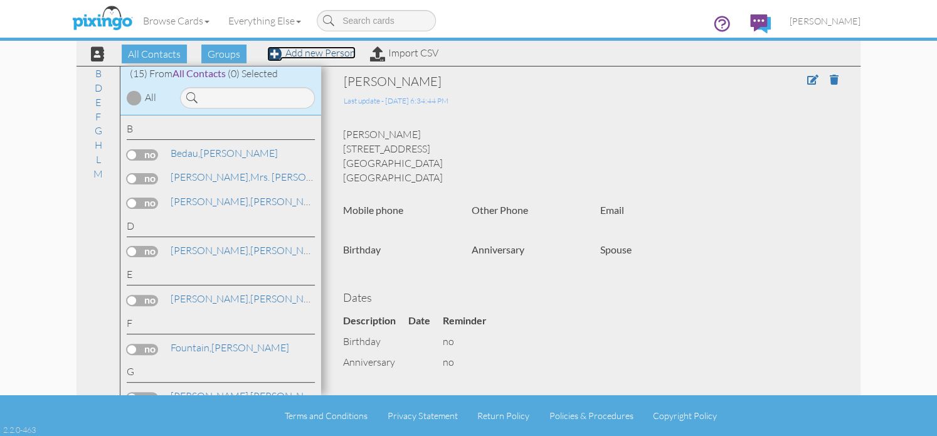
click at [300, 52] on link "Add new Person" at bounding box center [311, 52] width 88 height 13
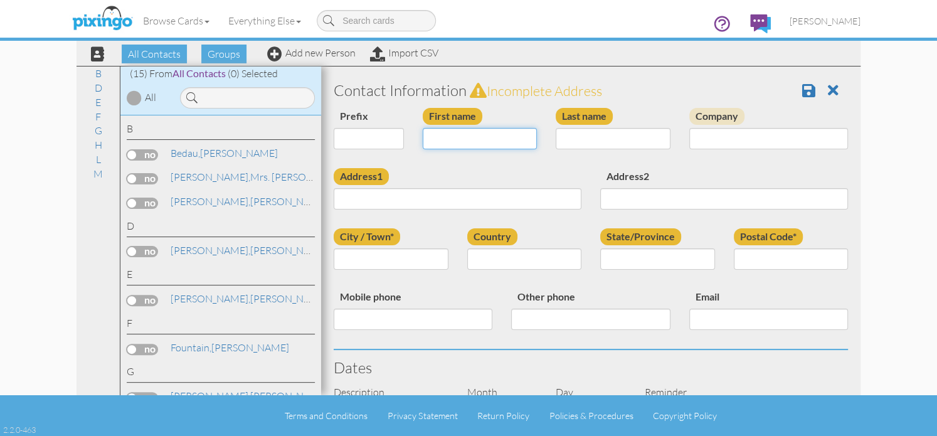
click at [464, 137] on input "First name" at bounding box center [480, 138] width 115 height 21
type input "[PERSON_NAME]"
click at [588, 141] on input "Last name" at bounding box center [613, 138] width 115 height 21
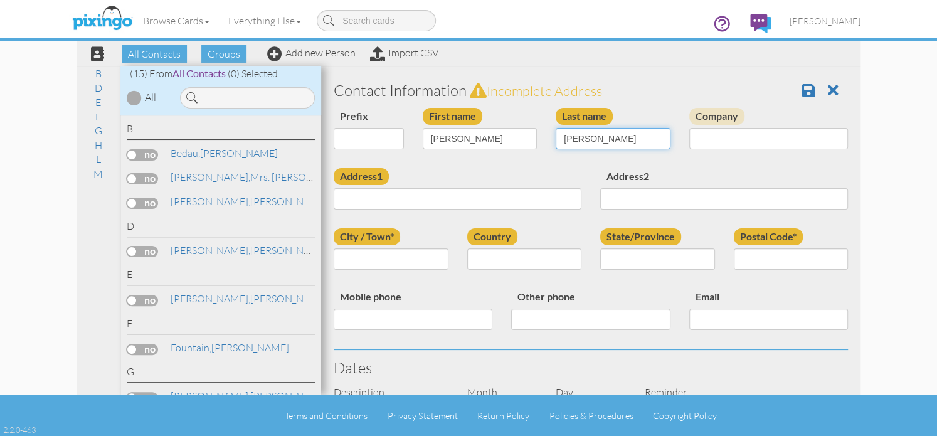
type input "[PERSON_NAME]"
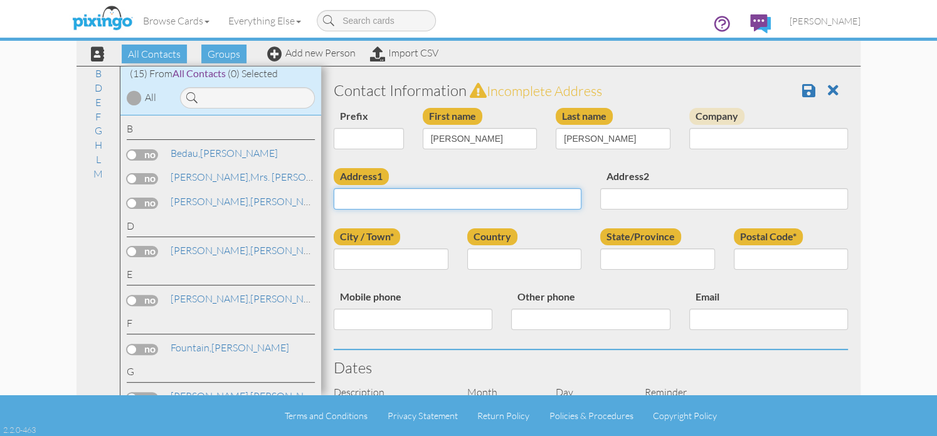
click at [391, 198] on input "Address1" at bounding box center [458, 198] width 248 height 21
type input "[STREET_ADDRESS]"
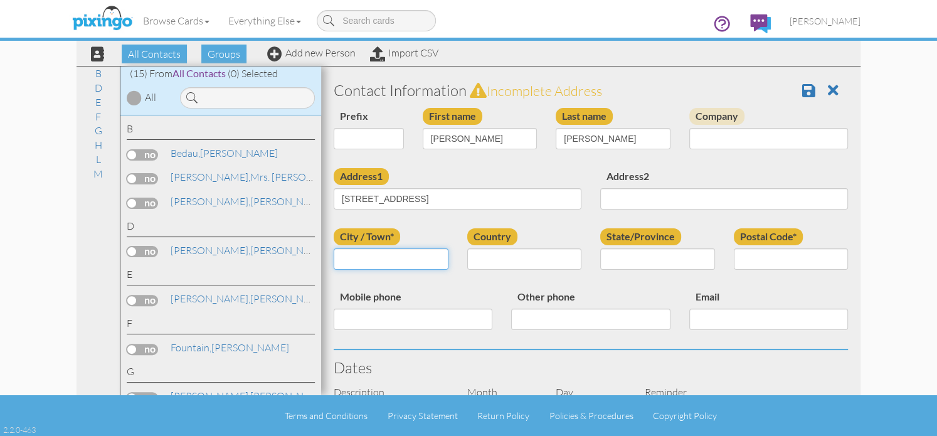
click at [397, 267] on input "City / Town*" at bounding box center [391, 258] width 115 height 21
type input "[GEOGRAPHIC_DATA]"
click at [561, 260] on select "[GEOGRAPHIC_DATA] -------------- [GEOGRAPHIC_DATA] [GEOGRAPHIC_DATA] [GEOGRAPHI…" at bounding box center [524, 258] width 115 height 21
select select "object:251"
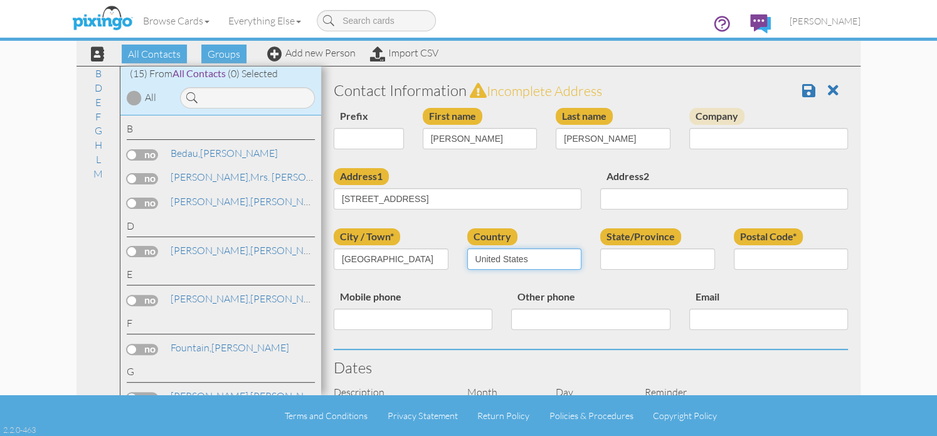
click at [467, 248] on select "[GEOGRAPHIC_DATA] -------------- [GEOGRAPHIC_DATA] [GEOGRAPHIC_DATA] [GEOGRAPHI…" at bounding box center [524, 258] width 115 height 21
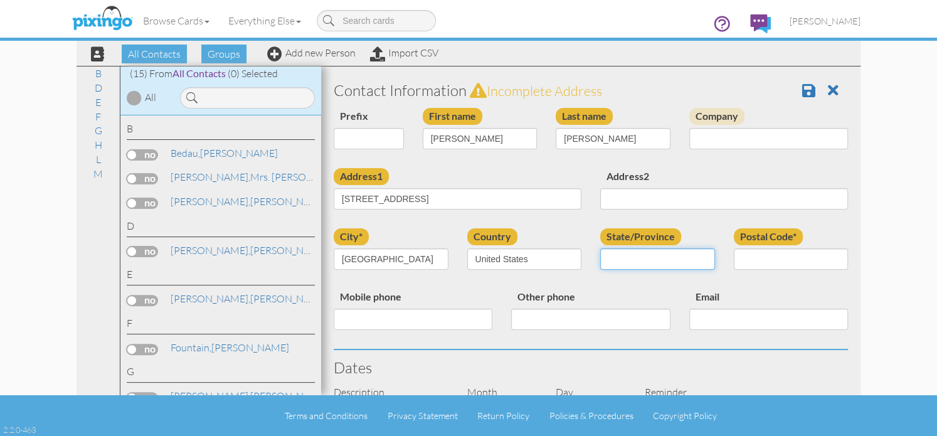
click at [695, 259] on select "AA (Military) AE (Military) [US_STATE] [US_STATE] [US_STATE] AP (Military) [US_…" at bounding box center [657, 258] width 115 height 21
select select "object:525"
click at [600, 248] on select "AA (Military) AE (Military) [US_STATE] [US_STATE] [US_STATE] AP (Military) [US_…" at bounding box center [657, 258] width 115 height 21
click at [753, 263] on input "Postal Code*" at bounding box center [791, 258] width 115 height 21
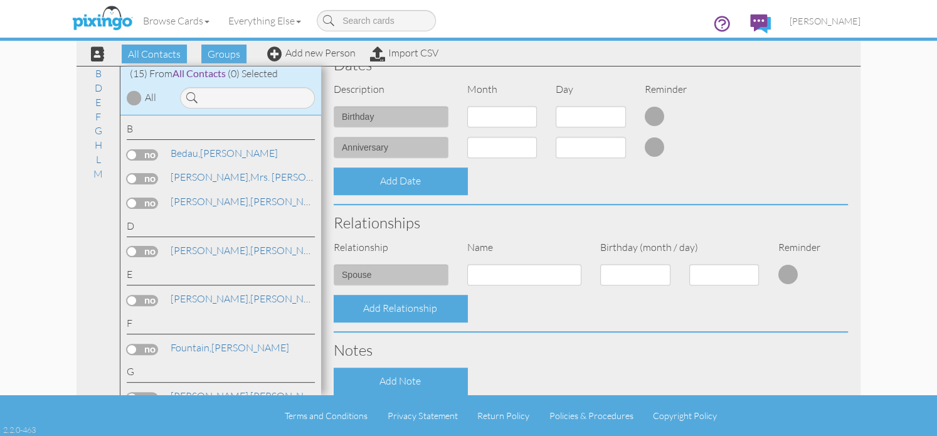
scroll to position [376, 0]
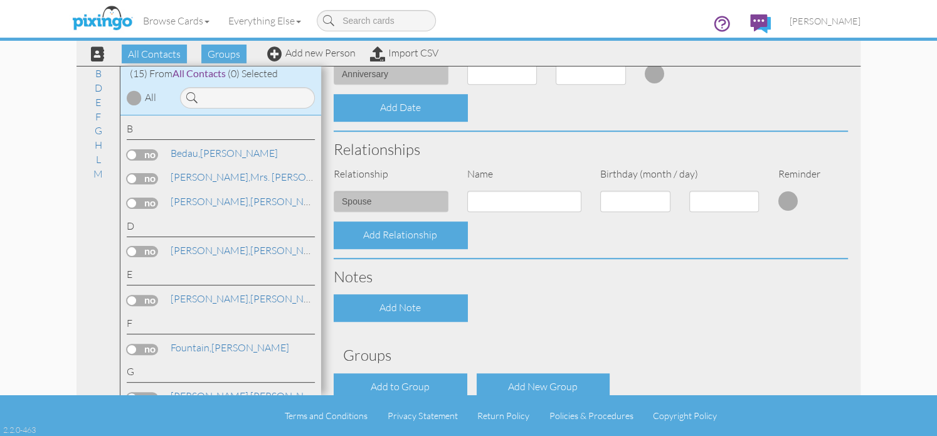
type input "49014"
click at [519, 201] on input at bounding box center [524, 201] width 115 height 21
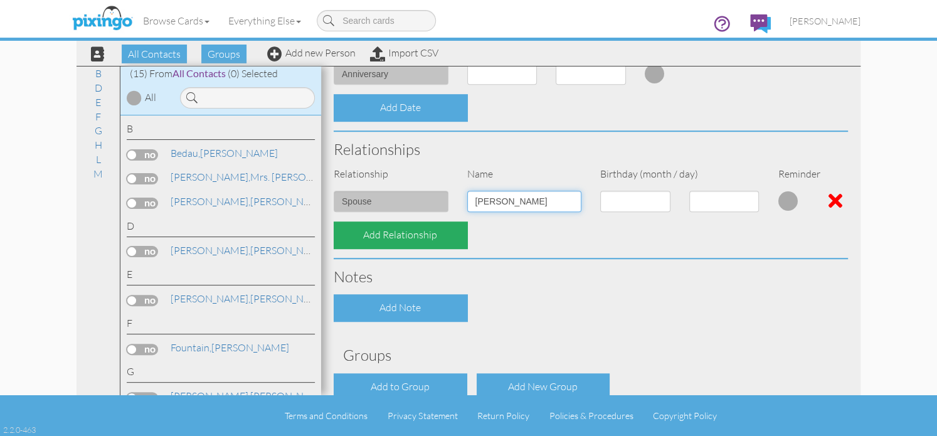
type input "Paivi McKenzie"
click at [410, 238] on div "Add Relationship" at bounding box center [401, 234] width 134 height 27
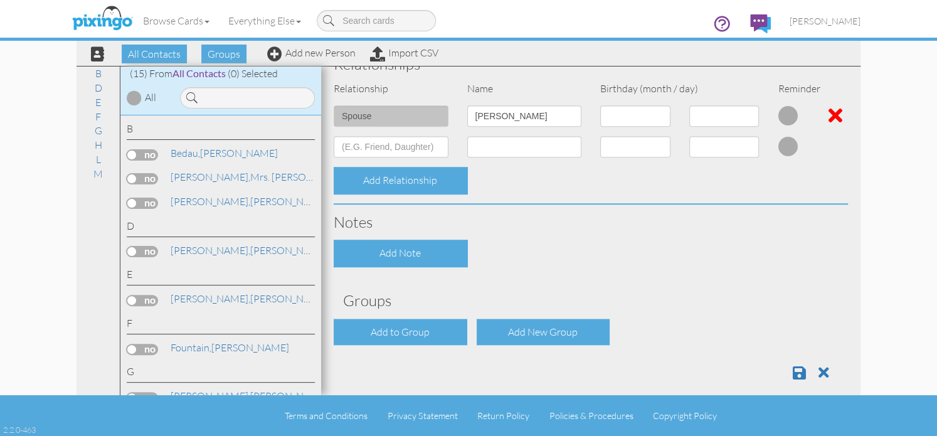
scroll to position [474, 0]
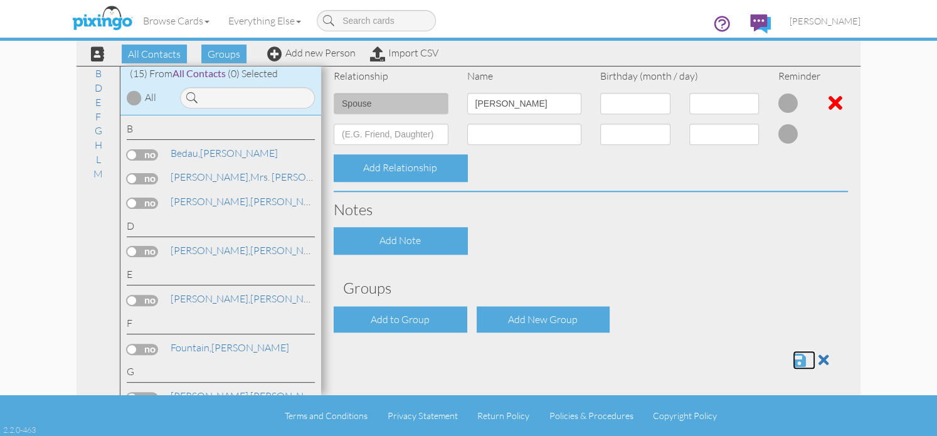
click at [793, 358] on span at bounding box center [799, 360] width 13 height 15
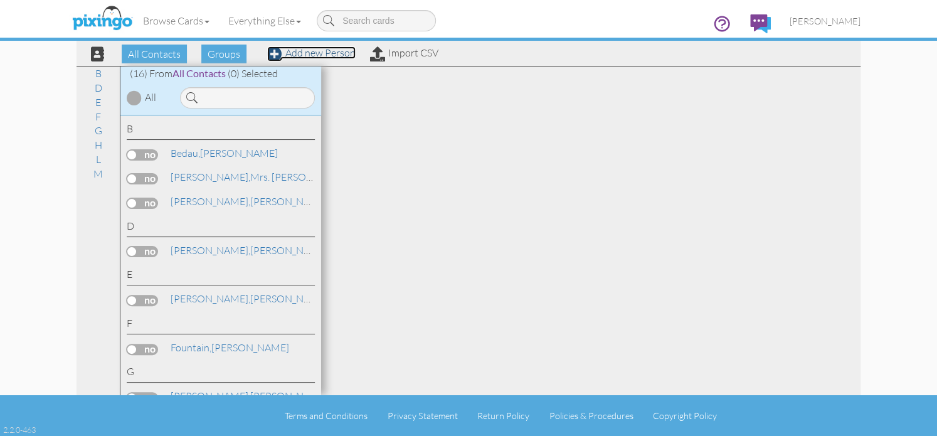
click at [299, 55] on link "Add new Person" at bounding box center [311, 52] width 88 height 13
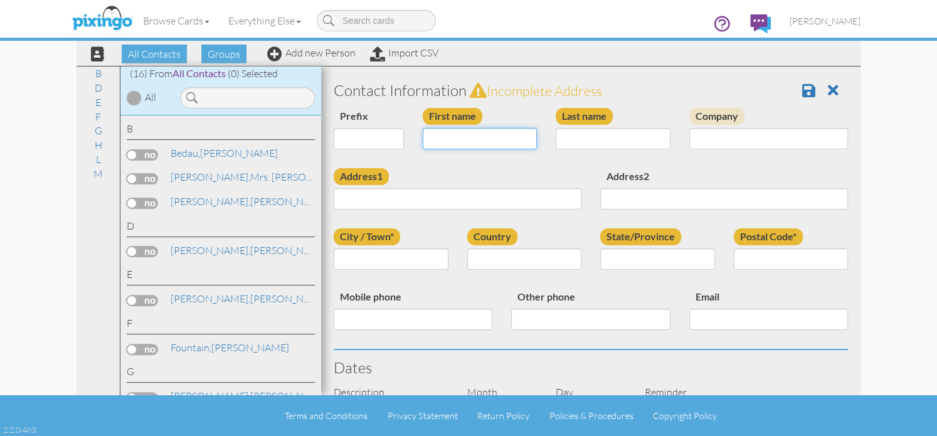
click at [438, 142] on input "First name" at bounding box center [480, 138] width 115 height 21
click at [437, 142] on input "First name" at bounding box center [480, 138] width 115 height 21
type input "[PERSON_NAME]"
click at [567, 137] on input "Last name" at bounding box center [613, 138] width 115 height 21
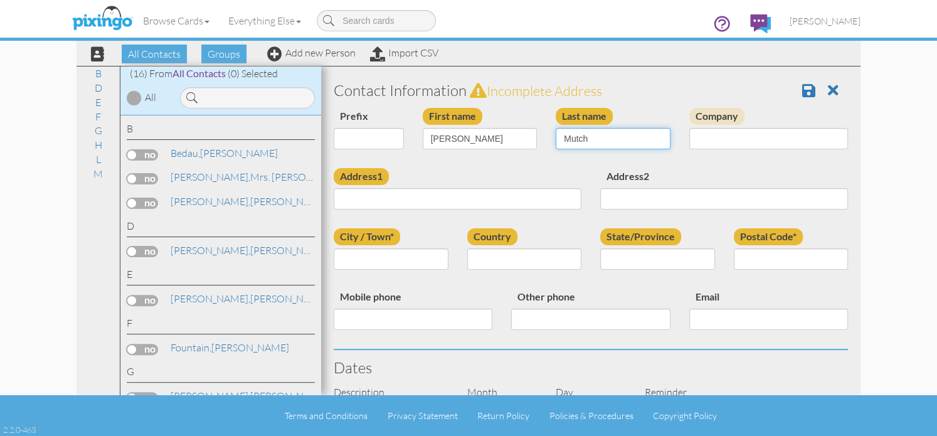
type input "Mutch"
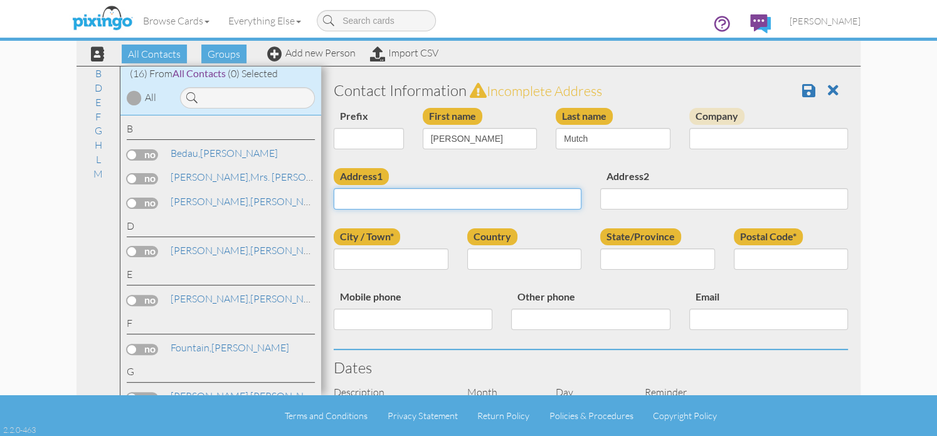
click at [408, 200] on input "Address1" at bounding box center [458, 198] width 248 height 21
type input "21552 Chase Dr."
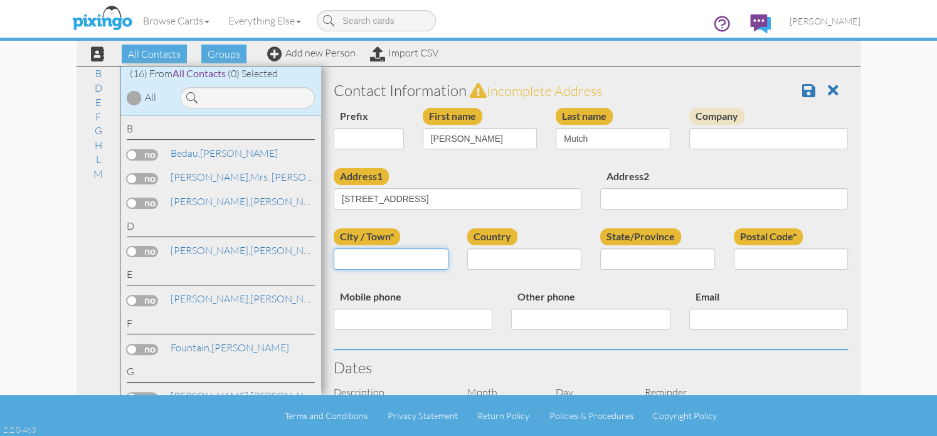
click at [351, 266] on input "City / Town*" at bounding box center [391, 258] width 115 height 21
type input "Novi"
click at [565, 258] on select "United States -------------- Afghanistan Albania Algeria American Samoa Andorra…" at bounding box center [524, 258] width 115 height 21
select select "object:243"
click at [467, 248] on select "United States -------------- Afghanistan Albania Algeria American Samoa Andorra…" at bounding box center [524, 258] width 115 height 21
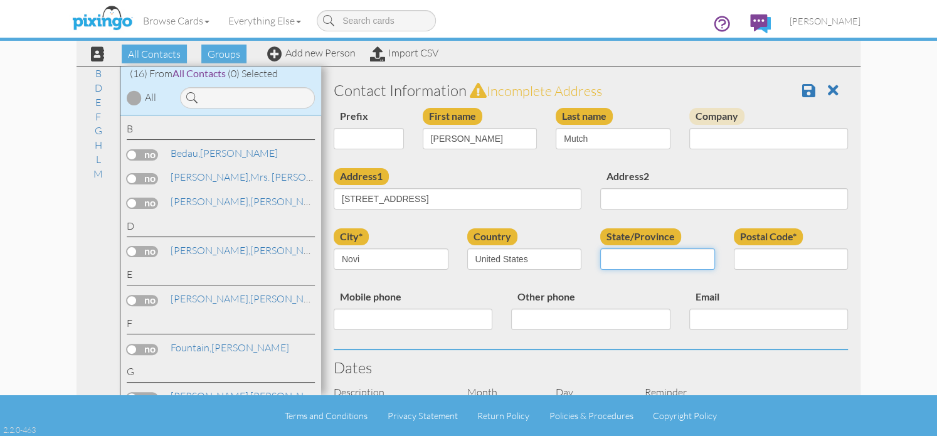
click at [700, 262] on select "AA (Military) AE (Military) Alabama Alaska American Samoa AP (Military) Arizona…" at bounding box center [657, 258] width 115 height 21
select select "object:517"
click at [600, 248] on select "AA (Military) AE (Military) Alabama Alaska American Samoa AP (Military) Arizona…" at bounding box center [657, 258] width 115 height 21
click at [752, 263] on input "Postal Code*" at bounding box center [791, 258] width 115 height 21
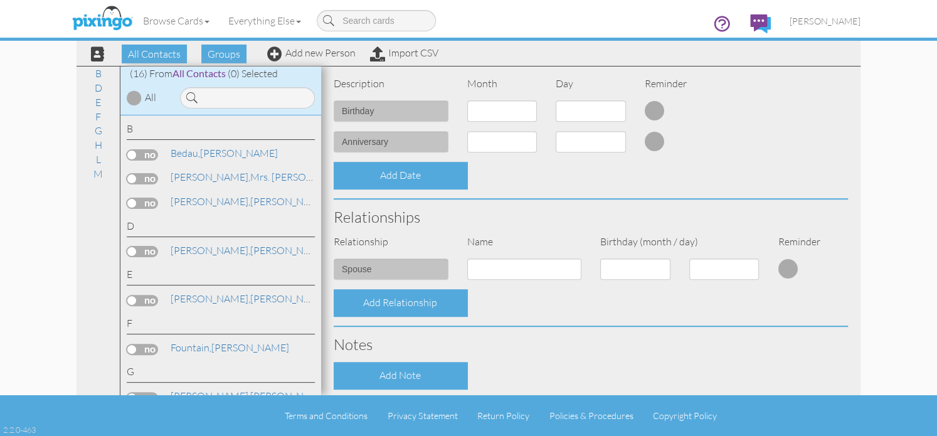
scroll to position [314, 0]
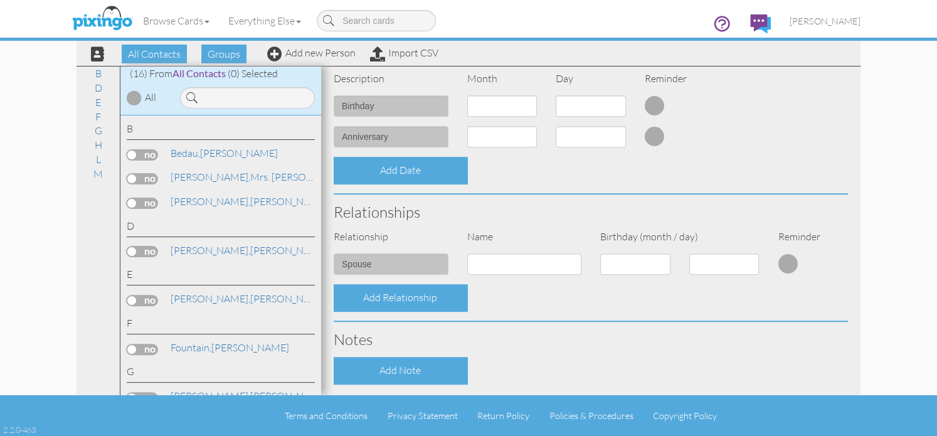
type input "48375"
click at [495, 272] on input at bounding box center [524, 263] width 115 height 21
click at [494, 272] on input at bounding box center [524, 263] width 115 height 21
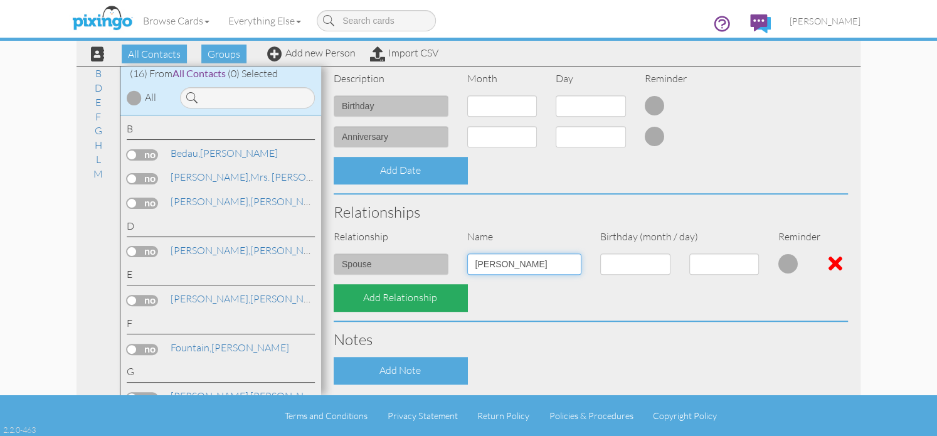
type input "rob Mutch"
click at [404, 301] on div "Add Relationship" at bounding box center [401, 297] width 134 height 27
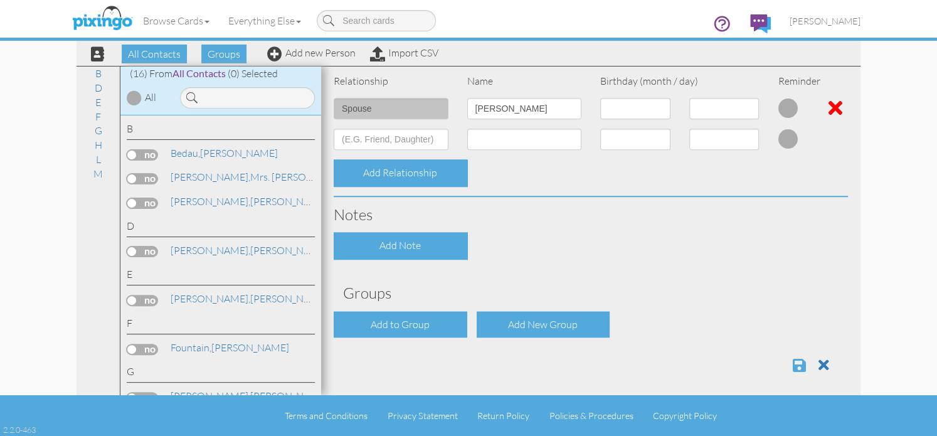
scroll to position [474, 0]
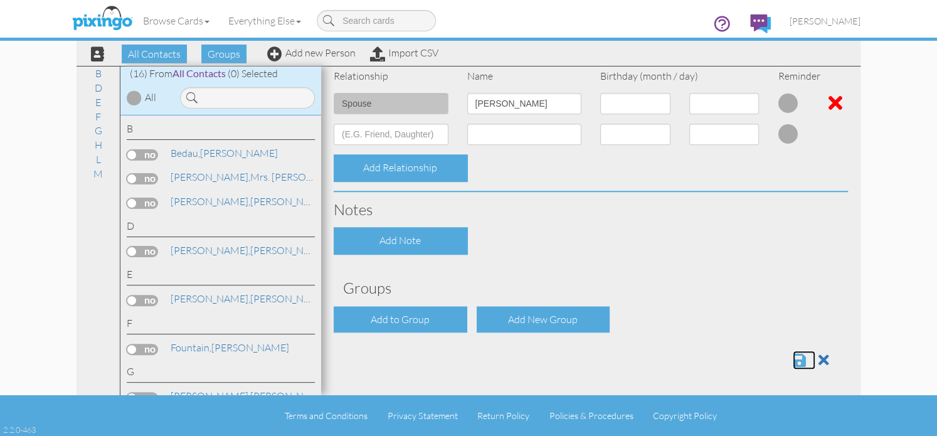
click at [793, 359] on span at bounding box center [799, 360] width 13 height 15
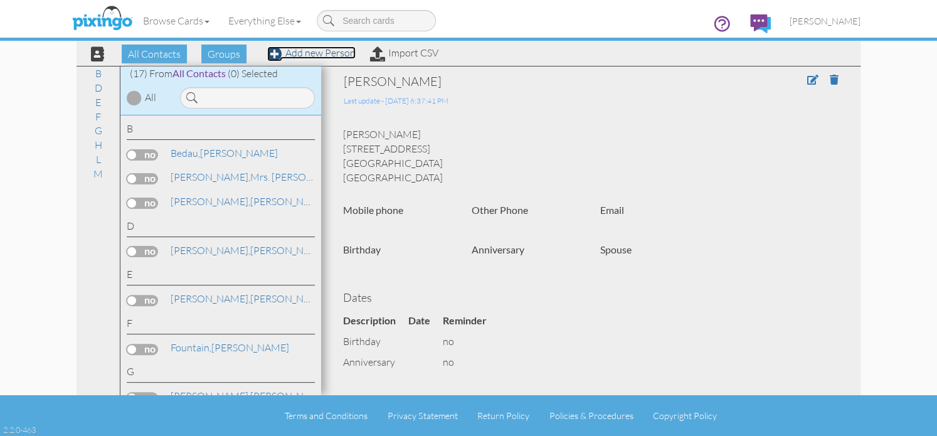
click at [309, 53] on link "Add new Person" at bounding box center [311, 52] width 88 height 13
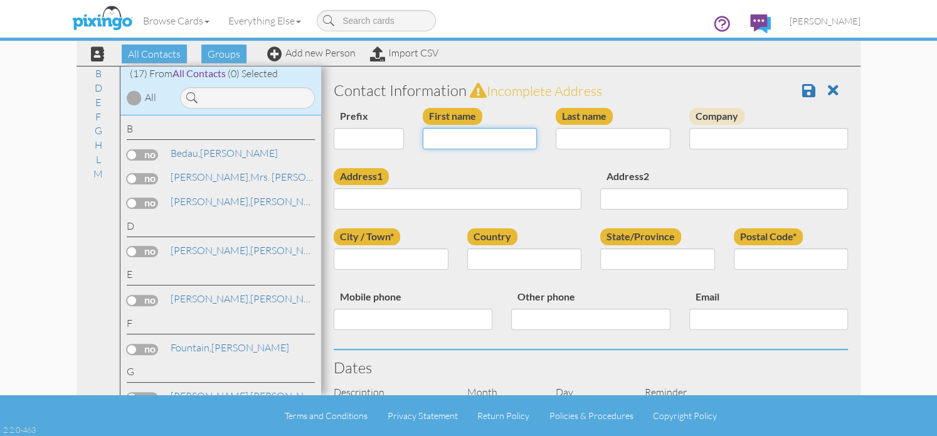
click at [468, 139] on input "First name" at bounding box center [480, 138] width 115 height 21
type input "Emma"
click at [560, 142] on input "Last name" at bounding box center [613, 138] width 115 height 21
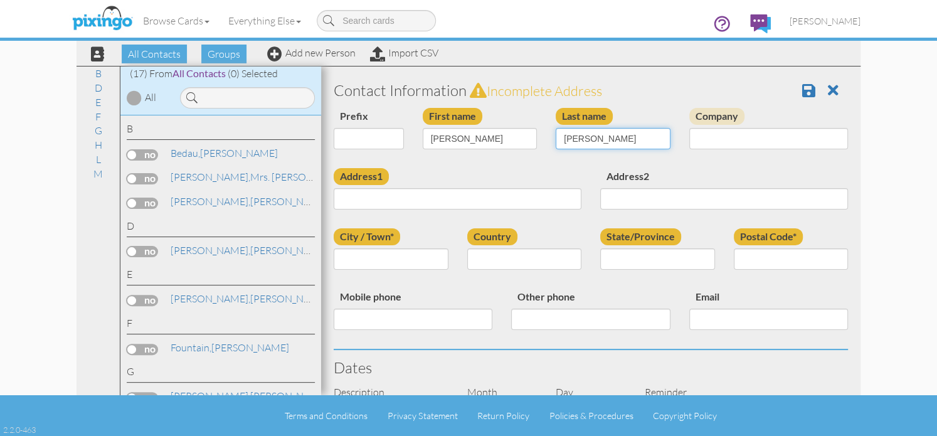
type input "McKenzie"
click at [371, 262] on input "City / Town*" at bounding box center [391, 258] width 115 height 21
type input "Livonia"
click at [556, 260] on select "United States -------------- Afghanistan Albania Algeria American Samoa Andorra…" at bounding box center [524, 258] width 115 height 21
select select "object:257"
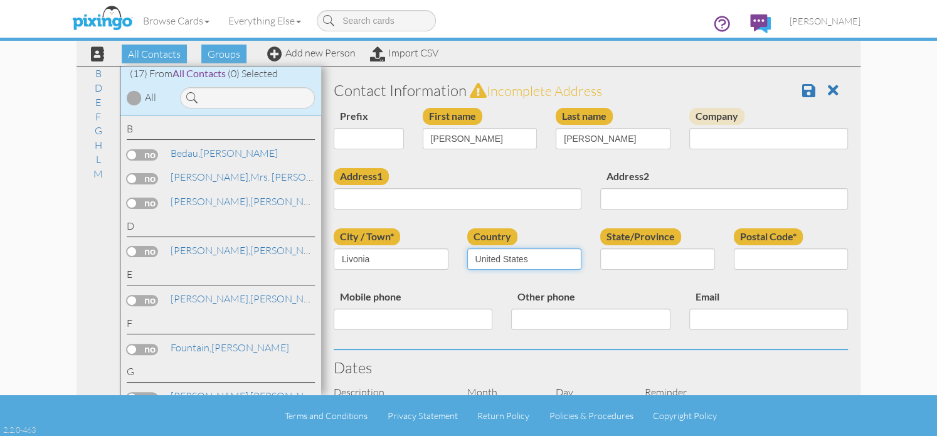
click at [467, 248] on select "United States -------------- Afghanistan Albania Algeria American Samoa Andorra…" at bounding box center [524, 258] width 115 height 21
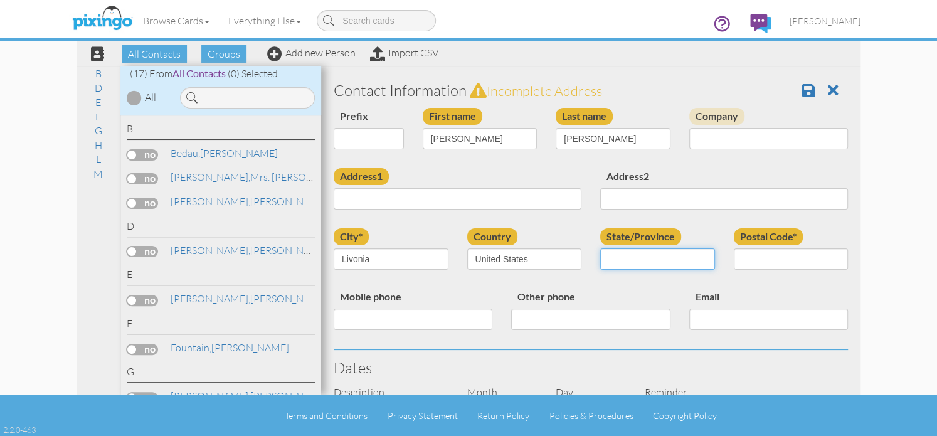
click at [701, 263] on select "AA (Military) AE (Military) Alabama Alaska American Samoa AP (Military) Arizona…" at bounding box center [657, 258] width 115 height 21
select select "object:531"
click at [600, 248] on select "AA (Military) AE (Military) Alabama Alaska American Samoa AP (Military) Arizona…" at bounding box center [657, 258] width 115 height 21
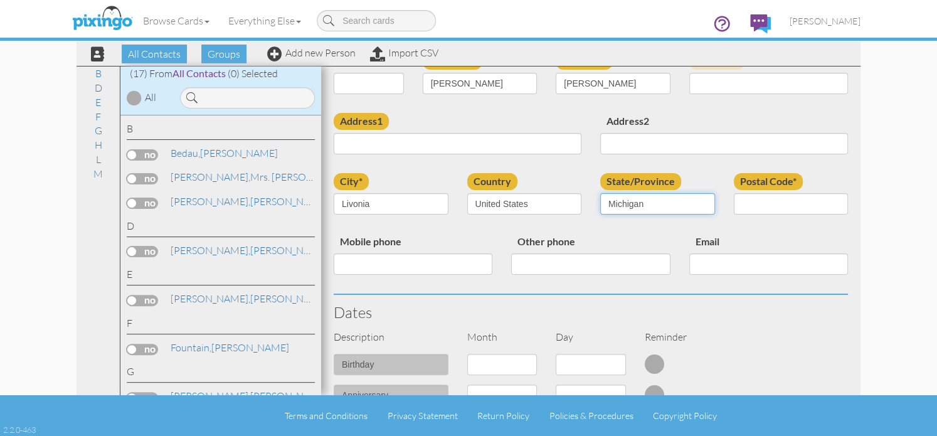
scroll to position [188, 0]
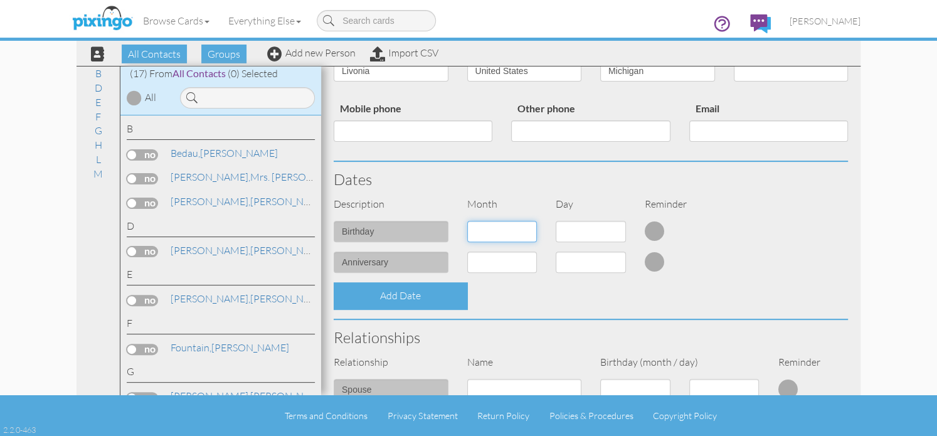
click at [526, 232] on select "1 - Jan 2 - Feb 3 - Mar 4 - Apr 5 - May 6 - Jun 7 - Jul 8 - Aug 9 - Sep 10 - Oc…" at bounding box center [502, 231] width 70 height 21
select select "object:251"
click at [467, 221] on select "1 - Jan 2 - Feb 3 - Mar 4 - Apr 5 - May 6 - Jun 7 - Jul 8 - Aug 9 - Sep 10 - Oc…" at bounding box center [502, 231] width 70 height 21
click at [610, 228] on select "1 2 3 4 5 6 7 8 9 10 11 12 13 14 15 16 17 18 19 20 21 22 23 24 25 26 27 28 29 3…" at bounding box center [591, 231] width 70 height 21
select select "number:6"
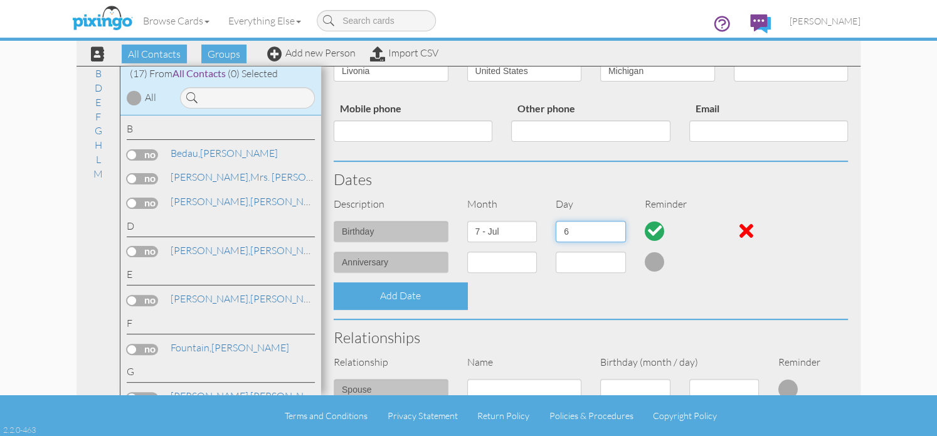
click at [556, 221] on select "1 2 3 4 5 6 7 8 9 10 11 12 13 14 15 16 17 18 19 20 21 22 23 24 25 26 27 28 29 3…" at bounding box center [591, 231] width 70 height 21
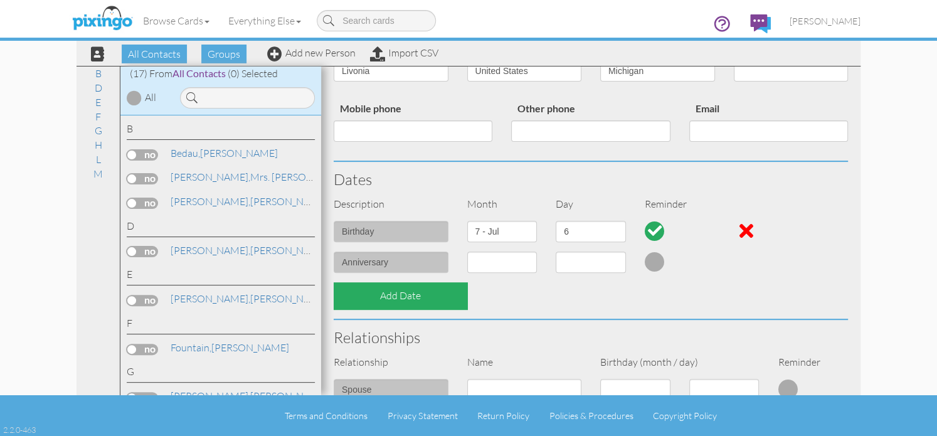
click at [382, 296] on div "Add Date" at bounding box center [401, 295] width 134 height 27
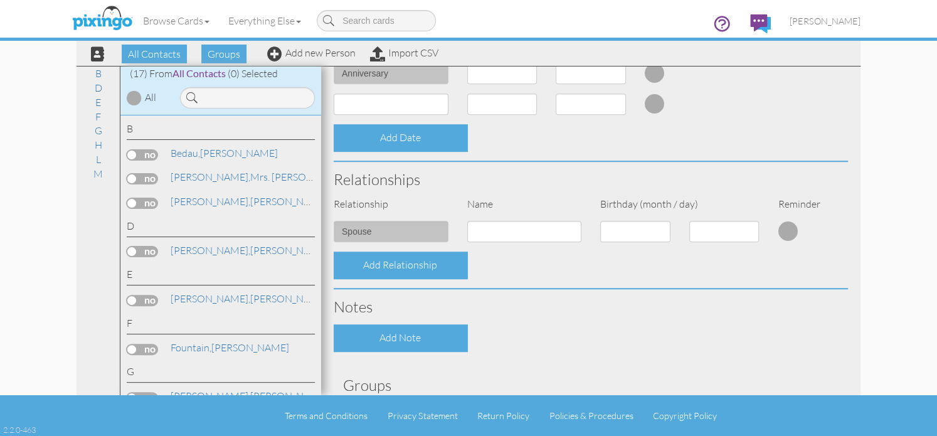
scroll to position [474, 0]
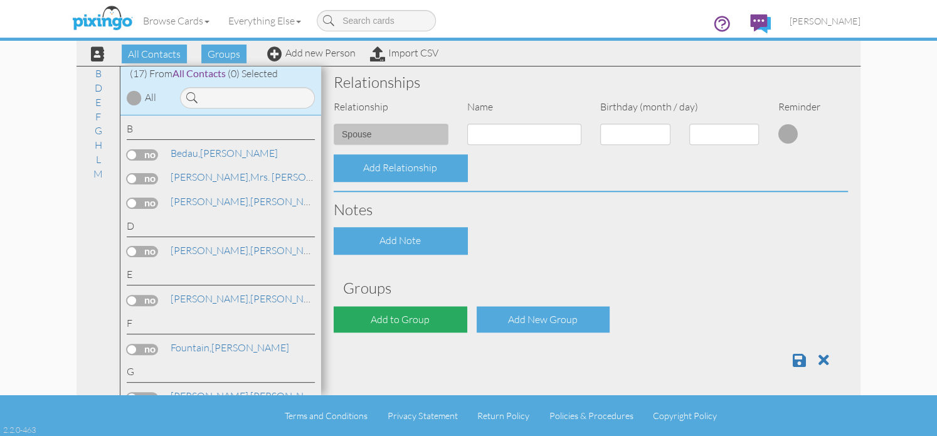
click at [381, 320] on div "Add to Group" at bounding box center [401, 319] width 134 height 27
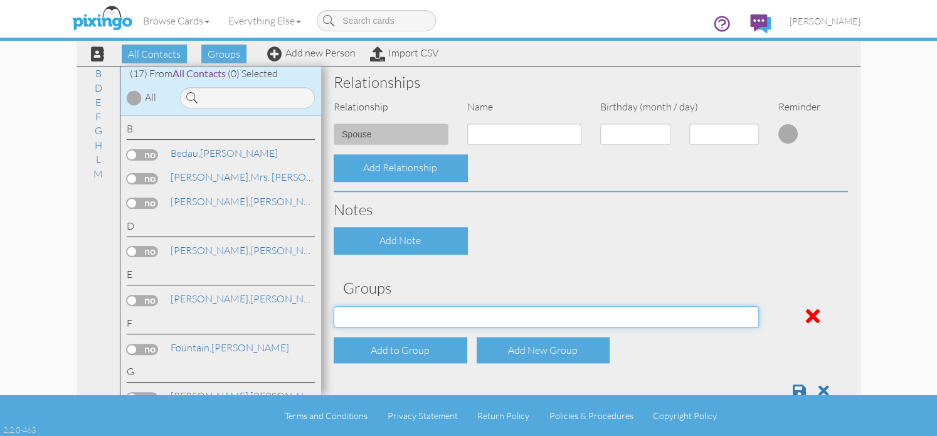
click at [747, 316] on select "Potential Clients" at bounding box center [546, 316] width 425 height 21
select select "object:569"
click at [334, 306] on select "Potential Clients" at bounding box center [546, 316] width 425 height 21
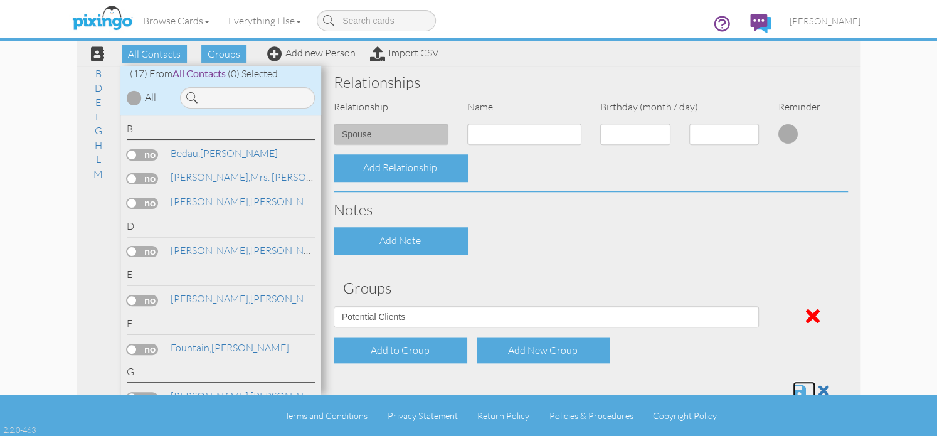
click at [793, 389] on span at bounding box center [799, 390] width 13 height 15
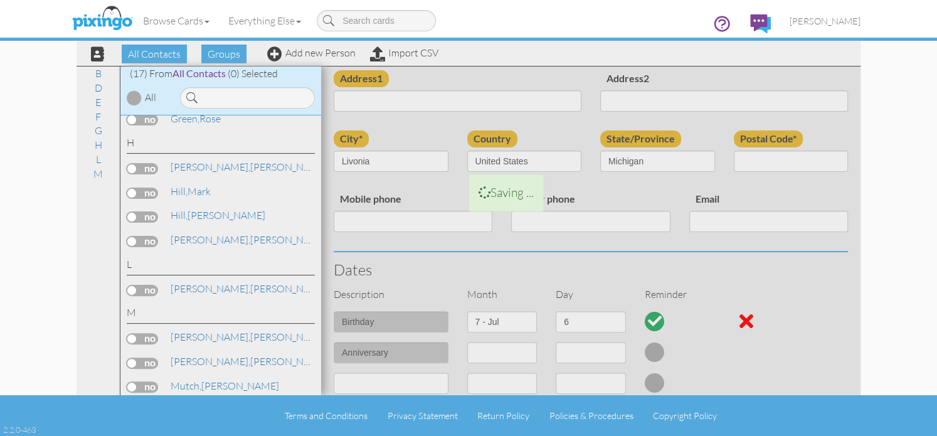
scroll to position [0, 0]
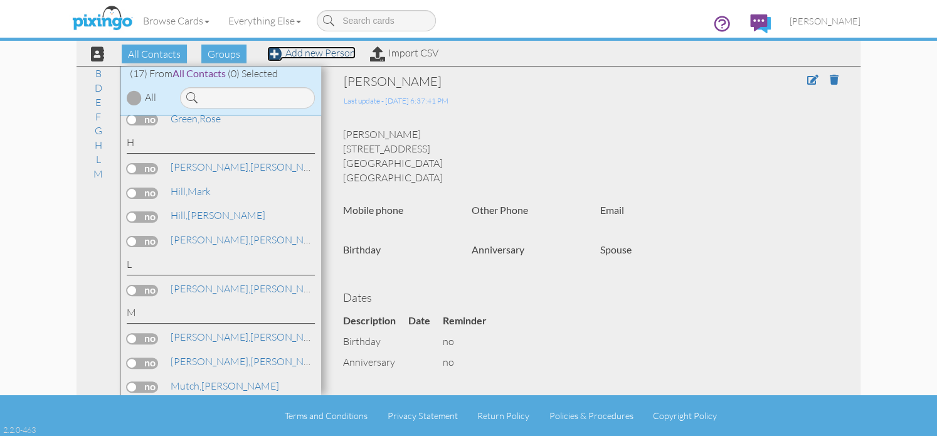
click at [300, 55] on link "Add new Person" at bounding box center [311, 52] width 88 height 13
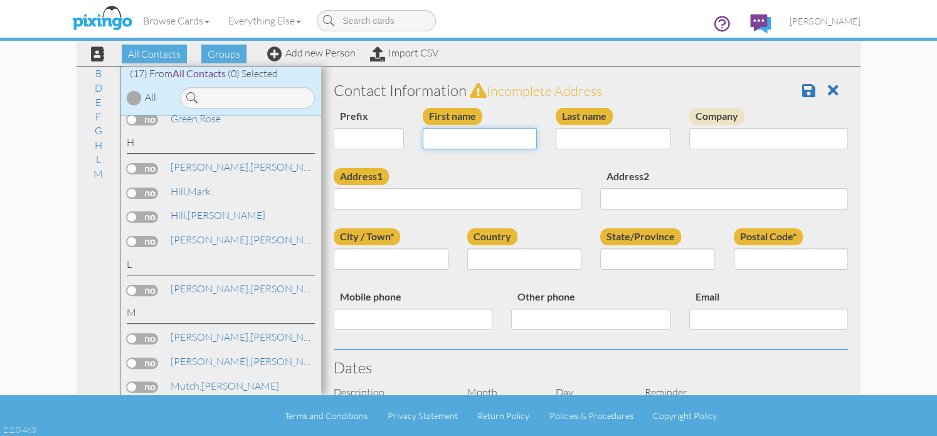
click at [445, 141] on input "First name" at bounding box center [480, 138] width 115 height 21
type input "Emma"
click at [597, 137] on input "Last name" at bounding box center [613, 138] width 115 height 21
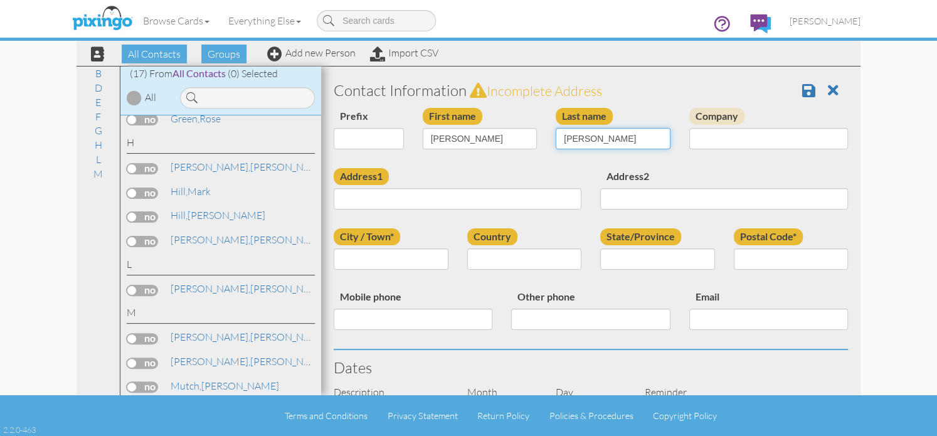
type input "McKenzie"
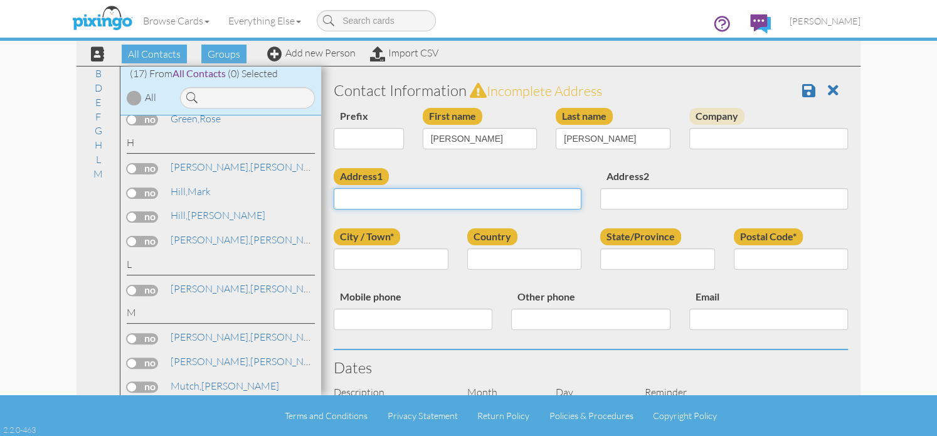
click at [400, 197] on input "Address1" at bounding box center [458, 198] width 248 height 21
type input "28268 Gita Ct"
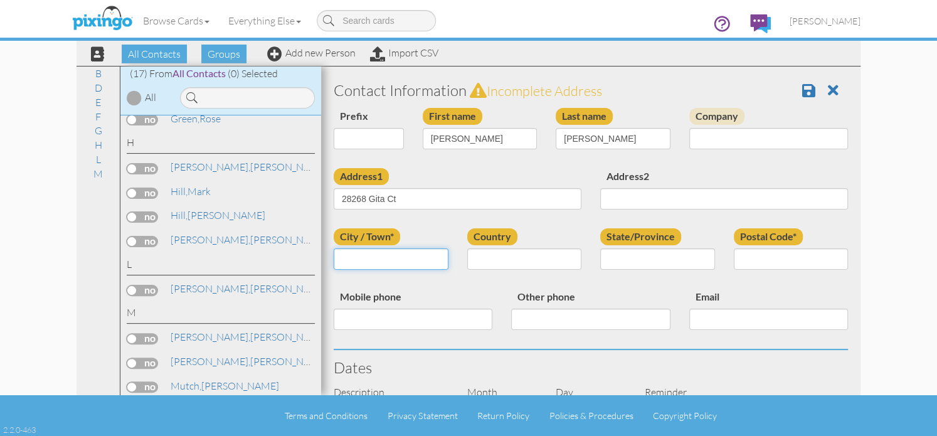
click at [365, 268] on input "City / Town*" at bounding box center [391, 258] width 115 height 21
type input "Livonia"
click at [503, 260] on select "United States -------------- Afghanistan Albania Algeria American Samoa Andorra…" at bounding box center [524, 258] width 115 height 21
select select "object:257"
click at [467, 248] on select "United States -------------- Afghanistan Albania Algeria American Samoa Andorra…" at bounding box center [524, 258] width 115 height 21
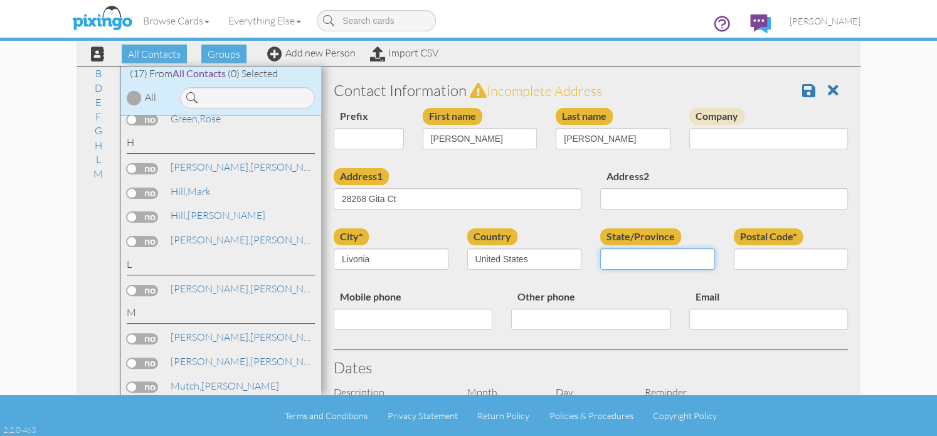
click at [698, 259] on select "AA (Military) AE (Military) Alabama Alaska American Samoa AP (Military) Arizona…" at bounding box center [657, 258] width 115 height 21
select select "object:531"
click at [600, 248] on select "AA (Military) AE (Military) Alabama Alaska American Samoa AP (Military) Arizona…" at bounding box center [657, 258] width 115 height 21
click at [760, 264] on input "Postal Code*" at bounding box center [791, 258] width 115 height 21
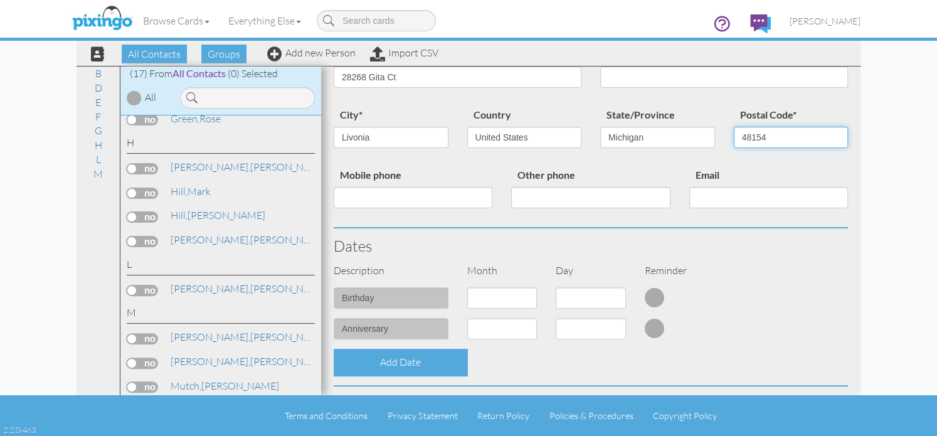
scroll to position [188, 0]
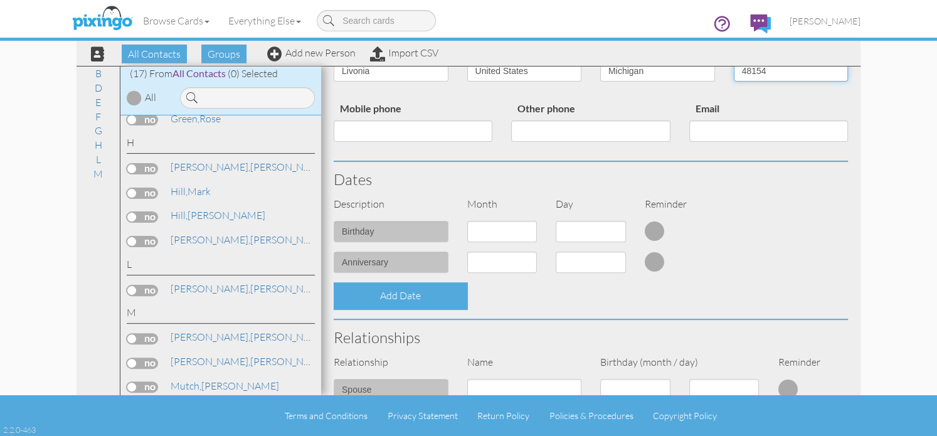
type input "48154"
click at [528, 235] on select "1 - Jan 2 - Feb 3 - Mar 4 - Apr 5 - May 6 - Jun 7 - Jul 8 - Aug 9 - Sep 10 - Oc…" at bounding box center [502, 231] width 70 height 21
select select "object:602"
click at [467, 221] on select "1 - Jan 2 - Feb 3 - Mar 4 - Apr 5 - May 6 - Jun 7 - Jul 8 - Aug 9 - Sep 10 - Oc…" at bounding box center [502, 231] width 70 height 21
click at [615, 233] on select "1 2 3 4 5 6 7 8 9 10 11 12 13 14 15 16 17 18 19 20 21 22 23 24 25 26 27 28 29 3…" at bounding box center [591, 231] width 70 height 21
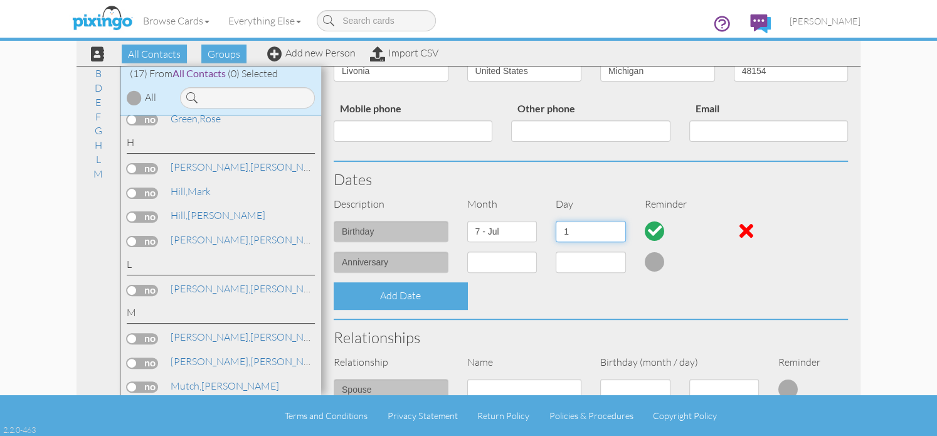
select select "number:6"
click at [556, 221] on select "1 2 3 4 5 6 7 8 9 10 11 12 13 14 15 16 17 18 19 20 21 22 23 24 25 26 27 28 29 3…" at bounding box center [591, 231] width 70 height 21
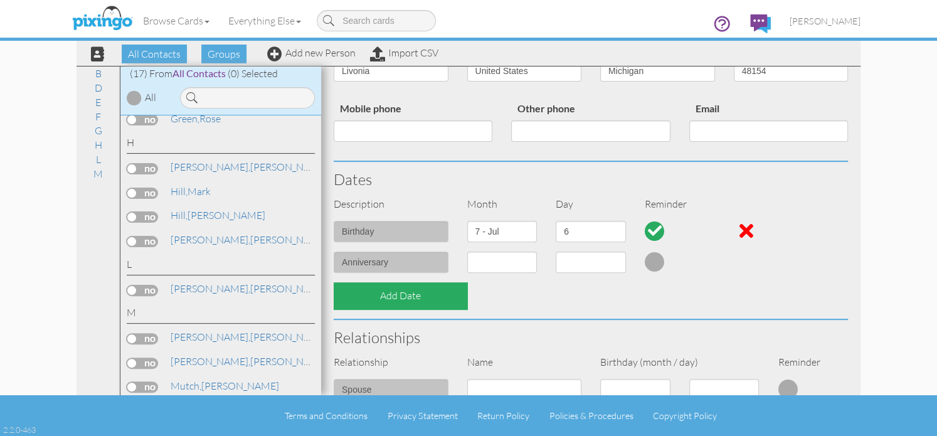
click at [386, 298] on div "Add Date" at bounding box center [401, 295] width 134 height 27
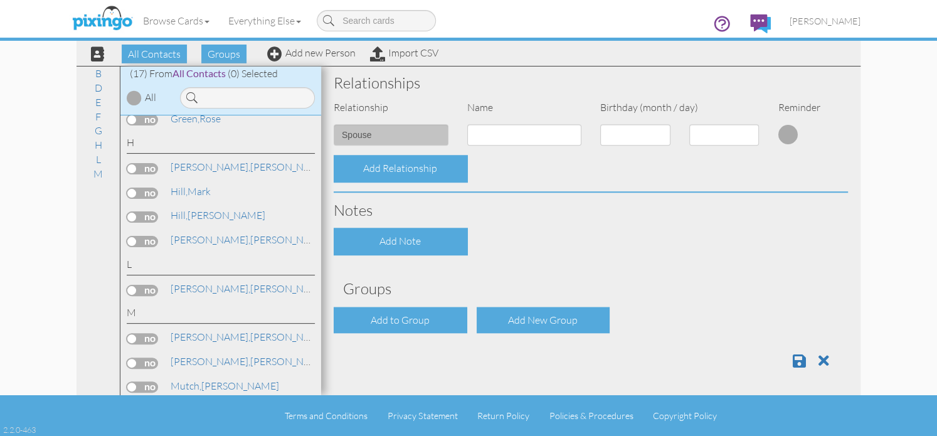
scroll to position [474, 0]
click at [793, 361] on span at bounding box center [799, 360] width 13 height 15
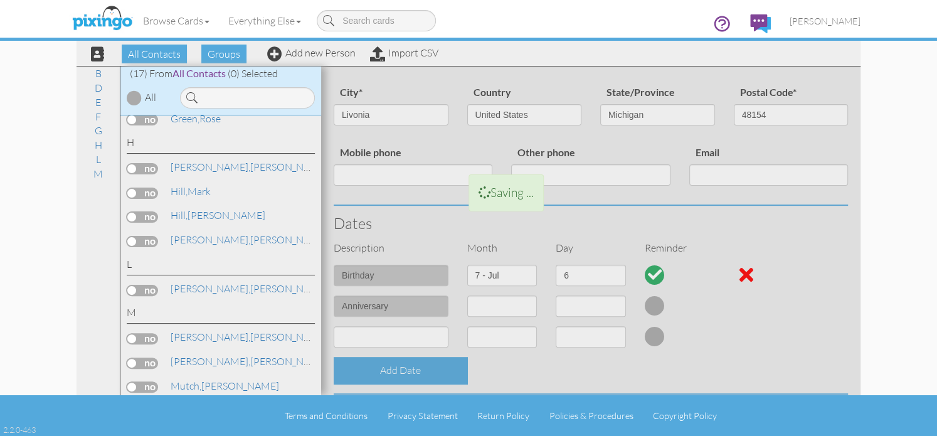
scroll to position [0, 0]
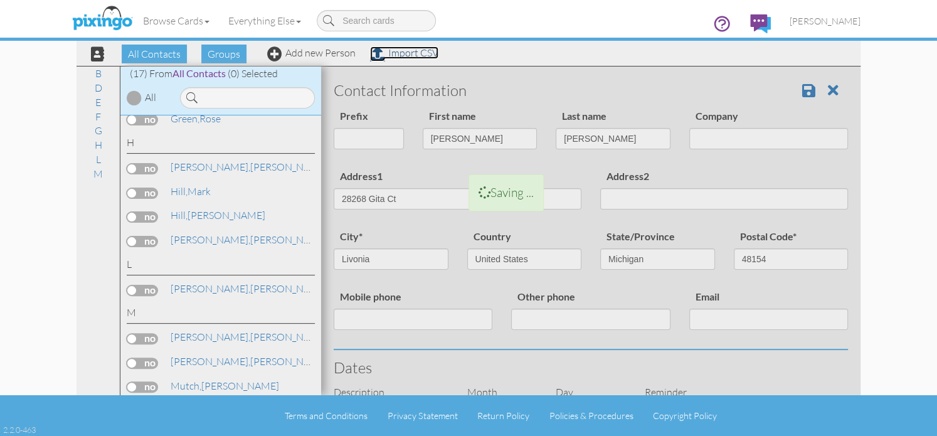
click at [423, 55] on link "Import CSV" at bounding box center [404, 52] width 68 height 13
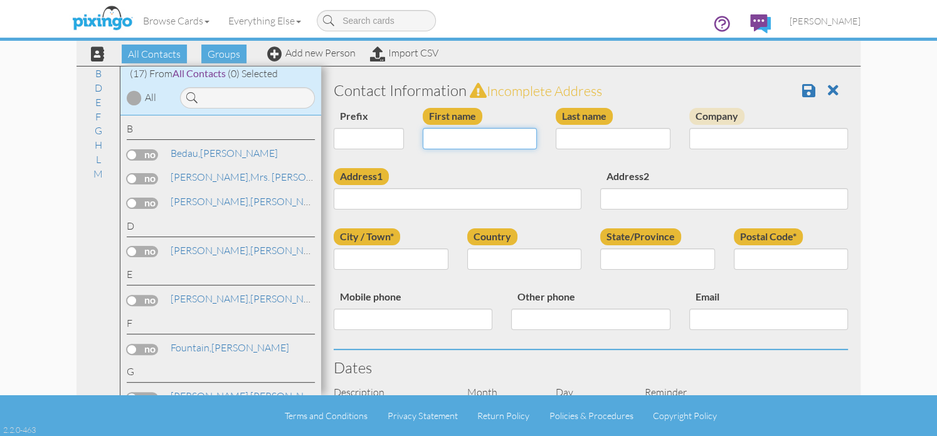
click at [451, 142] on input "First name" at bounding box center [480, 138] width 115 height 21
type input "Megan"
click at [587, 140] on input "Last name" at bounding box center [613, 138] width 115 height 21
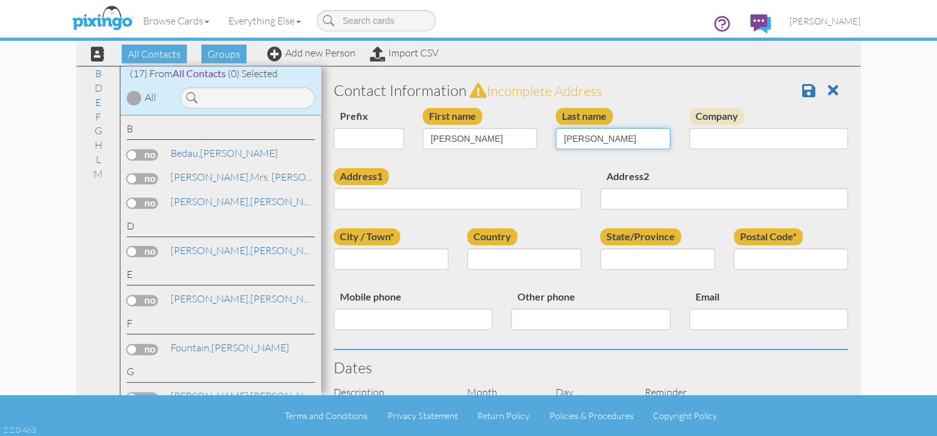
type input "McKenzie"
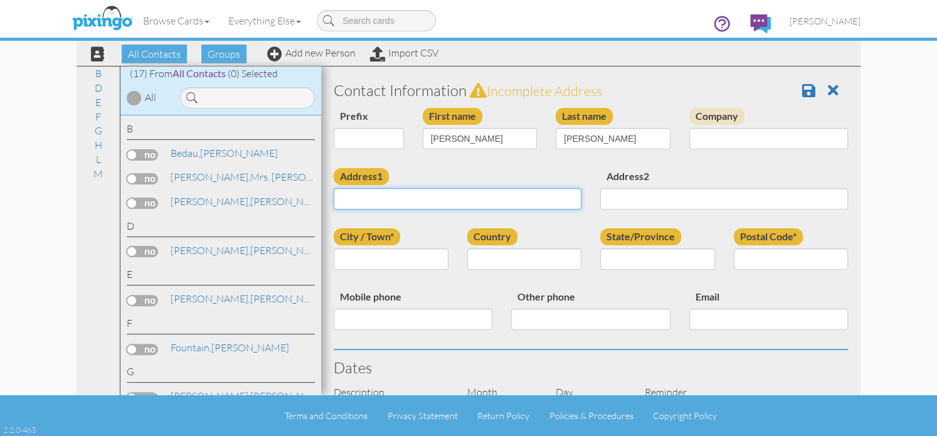
click at [403, 199] on input "Address1" at bounding box center [458, 198] width 248 height 21
type input "37 Grieme Ave"
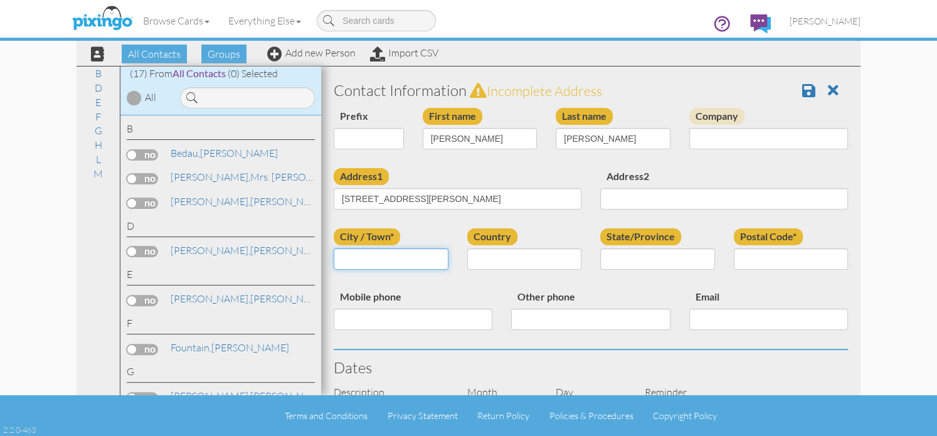
click at [372, 263] on input "City / Town*" at bounding box center [391, 258] width 115 height 21
type input "Amsterdam"
click at [568, 260] on select "United States -------------- Afghanistan Albania Algeria American Samoa Andorra…" at bounding box center [524, 258] width 115 height 21
select select "object:257"
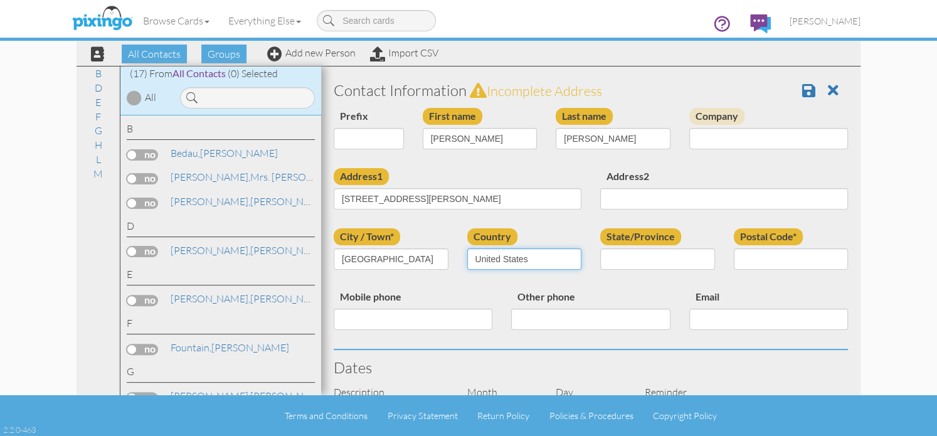
click at [467, 248] on select "United States -------------- Afghanistan Albania Algeria American Samoa Andorra…" at bounding box center [524, 258] width 115 height 21
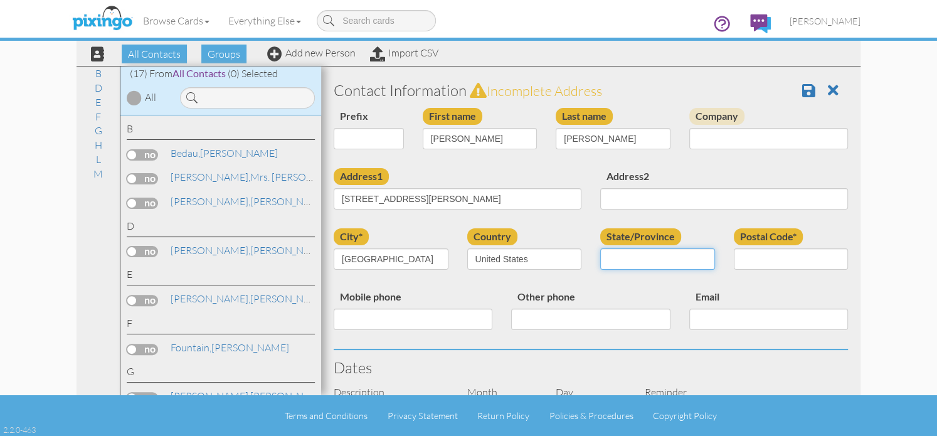
click at [700, 260] on select "AA (Military) AE (Military) Alabama Alaska American Samoa AP (Military) Arizona…" at bounding box center [657, 258] width 115 height 21
select select "object:541"
click at [600, 248] on select "AA (Military) AE (Military) Alabama Alaska American Samoa AP (Military) Arizona…" at bounding box center [657, 258] width 115 height 21
click at [752, 258] on input "Postal Code*" at bounding box center [791, 258] width 115 height 21
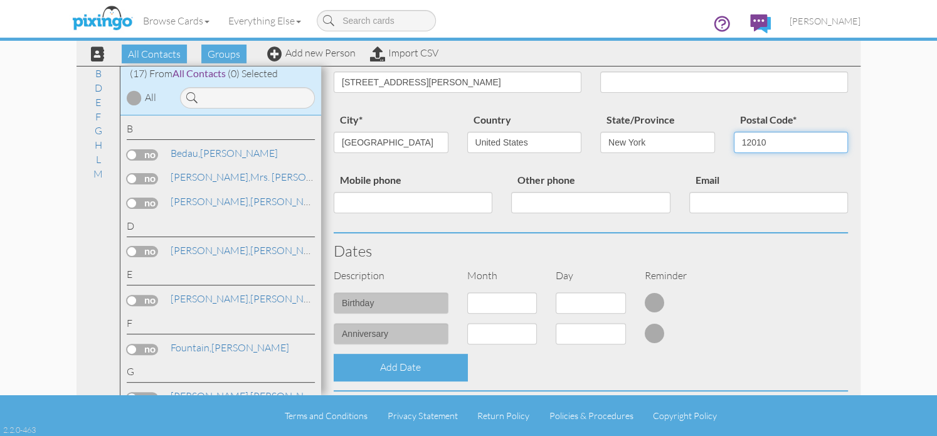
scroll to position [188, 0]
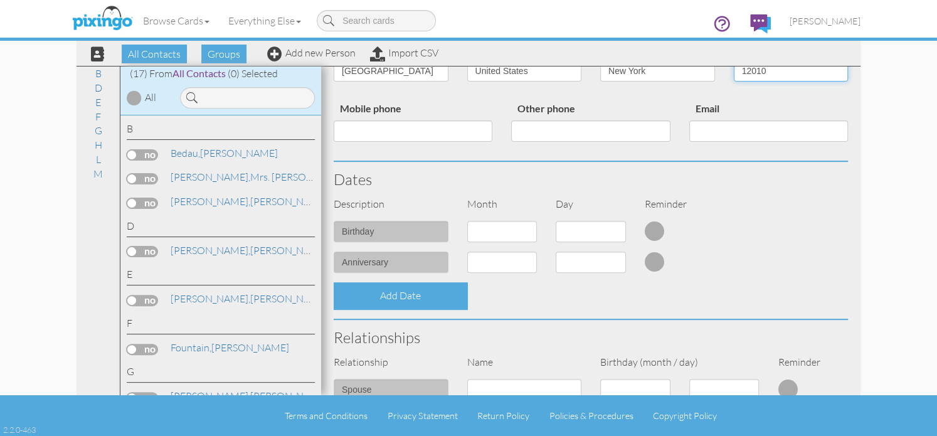
type input "12010"
click at [526, 232] on select "1 - Jan 2 - Feb 3 - Mar 4 - Apr 5 - May 6 - Jun 7 - Jul 8 - Aug 9 - Sep 10 - Oc…" at bounding box center [502, 231] width 70 height 21
select select "object:817"
click at [467, 221] on select "1 - Jan 2 - Feb 3 - Mar 4 - Apr 5 - May 6 - Jun 7 - Jul 8 - Aug 9 - Sep 10 - Oc…" at bounding box center [502, 231] width 70 height 21
select select "number:1"
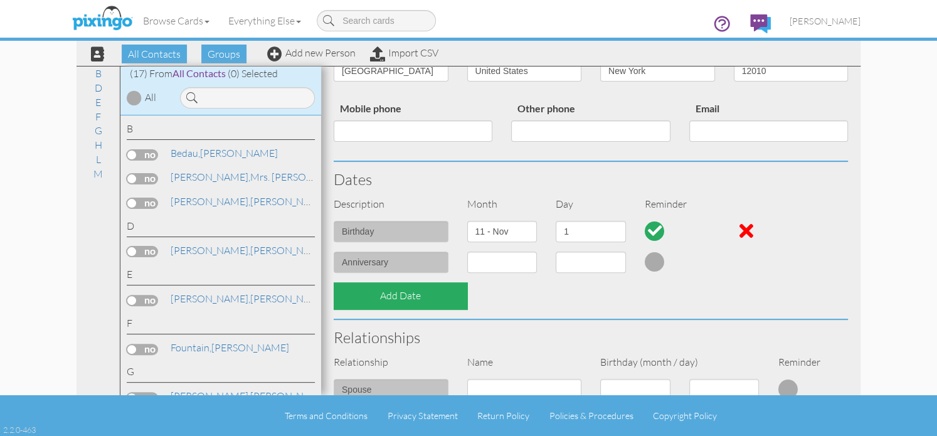
click at [431, 300] on div "Add Date" at bounding box center [401, 295] width 134 height 27
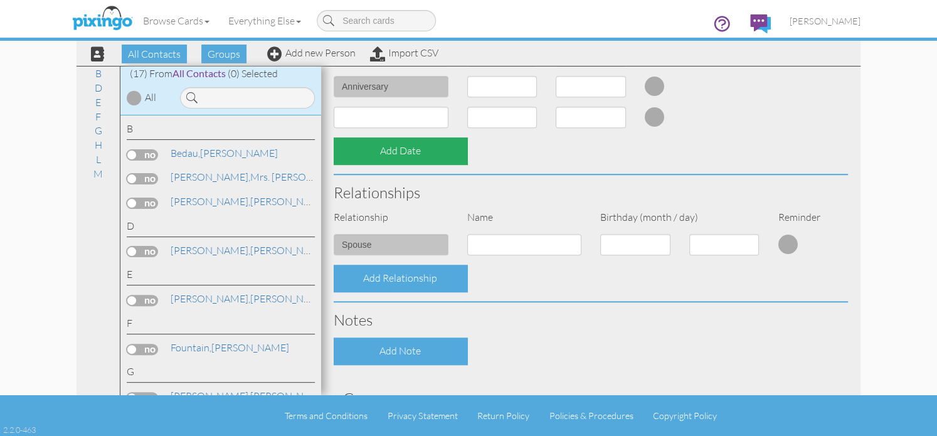
scroll to position [376, 0]
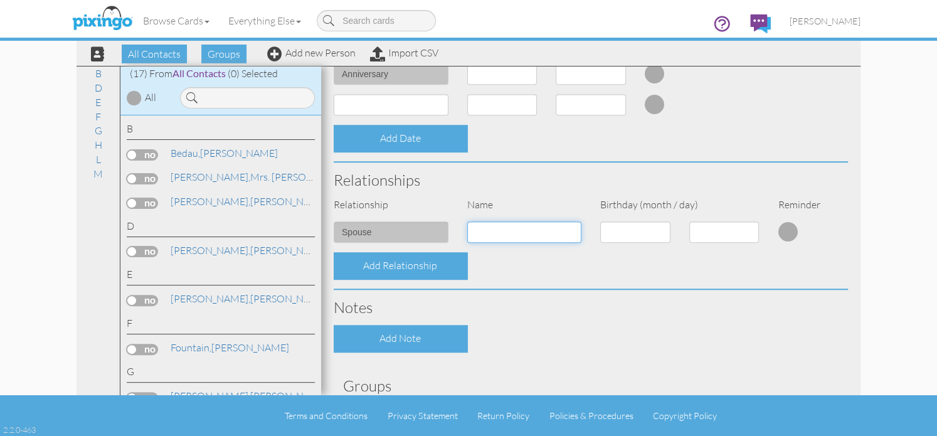
click at [494, 235] on input at bounding box center [524, 231] width 115 height 21
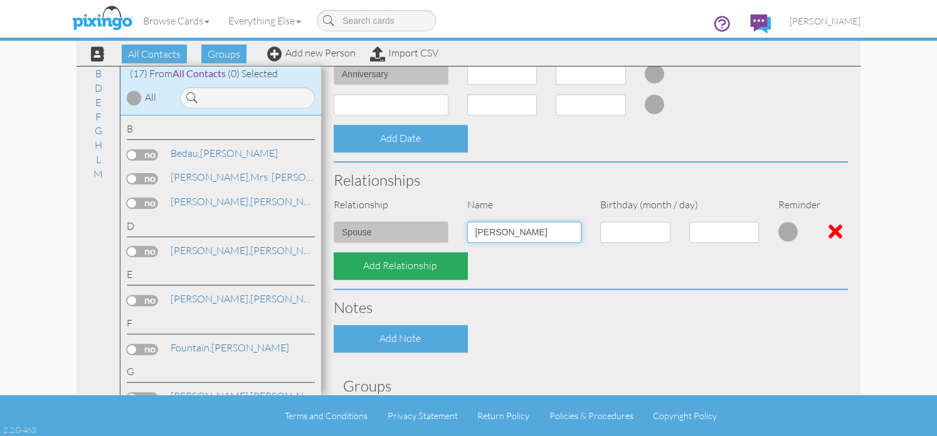
type input "Josh Wells"
click at [432, 271] on div "Add Relationship" at bounding box center [401, 265] width 134 height 27
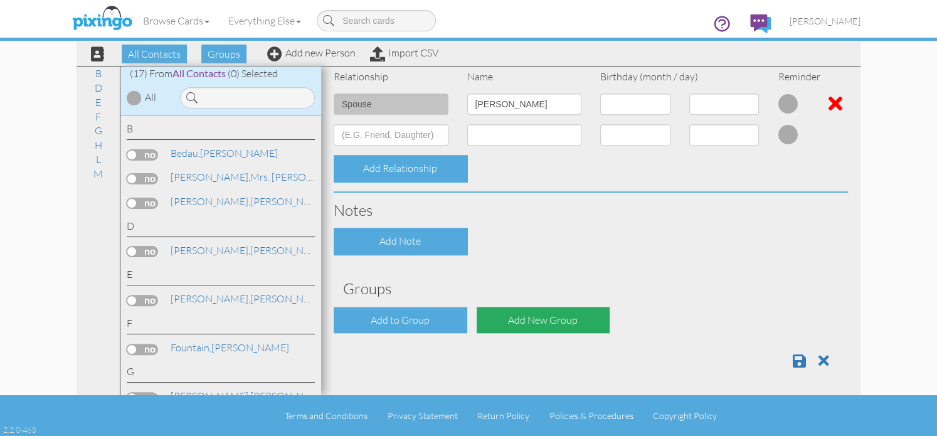
scroll to position [505, 0]
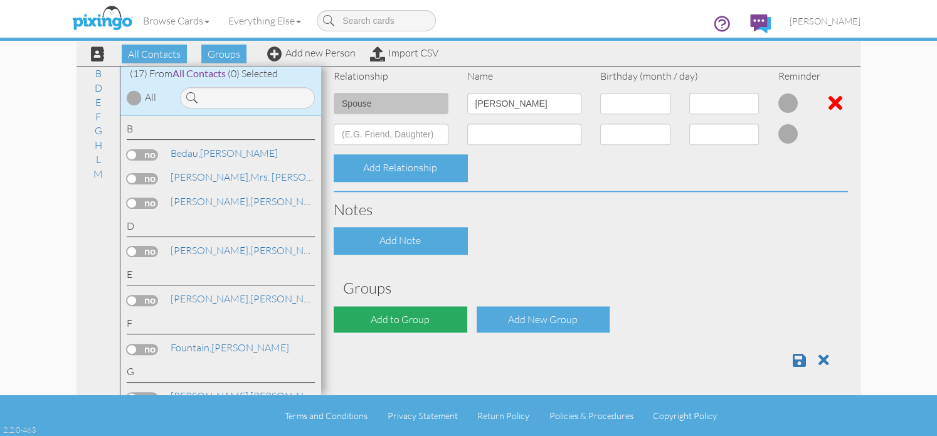
click at [423, 321] on div "Add to Group" at bounding box center [401, 319] width 134 height 27
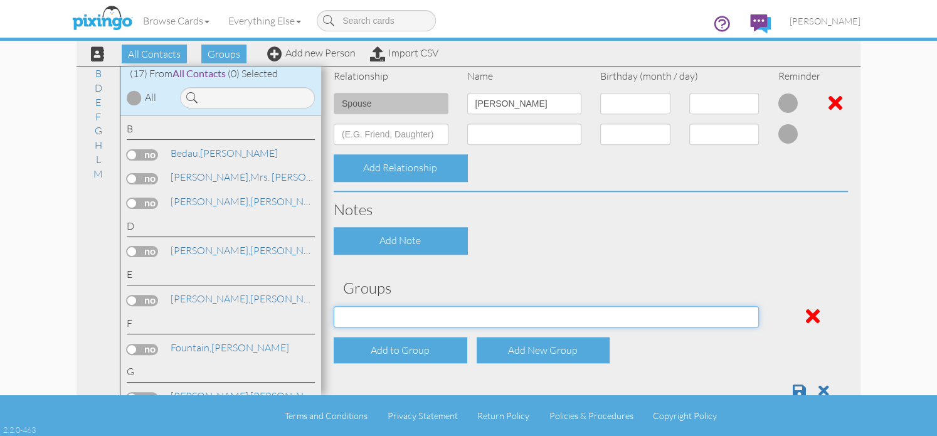
click at [747, 317] on select "Potential Clients" at bounding box center [546, 316] width 425 height 21
select select "object:569"
click at [334, 306] on select "Potential Clients" at bounding box center [546, 316] width 425 height 21
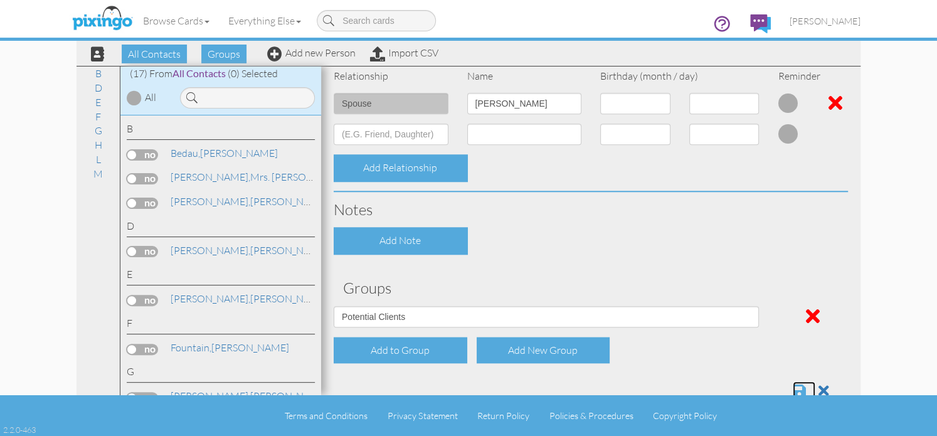
click at [793, 388] on span at bounding box center [799, 390] width 13 height 15
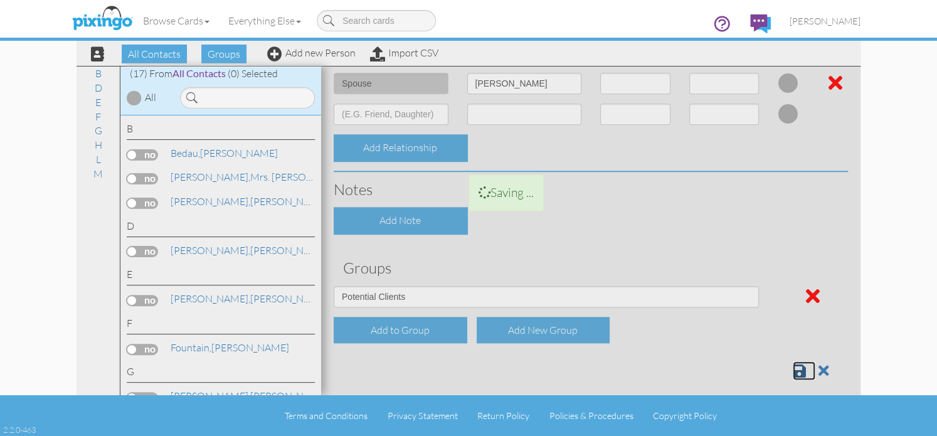
scroll to position [536, 0]
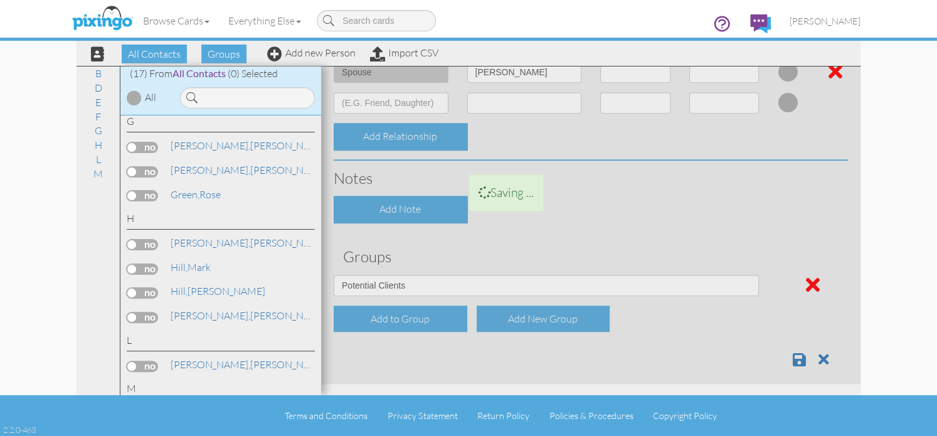
scroll to position [251, 0]
click at [173, 56] on span "All Contacts" at bounding box center [154, 54] width 65 height 19
click at [155, 54] on span "All Contacts" at bounding box center [154, 54] width 65 height 19
click at [435, 56] on link "Import CSV" at bounding box center [404, 52] width 68 height 13
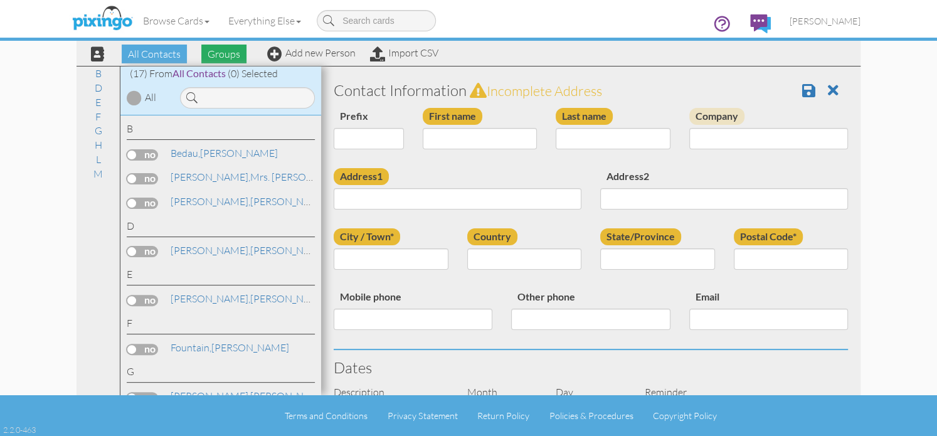
click at [231, 52] on span "Groups" at bounding box center [223, 54] width 45 height 19
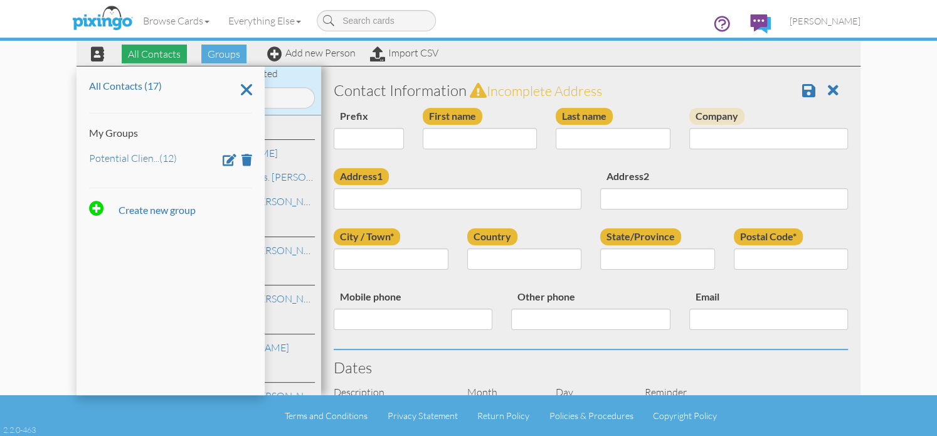
click at [159, 55] on span "All Contacts" at bounding box center [154, 54] width 65 height 19
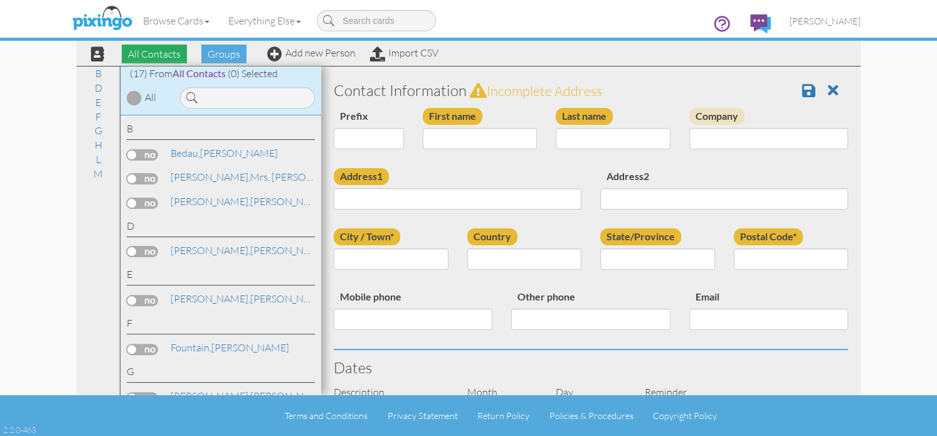
click at [159, 55] on span "All Contacts" at bounding box center [154, 54] width 65 height 19
click at [136, 55] on span "All Contacts" at bounding box center [154, 54] width 65 height 19
click at [225, 57] on span "Groups" at bounding box center [223, 54] width 45 height 19
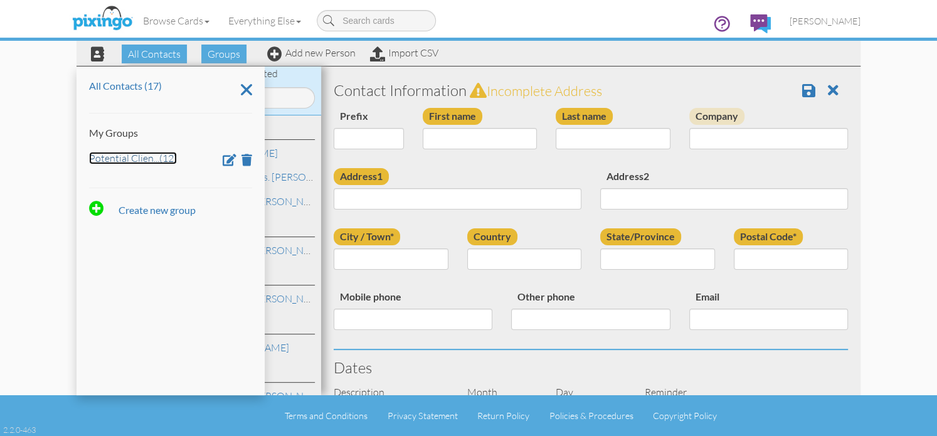
click at [128, 162] on link "Potential Clien ... (12)" at bounding box center [133, 158] width 88 height 13
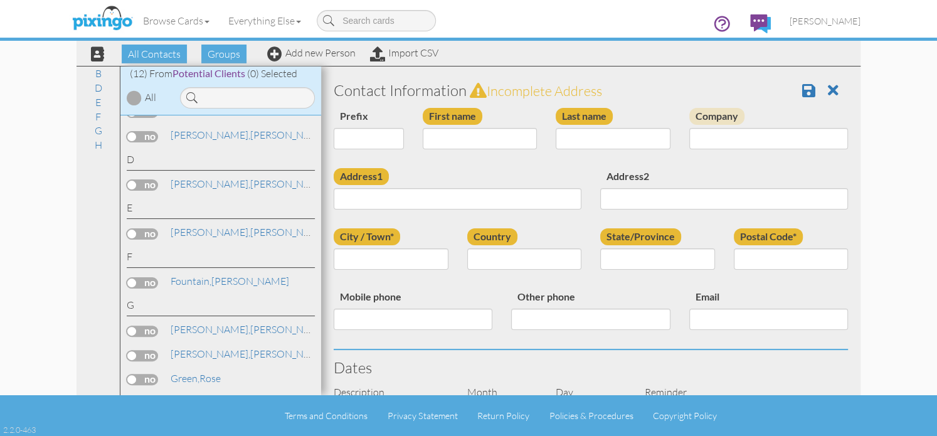
scroll to position [158, 0]
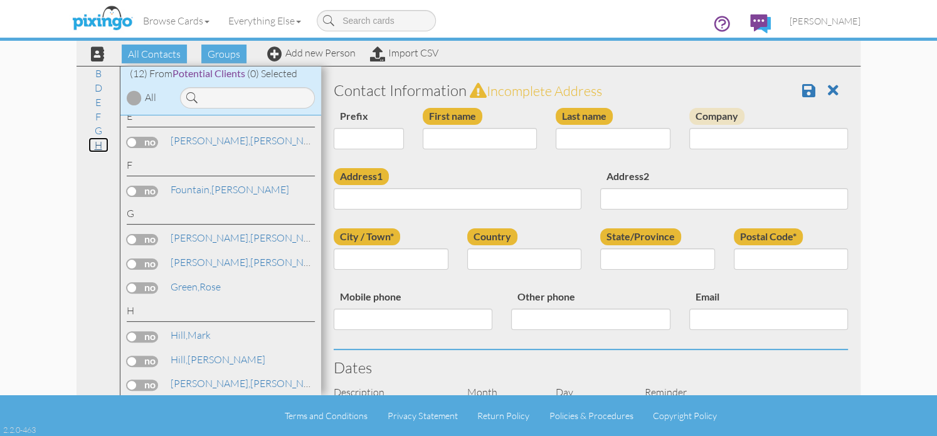
click at [98, 147] on link "H" at bounding box center [98, 144] width 20 height 15
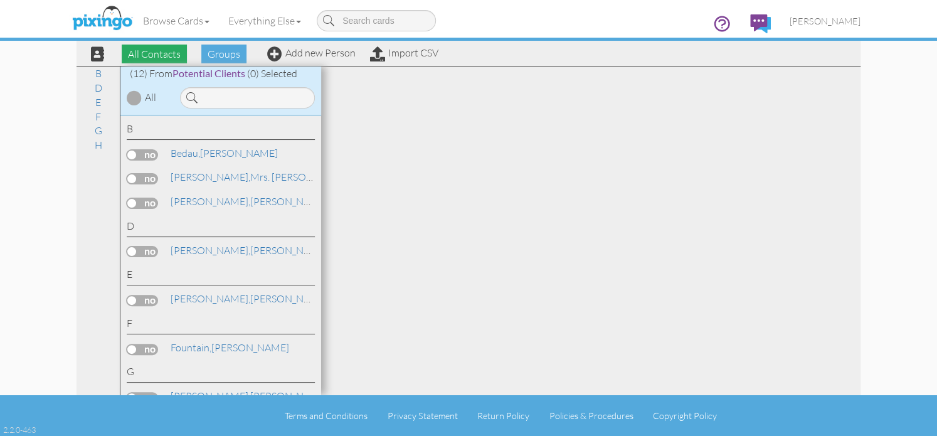
click at [157, 53] on span "All Contacts" at bounding box center [154, 54] width 65 height 19
click at [98, 176] on link "M" at bounding box center [98, 173] width 22 height 15
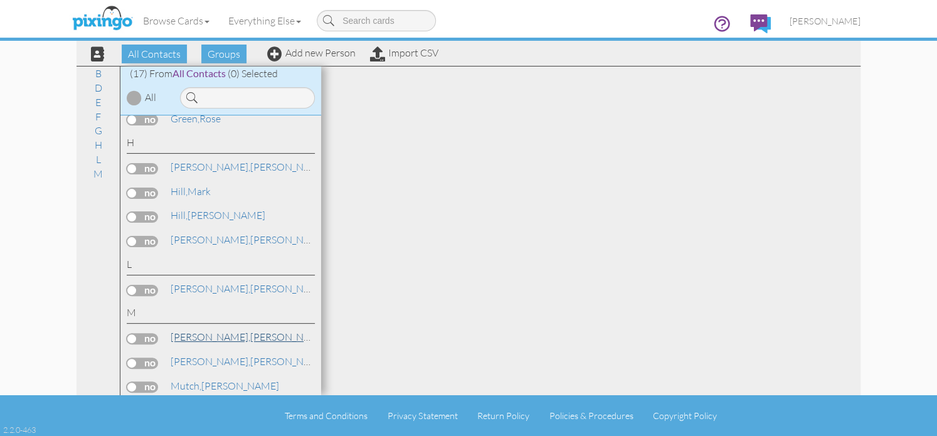
click at [213, 336] on span "[PERSON_NAME]," at bounding box center [211, 337] width 80 height 13
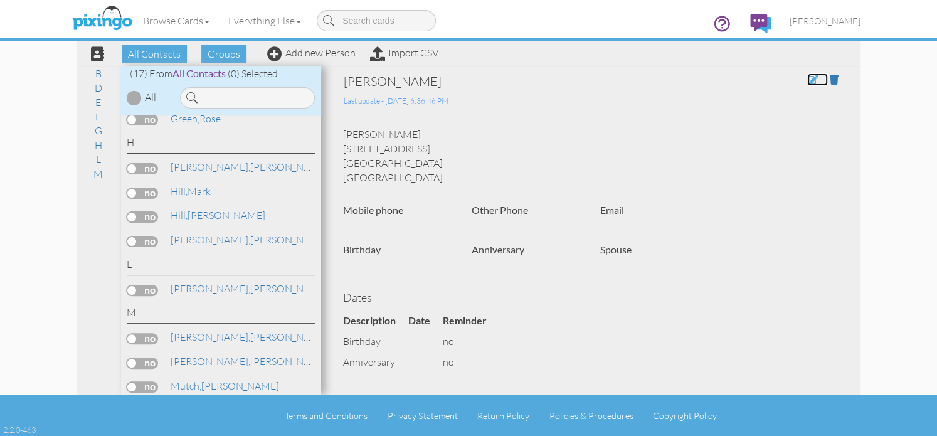
click at [807, 82] on span at bounding box center [812, 80] width 11 height 10
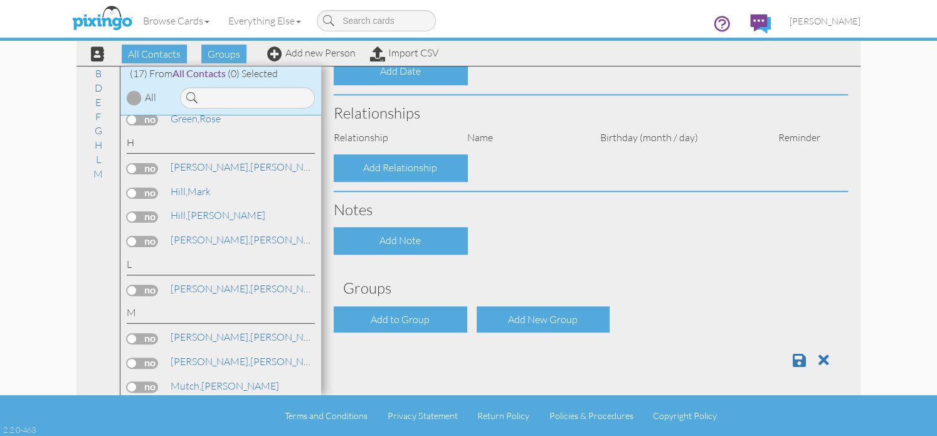
type input "[PERSON_NAME]"
type input "McKenzie"
type input "[STREET_ADDRESS]"
type input "Battle Creek"
type input "49014"
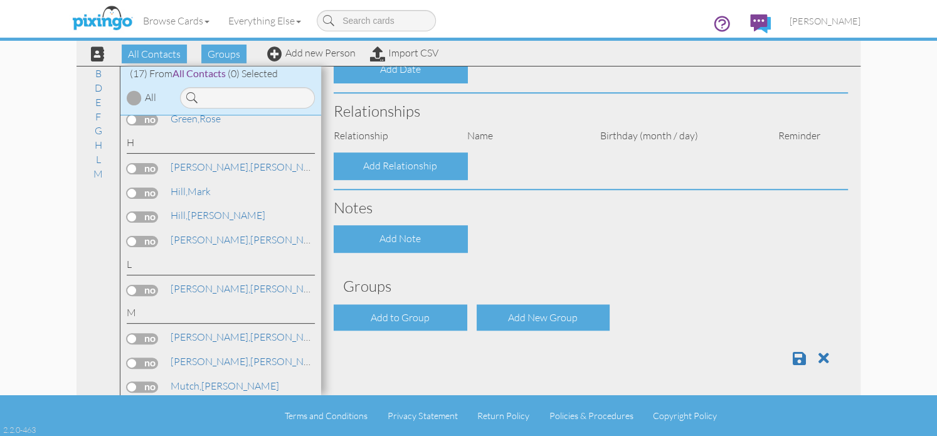
select select "object:487"
select select "object:531"
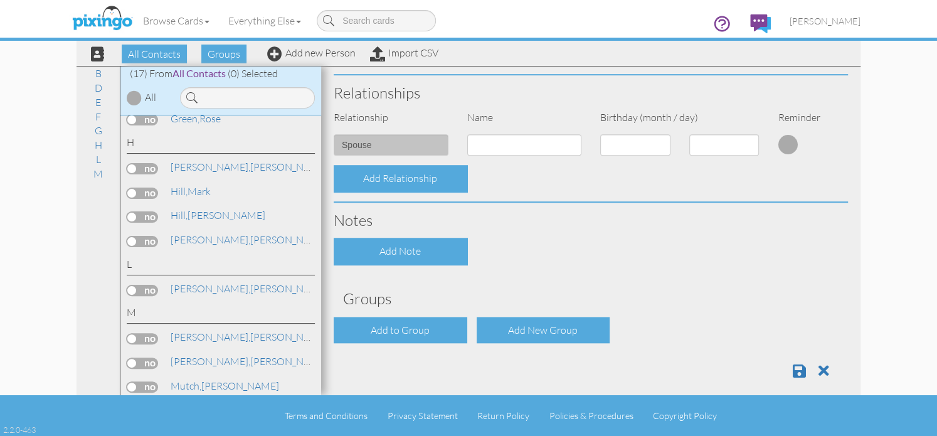
scroll to position [444, 0]
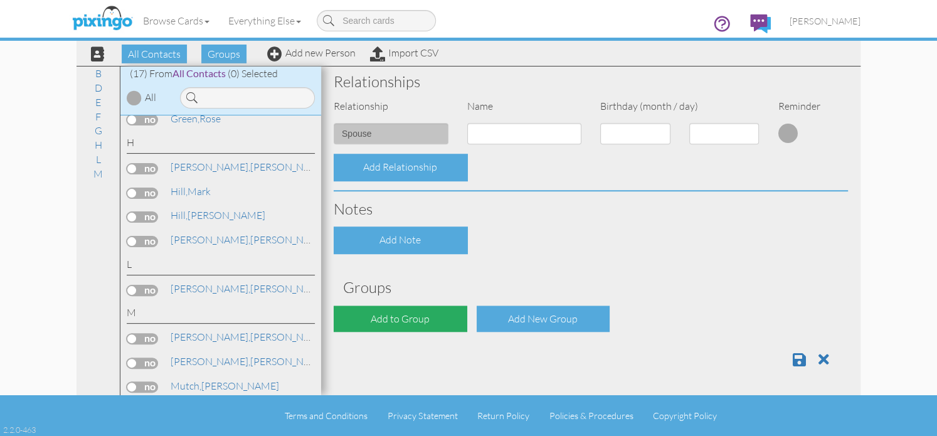
click at [400, 316] on div "Add to Group" at bounding box center [401, 319] width 134 height 27
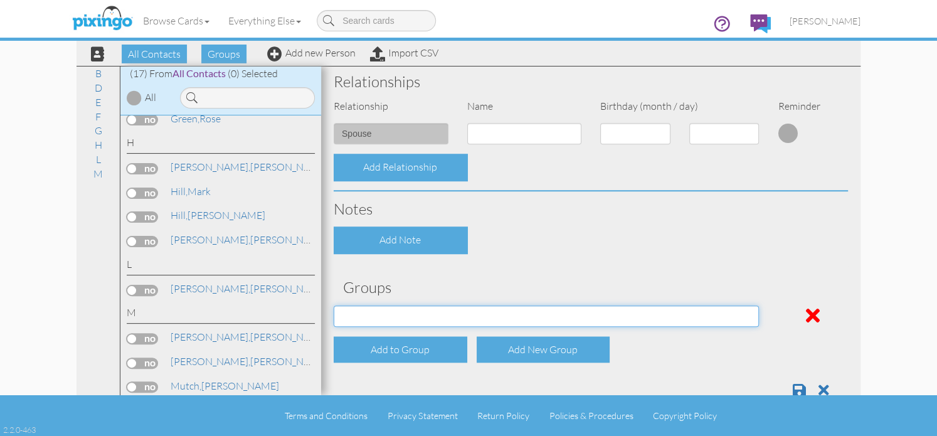
click at [742, 313] on select "Potential Clients" at bounding box center [546, 316] width 425 height 21
select select "object:569"
click at [334, 306] on select "Potential Clients" at bounding box center [546, 316] width 425 height 21
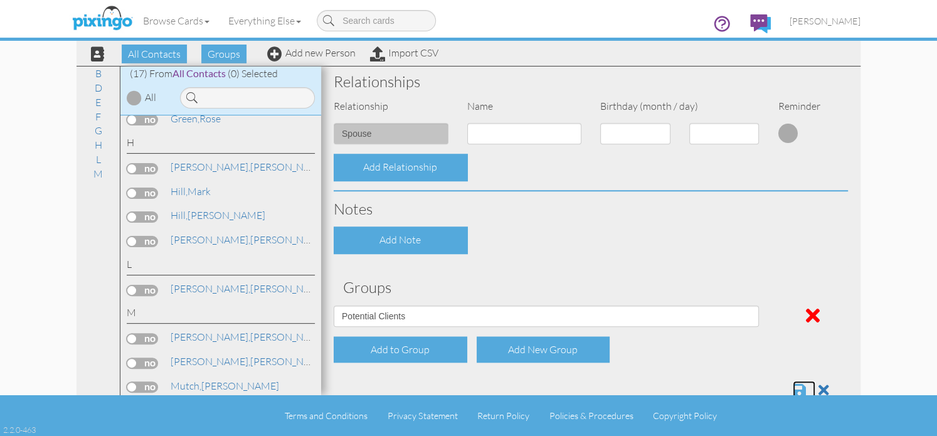
click at [793, 386] on span at bounding box center [799, 390] width 13 height 15
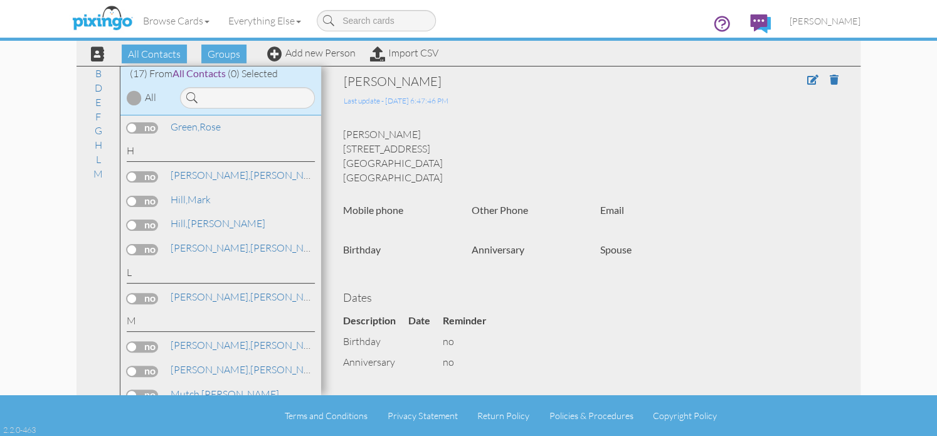
scroll to position [326, 0]
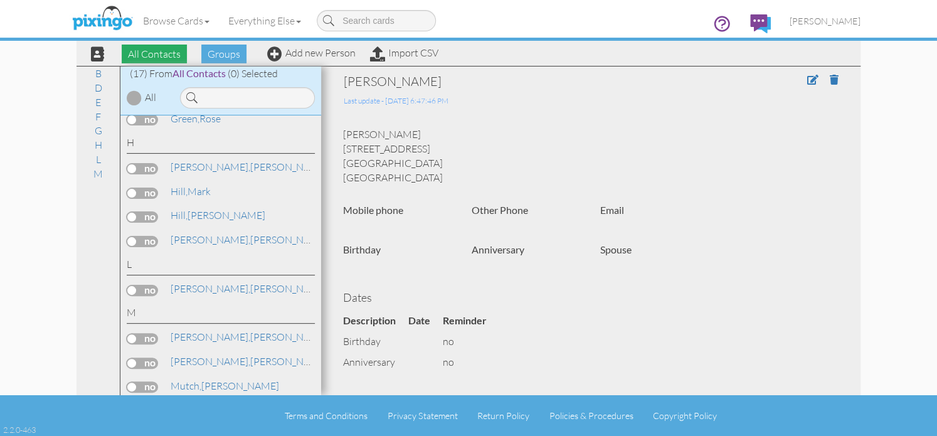
click at [150, 55] on span "All Contacts" at bounding box center [154, 54] width 65 height 19
click at [231, 60] on span "Groups" at bounding box center [223, 54] width 45 height 19
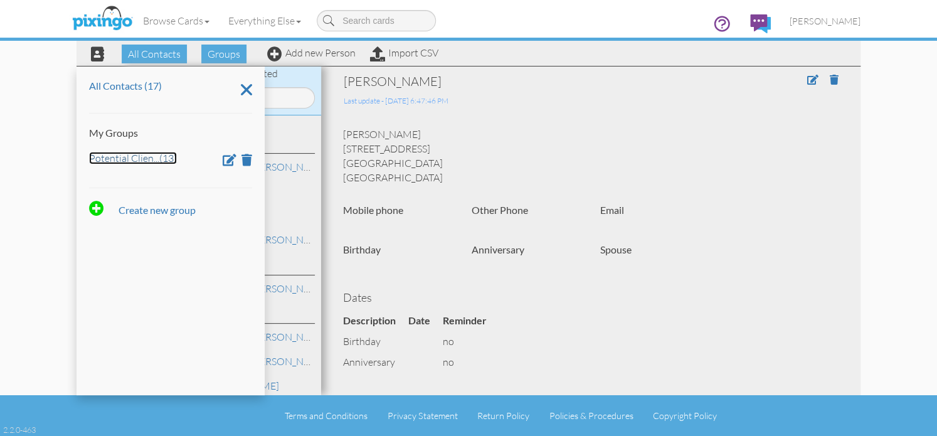
click at [122, 153] on link "Potential Clien ... (13)" at bounding box center [133, 158] width 88 height 13
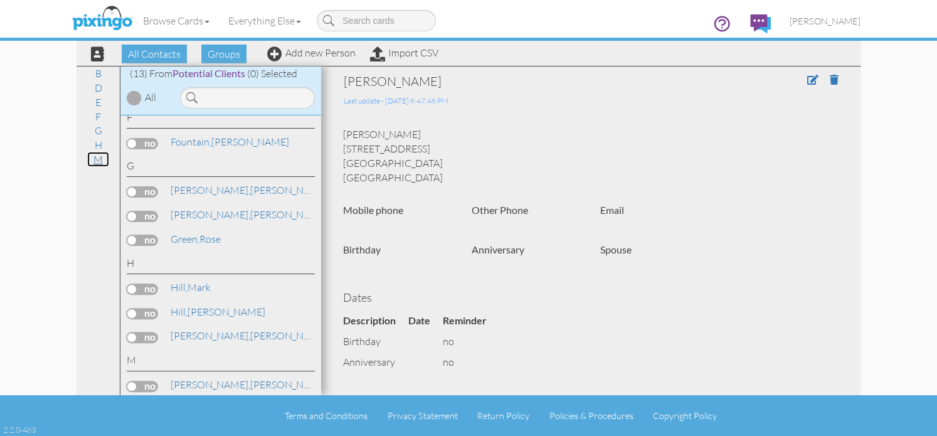
click at [103, 167] on div "B D E F G H M" at bounding box center [99, 231] width 44 height 329
click at [135, 65] on div "All Contacts Groups Add new Person Import CSV" at bounding box center [469, 53] width 784 height 25
click at [138, 56] on span "All Contacts" at bounding box center [154, 54] width 65 height 19
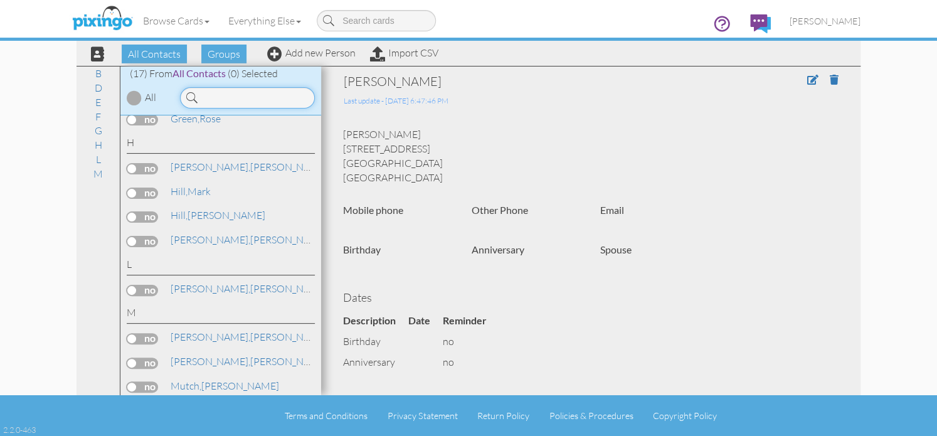
click at [208, 102] on input at bounding box center [247, 97] width 135 height 21
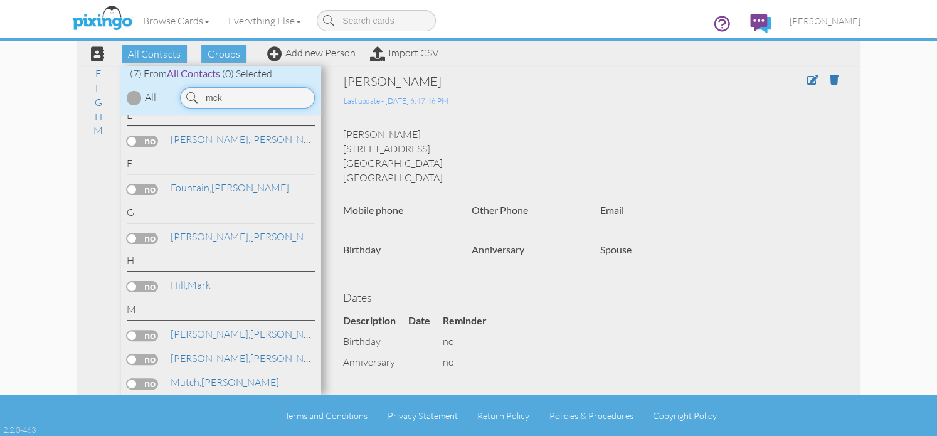
scroll to position [0, 0]
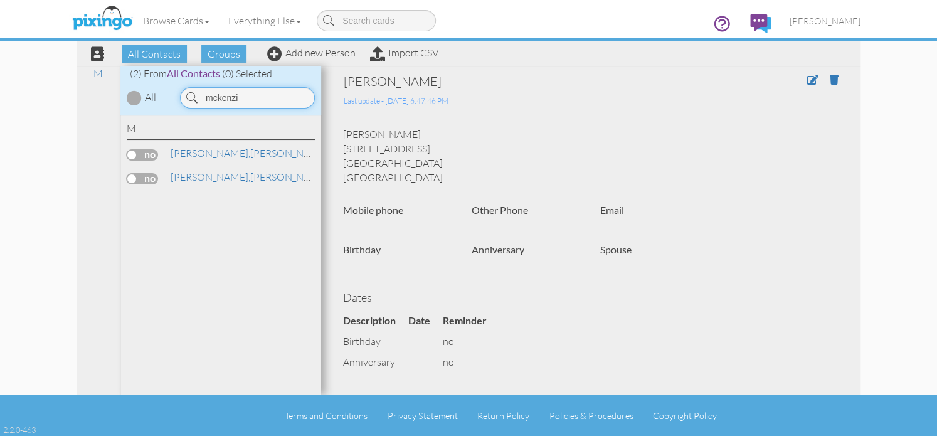
type input "mckenzi"
click at [145, 101] on div "All" at bounding box center [150, 97] width 11 height 14
click at [146, 99] on div "All" at bounding box center [150, 97] width 11 height 14
click at [173, 55] on span "All Contacts" at bounding box center [154, 54] width 65 height 19
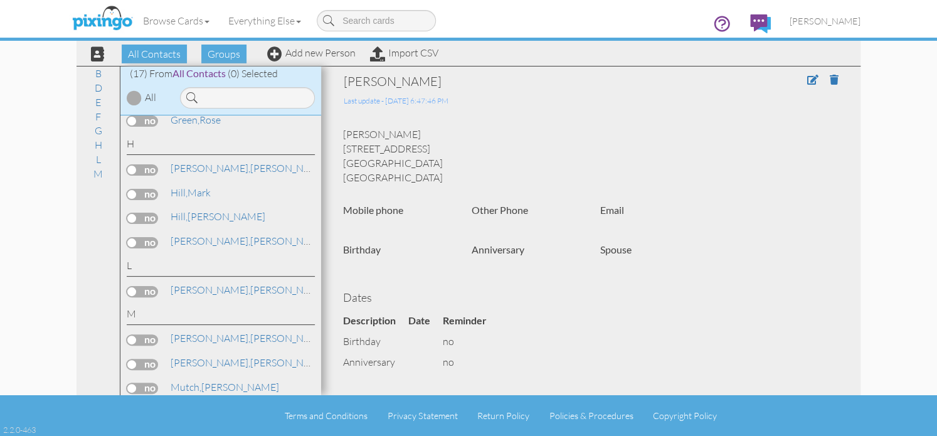
scroll to position [326, 0]
click at [225, 50] on span "Groups" at bounding box center [223, 54] width 45 height 19
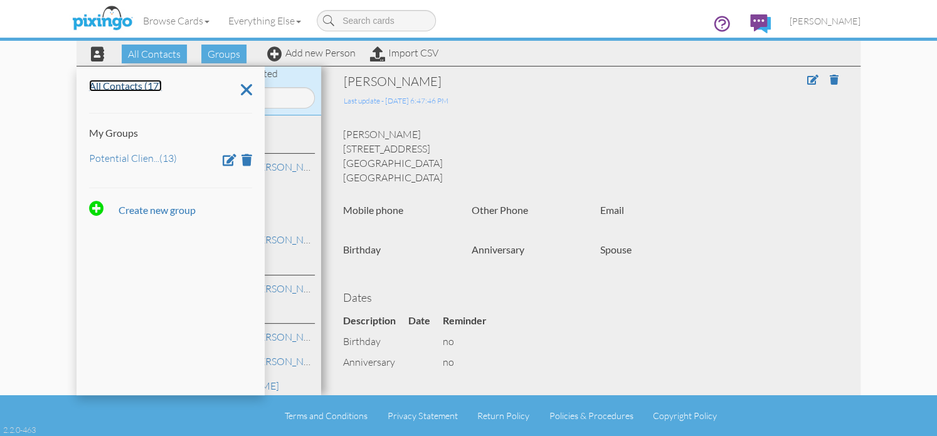
click at [135, 90] on link "All Contacts (17)" at bounding box center [125, 86] width 73 height 12
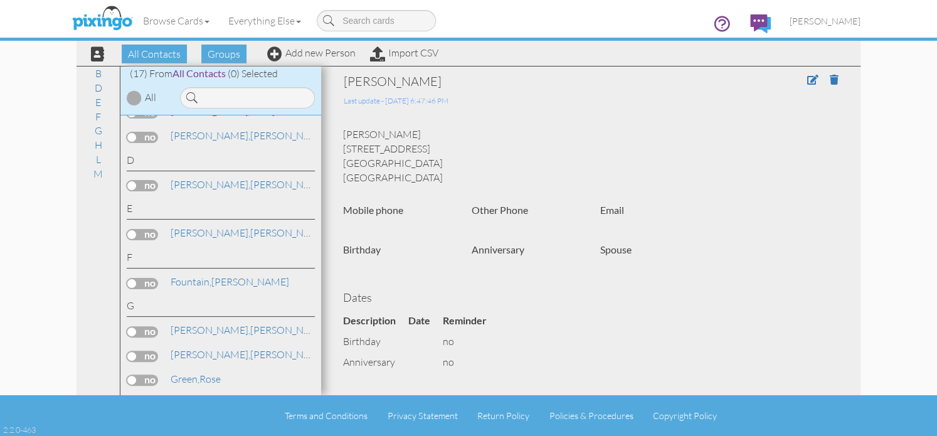
scroll to position [0, 0]
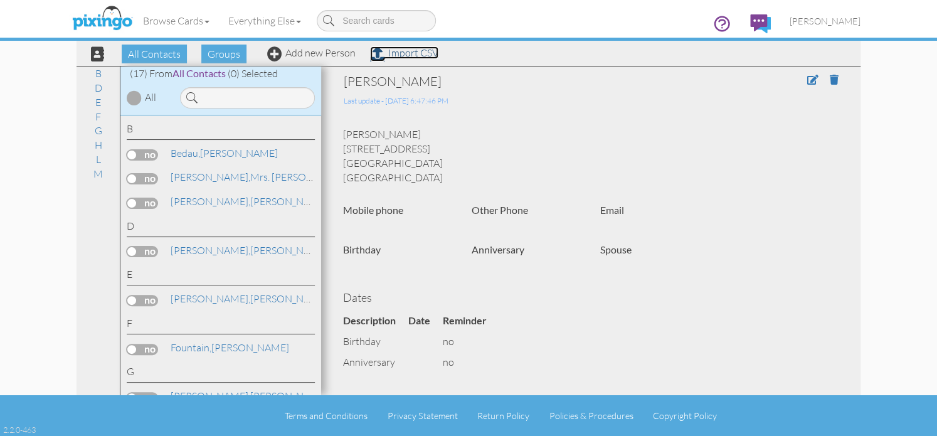
click at [432, 53] on link "Import CSV" at bounding box center [404, 52] width 68 height 13
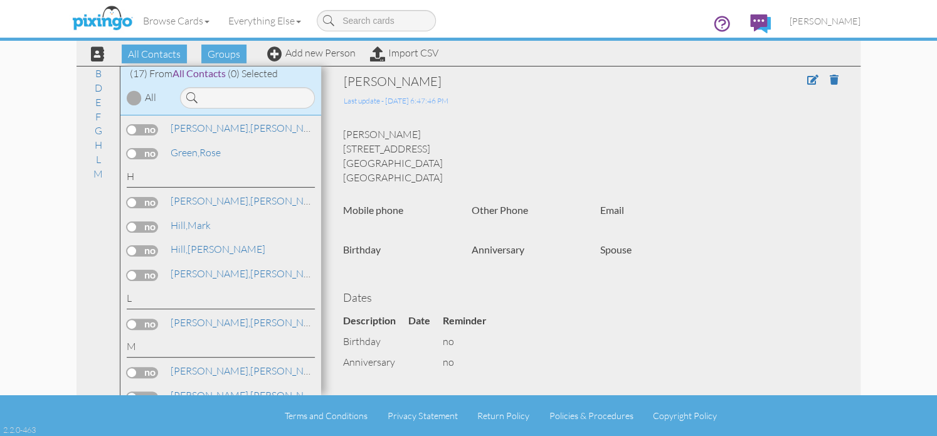
scroll to position [326, 0]
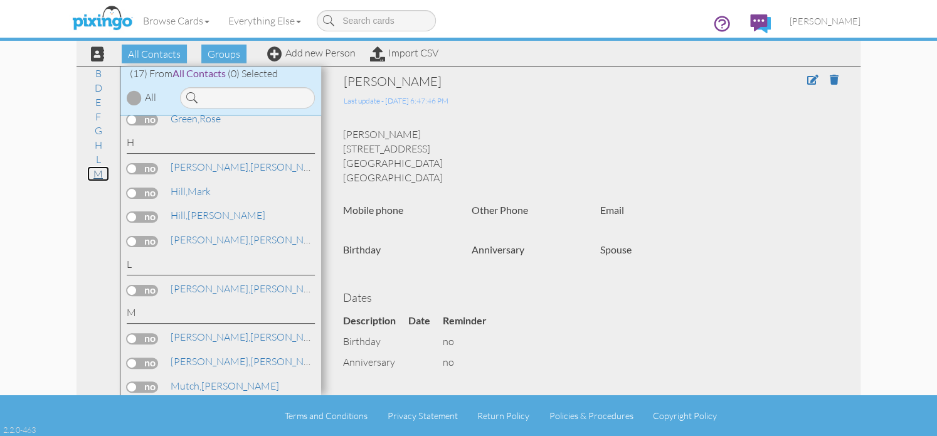
click at [99, 176] on link "M" at bounding box center [98, 173] width 22 height 15
